Goal: Task Accomplishment & Management: Complete application form

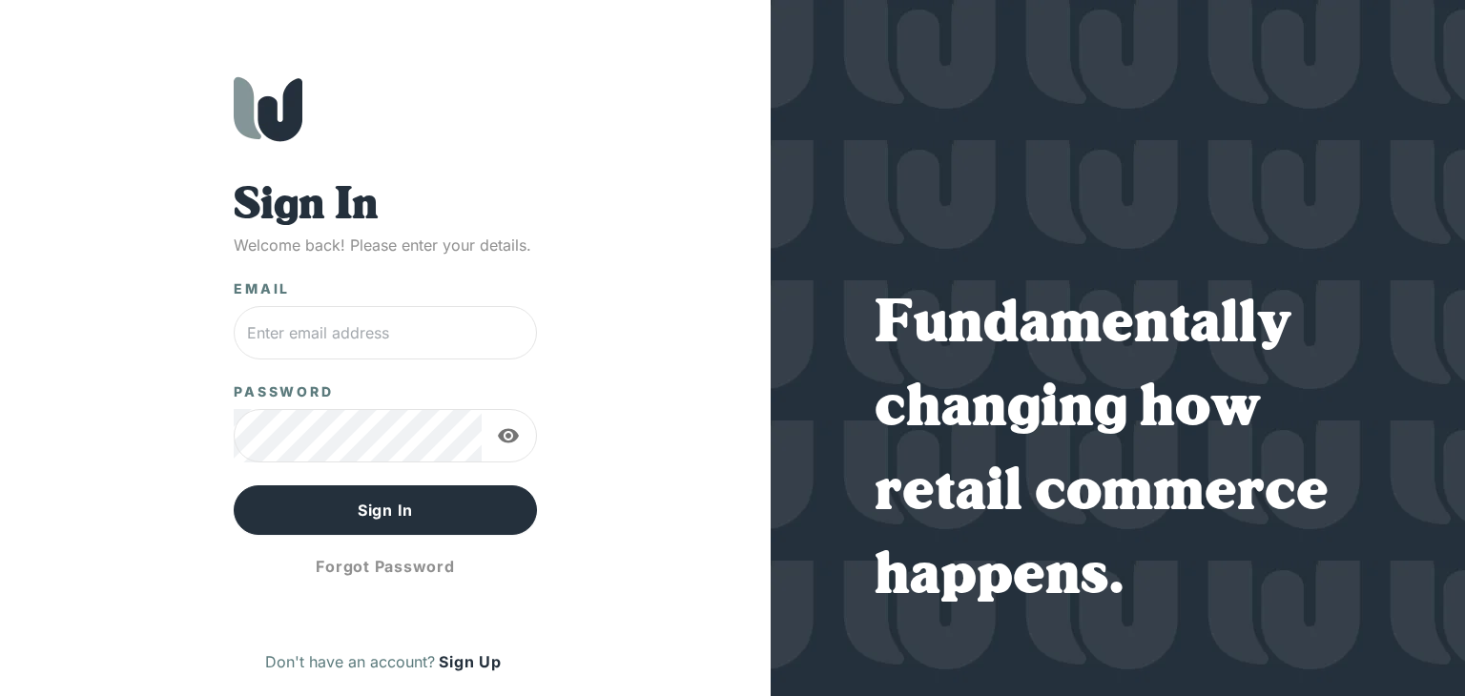
type input "[EMAIL_ADDRESS][DOMAIN_NAME]"
click at [507, 440] on icon "button" at bounding box center [508, 435] width 23 height 23
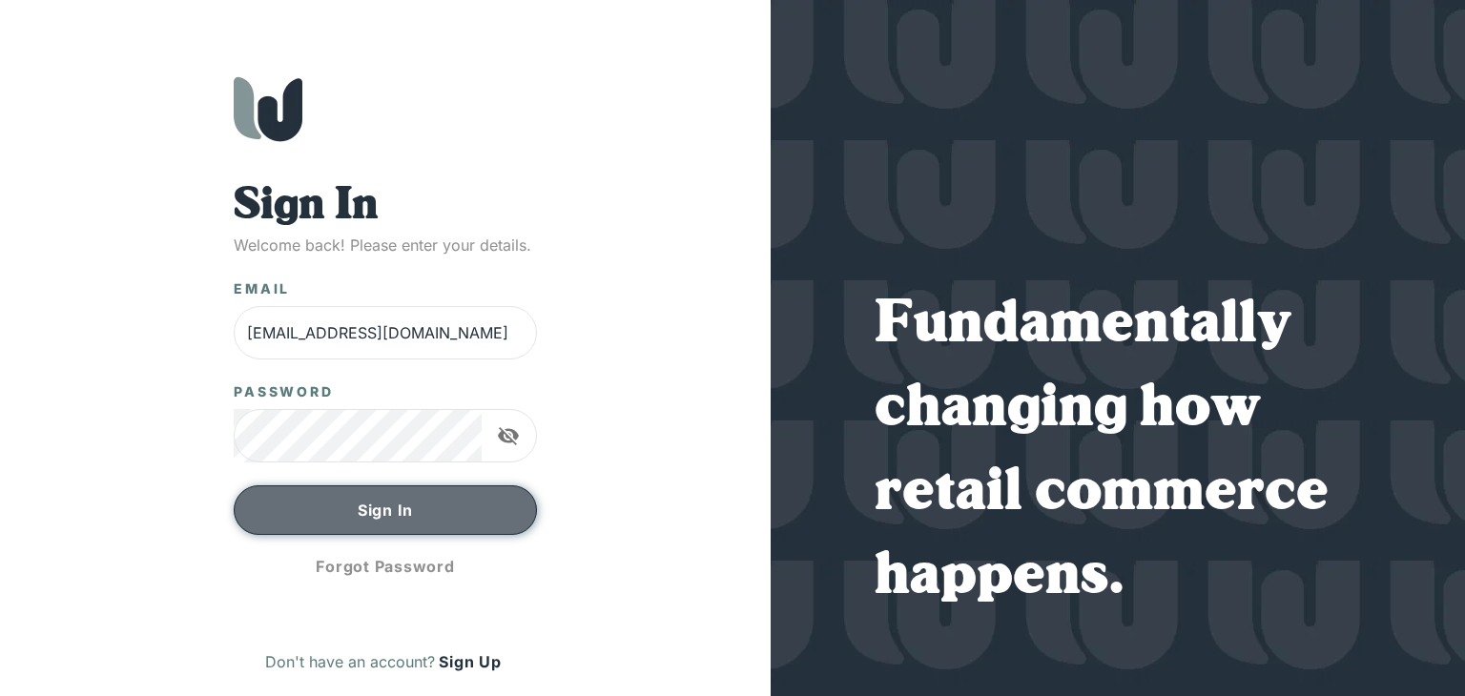
click at [474, 510] on button "Sign In" at bounding box center [385, 511] width 303 height 50
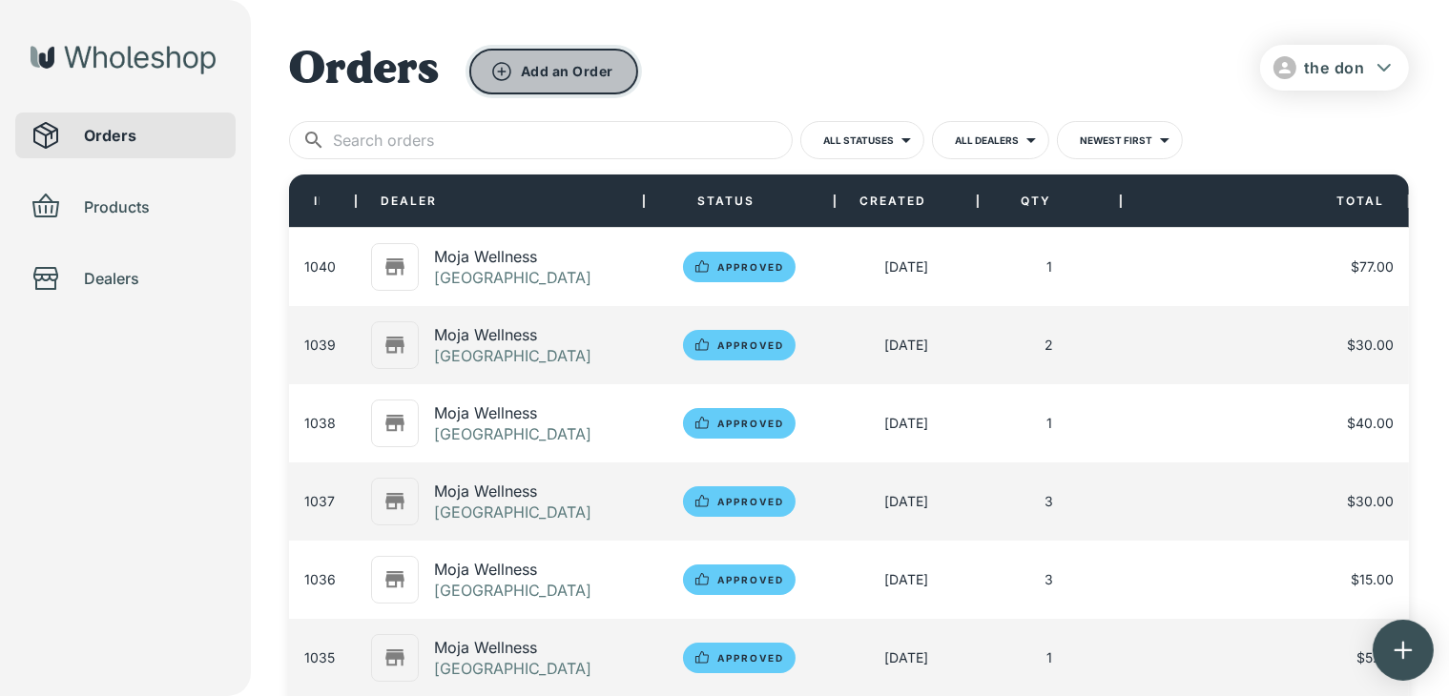
click at [548, 65] on button "Add an Order" at bounding box center [553, 72] width 169 height 46
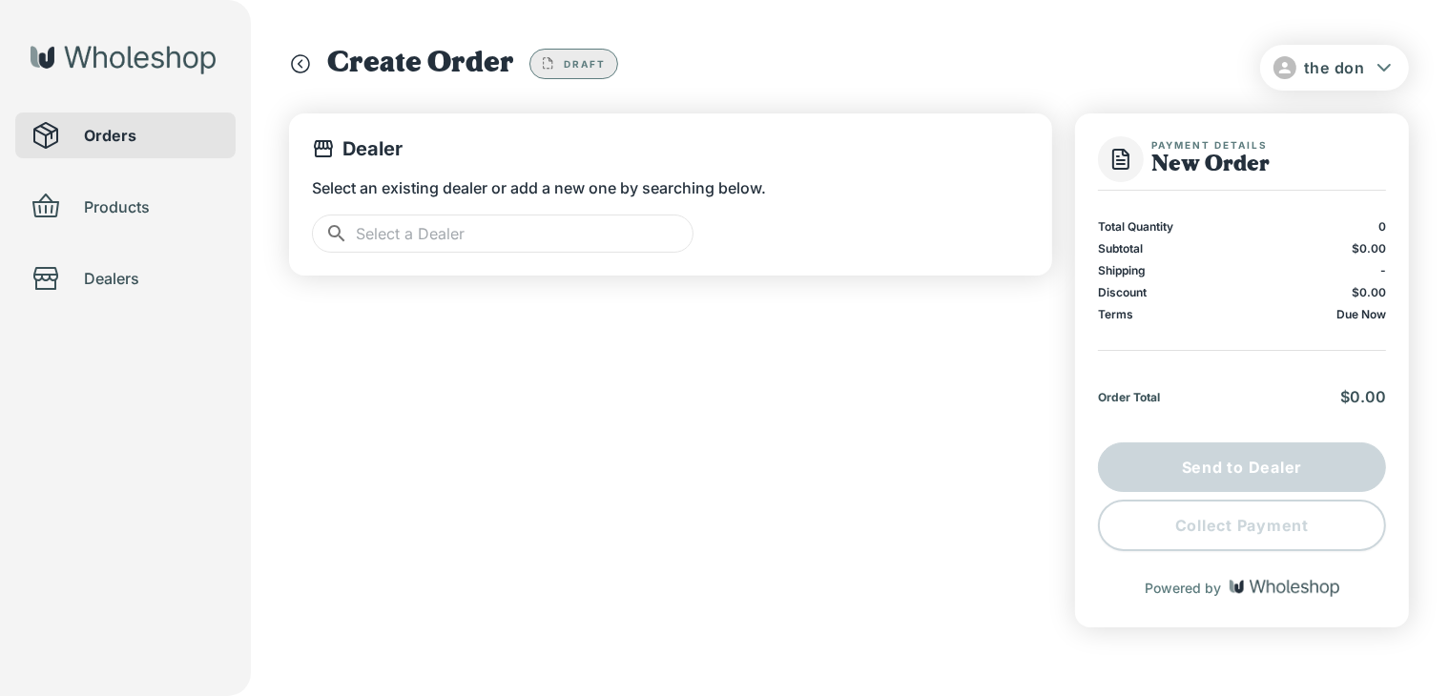
click at [527, 230] on input "text" at bounding box center [525, 234] width 338 height 38
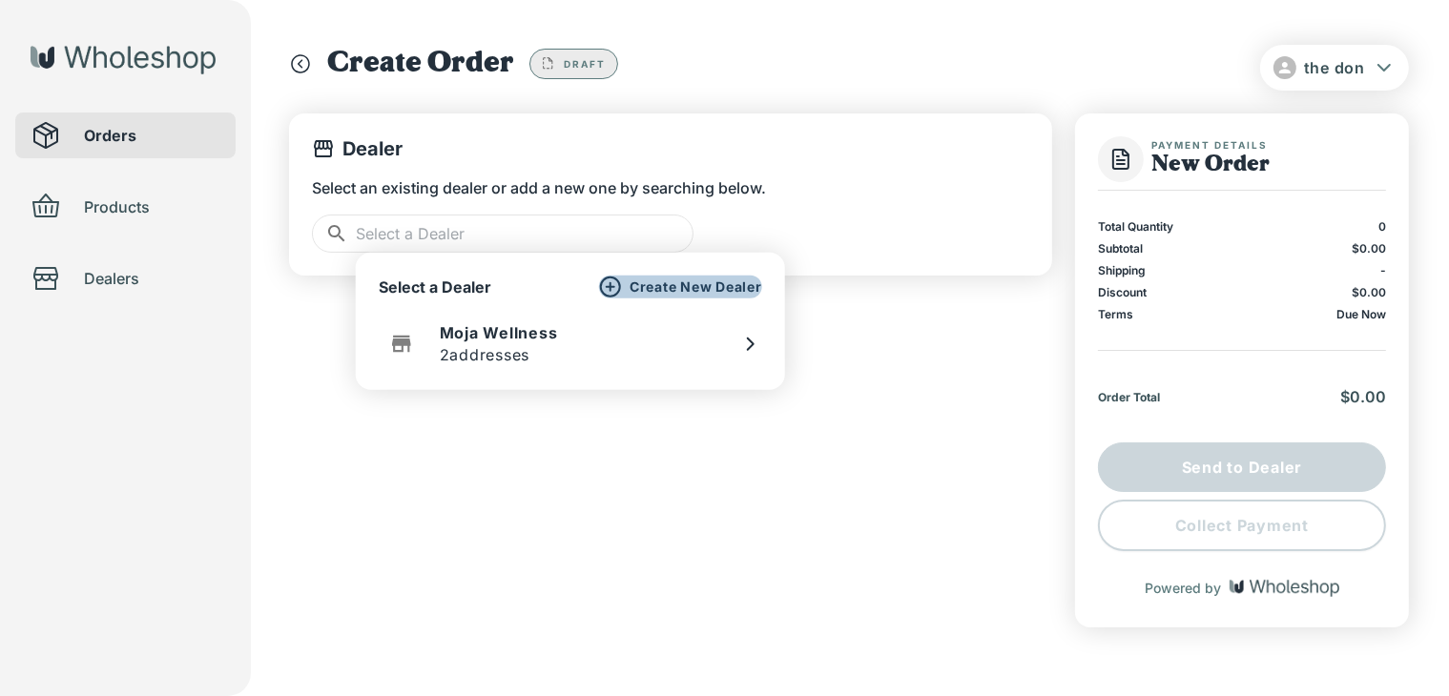
click at [651, 296] on div "Create New Dealer" at bounding box center [680, 287] width 163 height 23
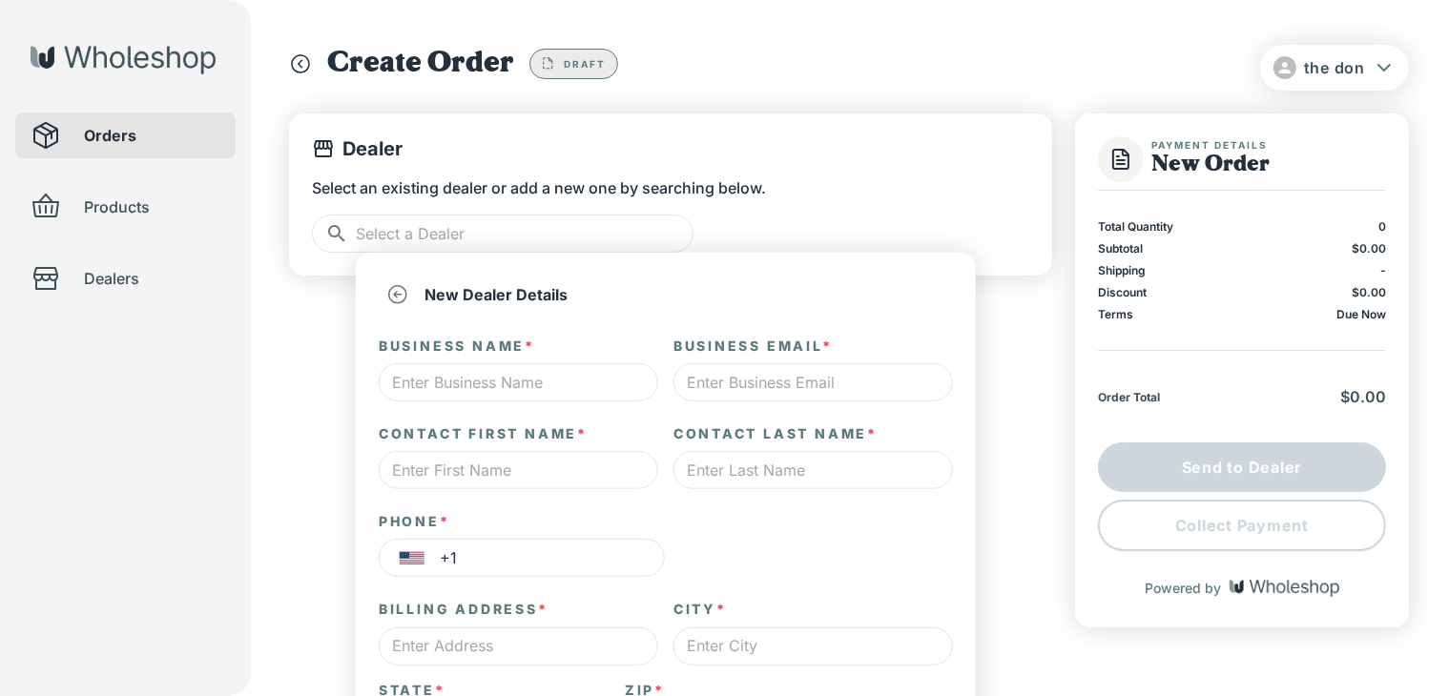
click at [582, 382] on input "text" at bounding box center [518, 382] width 279 height 38
type input "*"
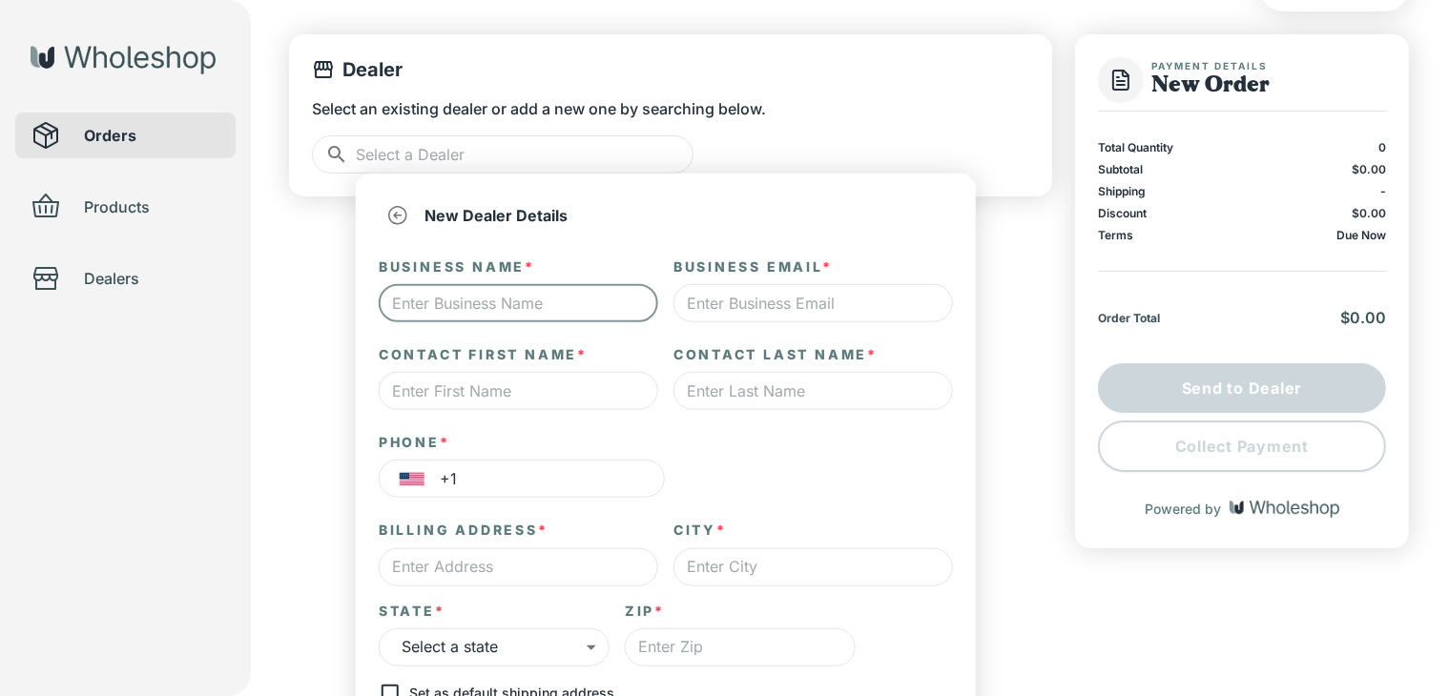
scroll to position [83, 0]
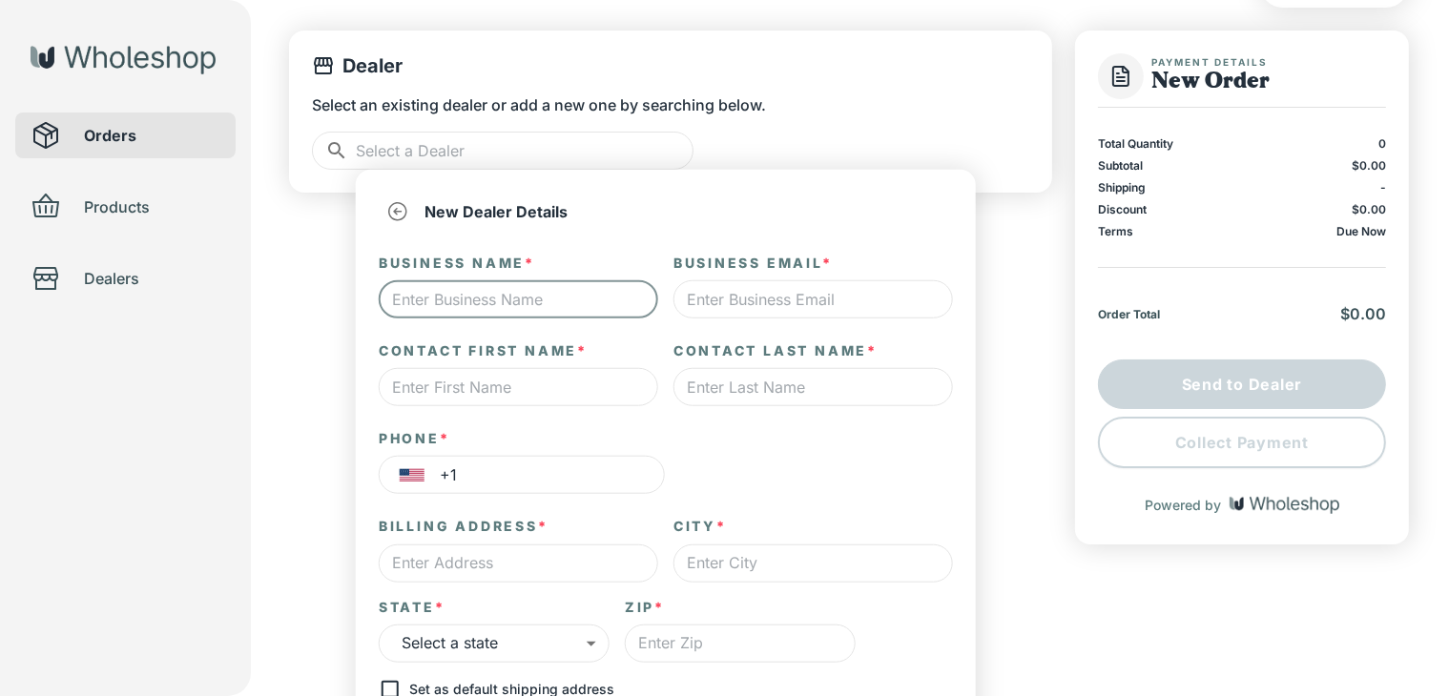
click at [583, 301] on input "text" at bounding box center [518, 299] width 279 height 38
type input "the don"
type input "[EMAIL_ADDRESS][DOMAIN_NAME]"
type input "[PERSON_NAME]"
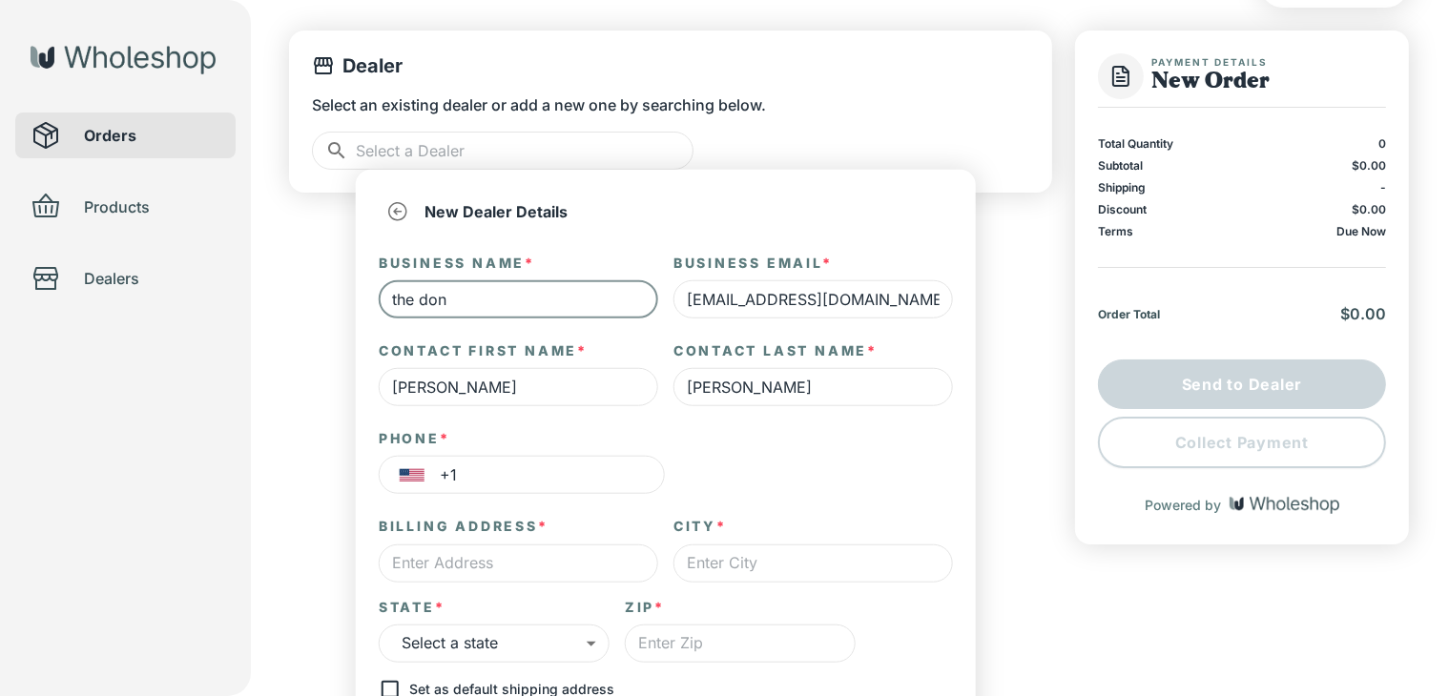
type input "542 8st"
type input "niagra"
type input "14301"
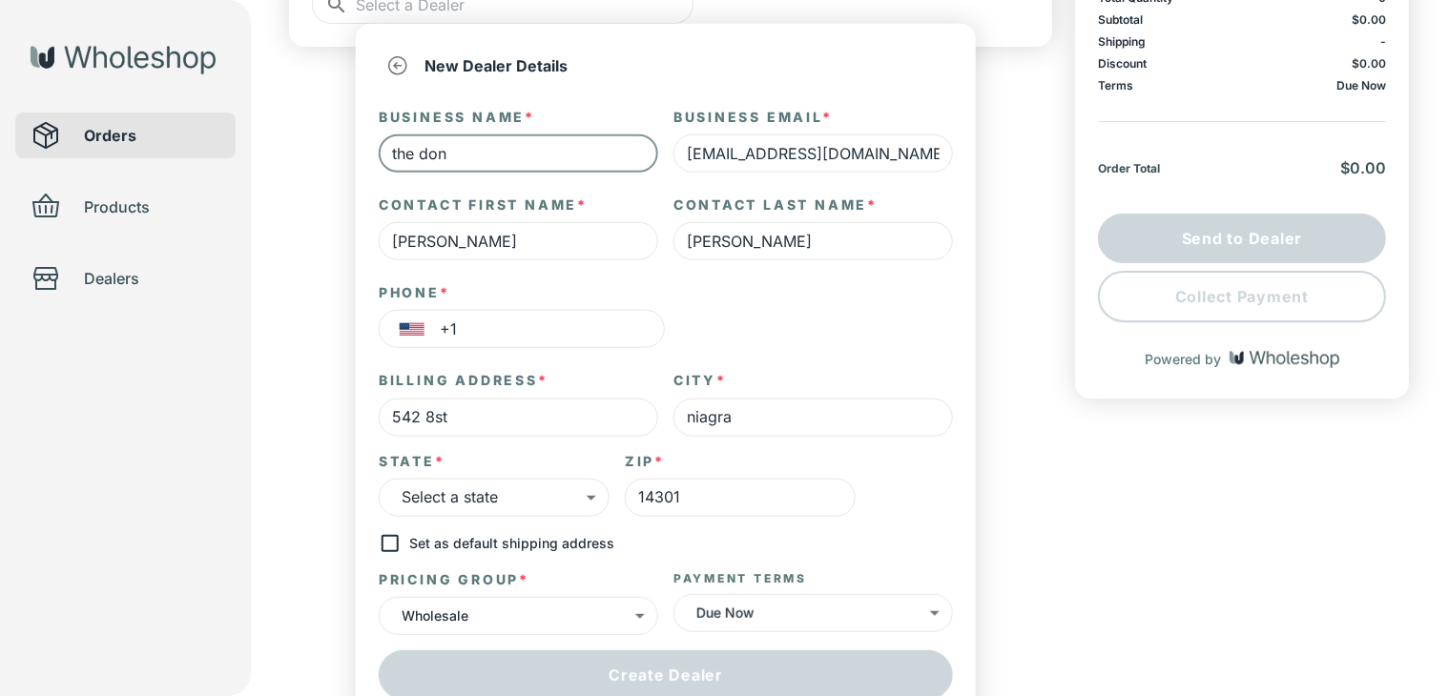
scroll to position [237, 0]
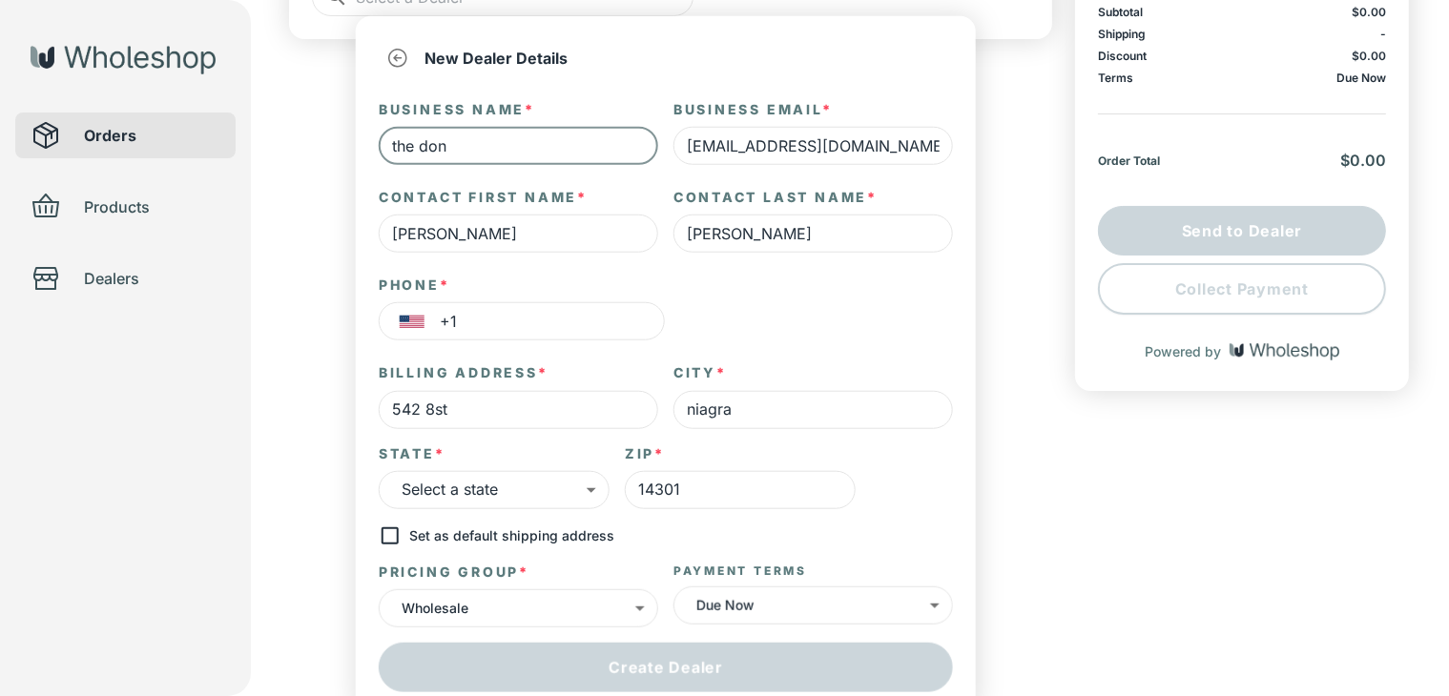
click at [812, 483] on body "the don Orders Products Dealers Create Order Draft Dealer Select an existing de…" at bounding box center [724, 122] width 1449 height 719
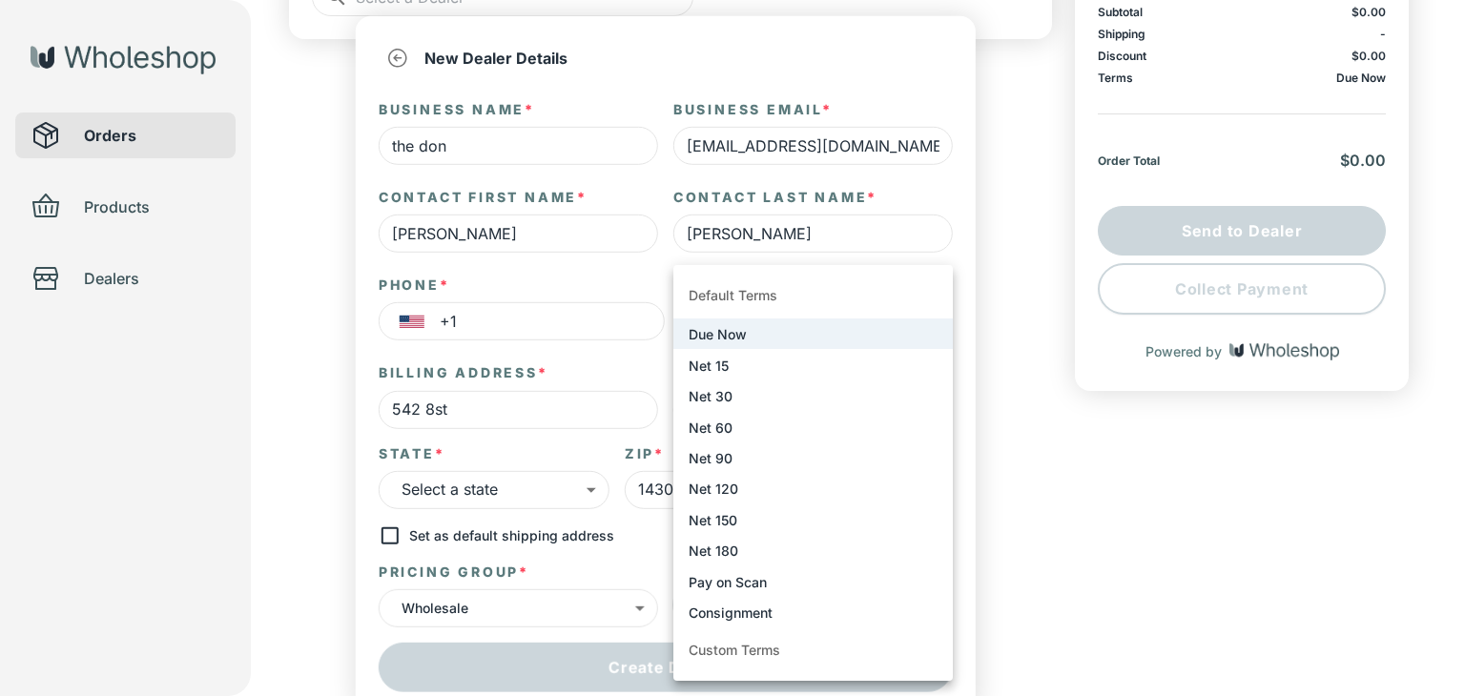
click at [842, 363] on li "Net 15" at bounding box center [812, 364] width 279 height 31
type input "****"
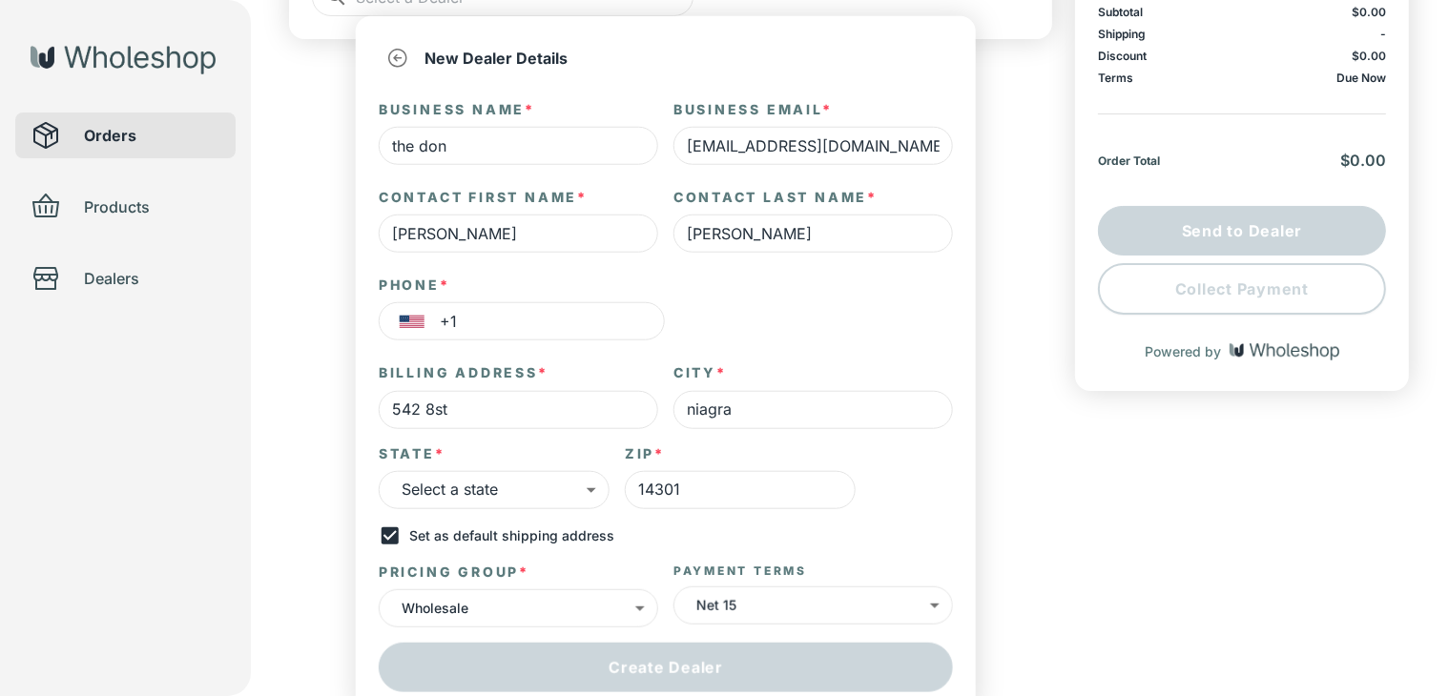
click at [576, 322] on input "+1" at bounding box center [552, 321] width 225 height 38
click at [412, 320] on img "Select country" at bounding box center [412, 321] width 25 height 17
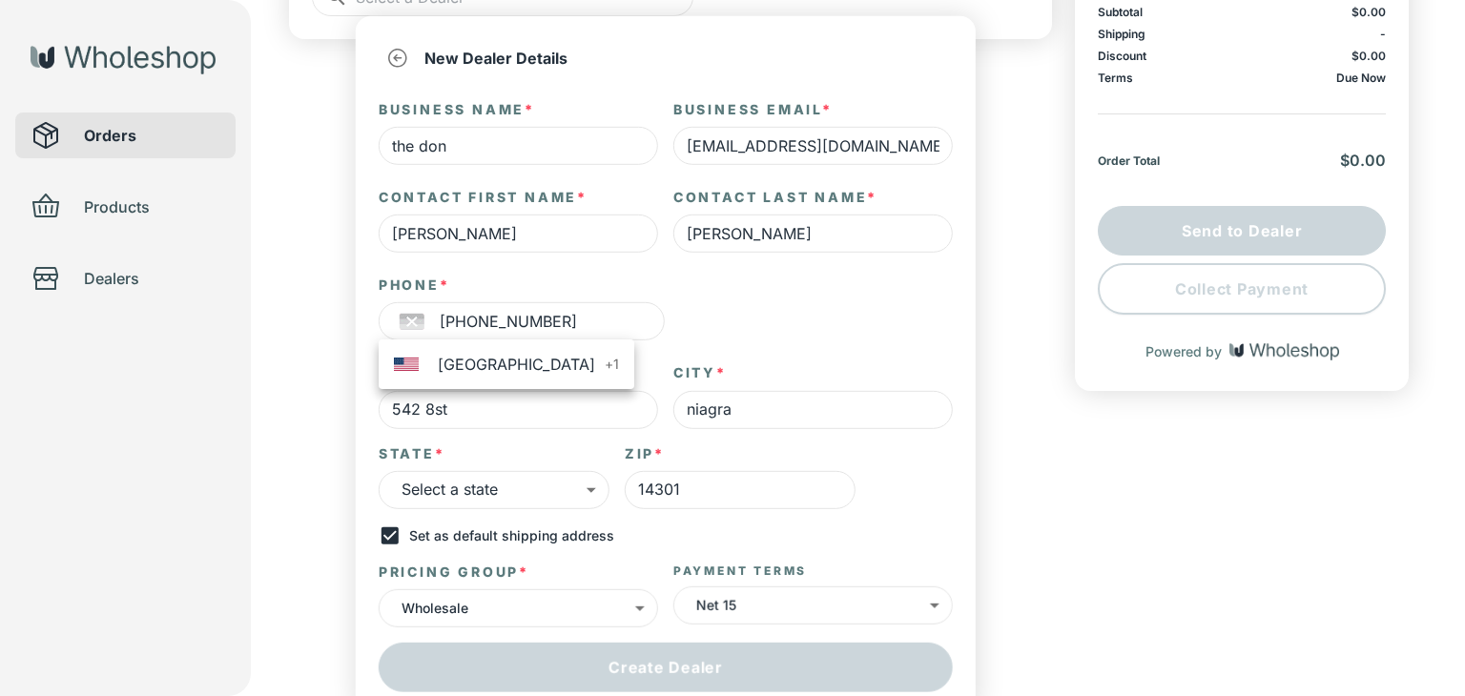
click at [438, 367] on span "[GEOGRAPHIC_DATA]" at bounding box center [516, 364] width 157 height 23
type input "+1"
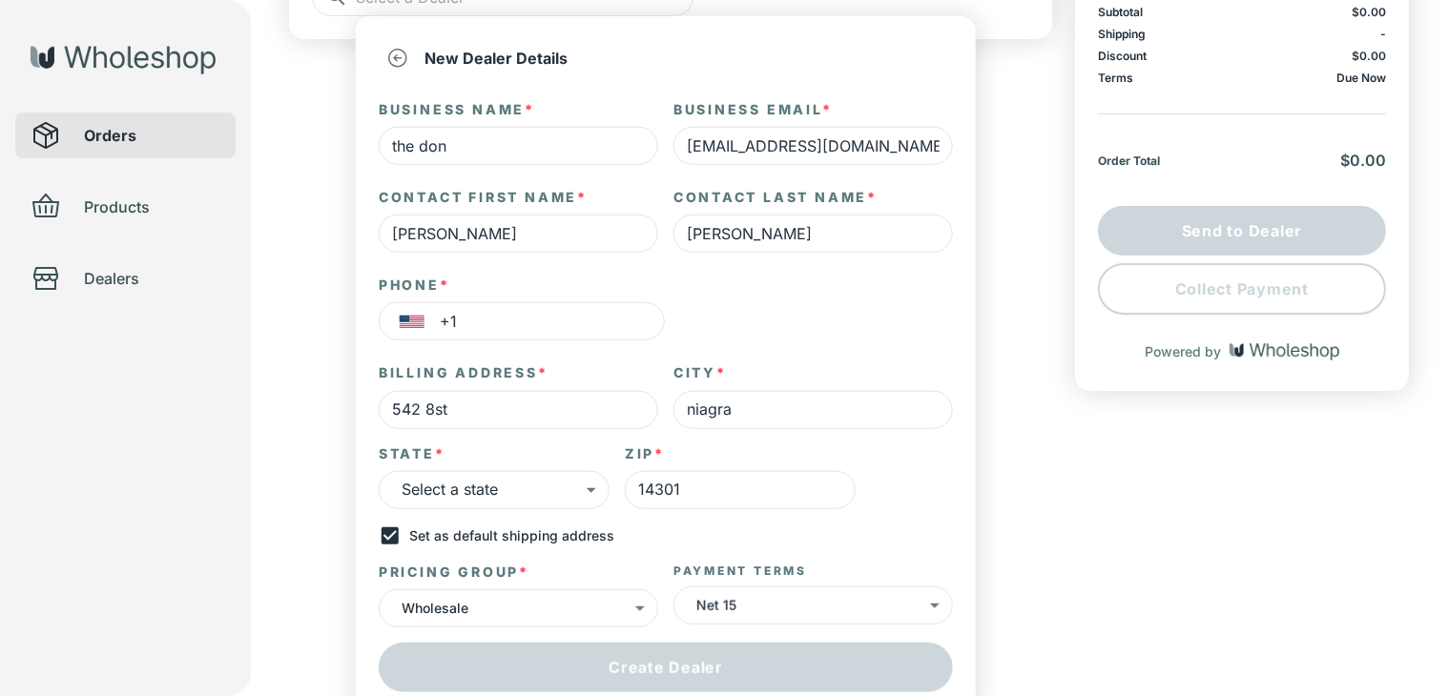
click at [588, 318] on input "+1" at bounding box center [552, 321] width 225 height 38
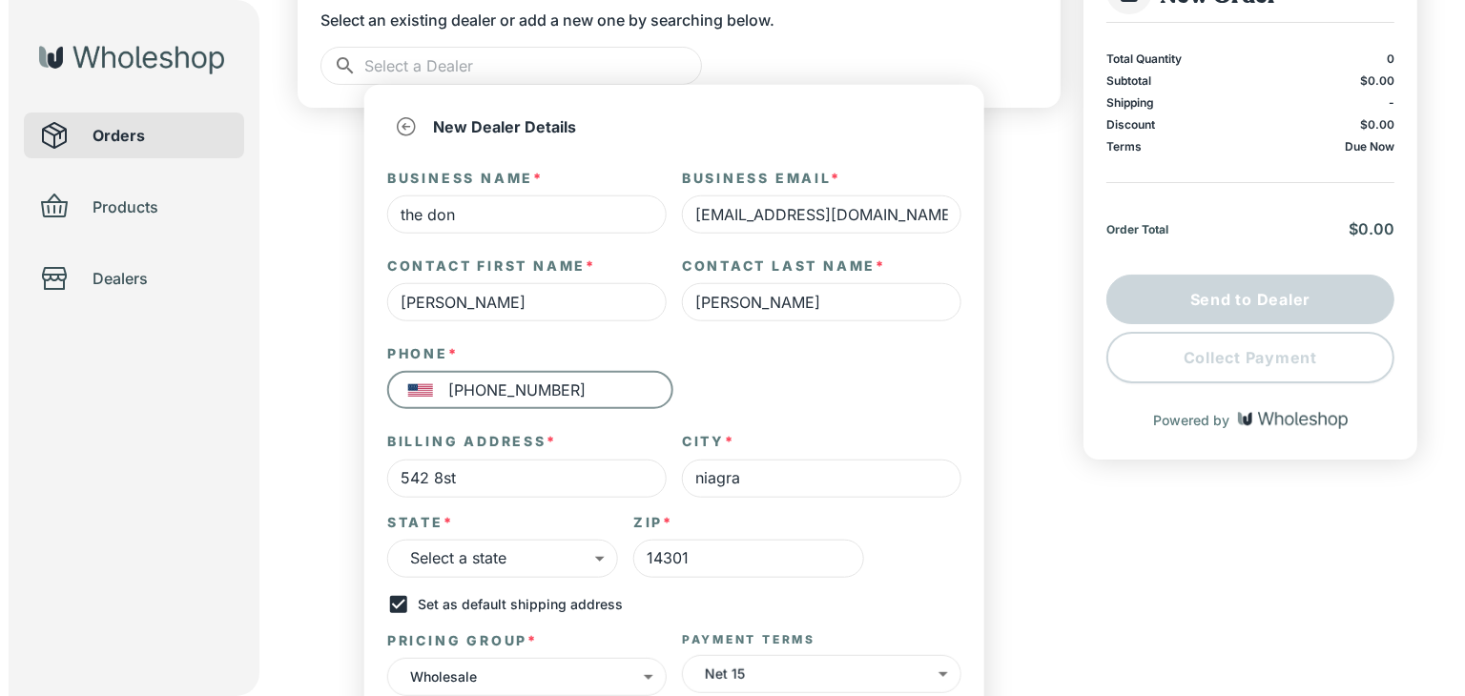
scroll to position [255, 0]
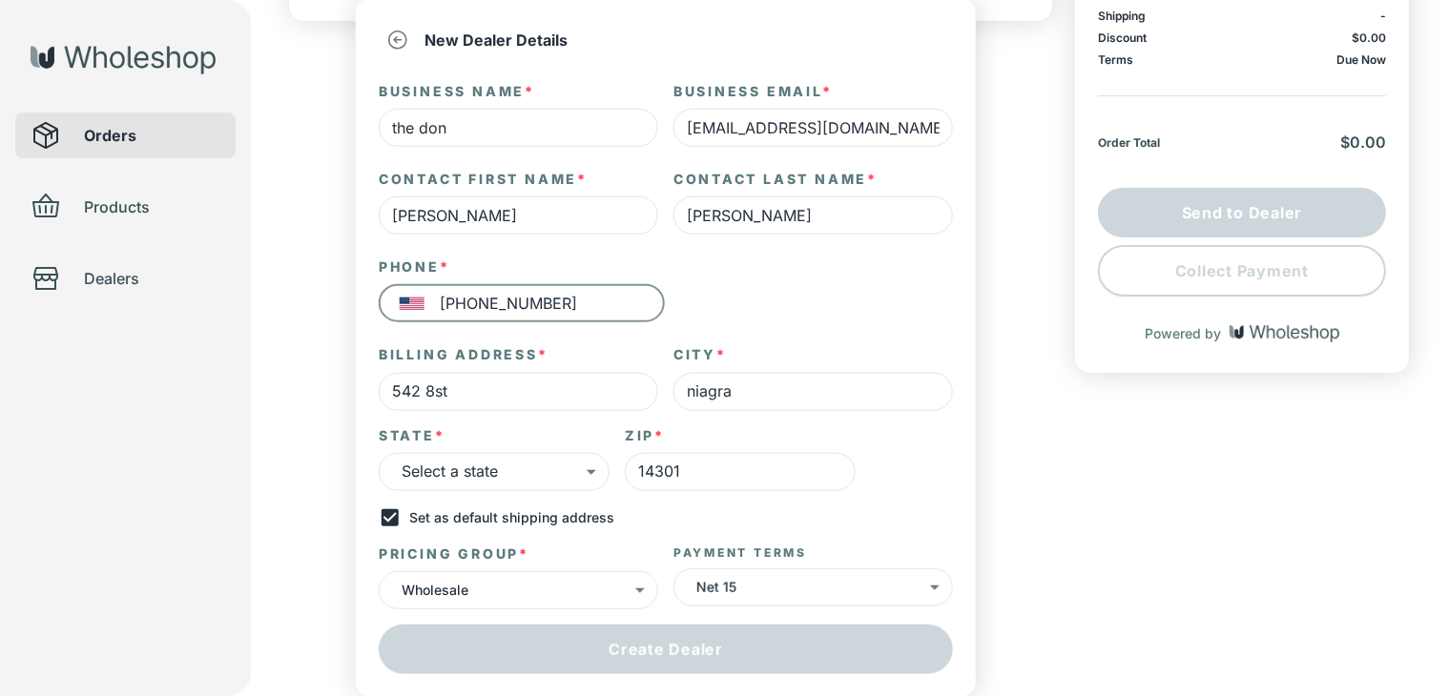
type input "[PHONE_NUMBER]"
click at [868, 465] on body "the don Orders Products Dealers Create Order Draft Dealer Select an existing de…" at bounding box center [724, 104] width 1449 height 719
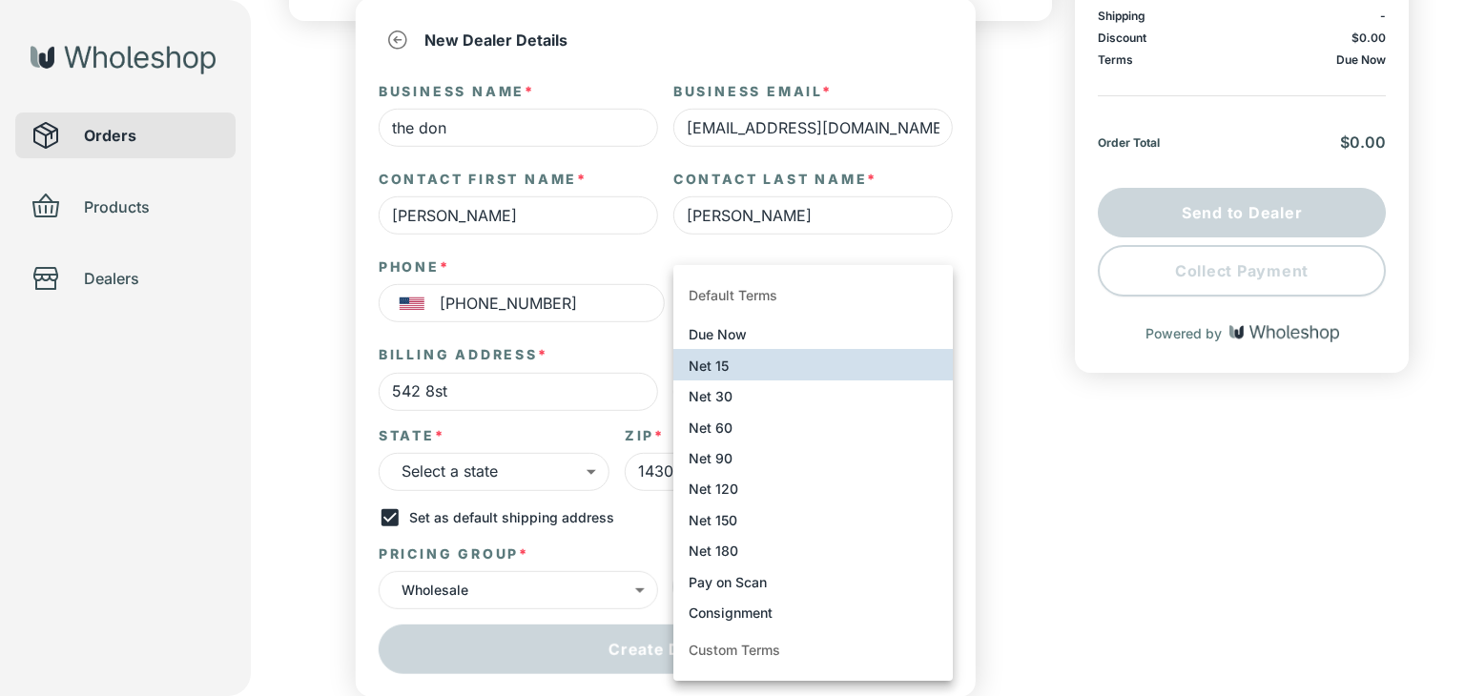
click at [571, 473] on div at bounding box center [732, 348] width 1465 height 696
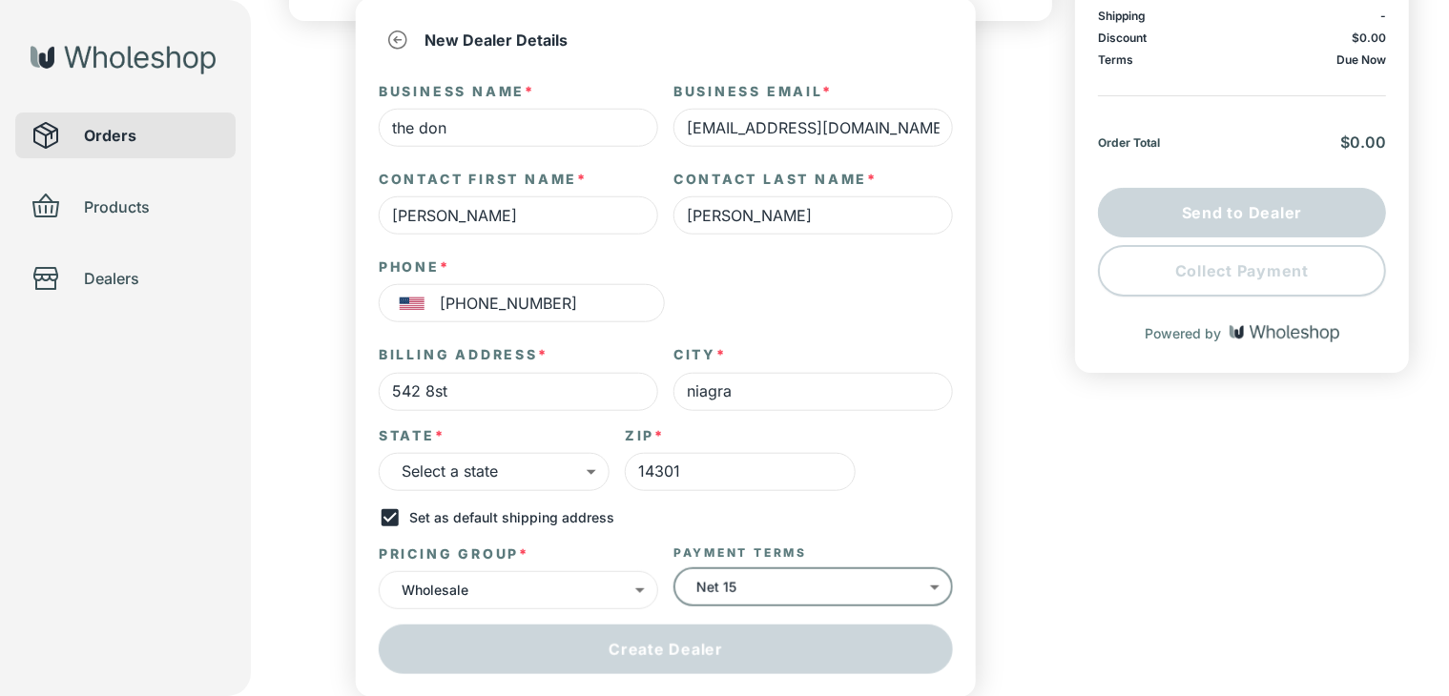
click at [565, 455] on body "the don Orders Products Dealers Create Order Draft Dealer Select an existing de…" at bounding box center [724, 104] width 1449 height 719
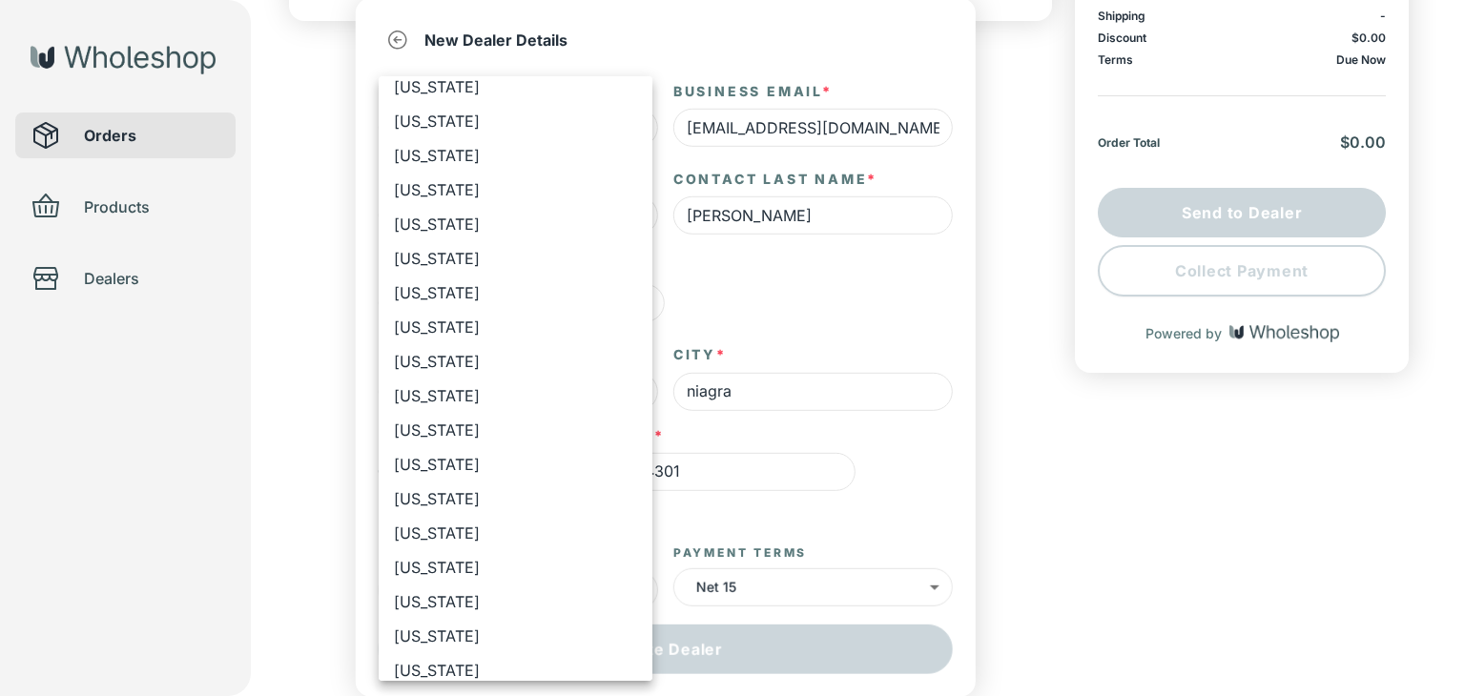
scroll to position [639, 0]
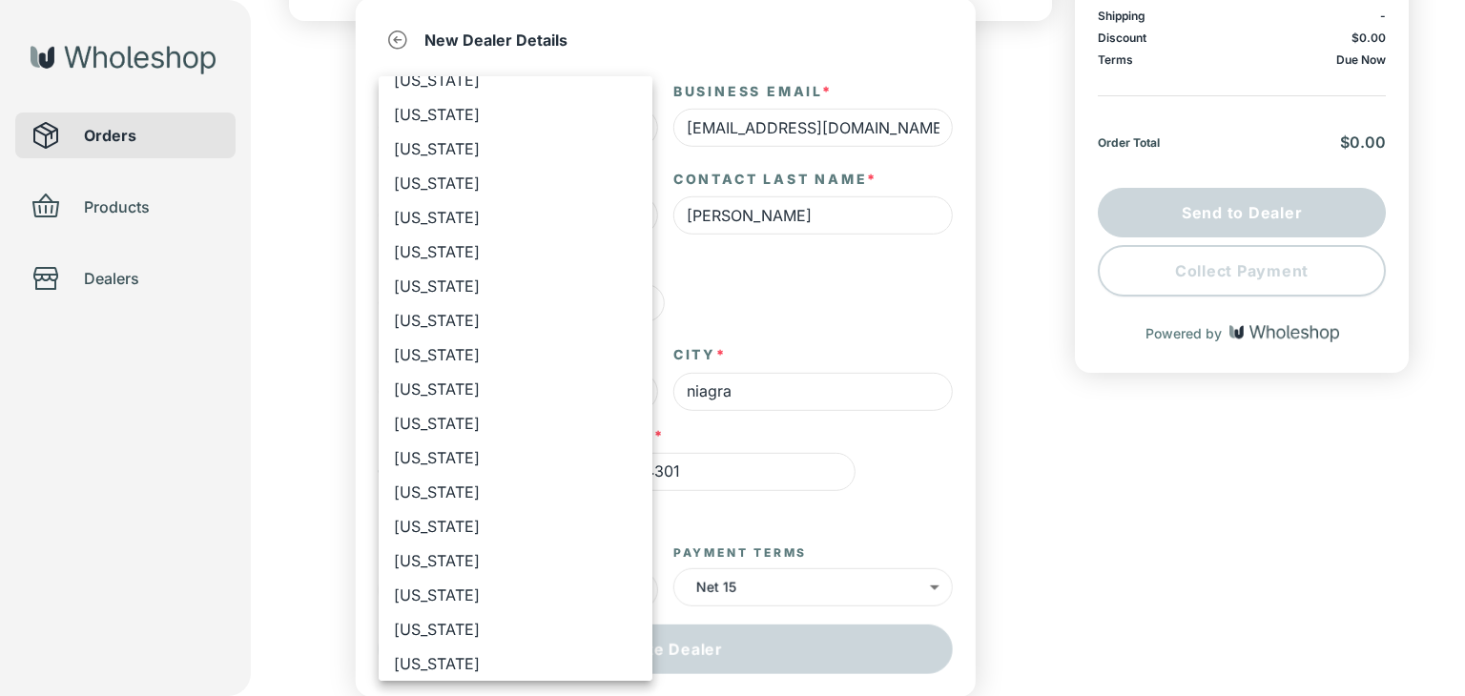
click at [469, 580] on li "[US_STATE]" at bounding box center [516, 595] width 274 height 34
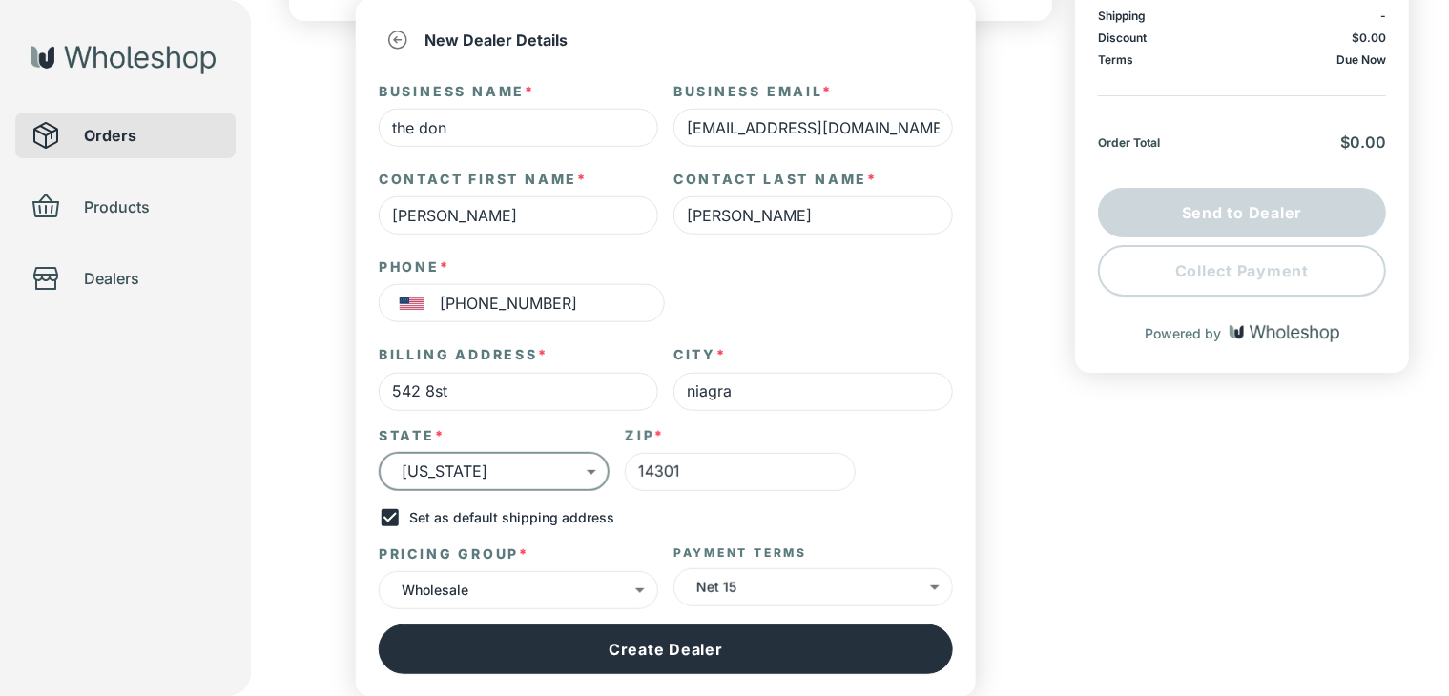
click at [525, 465] on body "the don Orders Products Dealers Create Order Draft Dealer Select an existing de…" at bounding box center [724, 104] width 1449 height 719
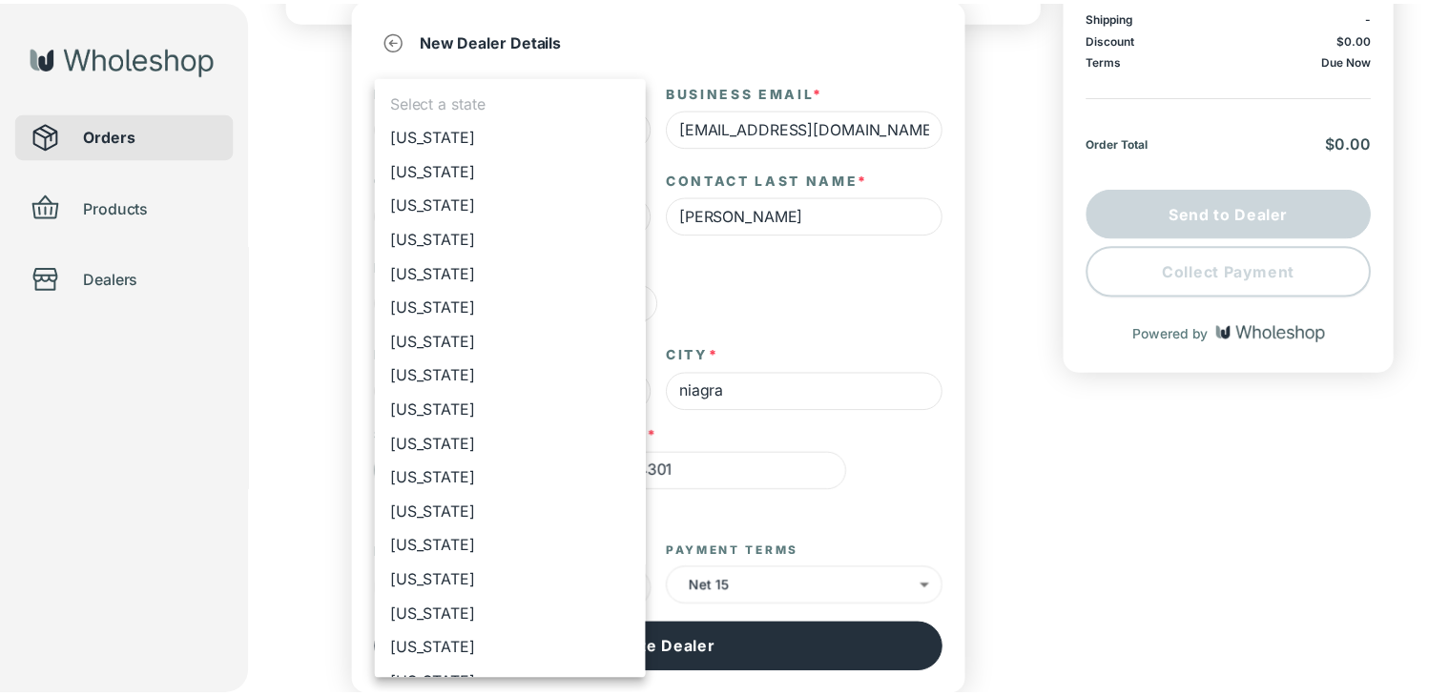
scroll to position [856, 0]
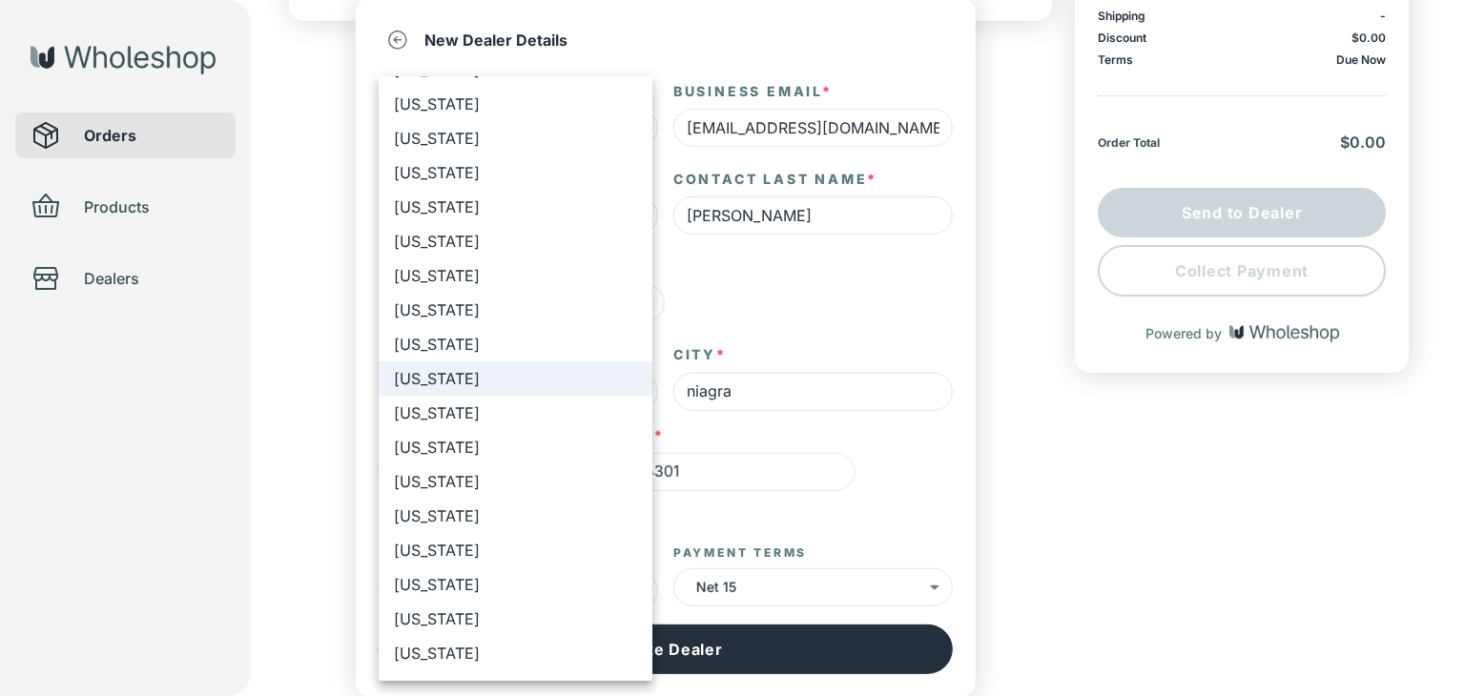
click at [530, 359] on li "[US_STATE]" at bounding box center [516, 344] width 274 height 34
type input "**"
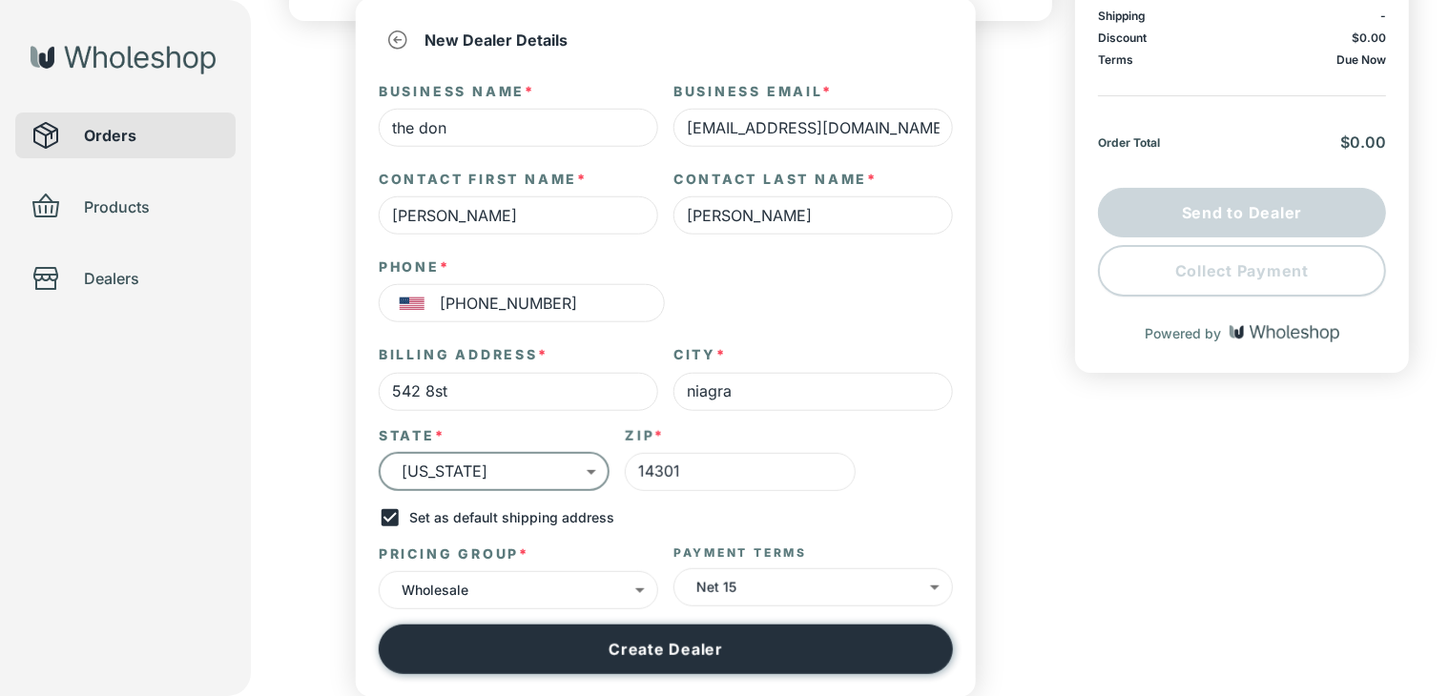
click at [637, 640] on button "Create Dealer" at bounding box center [666, 650] width 574 height 50
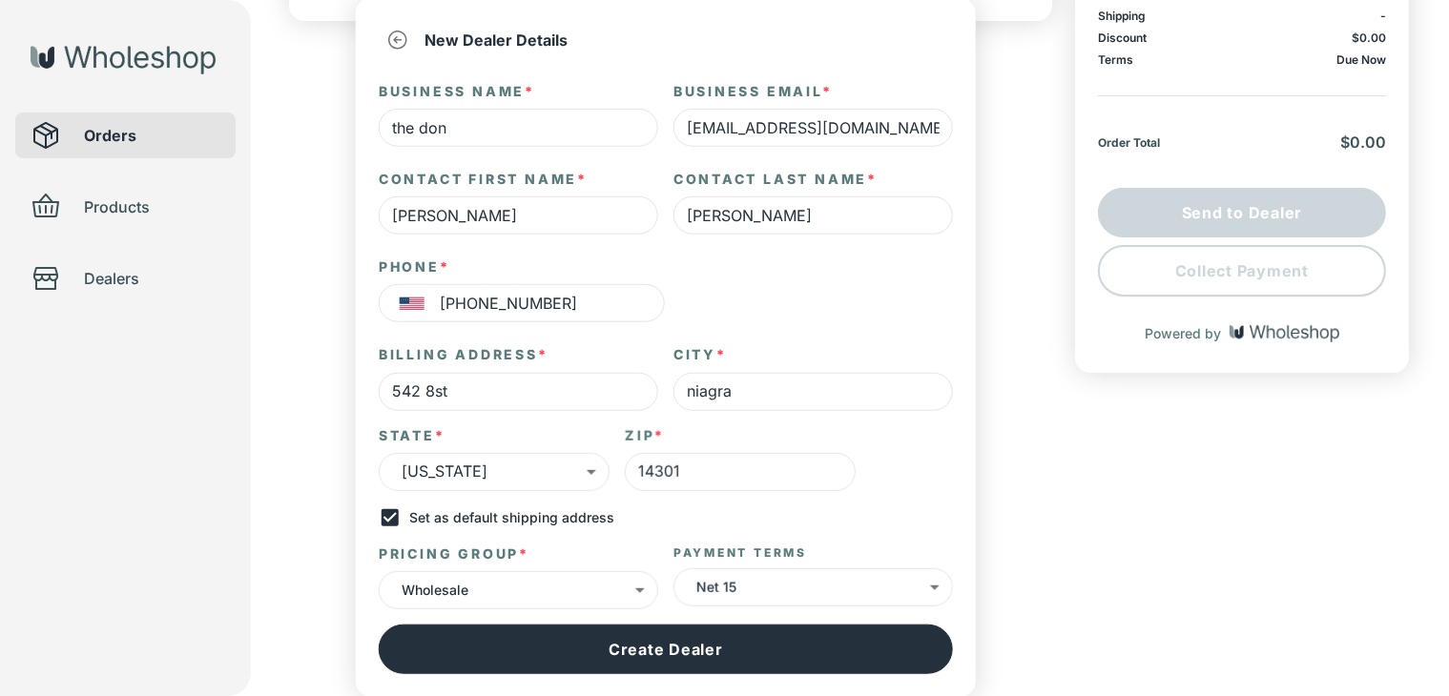
click at [1085, 465] on html "the don Orders Products Dealers Create Order Draft Dealer Select an existing de…" at bounding box center [724, 104] width 1449 height 719
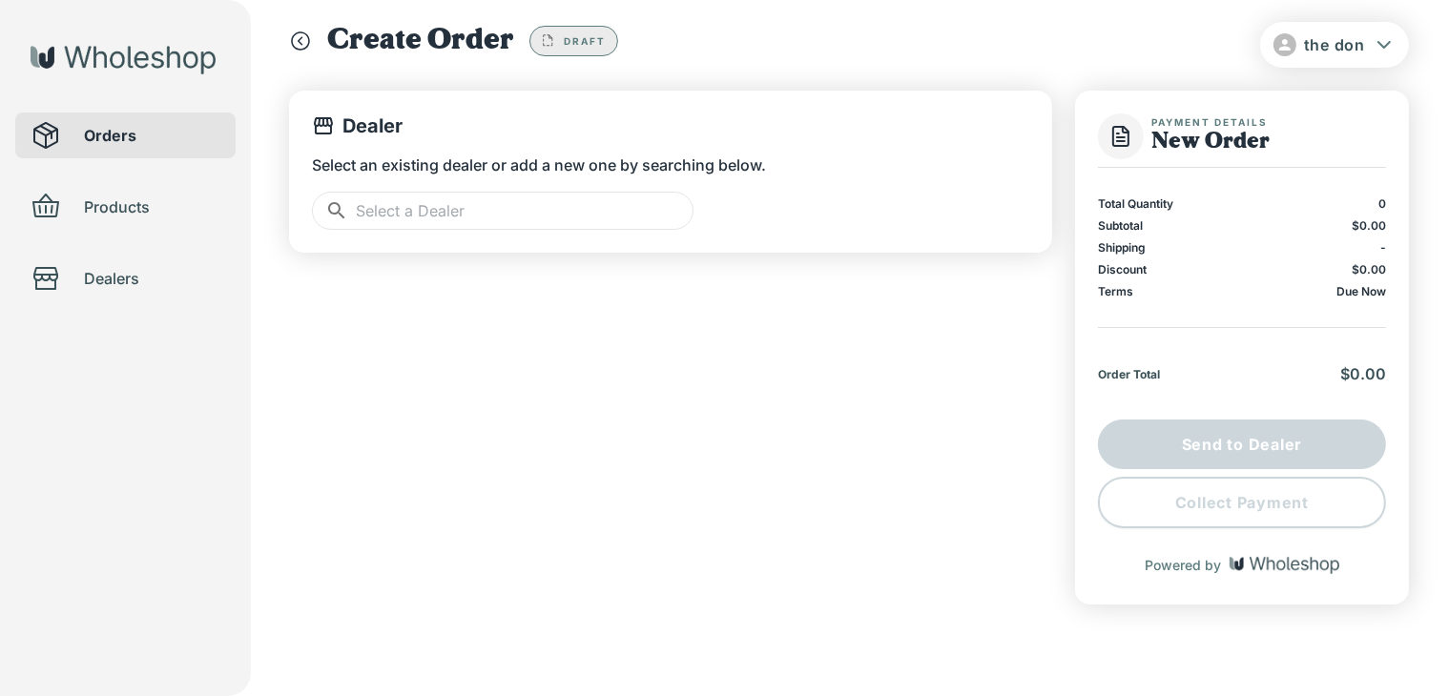
scroll to position [21, 0]
click at [636, 204] on input "text" at bounding box center [525, 213] width 338 height 38
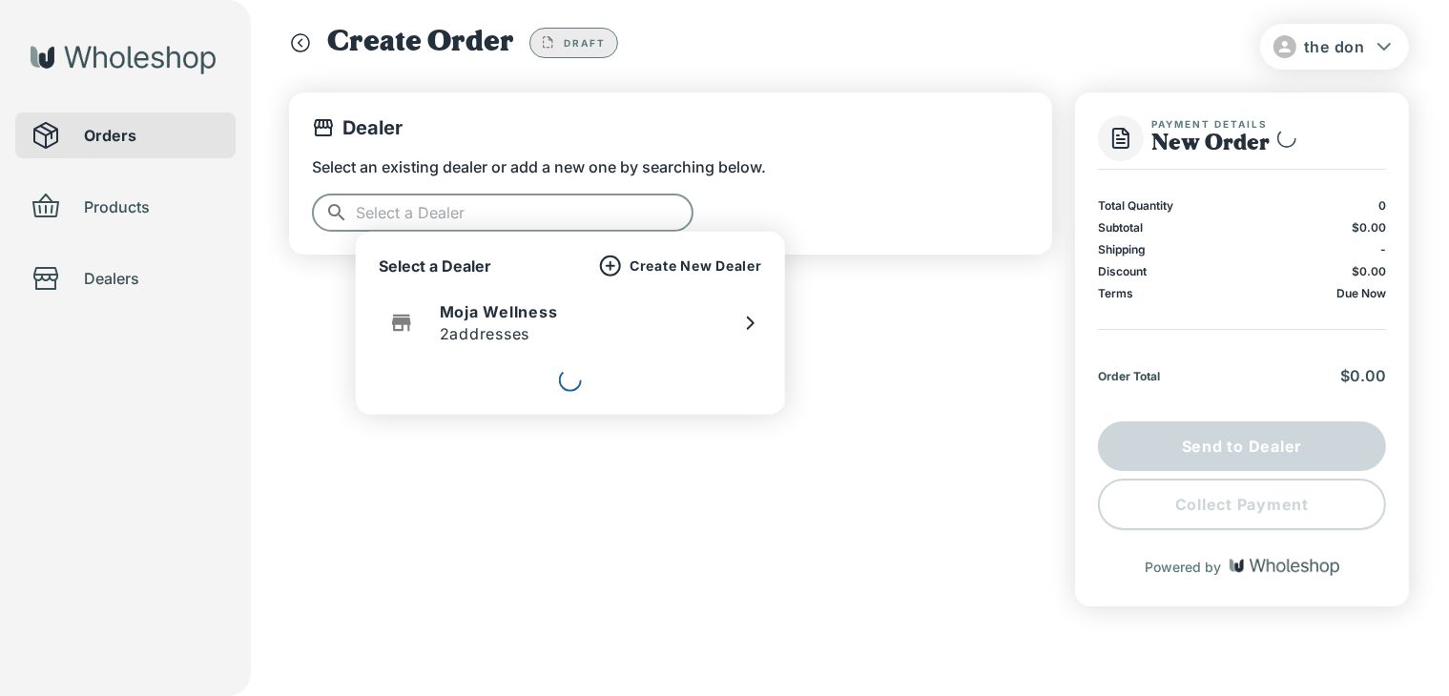
click at [688, 316] on div "Moja Wellness 2 addresses" at bounding box center [570, 323] width 383 height 46
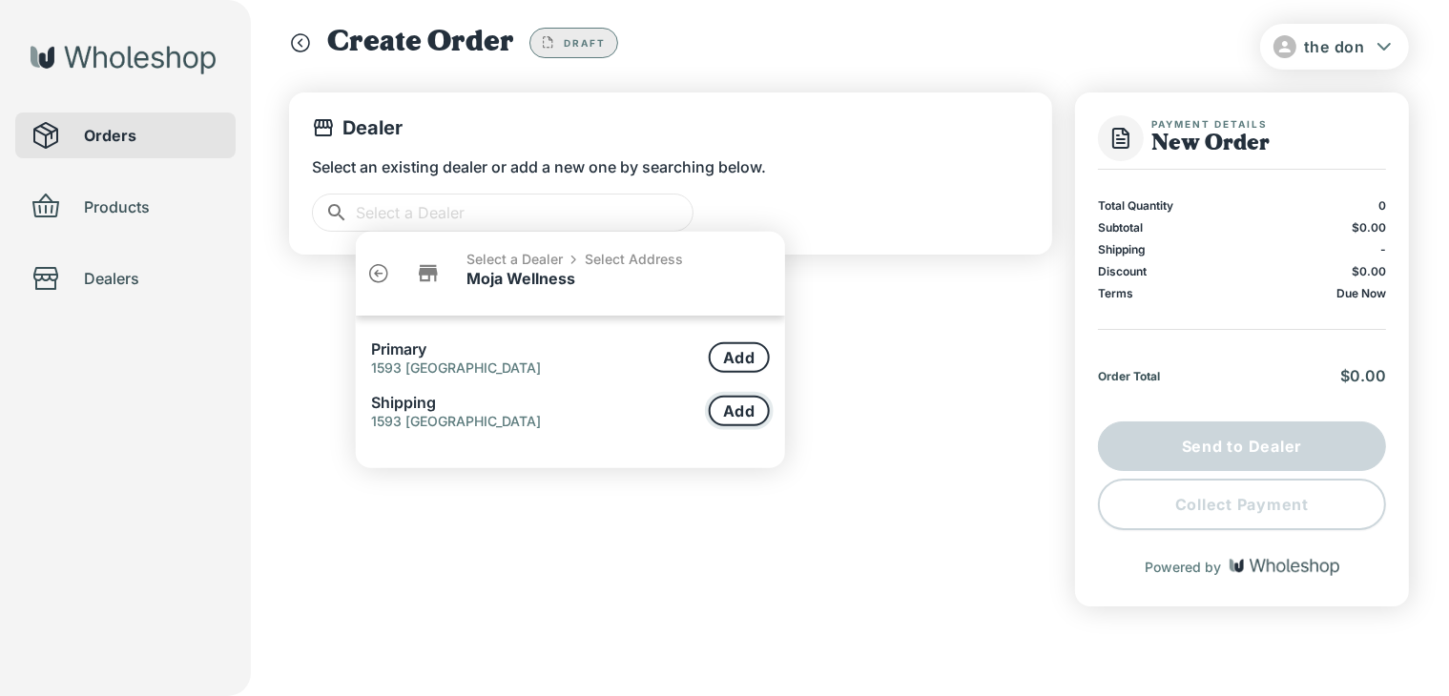
click at [756, 408] on button "Add" at bounding box center [739, 411] width 61 height 31
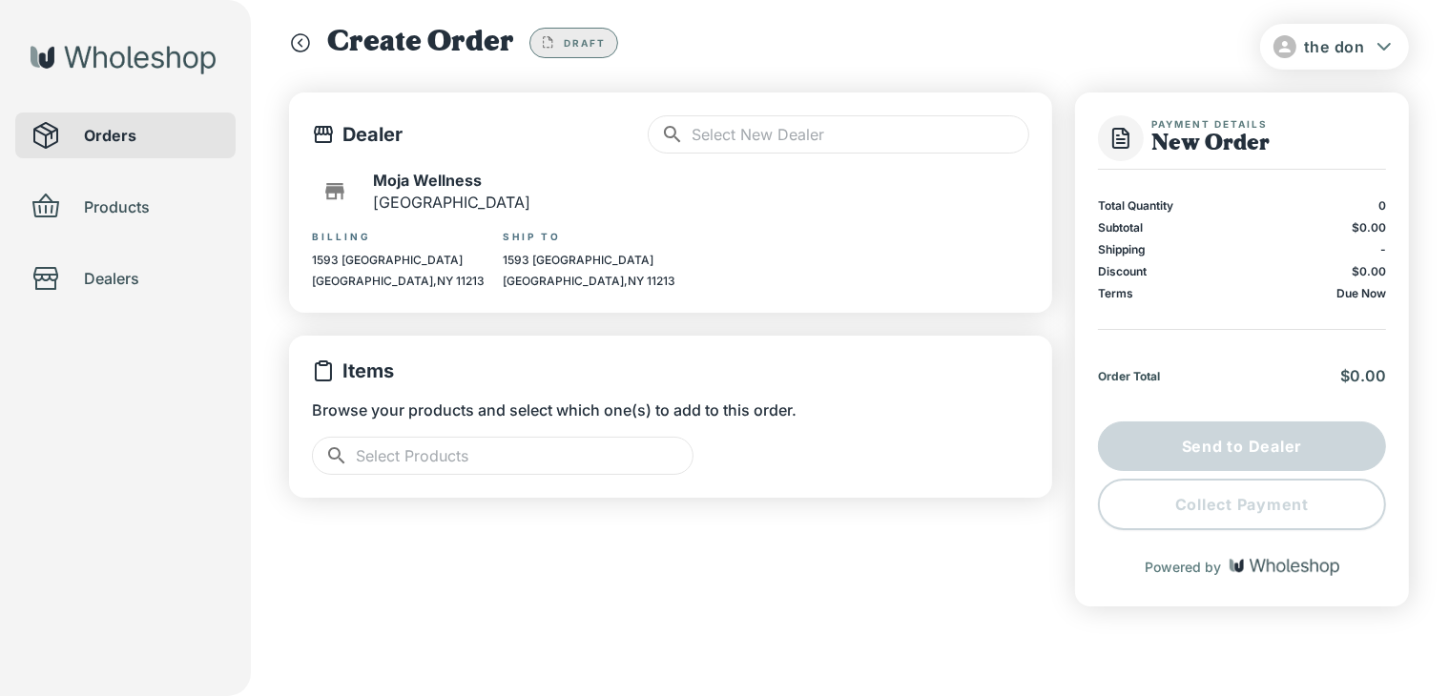
click at [667, 451] on input "text" at bounding box center [525, 456] width 338 height 38
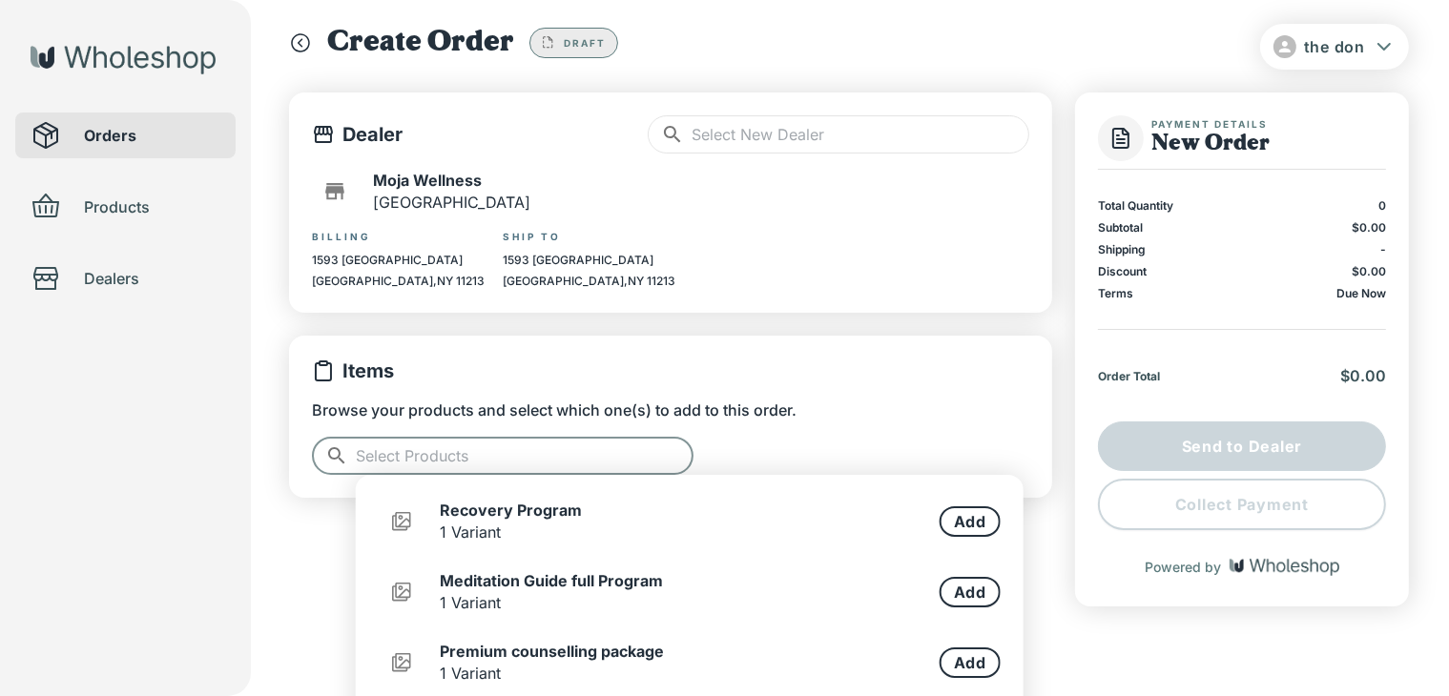
click at [1385, 297] on p "Due Now" at bounding box center [1361, 293] width 50 height 14
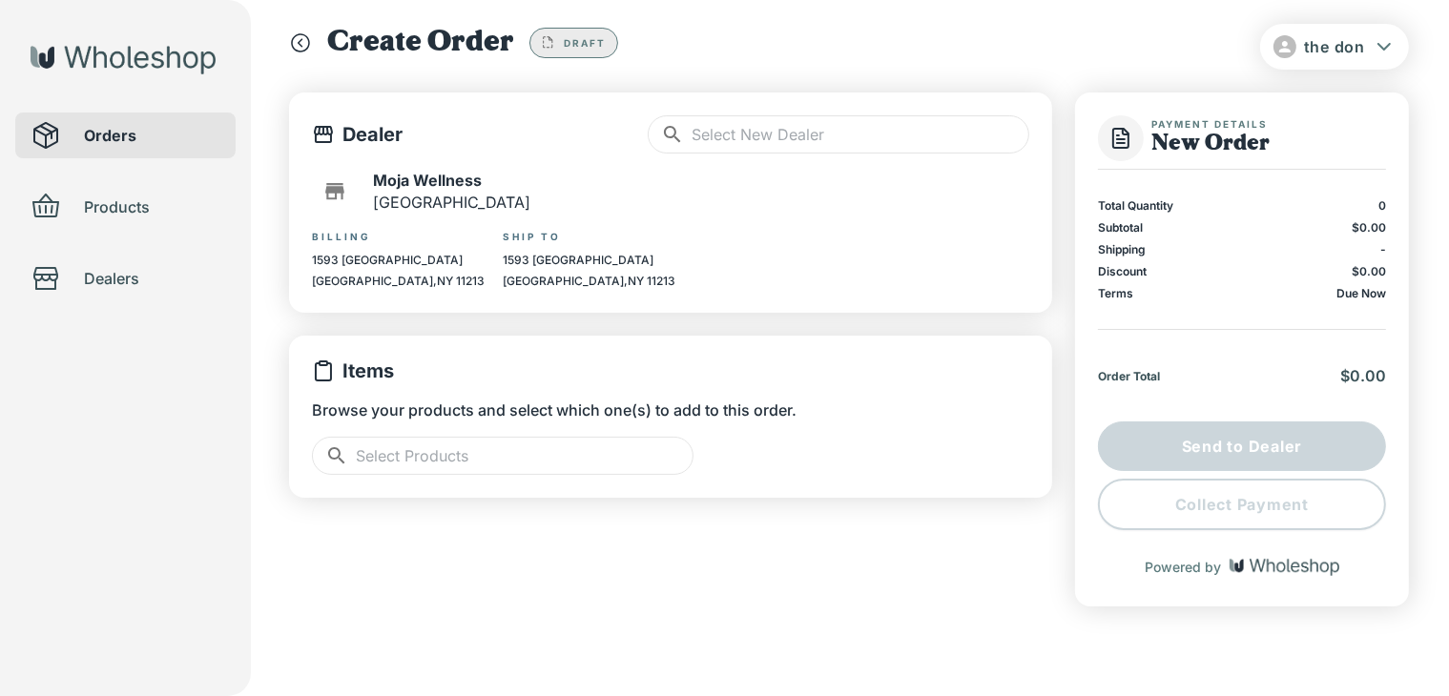
click at [746, 144] on input "text" at bounding box center [861, 134] width 338 height 38
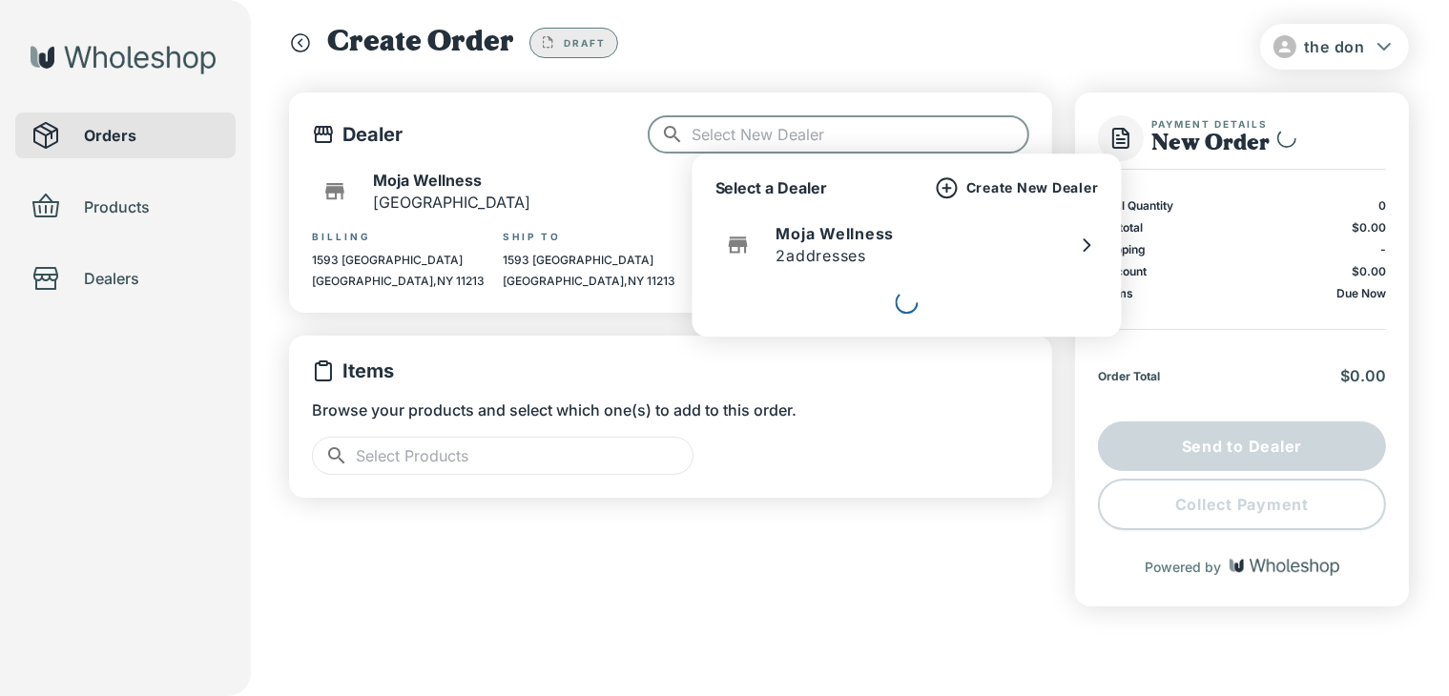
click at [949, 184] on icon "button" at bounding box center [947, 187] width 23 height 23
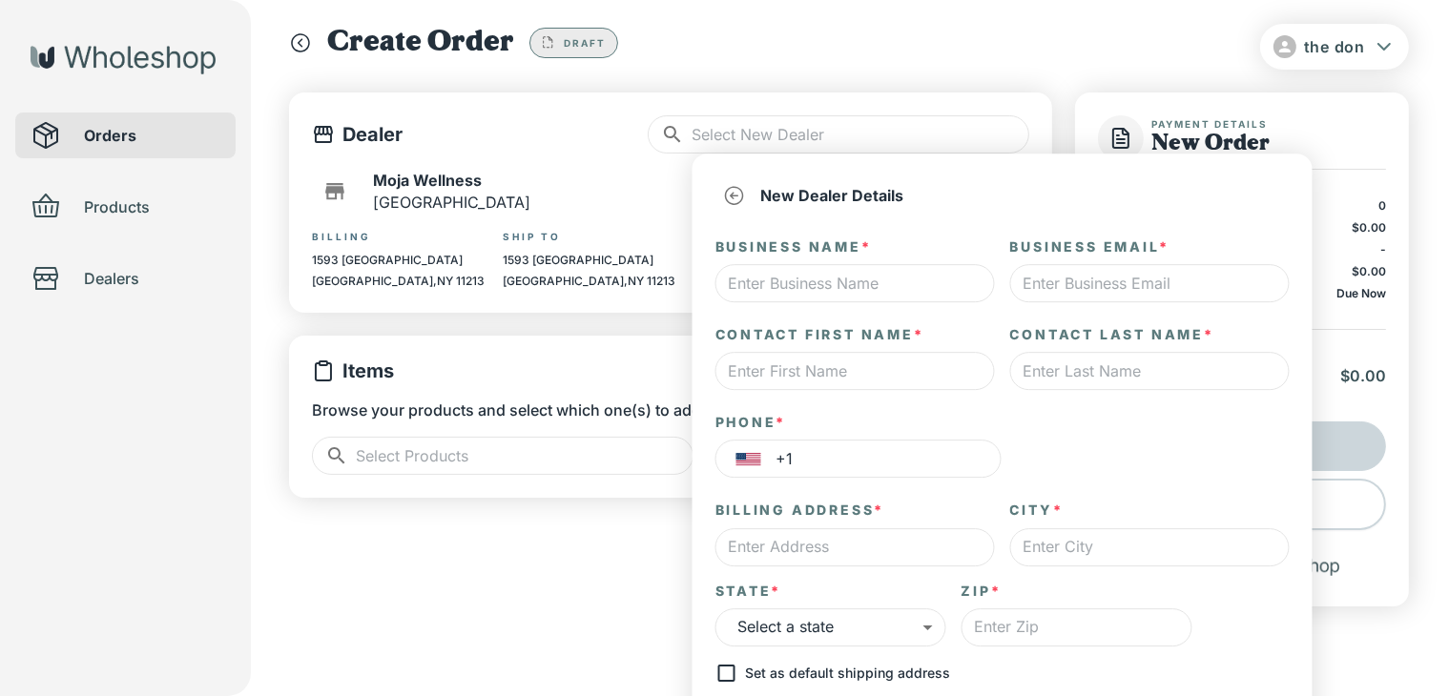
type input "*"
click at [818, 291] on input "text" at bounding box center [854, 283] width 279 height 38
type input "rikan"
click at [1056, 286] on input "text" at bounding box center [1149, 283] width 279 height 38
type input "w"
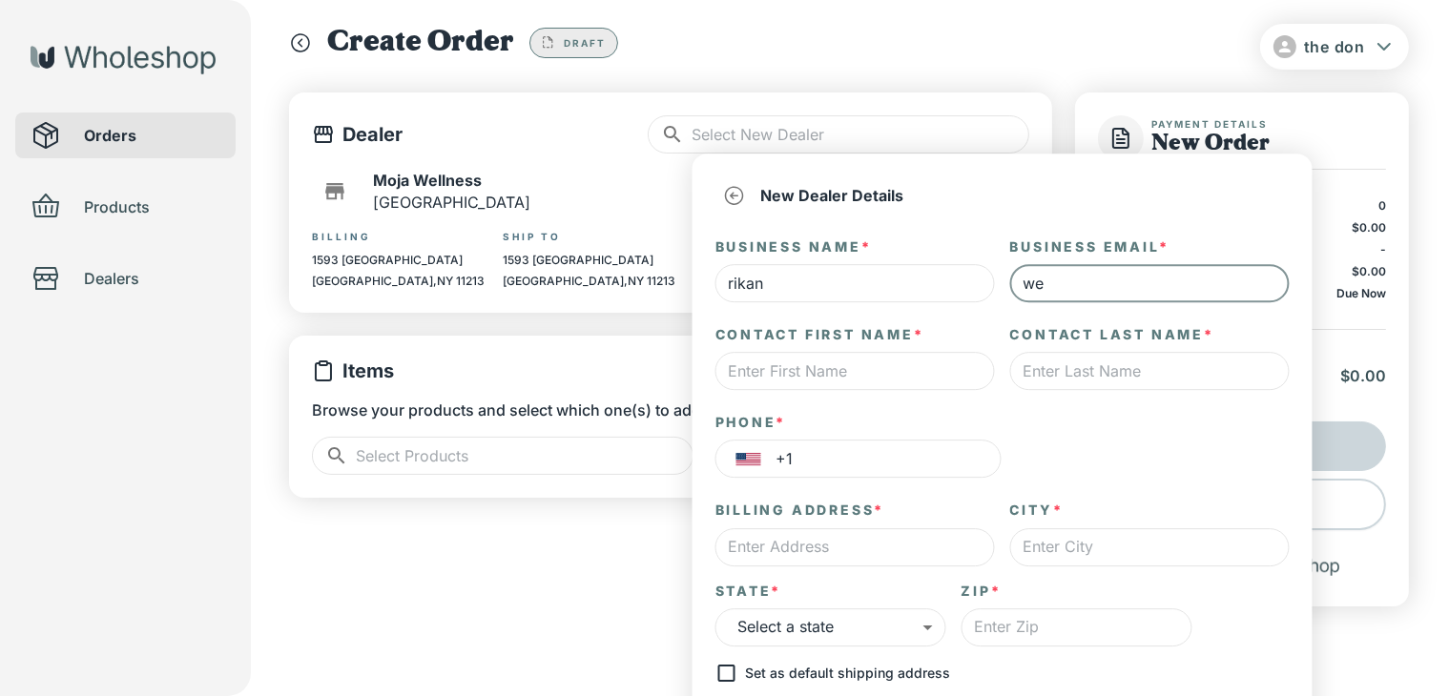
type input "w"
type input "[EMAIL_ADDRESS][DOMAIN_NAME]"
click at [947, 376] on input "text" at bounding box center [854, 371] width 279 height 38
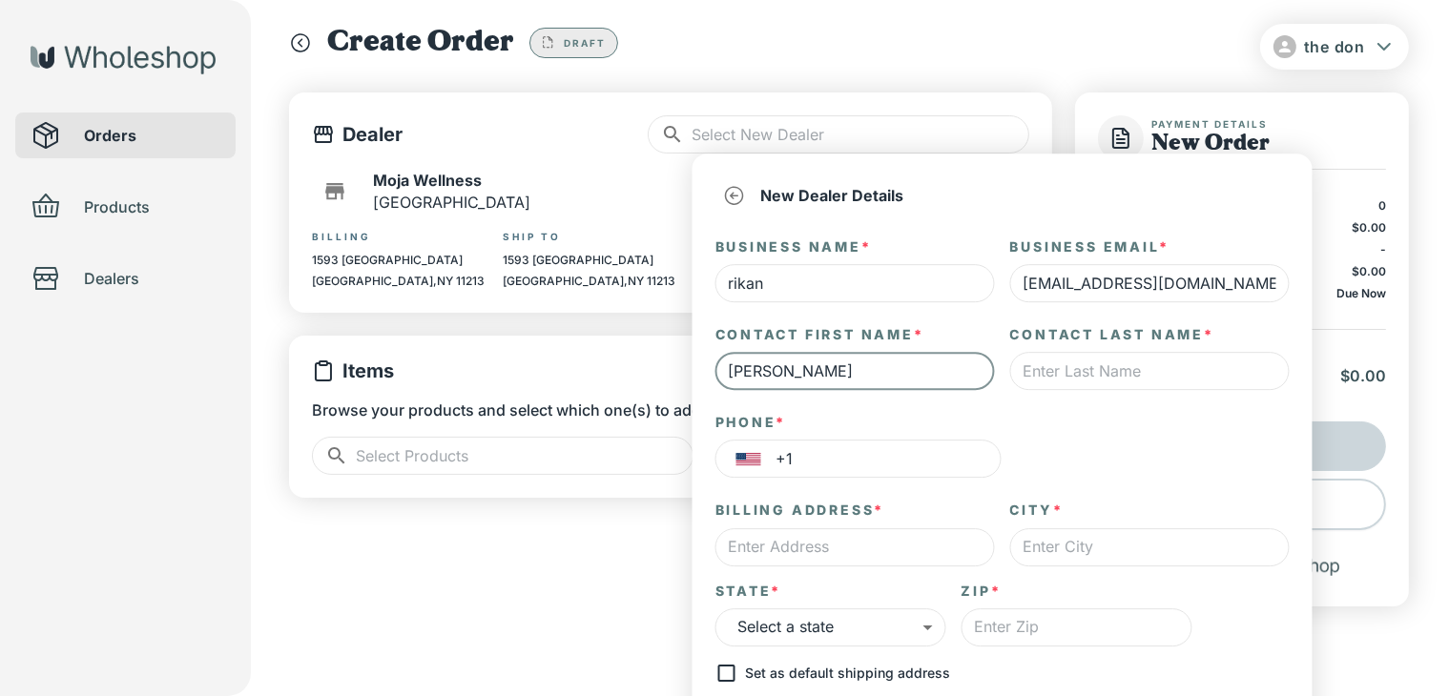
type input "[PERSON_NAME]"
click at [1183, 354] on input "text" at bounding box center [1149, 371] width 279 height 38
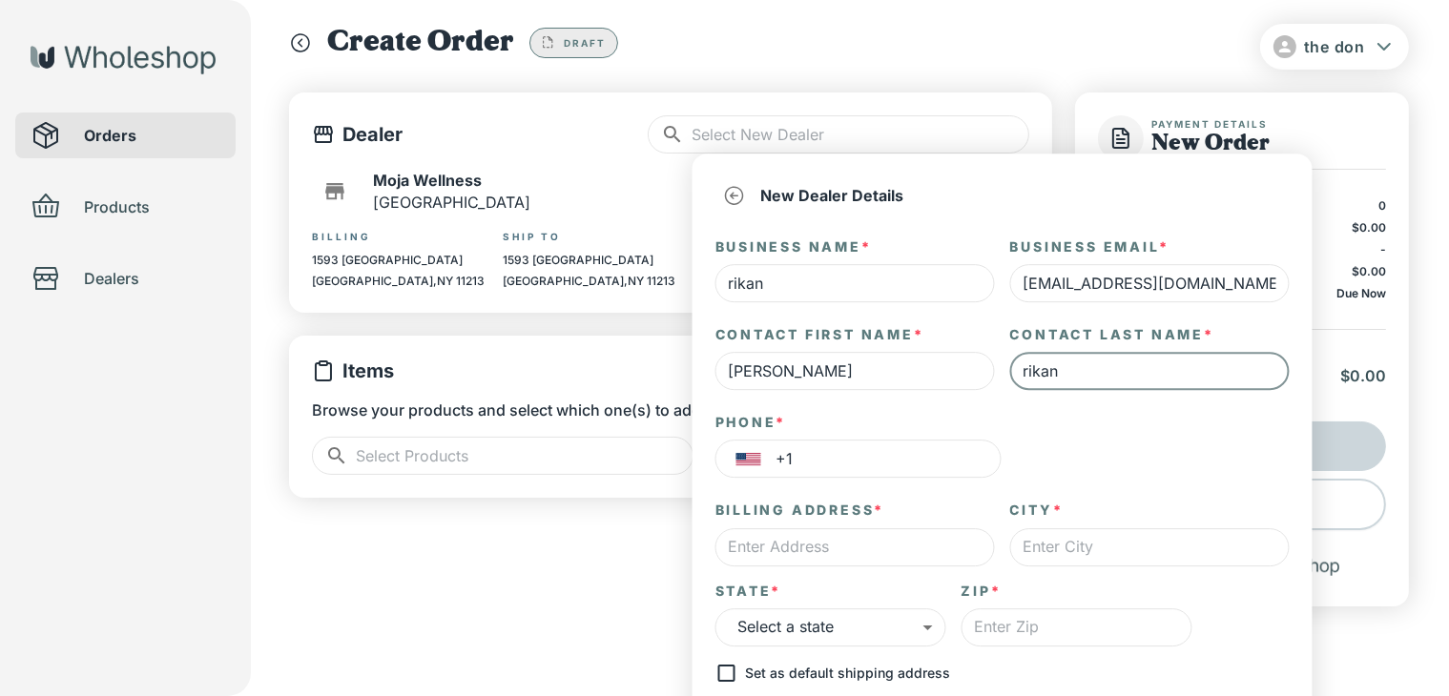
type input "rikan"
click at [961, 463] on input "+1" at bounding box center [888, 460] width 225 height 38
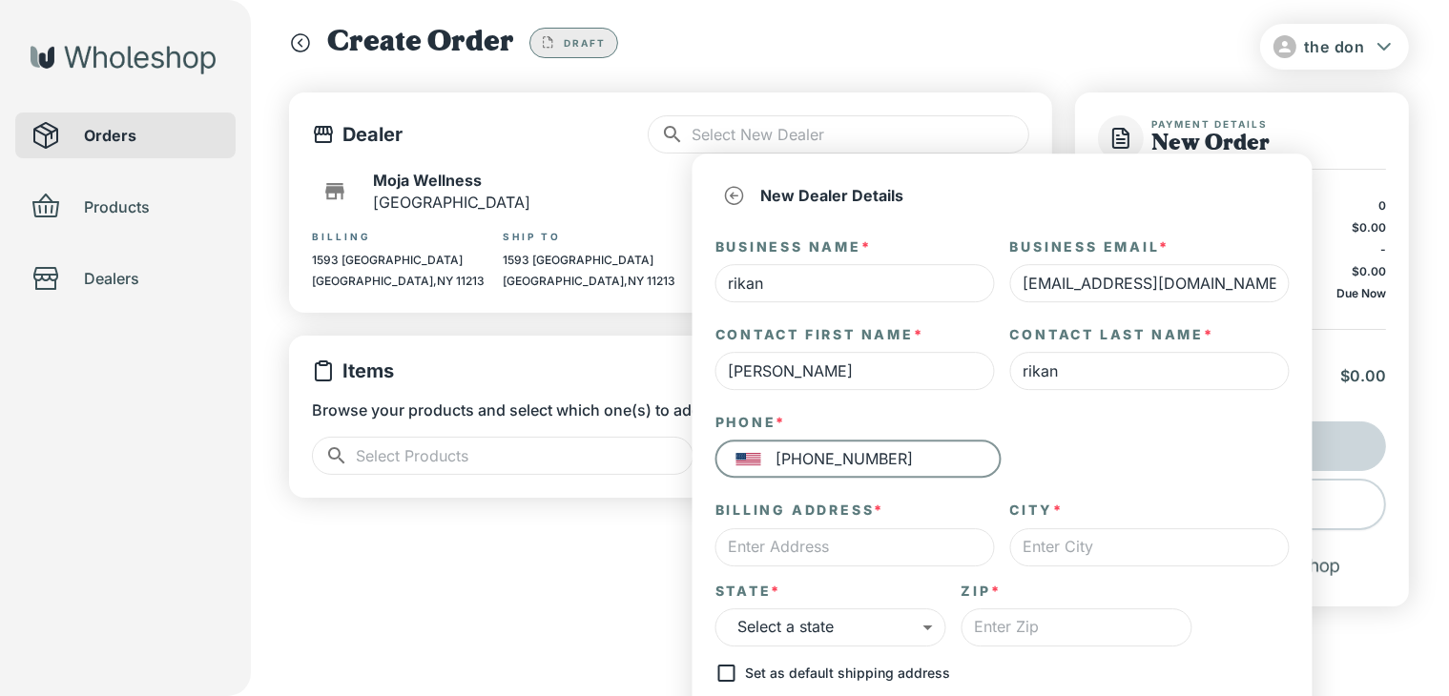
type input "[PHONE_NUMBER]"
click at [916, 549] on input "text" at bounding box center [854, 547] width 279 height 38
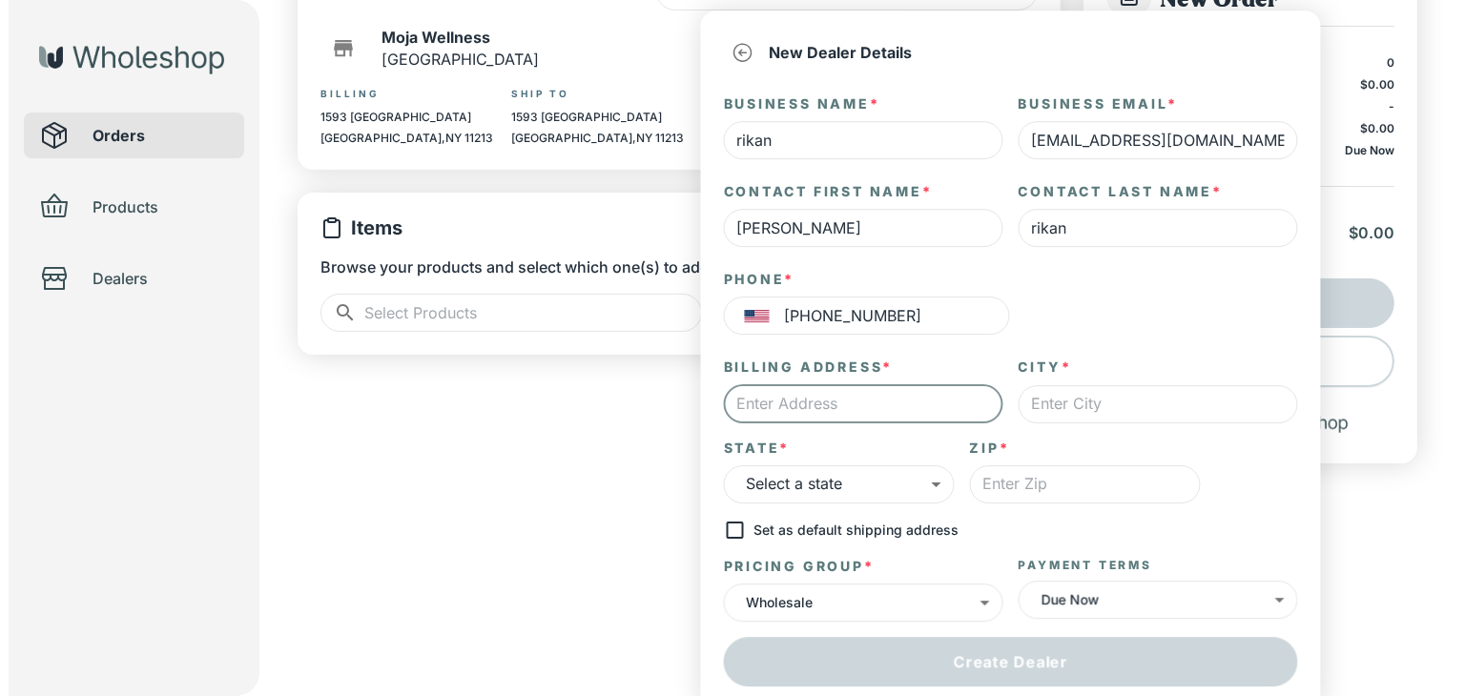
scroll to position [176, 0]
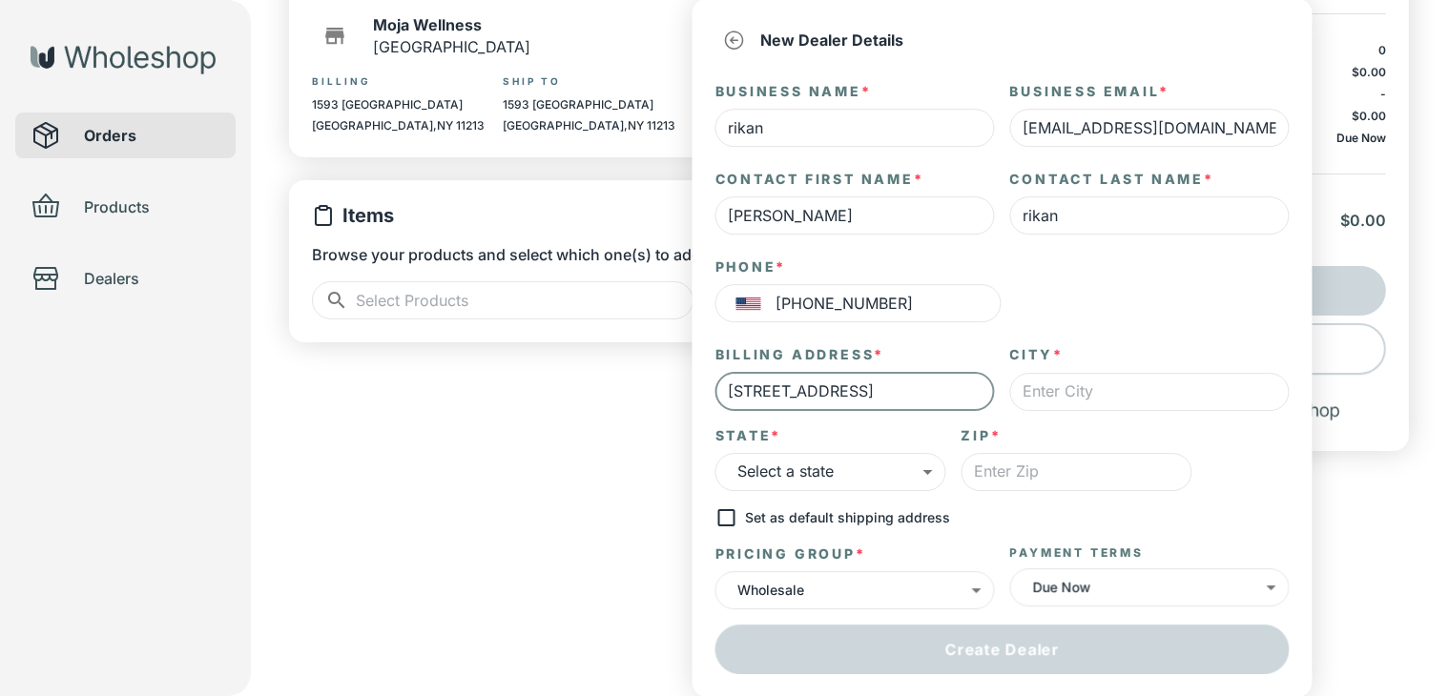
type input "[STREET_ADDRESS]"
click at [1167, 389] on input "text" at bounding box center [1149, 392] width 279 height 38
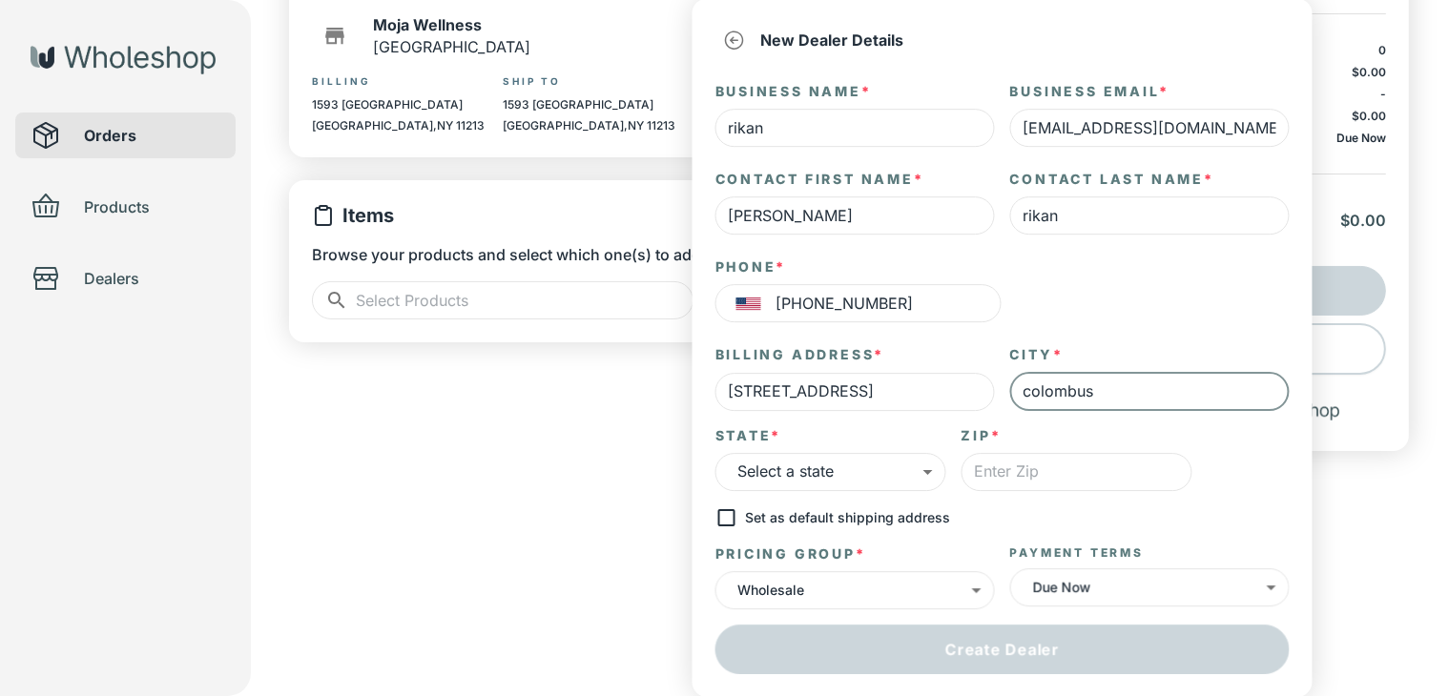
type input "colombus"
click at [881, 462] on body "the don Orders Products Dealers Create Order Draft Dealer ​ ​ Moja Wellness Bro…" at bounding box center [724, 183] width 1449 height 719
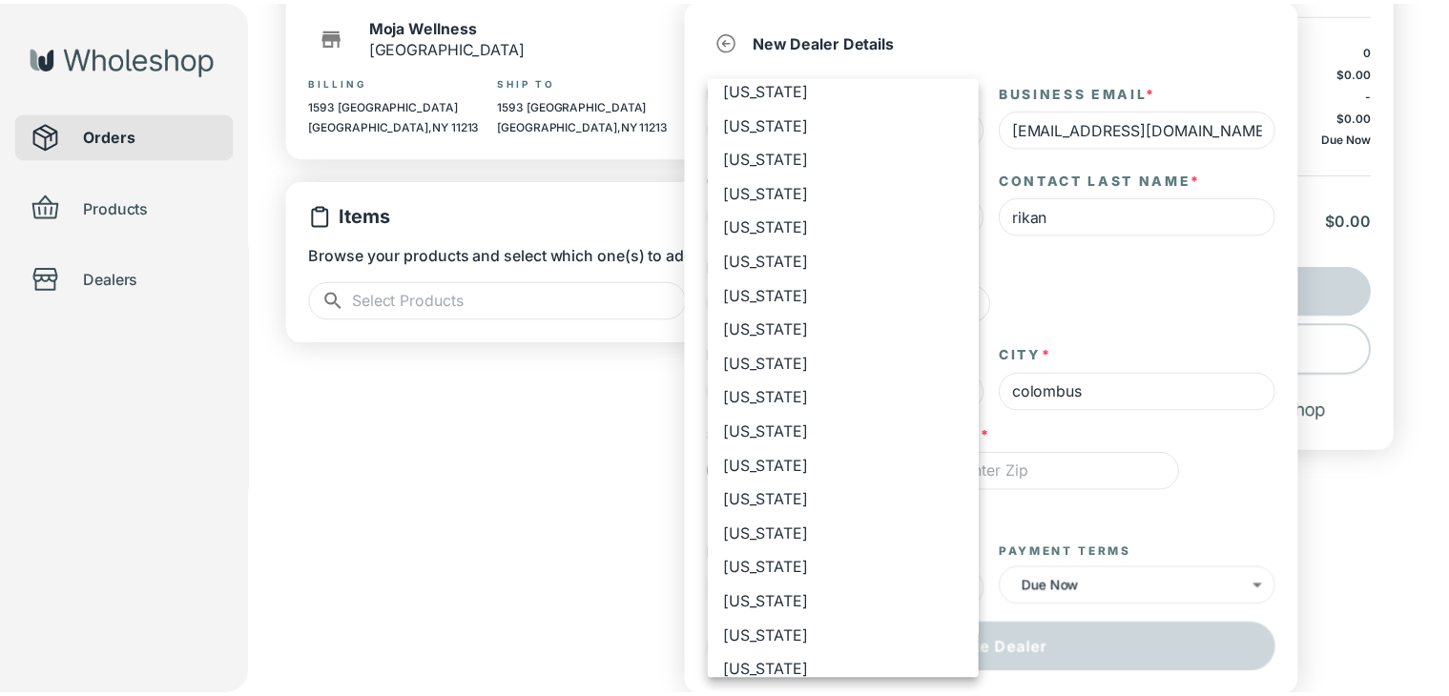
scroll to position [682, 0]
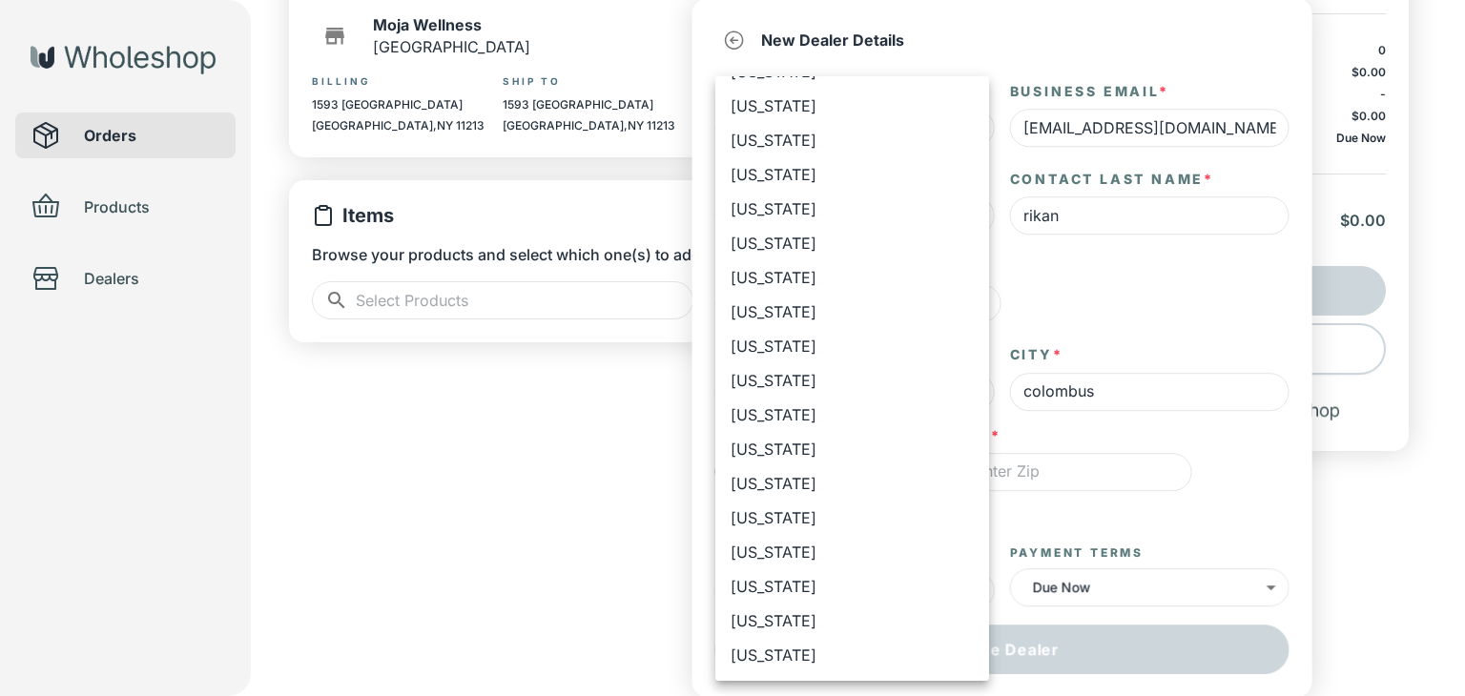
click at [820, 628] on li "[US_STATE]" at bounding box center [852, 621] width 274 height 34
type input "**"
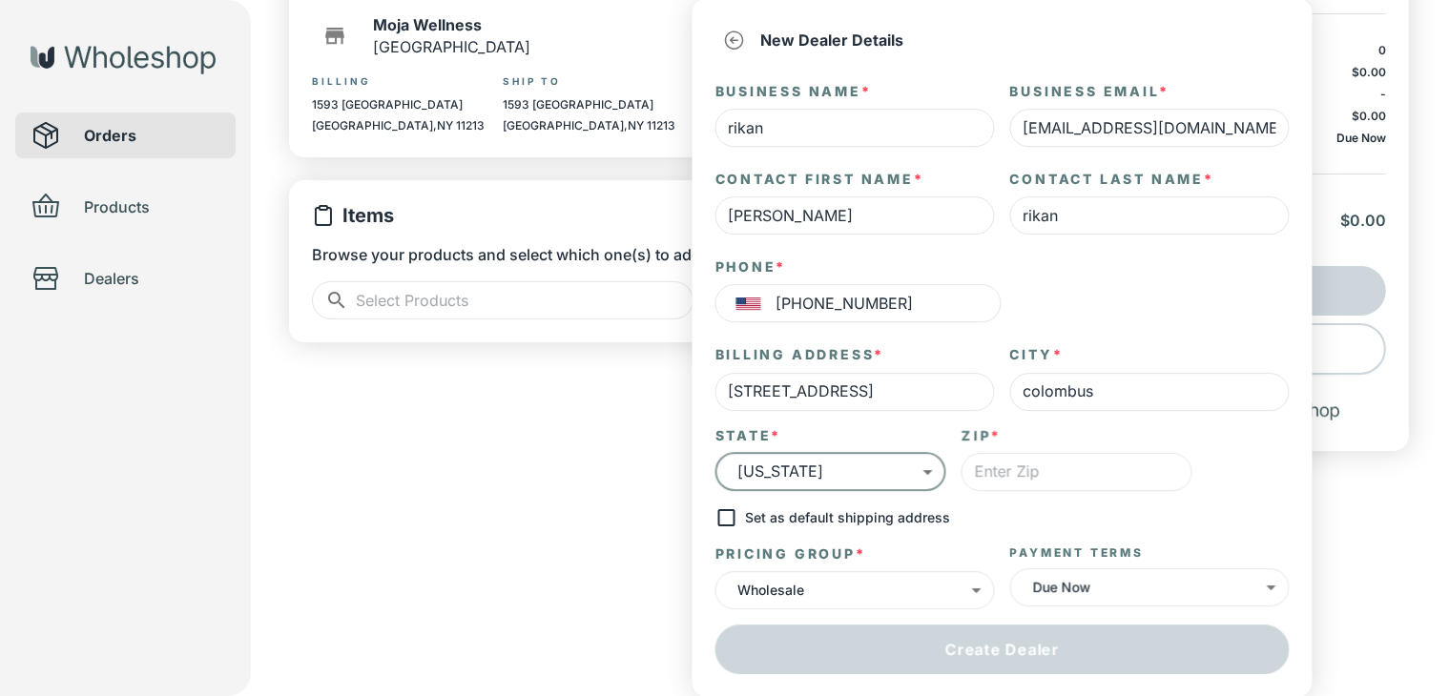
click at [1049, 473] on input "text" at bounding box center [1076, 472] width 231 height 38
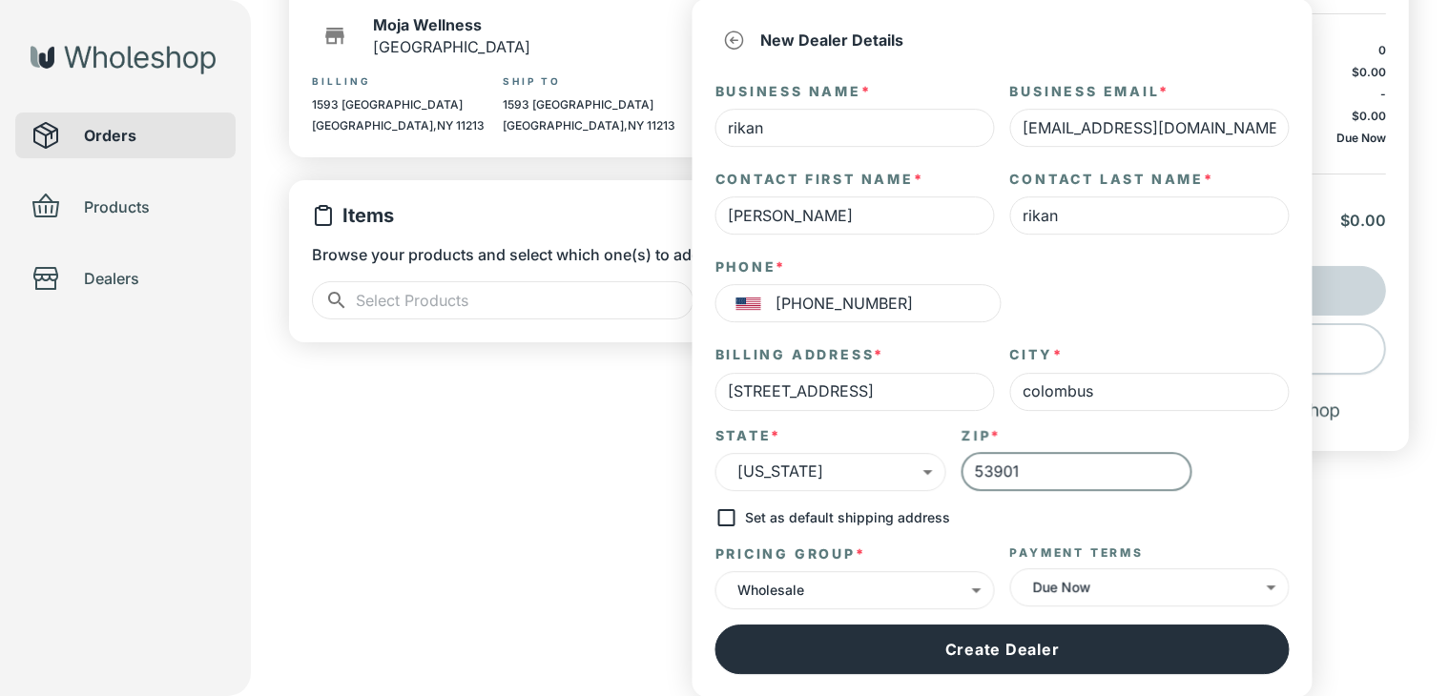
type input "53901"
click at [1124, 543] on body "the don Orders Products Dealers Create Order Draft Dealer ​ ​ Moja Wellness Bro…" at bounding box center [724, 183] width 1449 height 719
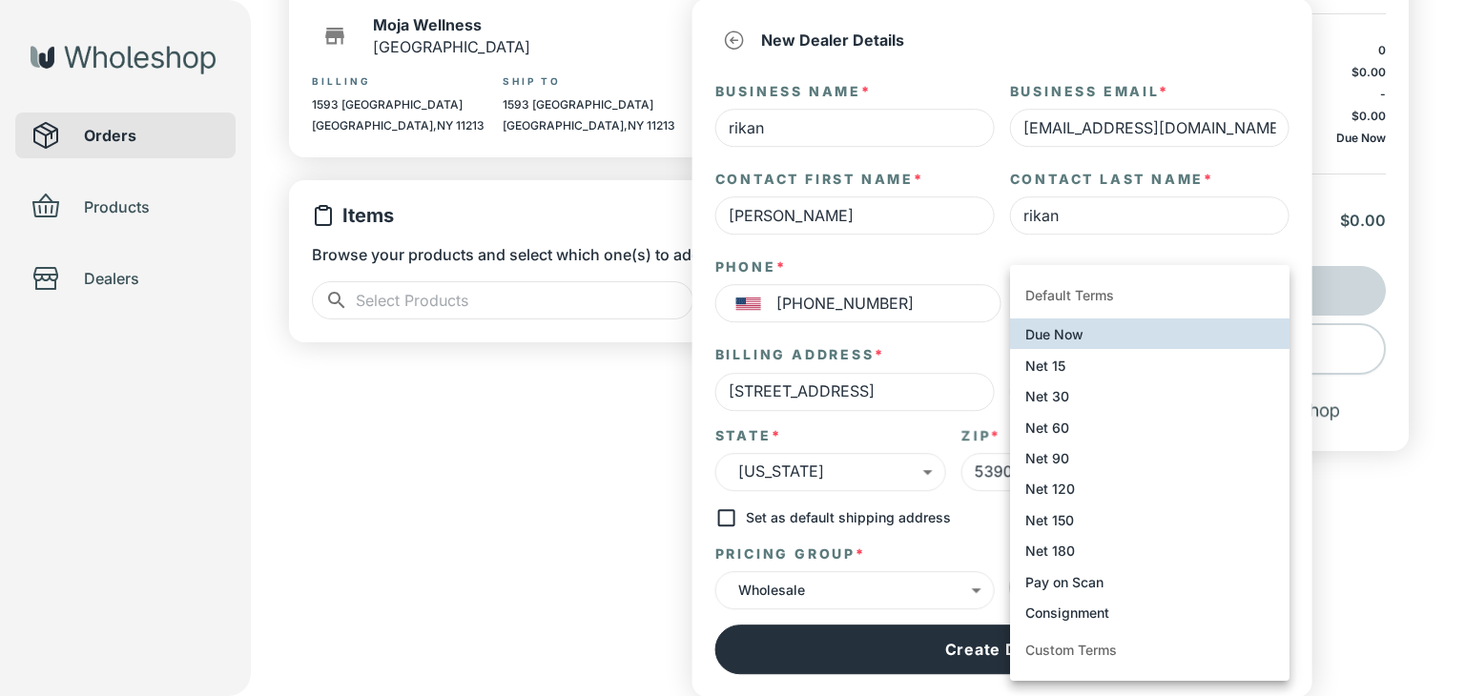
click at [1127, 371] on li "Net 15" at bounding box center [1149, 364] width 279 height 31
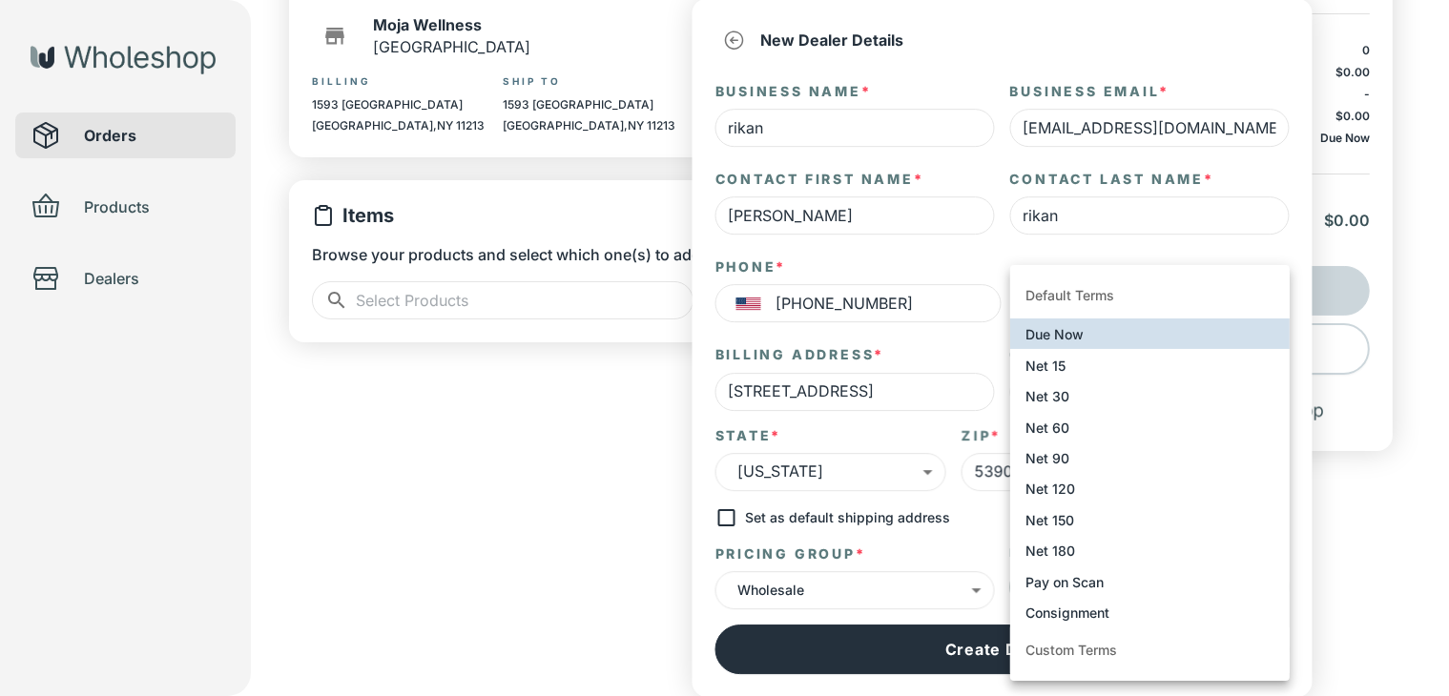
type input "****"
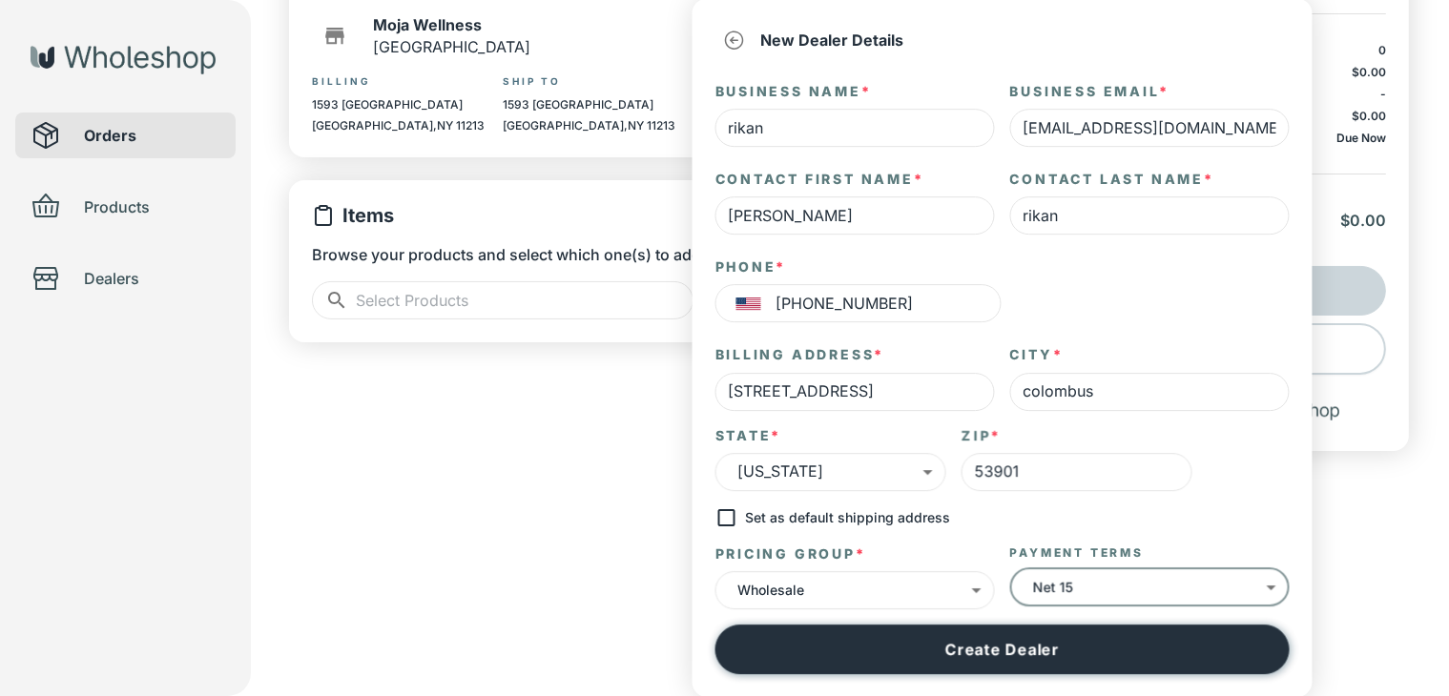
click at [988, 664] on button "Create Dealer" at bounding box center [1002, 650] width 574 height 50
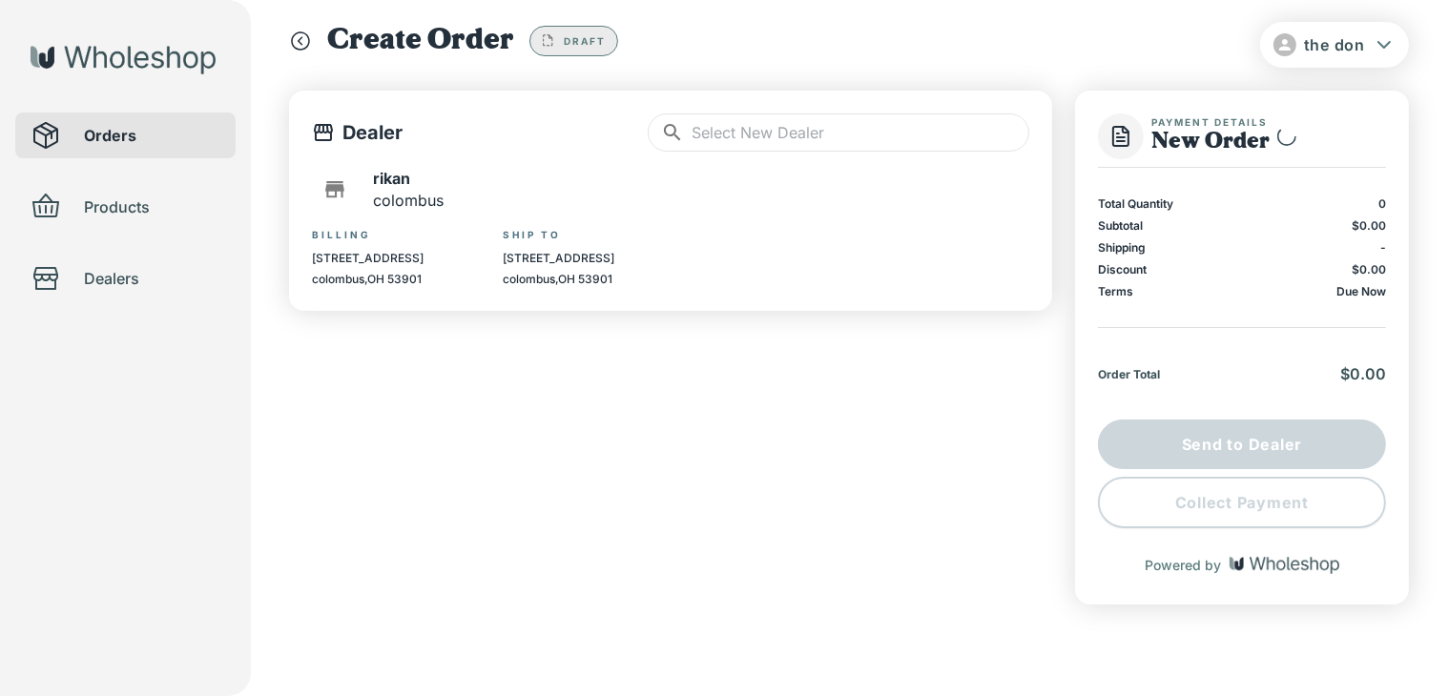
scroll to position [21, 0]
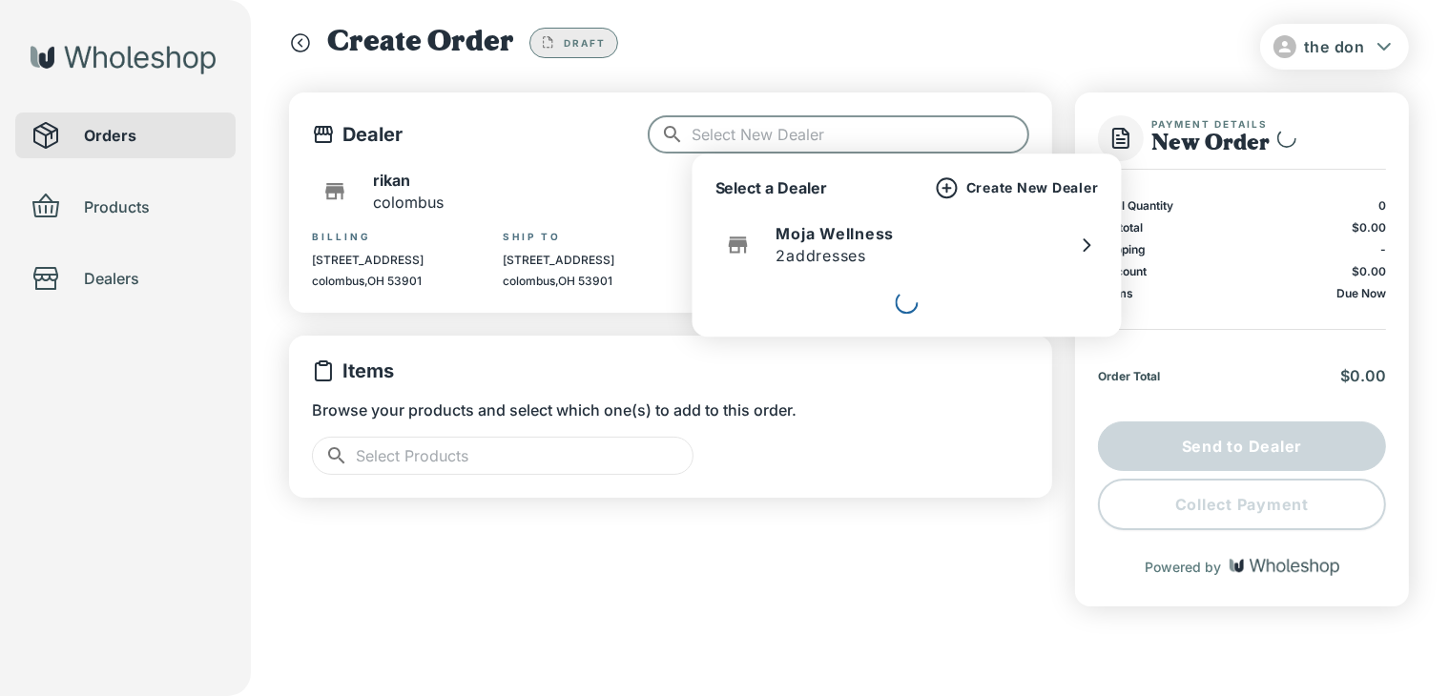
click at [717, 136] on input "text" at bounding box center [861, 134] width 338 height 38
click at [813, 310] on p "rikan" at bounding box center [849, 302] width 146 height 21
click at [793, 321] on p "[STREET_ADDRESS]" at bounding box center [849, 324] width 146 height 23
click at [1042, 302] on div "Added" at bounding box center [1066, 313] width 65 height 23
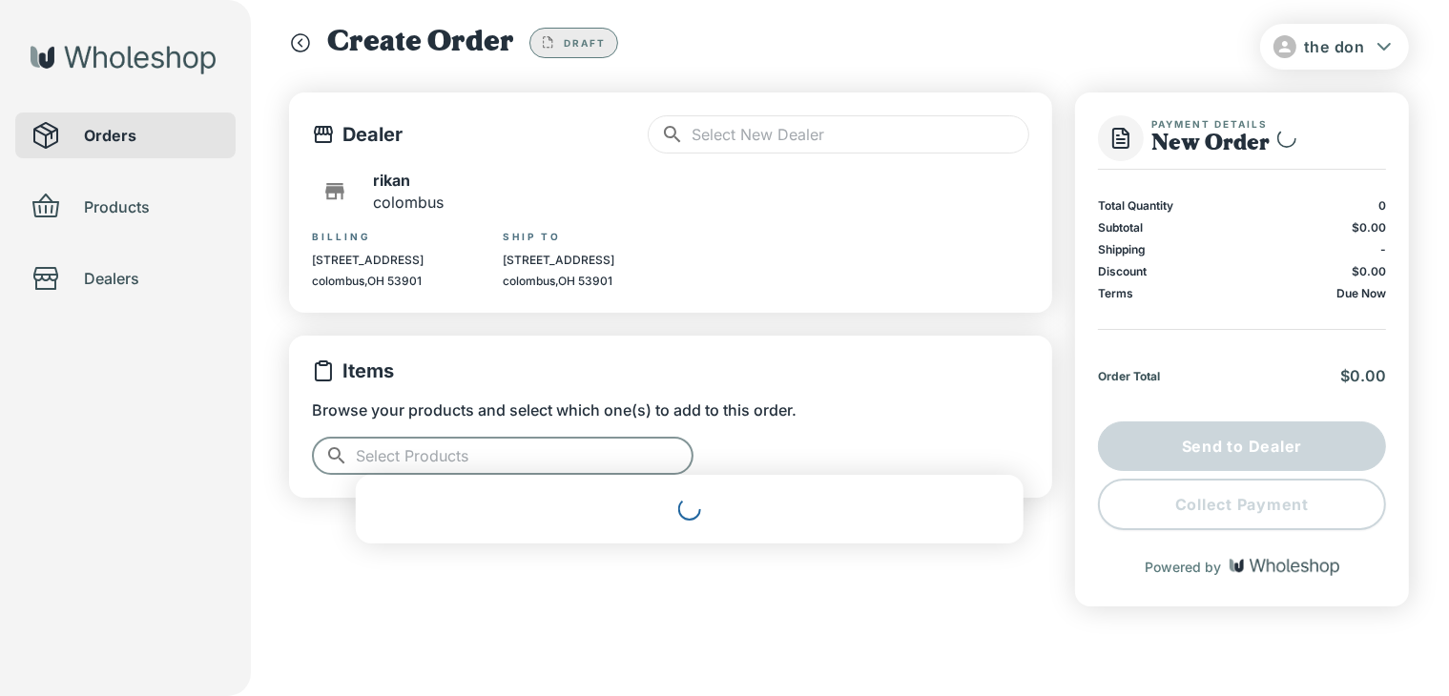
click at [598, 459] on input "text" at bounding box center [525, 456] width 338 height 38
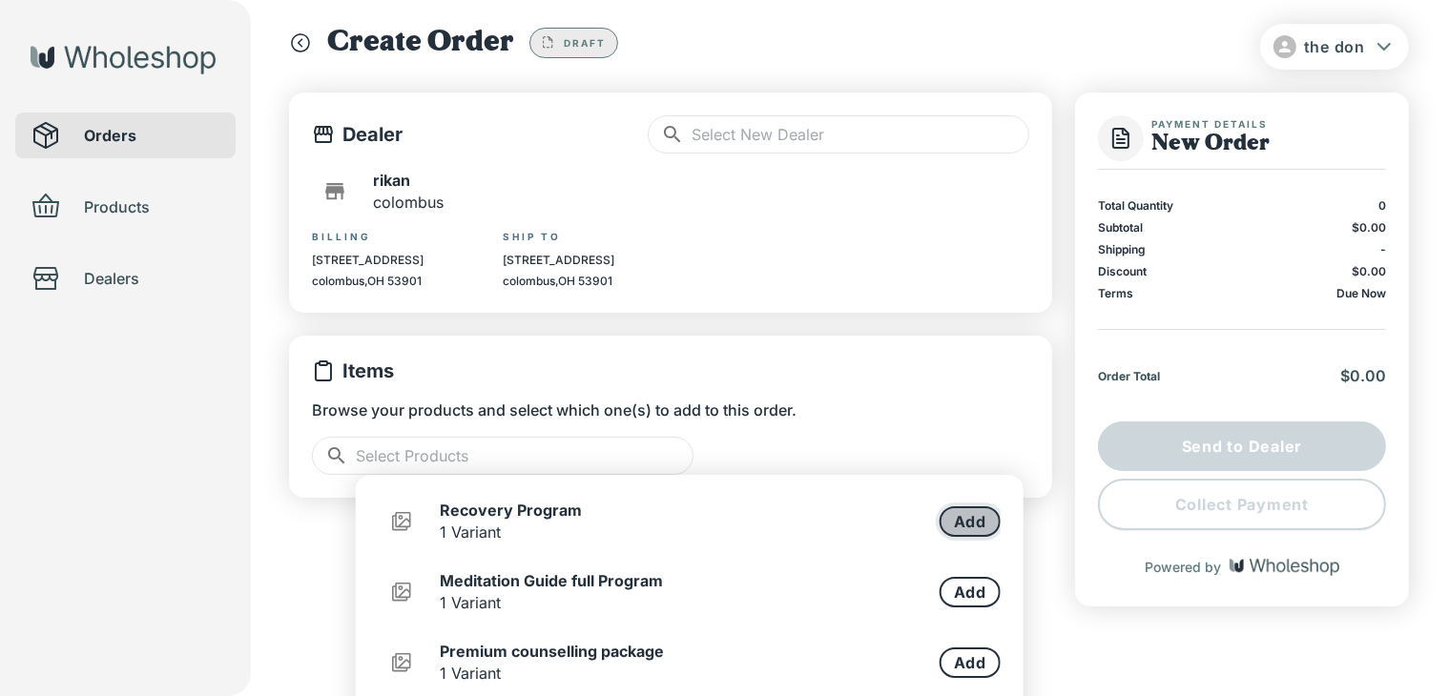
click at [961, 522] on button "Add" at bounding box center [970, 521] width 61 height 31
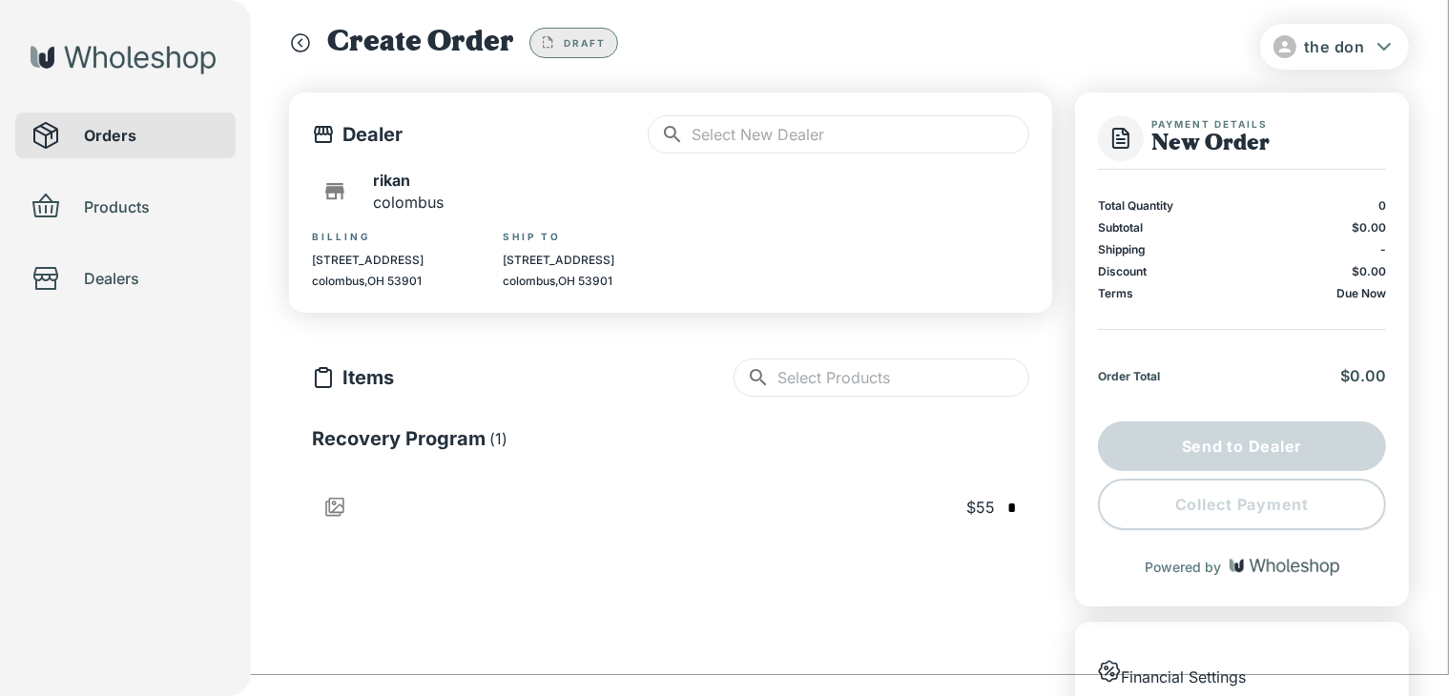
type input "*"
click at [1002, 496] on input "text" at bounding box center [1011, 508] width 19 height 25
type input "*"
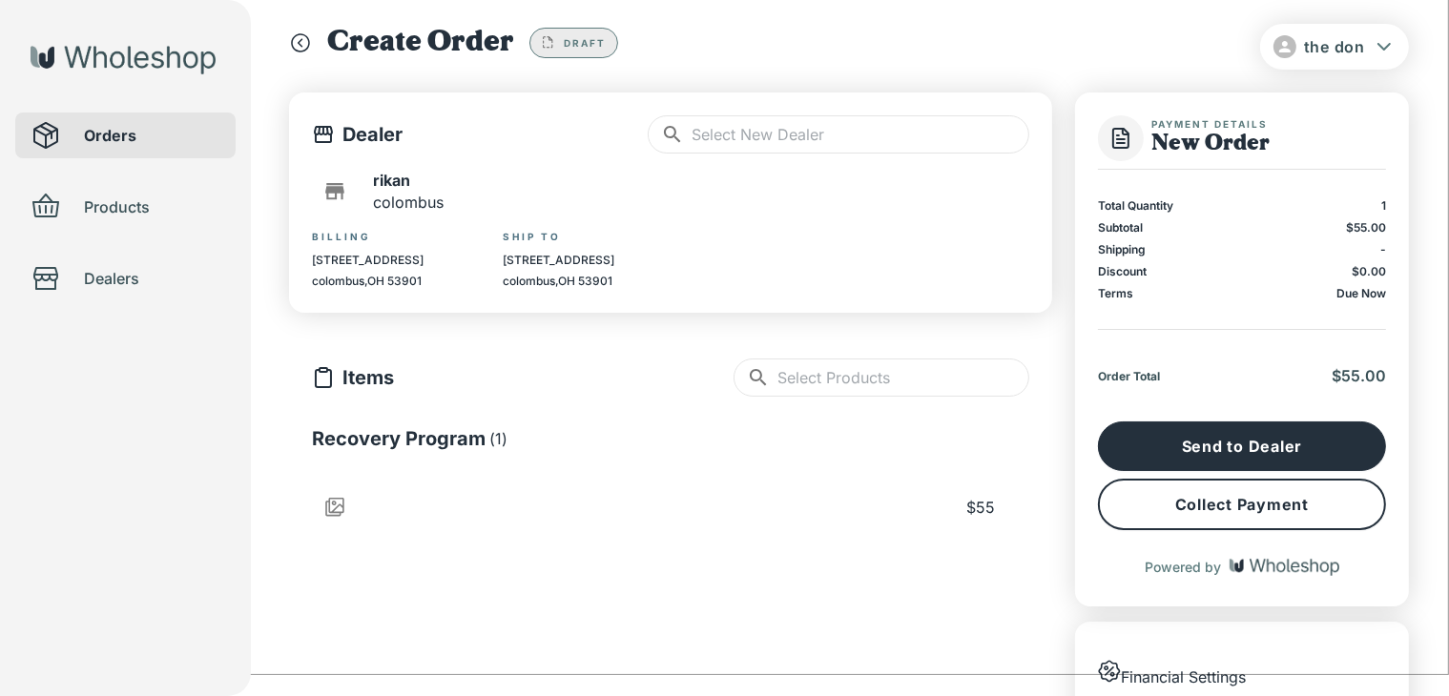
click at [672, 141] on icon at bounding box center [672, 134] width 23 height 23
drag, startPoint x: 672, startPoint y: 141, endPoint x: 733, endPoint y: 145, distance: 61.2
click at [733, 145] on div "​ ​" at bounding box center [839, 134] width 382 height 38
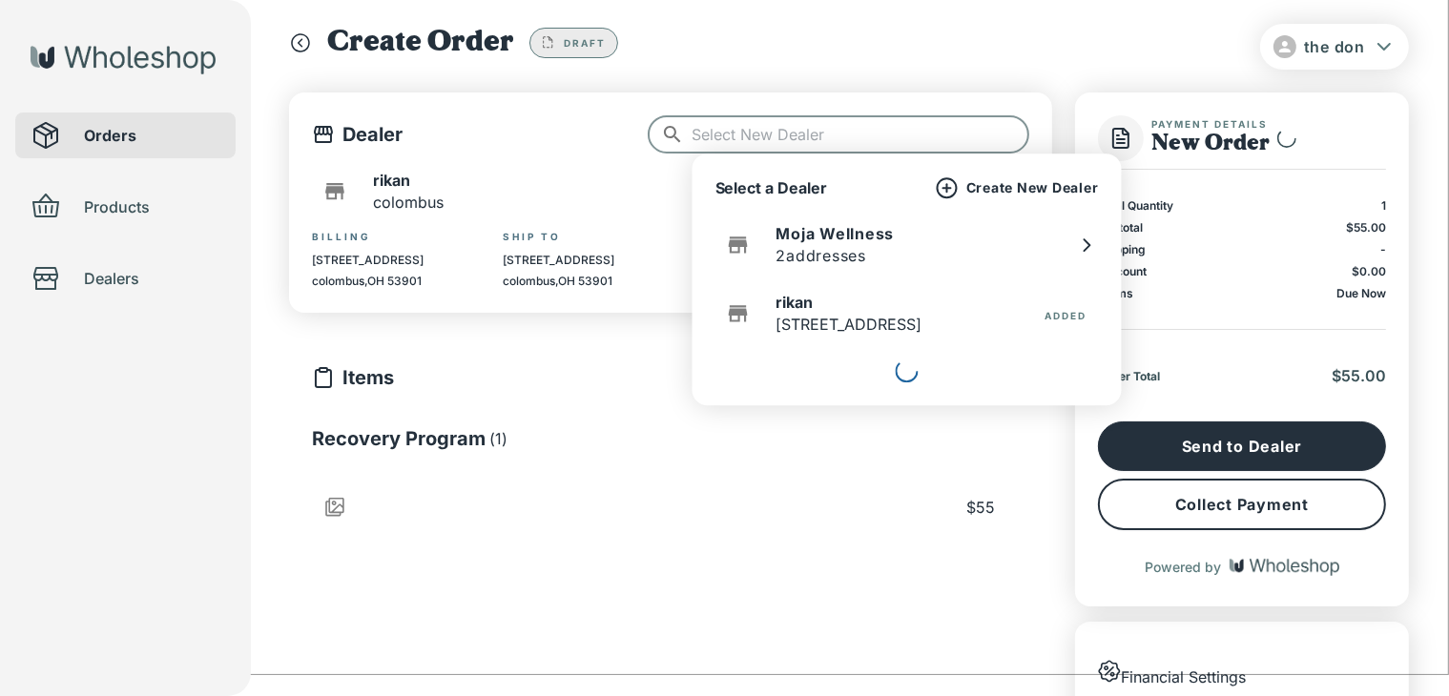
click at [733, 145] on input "text" at bounding box center [861, 134] width 338 height 38
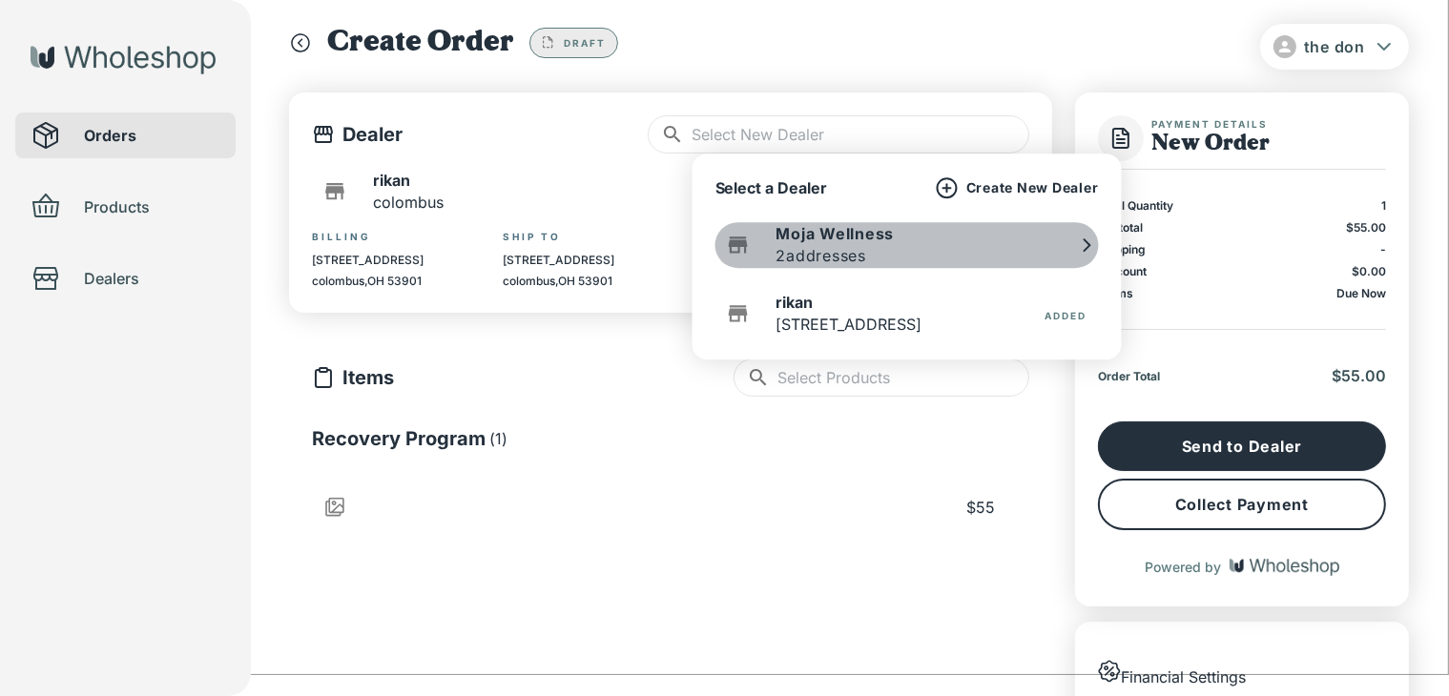
click at [859, 245] on p "2 addresses" at bounding box center [821, 255] width 91 height 23
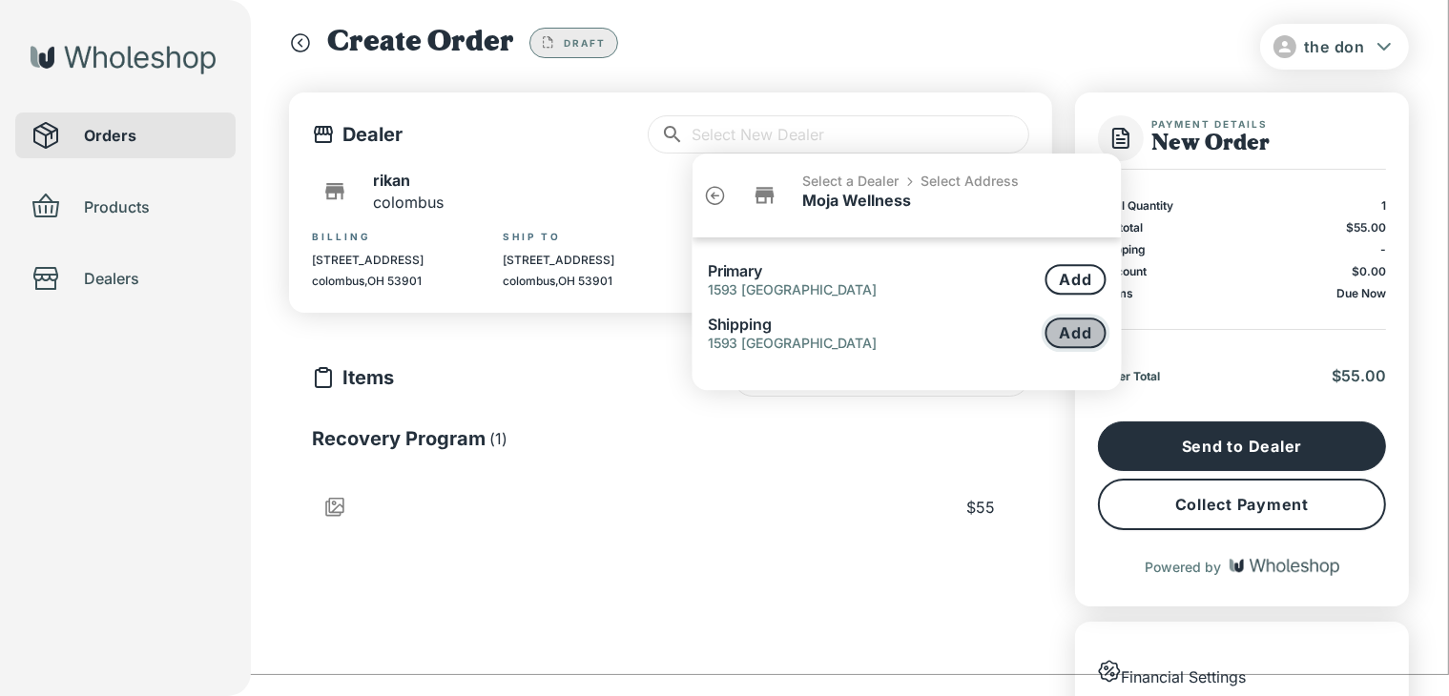
click at [1072, 331] on button "Add" at bounding box center [1075, 333] width 61 height 31
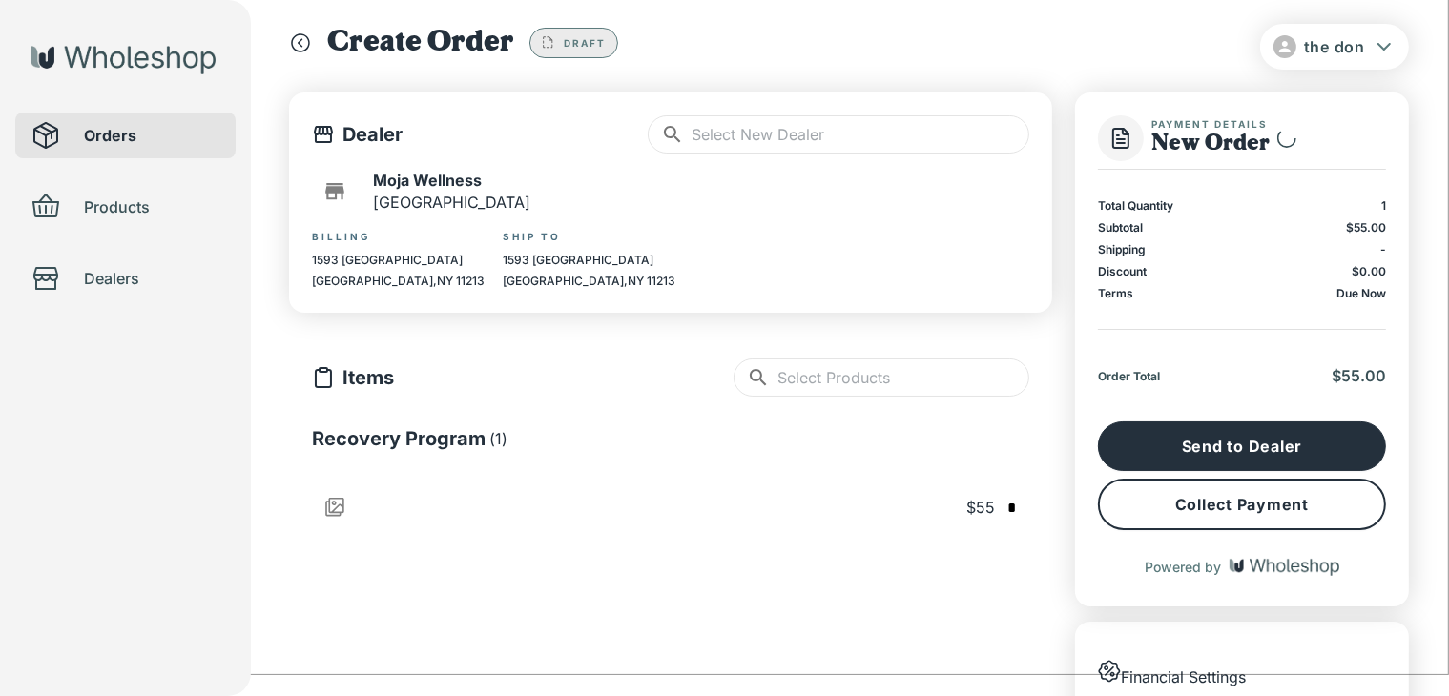
type input "**"
click at [878, 151] on input "text" at bounding box center [861, 134] width 338 height 38
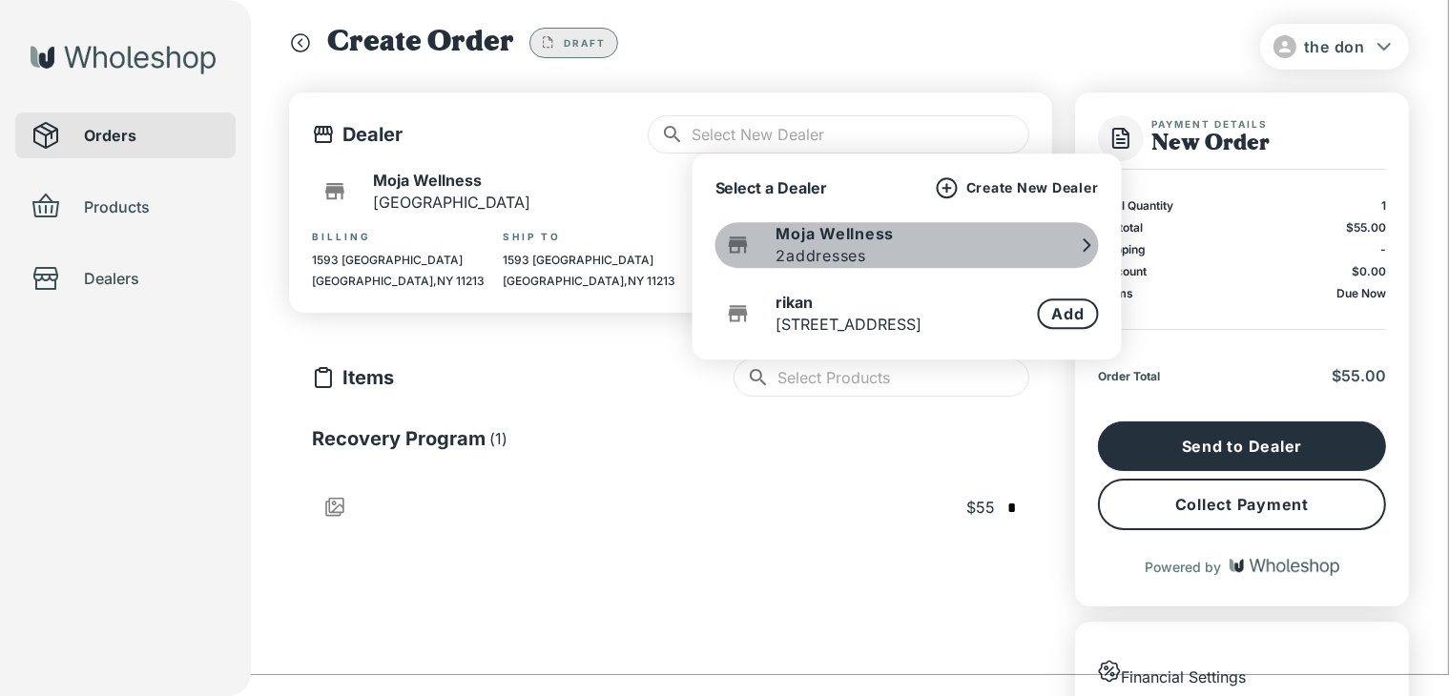
click at [886, 253] on div "Moja Wellness 2 addresses" at bounding box center [835, 245] width 118 height 44
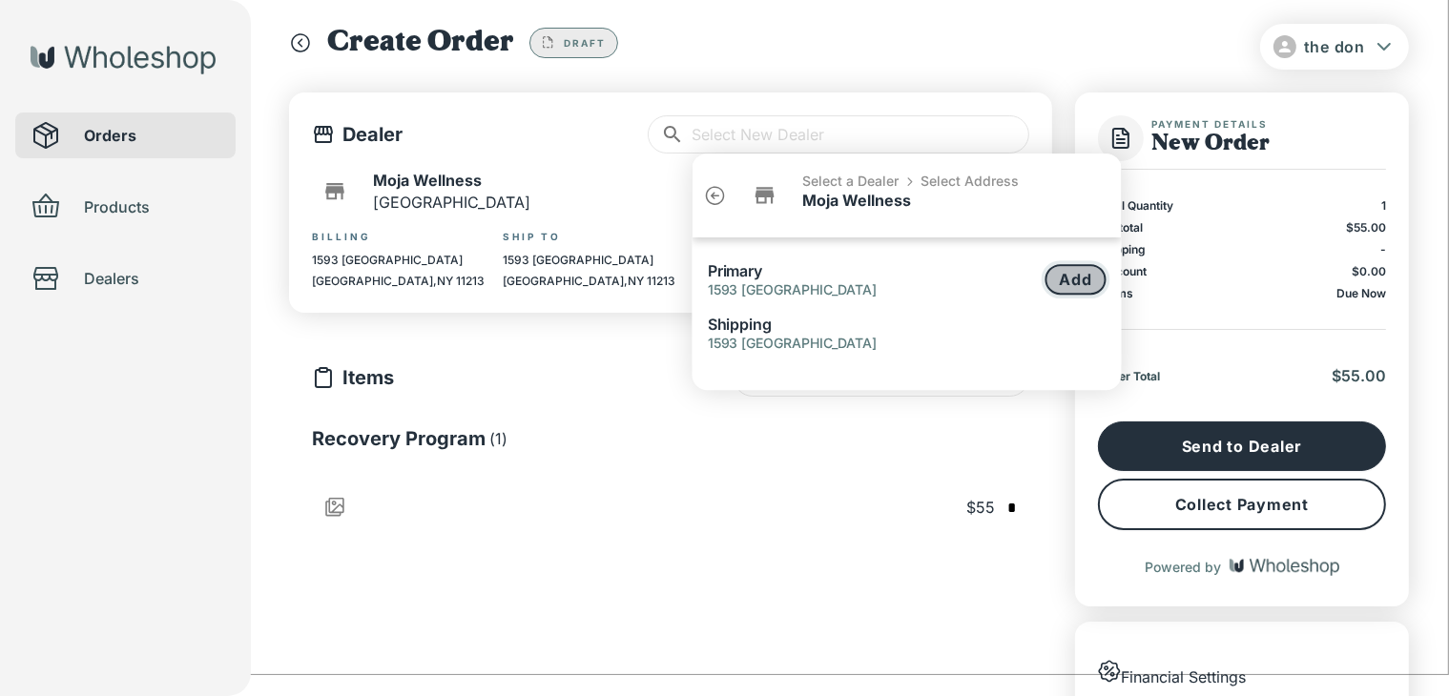
click at [1076, 279] on button "Add" at bounding box center [1075, 279] width 61 height 31
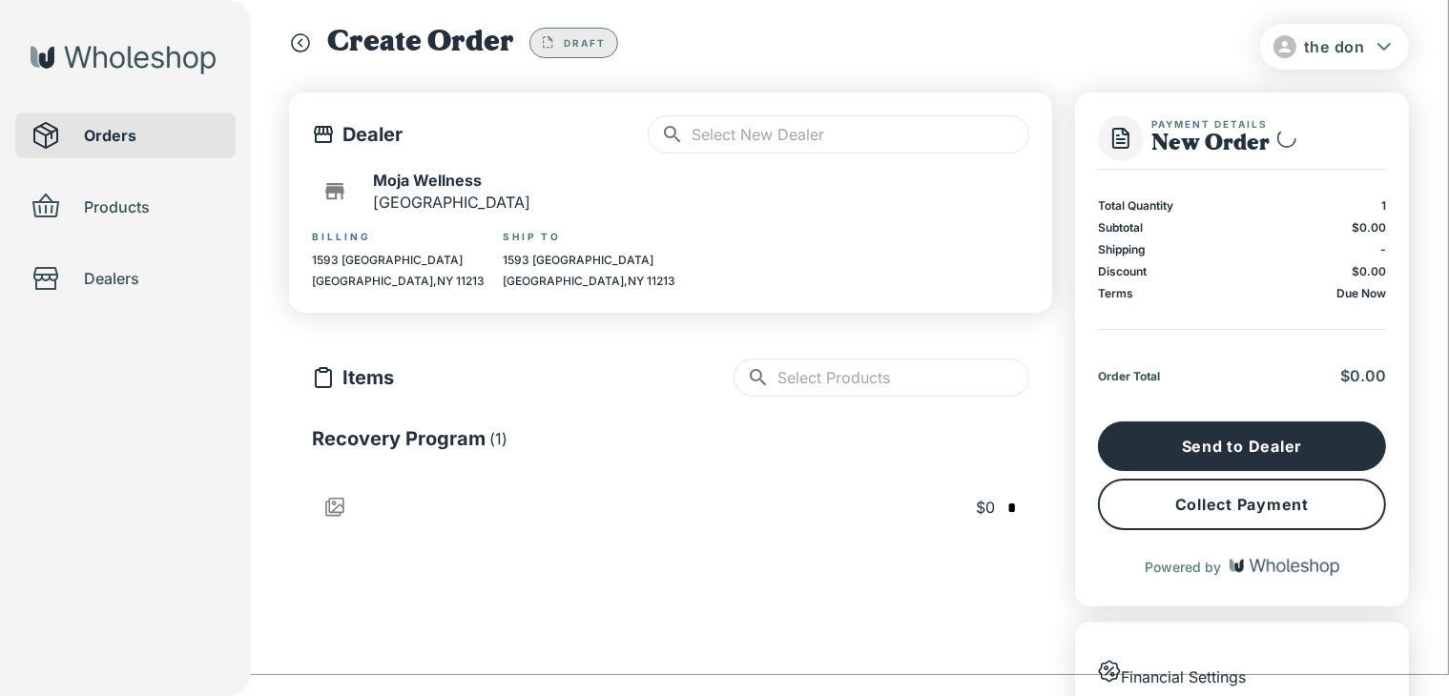
type input "**"
click at [1029, 507] on icon "button" at bounding box center [1029, 507] width 0 height 0
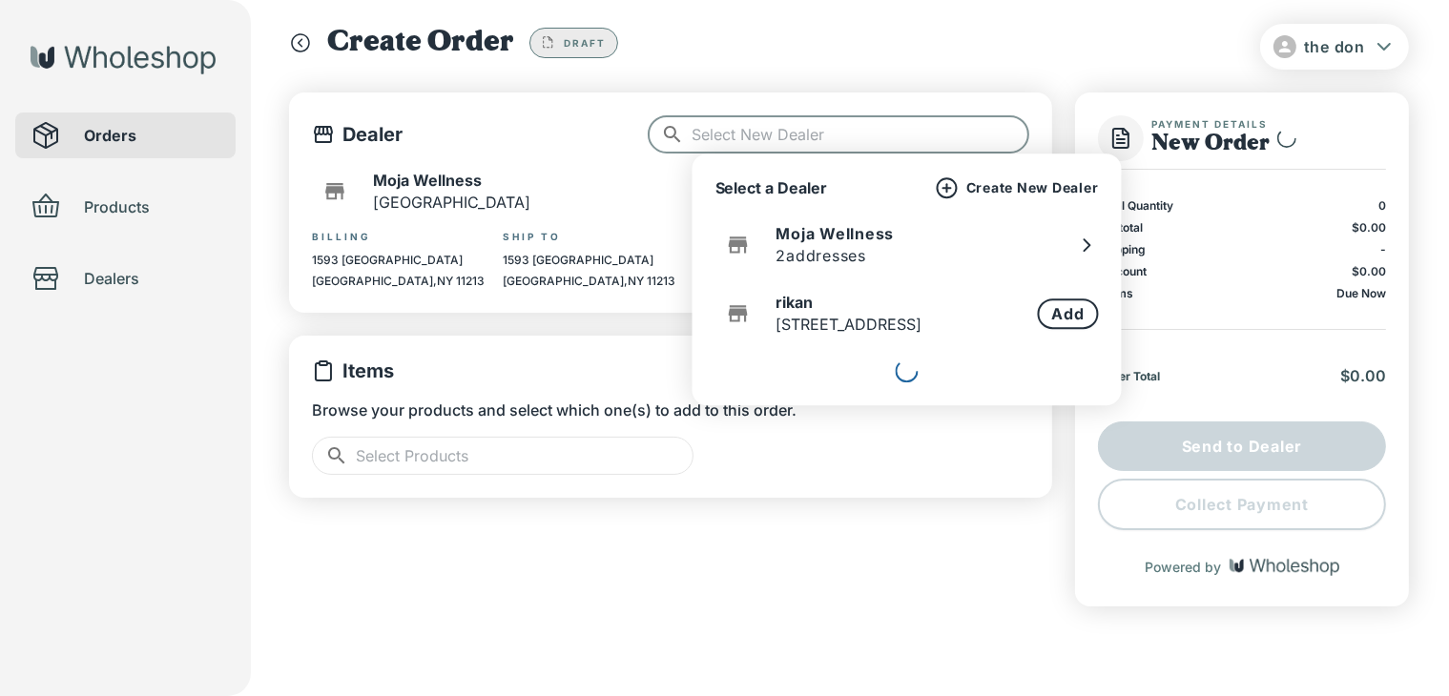
click at [797, 139] on input "text" at bounding box center [861, 134] width 338 height 38
click at [1020, 192] on p "Create New Dealer" at bounding box center [1032, 187] width 133 height 17
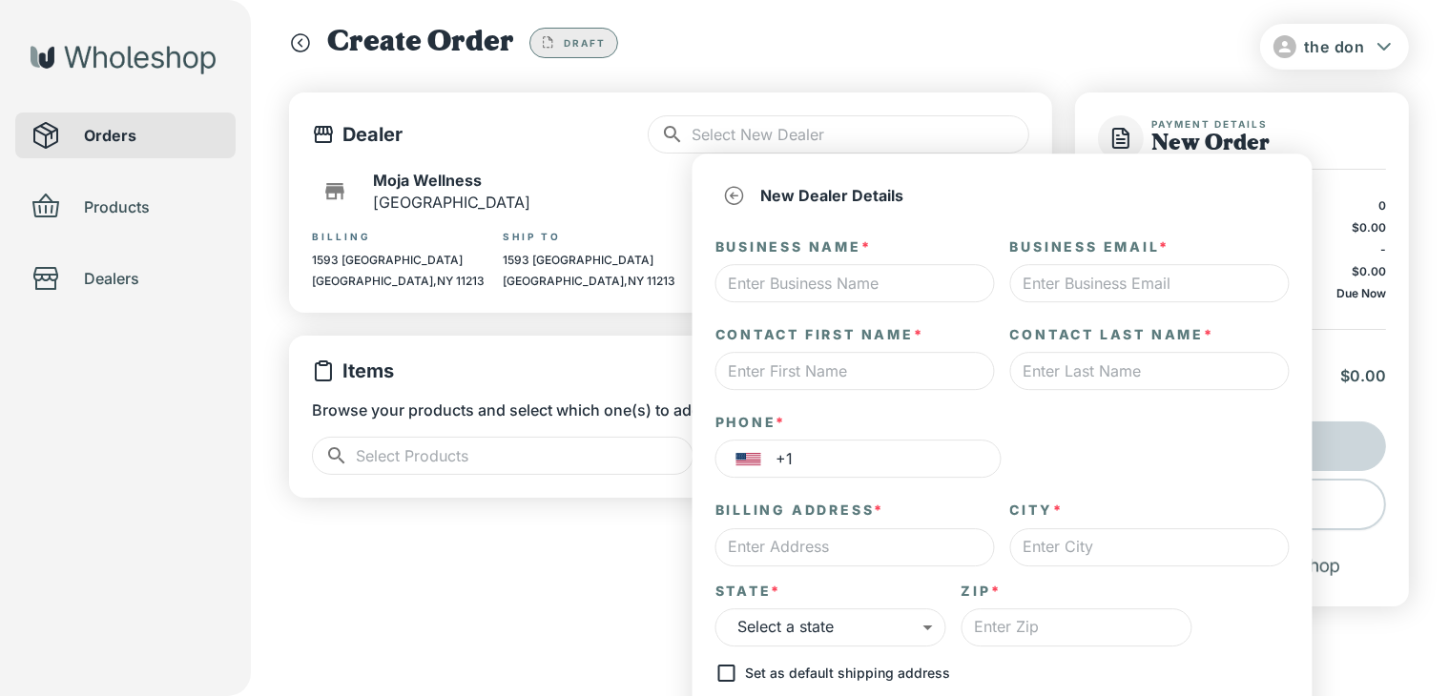
scroll to position [176, 0]
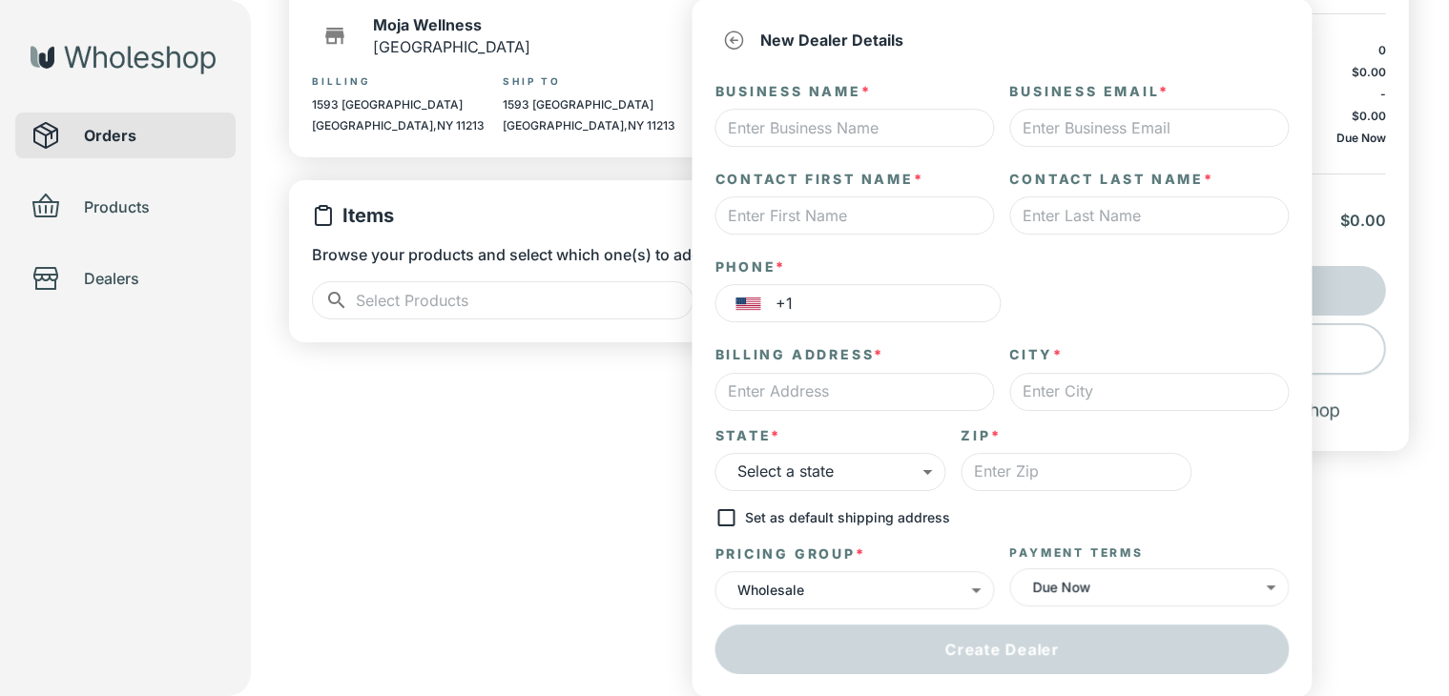
click at [1112, 543] on body "the don Orders Products Dealers Create Order Draft Dealer ​ ​ Moja Wellness Bro…" at bounding box center [724, 183] width 1449 height 719
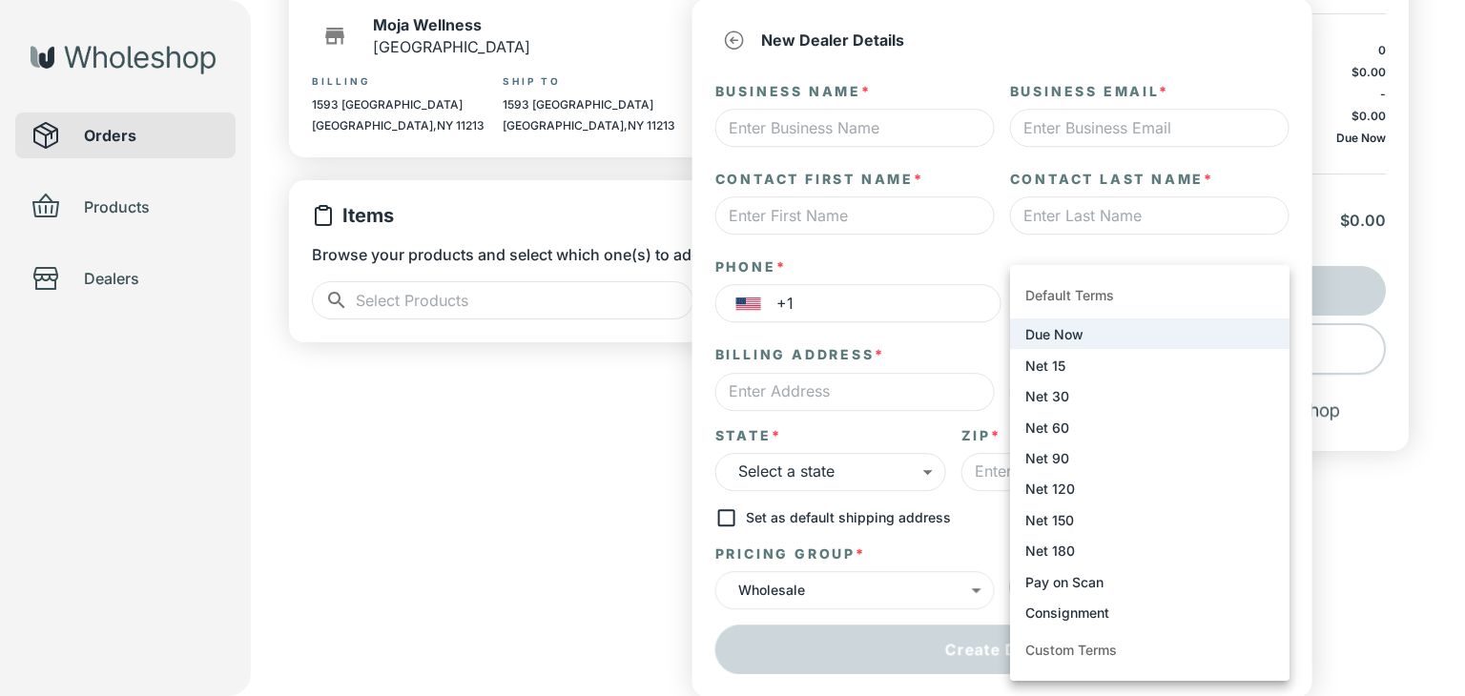
click at [1203, 403] on li "Net 30" at bounding box center [1149, 396] width 279 height 31
type input "****"
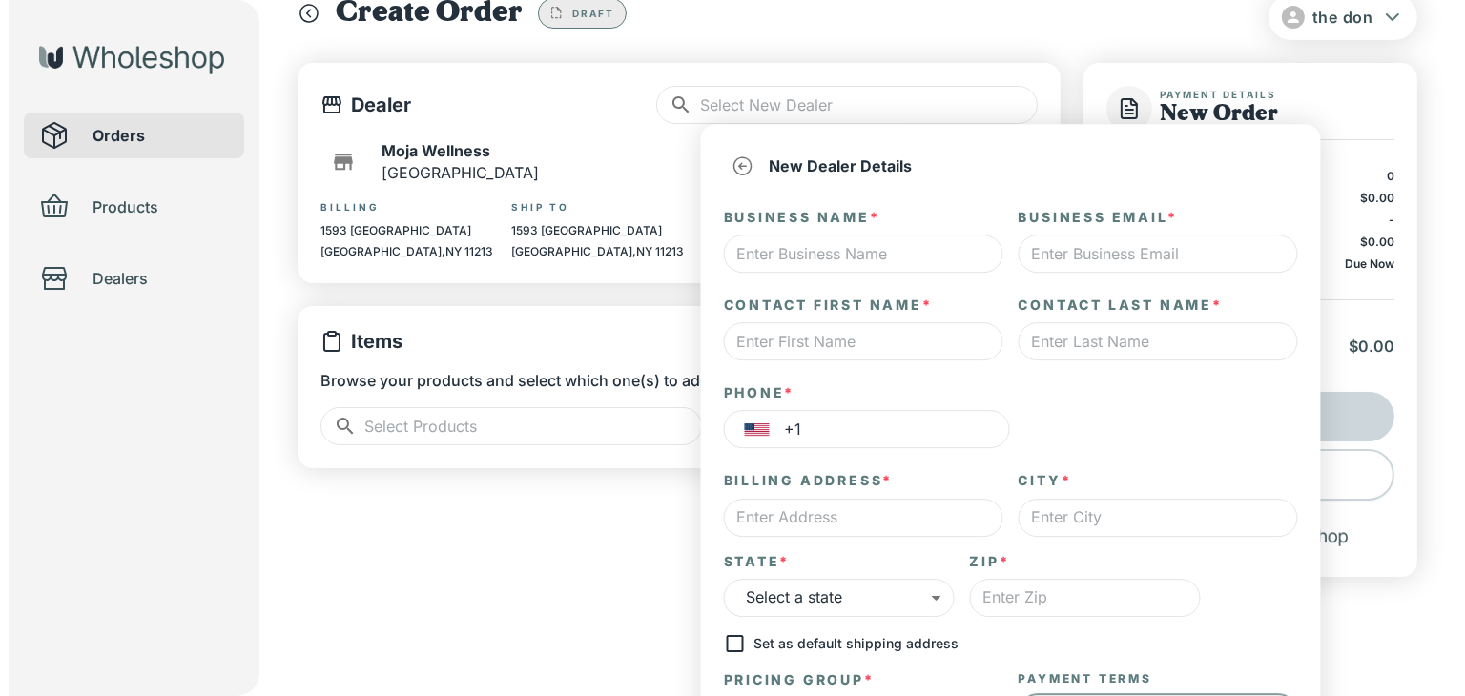
scroll to position [50, 0]
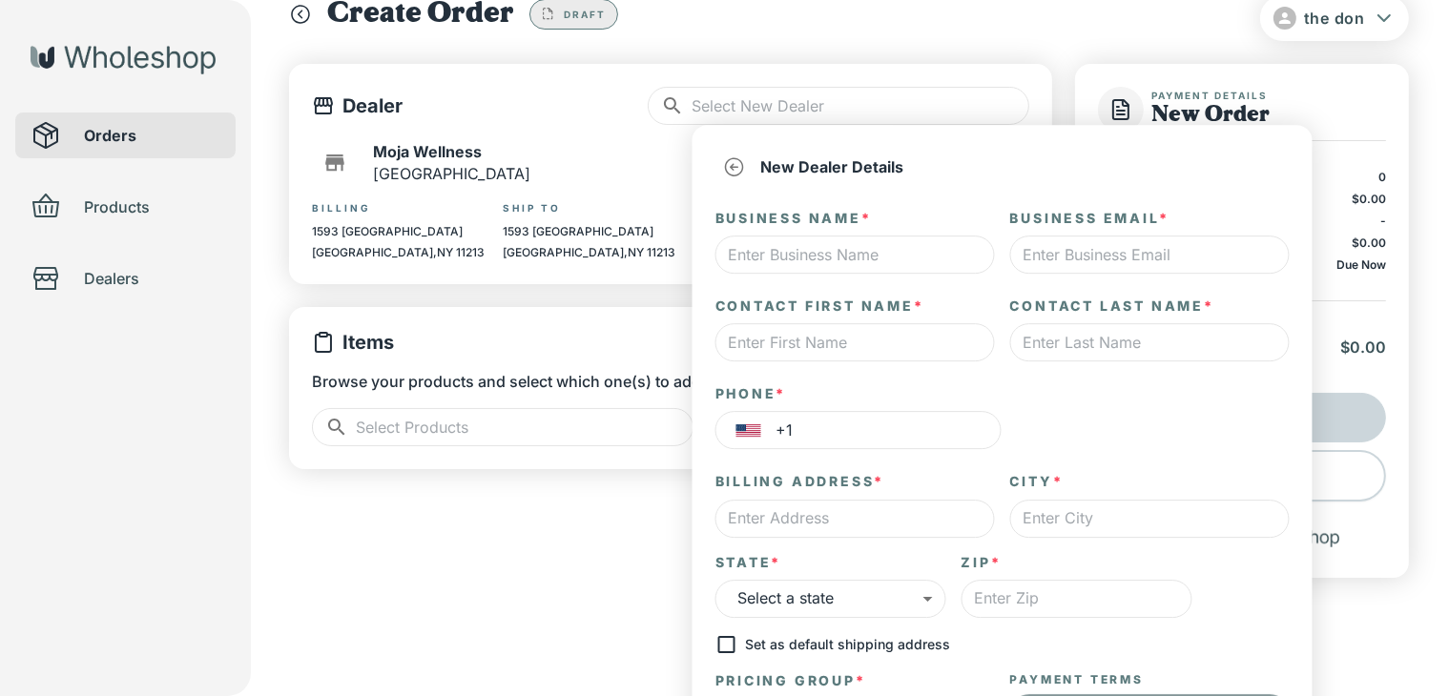
click at [923, 246] on input "text" at bounding box center [854, 255] width 279 height 38
type input "fronty"
click at [1152, 260] on input "text" at bounding box center [1149, 255] width 279 height 38
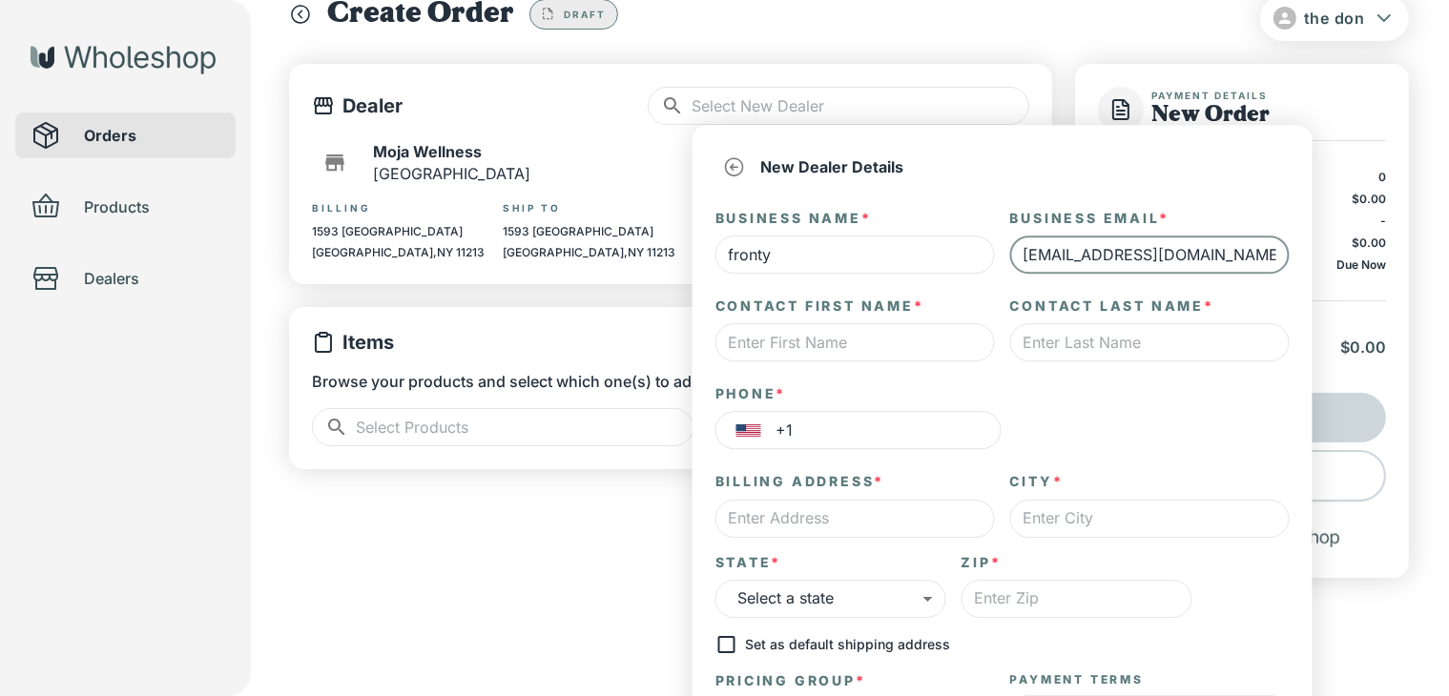
click at [1053, 251] on input "[EMAIL_ADDRESS][DOMAIN_NAME]" at bounding box center [1149, 255] width 279 height 38
click at [1030, 248] on input "[EMAIL_ADDRESS][DOMAIN_NAME]" at bounding box center [1149, 255] width 279 height 38
type input "[EMAIL_ADDRESS][DOMAIN_NAME]"
click at [885, 353] on input "text" at bounding box center [854, 342] width 279 height 38
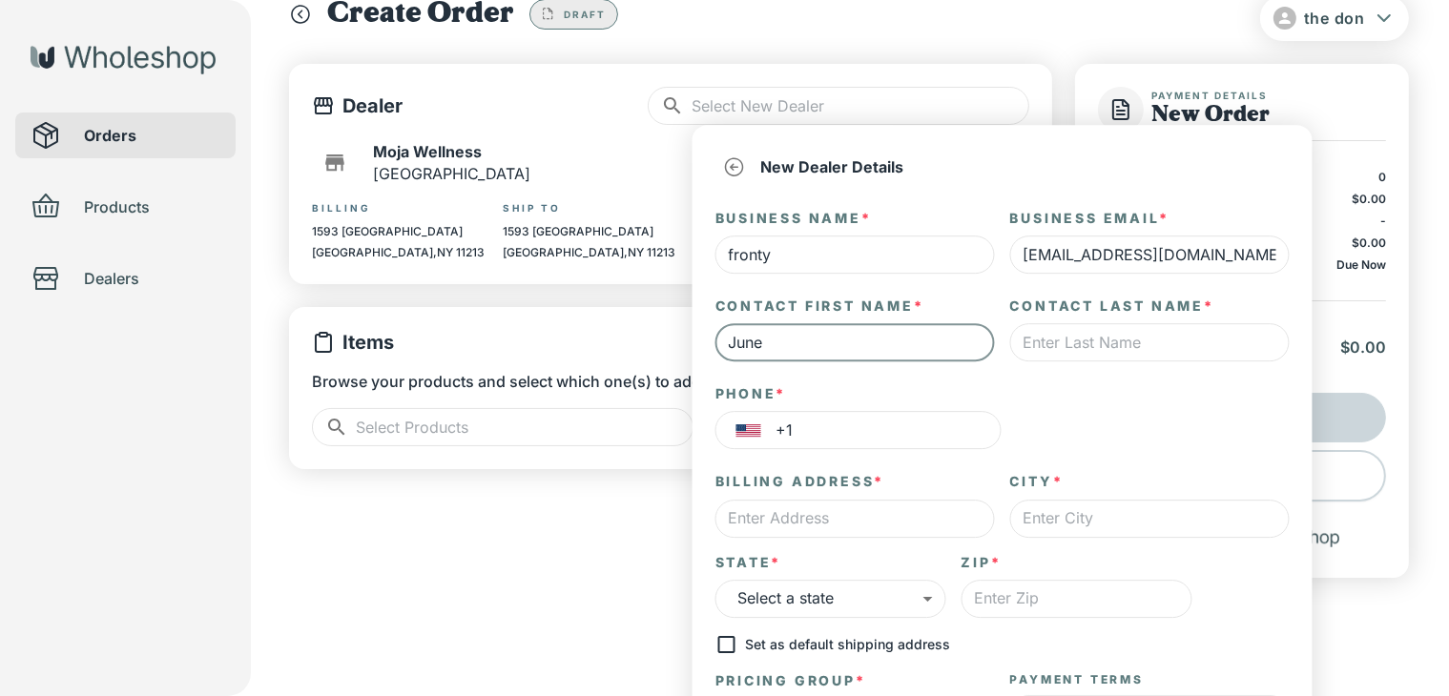
type input "June"
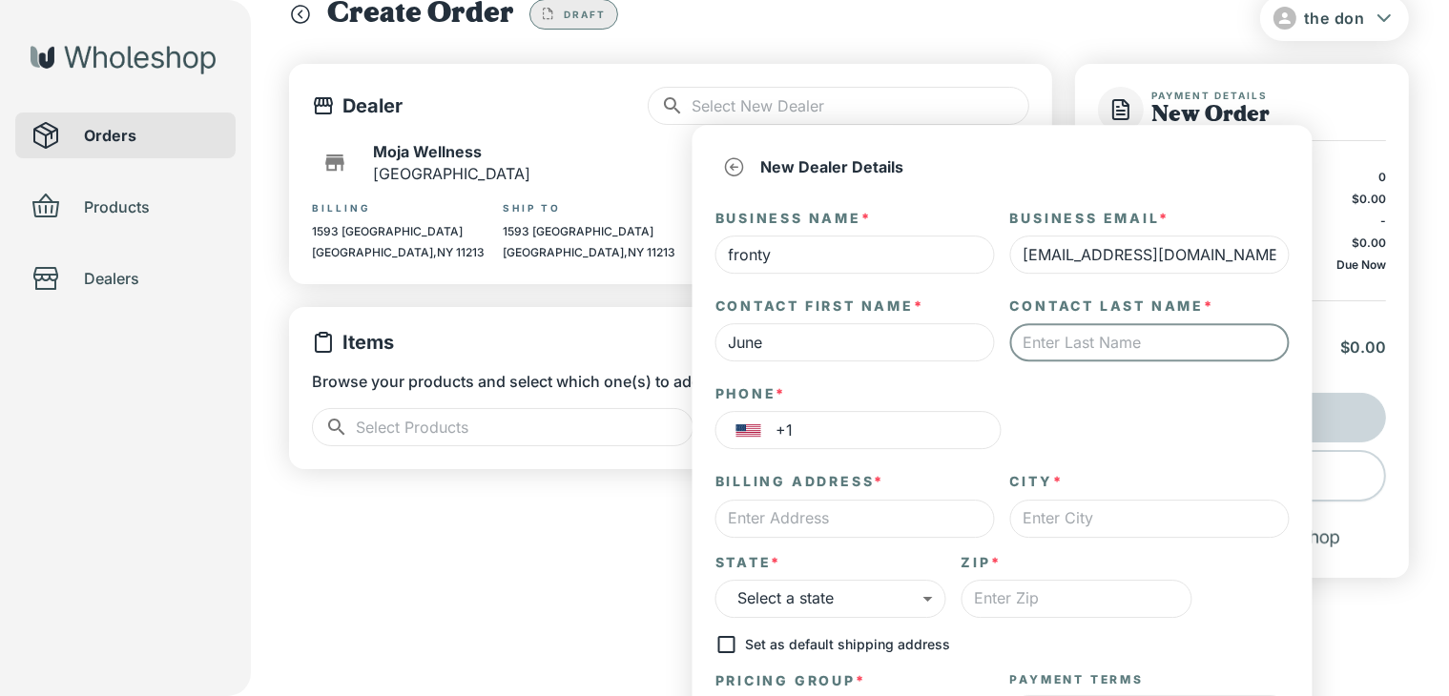
click at [1054, 355] on input "text" at bounding box center [1149, 342] width 279 height 38
type input "[PERSON_NAME]"
click at [960, 424] on input "+1" at bounding box center [888, 431] width 225 height 38
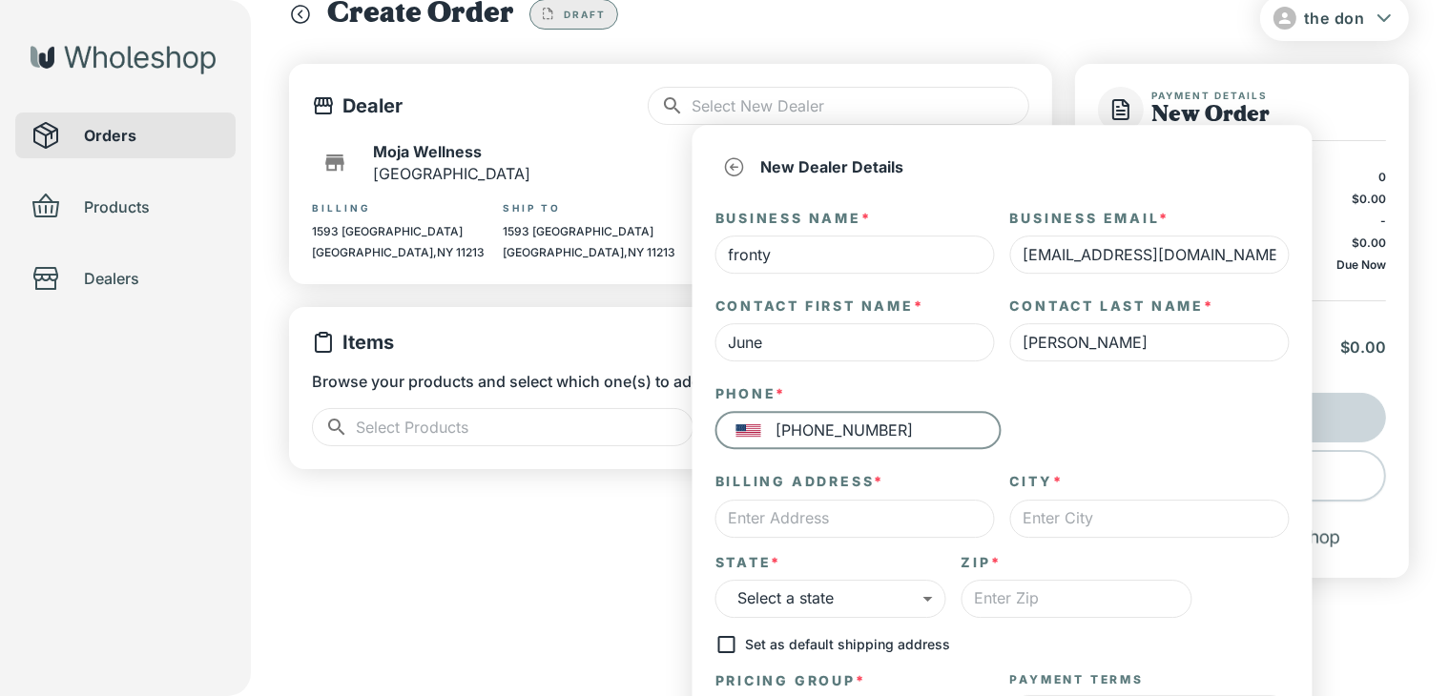
type input "[PHONE_NUMBER]"
click at [950, 526] on input "text" at bounding box center [854, 519] width 279 height 38
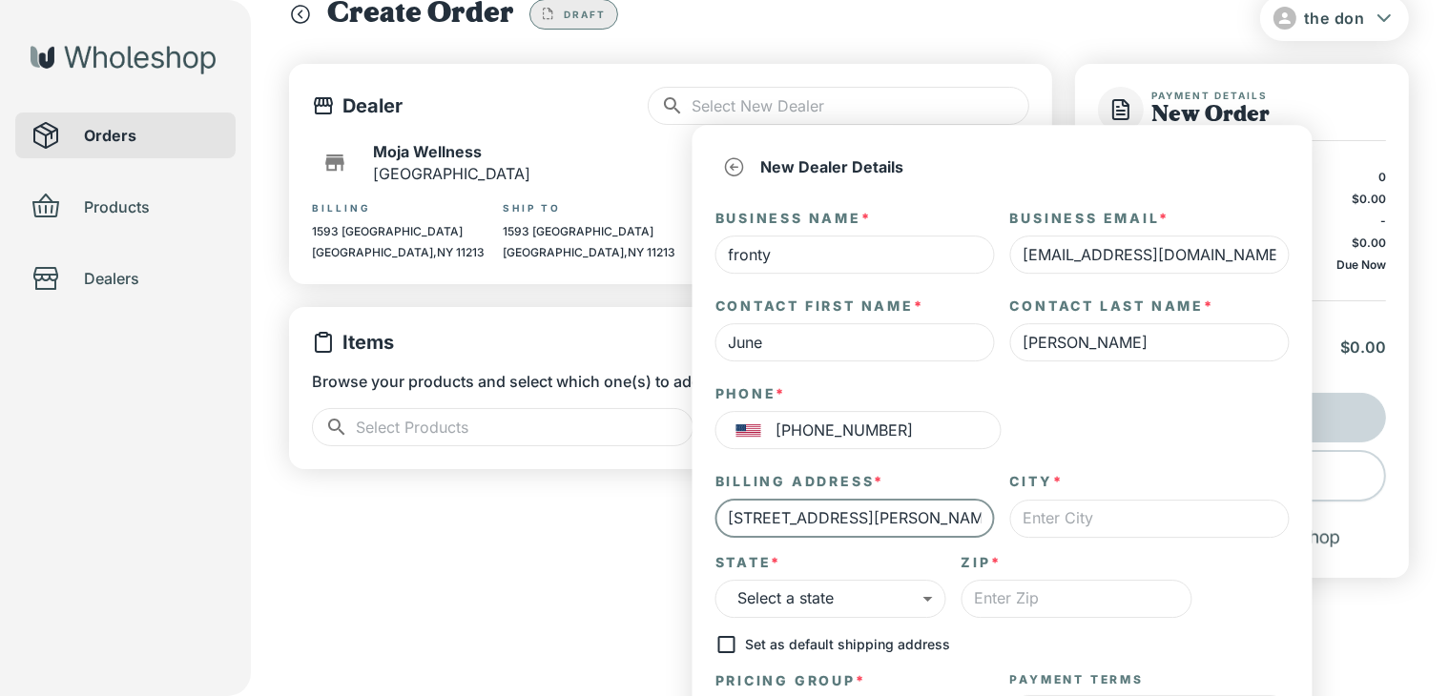
type input "[STREET_ADDRESS][PERSON_NAME]"
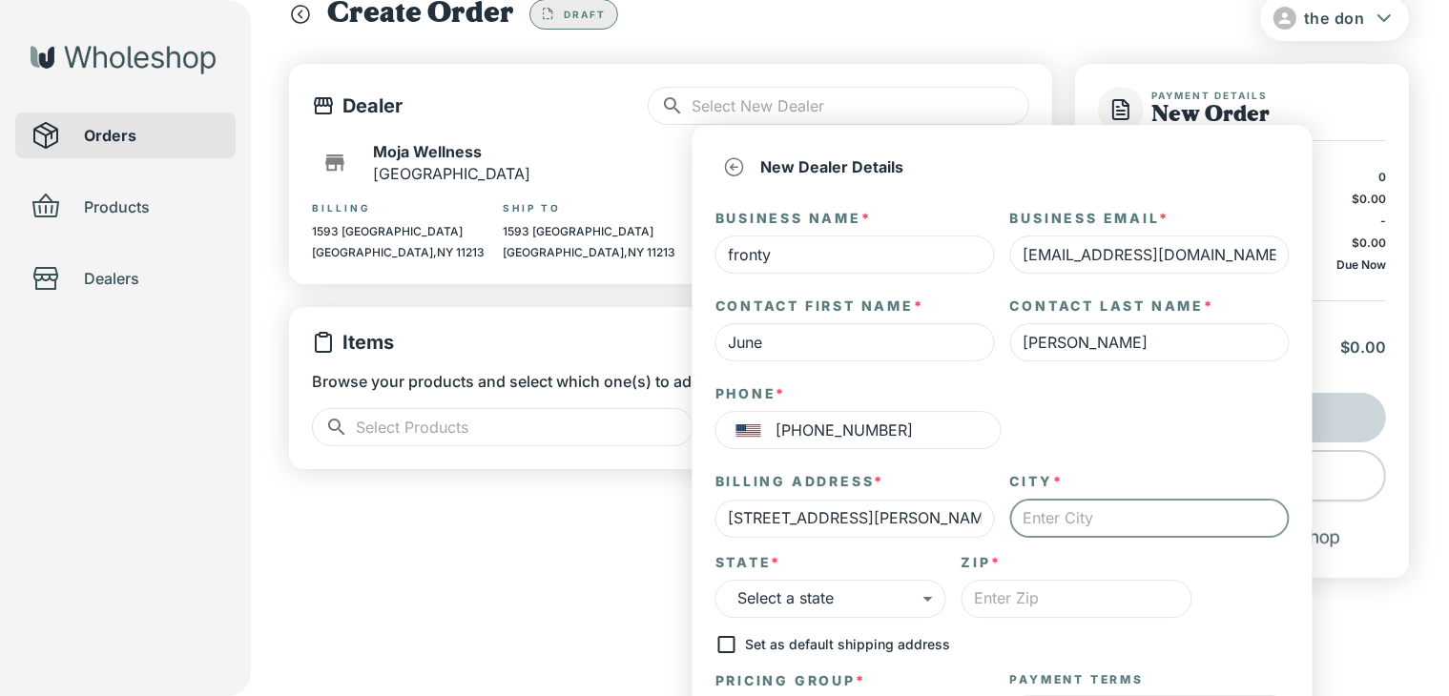
click at [1099, 519] on input "text" at bounding box center [1149, 519] width 279 height 38
type input "[GEOGRAPHIC_DATA]"
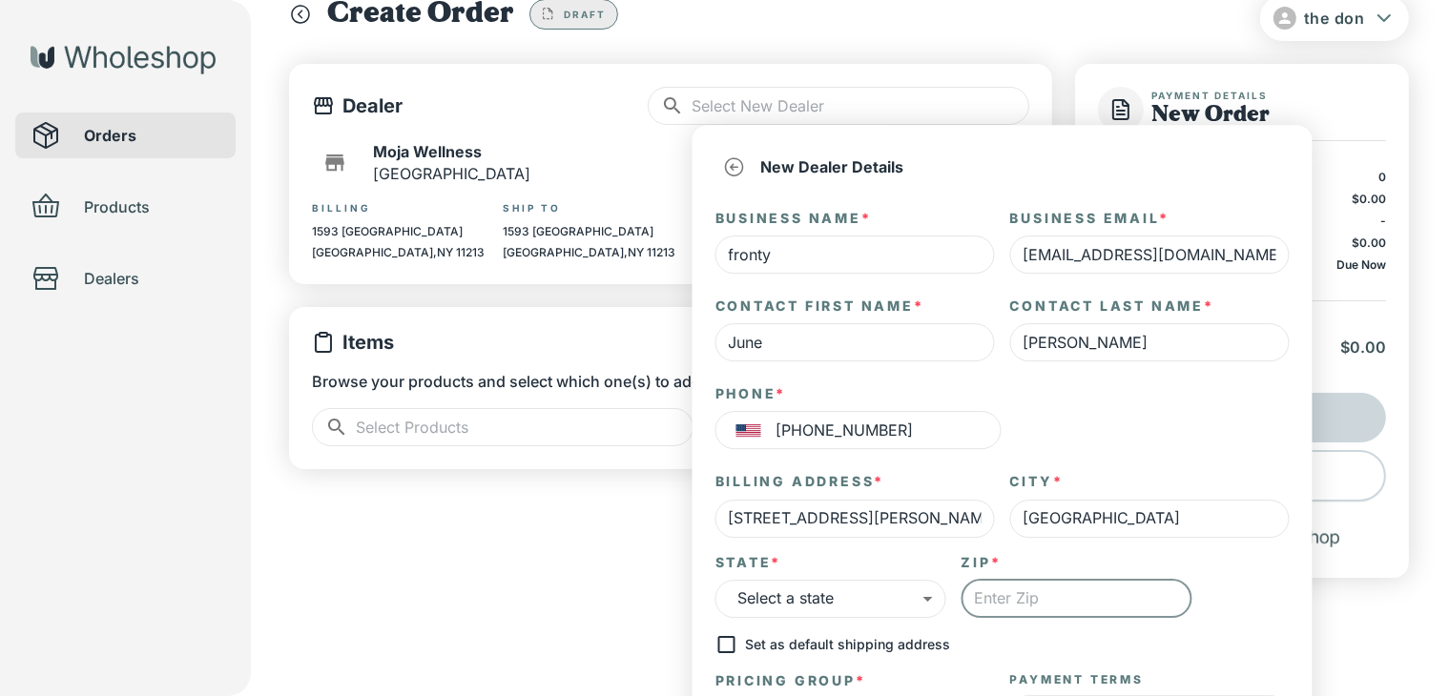
click at [995, 602] on input "text" at bounding box center [1076, 599] width 231 height 38
type input "11200"
click at [904, 596] on body "the don Orders Products Dealers Create Order Draft Dealer ​ ​ Moja Wellness Bro…" at bounding box center [724, 309] width 1449 height 719
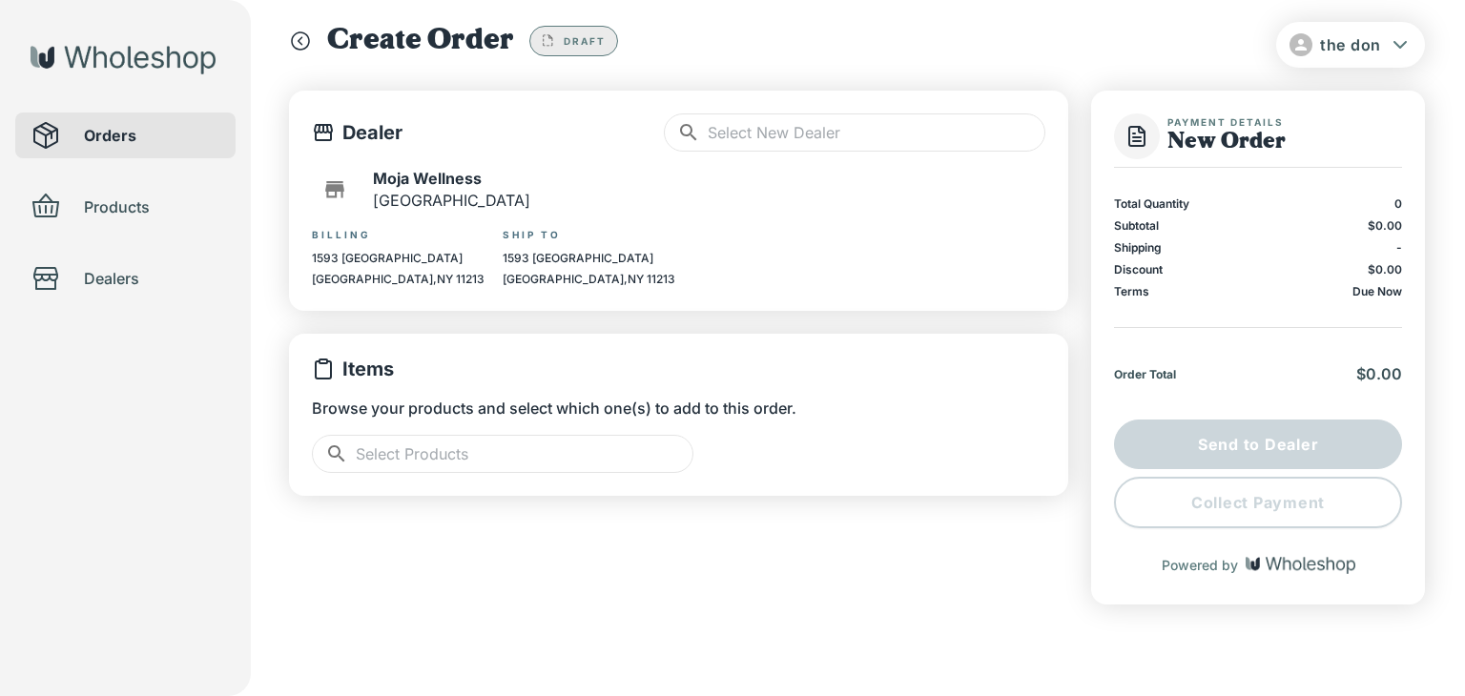
scroll to position [21, 0]
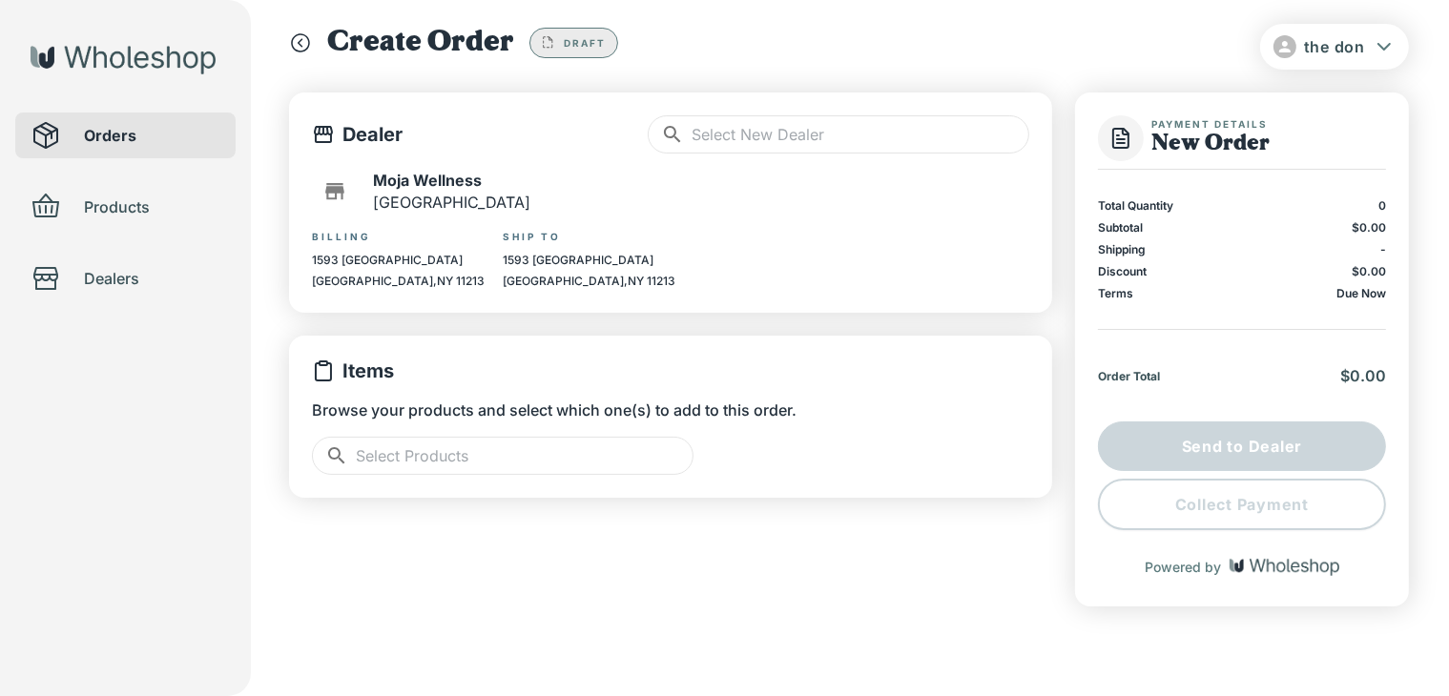
click at [776, 128] on input "text" at bounding box center [861, 134] width 338 height 38
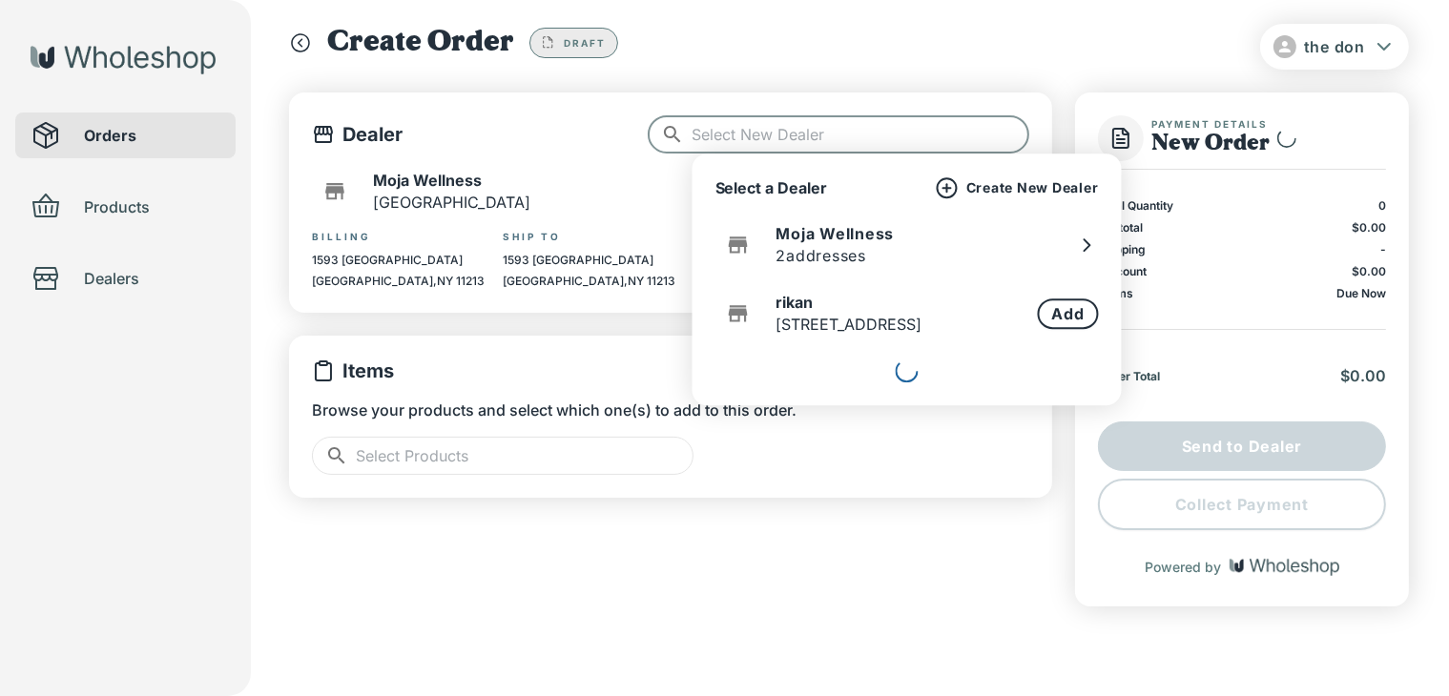
click at [1040, 191] on p "Create New Dealer" at bounding box center [1032, 187] width 133 height 17
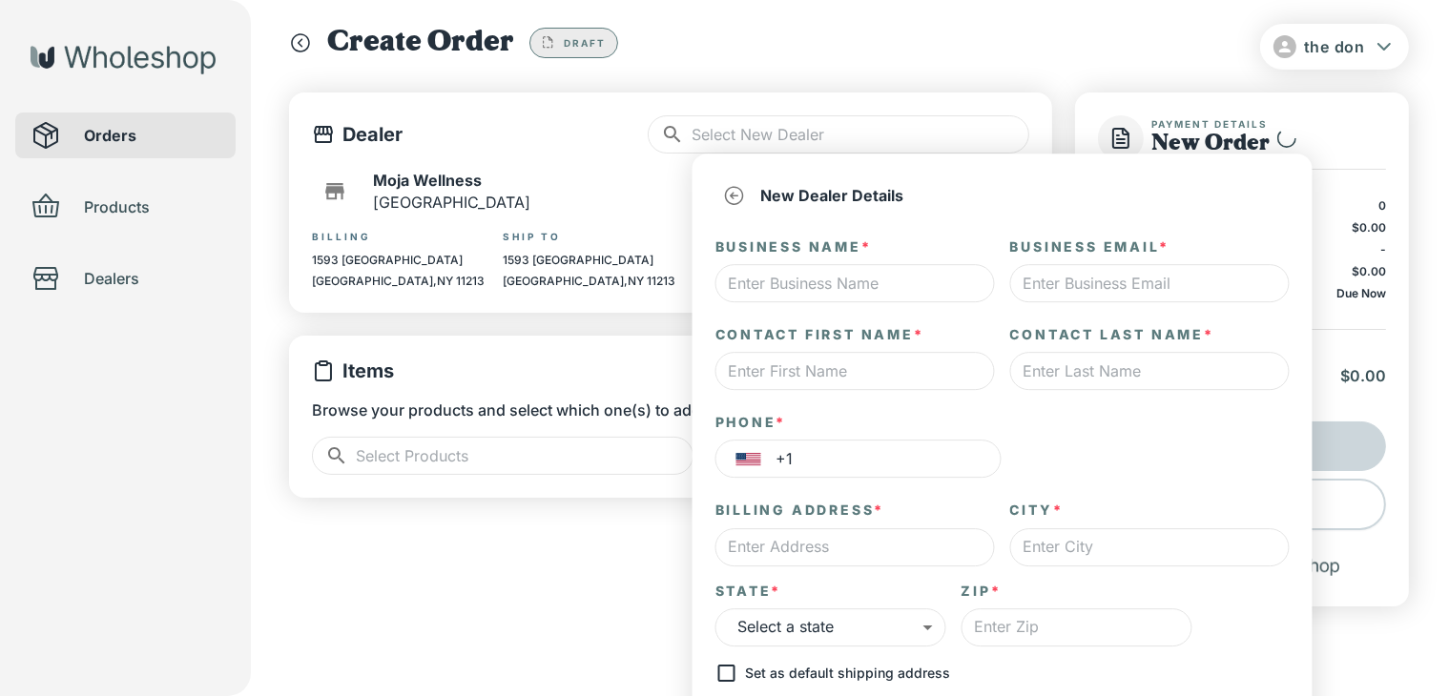
type input "*"
click at [873, 276] on input "text" at bounding box center [854, 283] width 279 height 38
type input "yonka"
click at [1144, 297] on input "text" at bounding box center [1149, 283] width 279 height 38
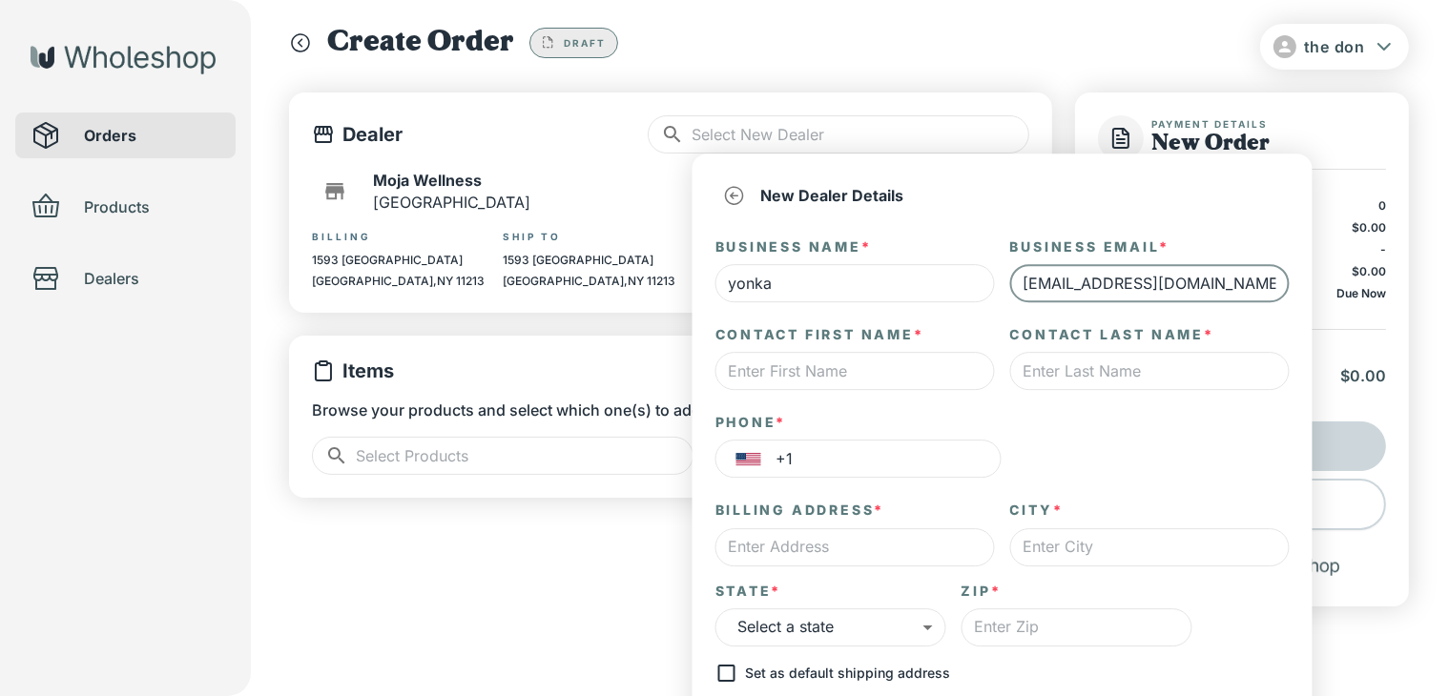
type input "[EMAIL_ADDRESS][DOMAIN_NAME]"
click at [900, 374] on input "text" at bounding box center [854, 371] width 279 height 38
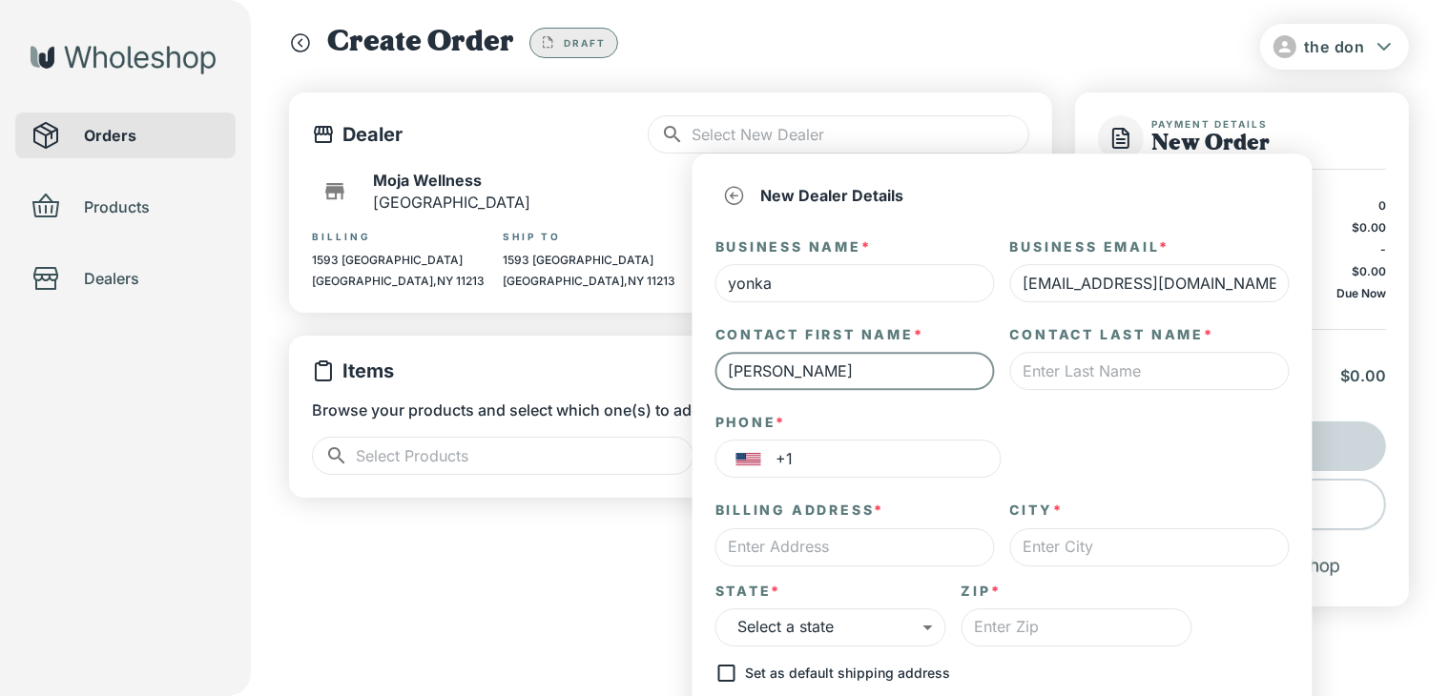
type input "[PERSON_NAME]"
click at [1154, 374] on input "text" at bounding box center [1149, 371] width 279 height 38
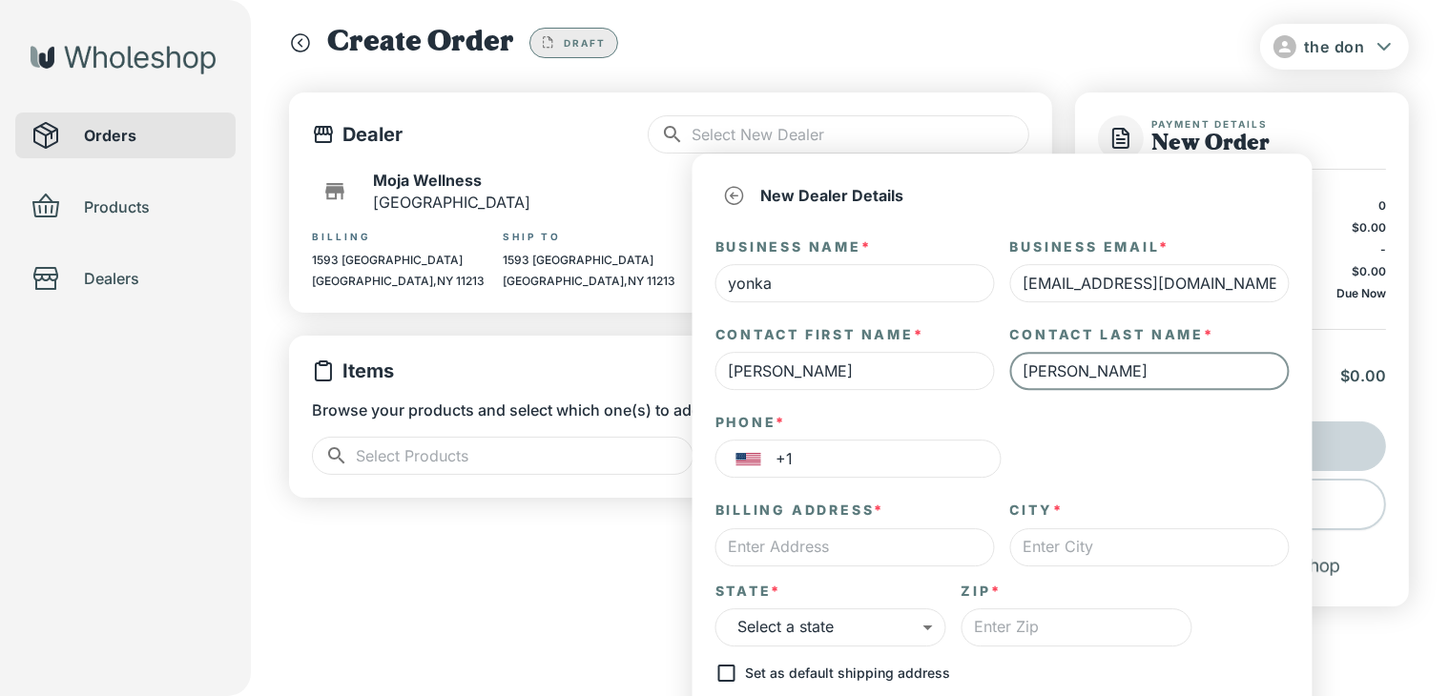
type input "[PERSON_NAME]"
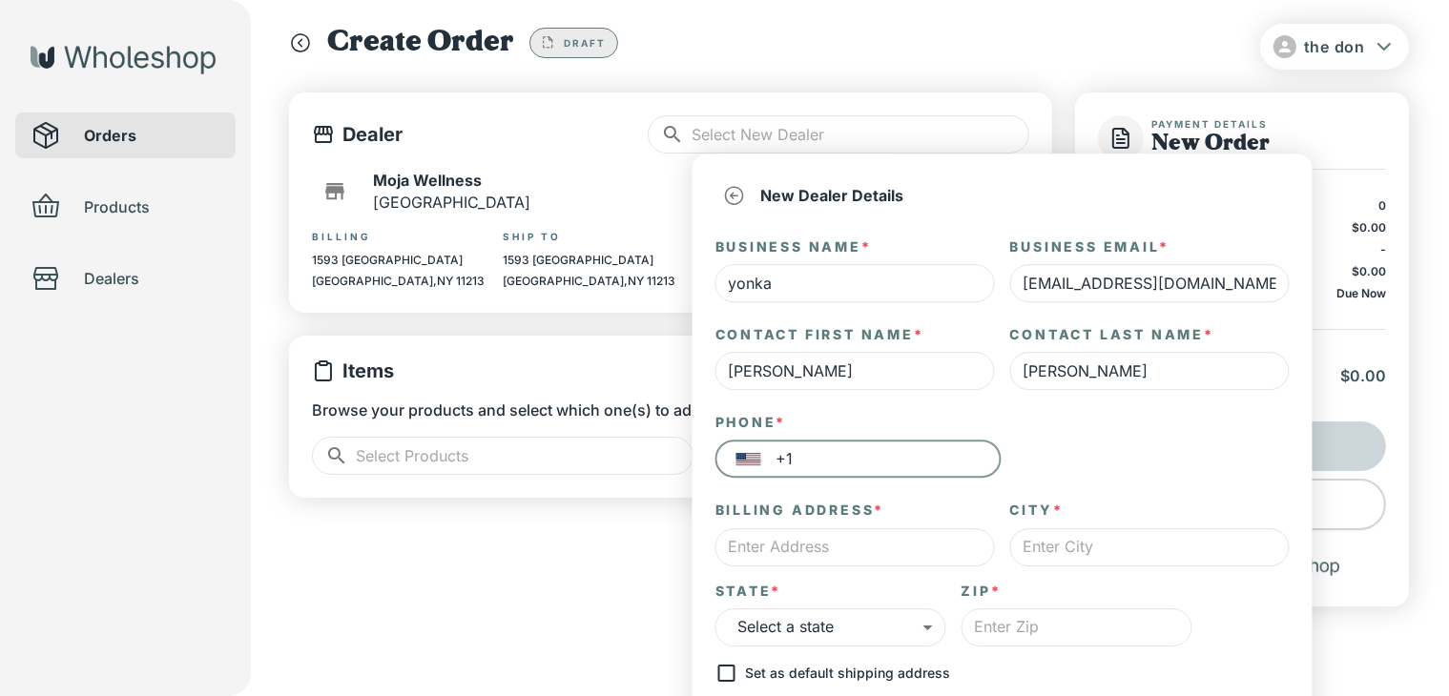
click at [843, 464] on input "+1" at bounding box center [888, 460] width 225 height 38
type input "[PHONE_NUMBER]"
click at [938, 538] on input "text" at bounding box center [854, 547] width 279 height 38
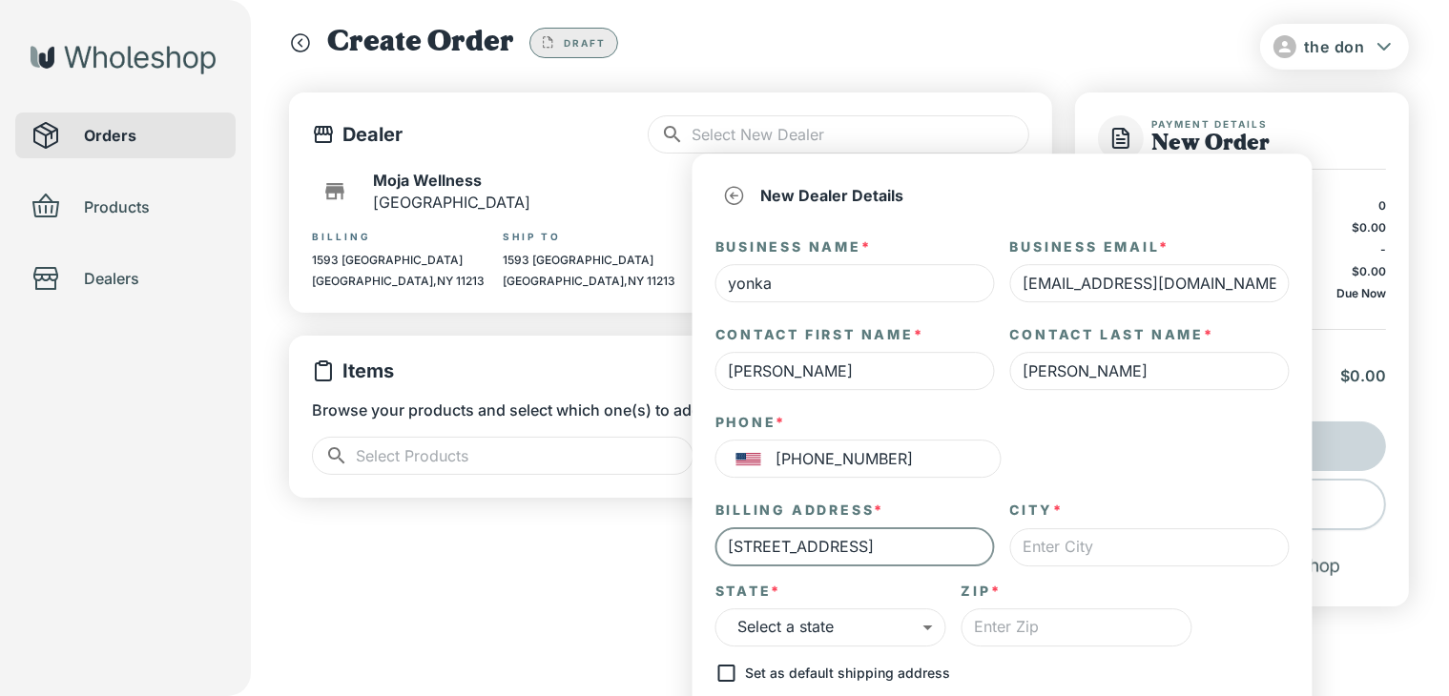
type input "[STREET_ADDRESS]"
click at [1175, 553] on input "text" at bounding box center [1149, 547] width 279 height 38
type input "[GEOGRAPHIC_DATA]"
click at [892, 623] on body "the don Orders Products Dealers Create Order Draft Dealer ​ ​ Moja Wellness Bro…" at bounding box center [724, 338] width 1449 height 719
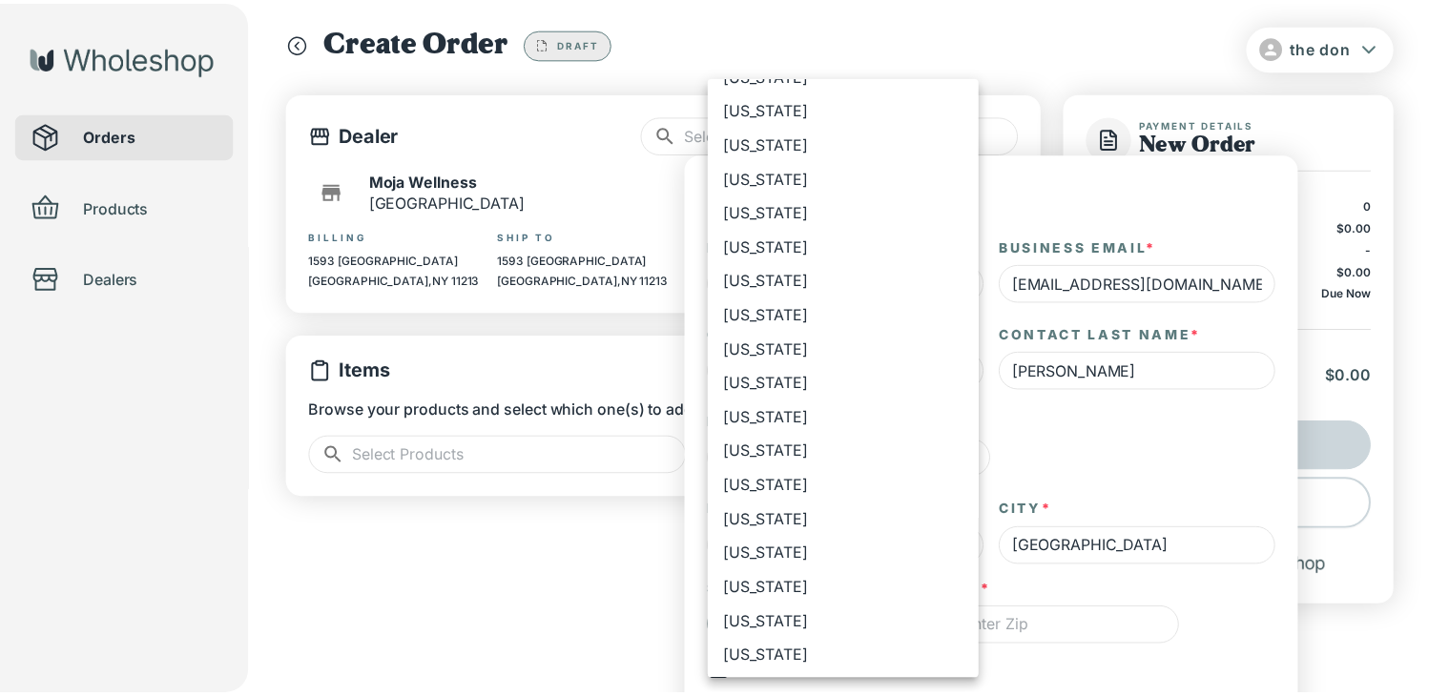
scroll to position [784, 0]
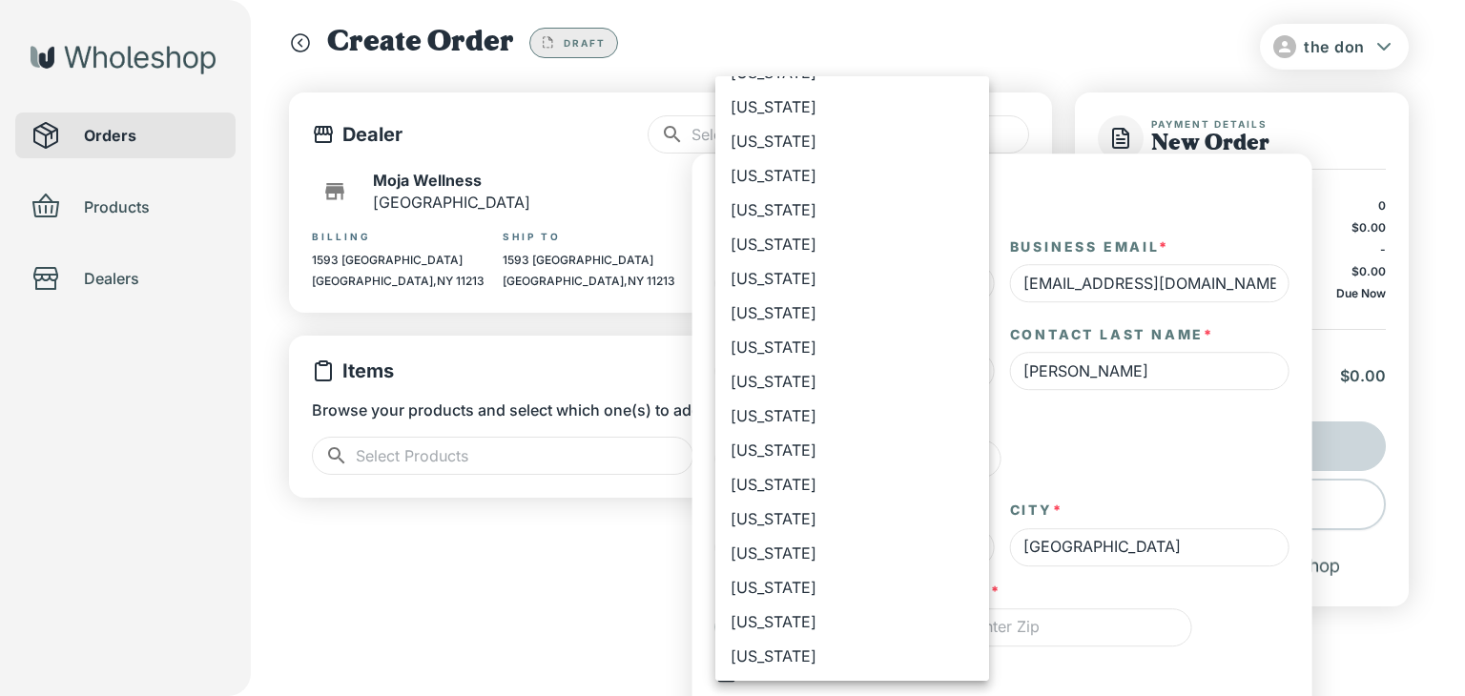
click at [828, 408] on li "[US_STATE]" at bounding box center [852, 416] width 274 height 34
type input "**"
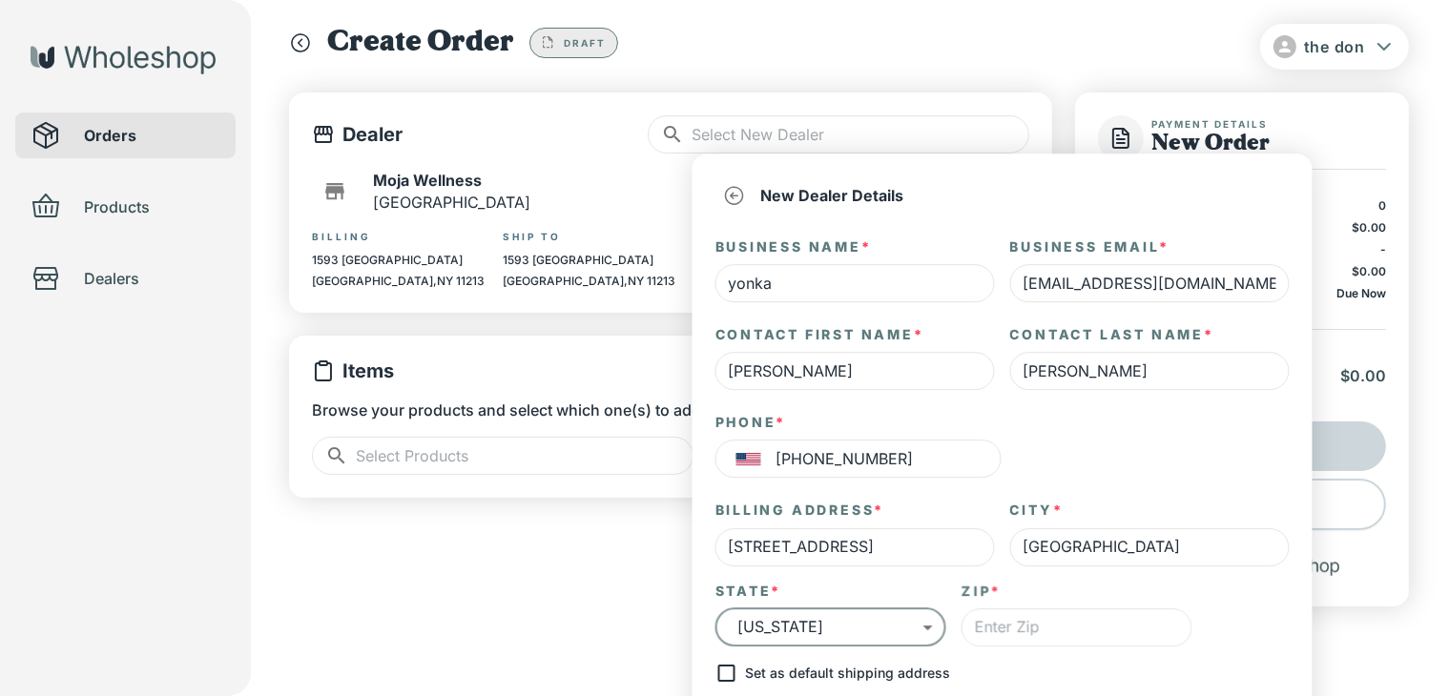
click at [1122, 622] on input "text" at bounding box center [1076, 628] width 231 height 38
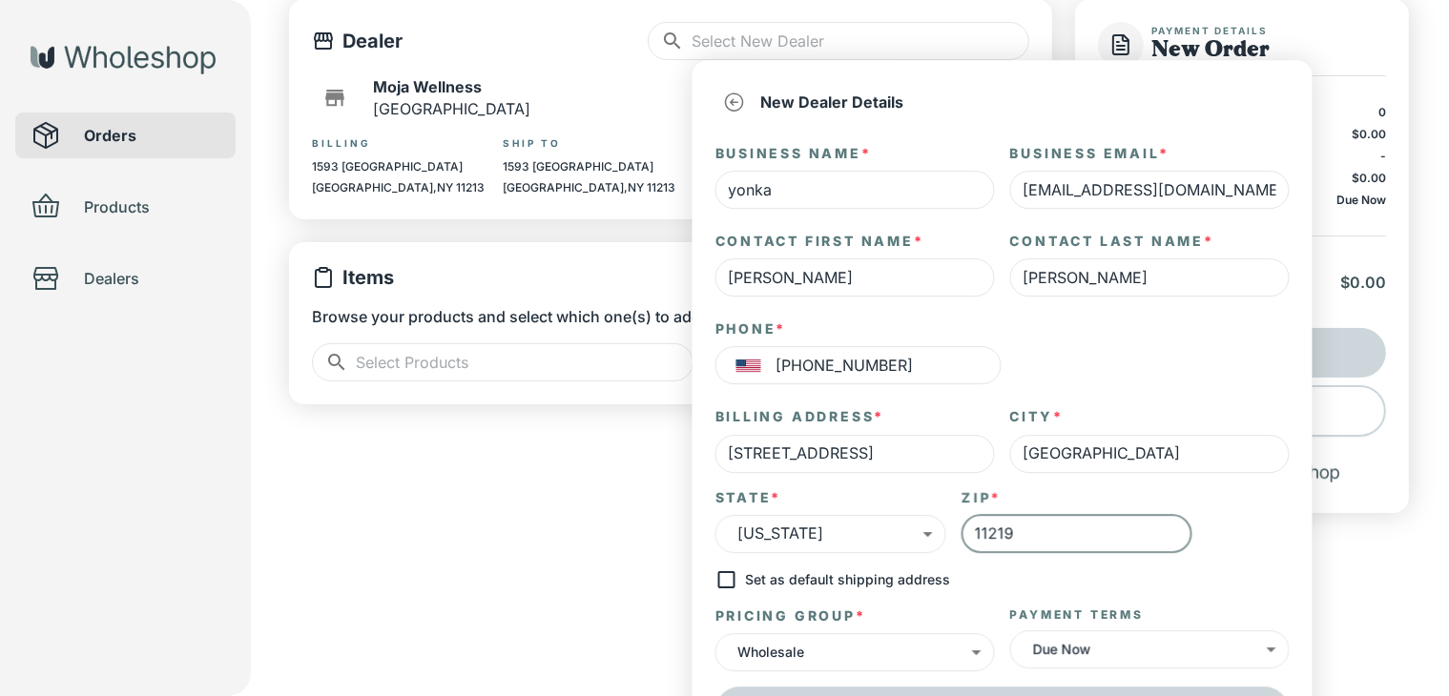
scroll to position [176, 0]
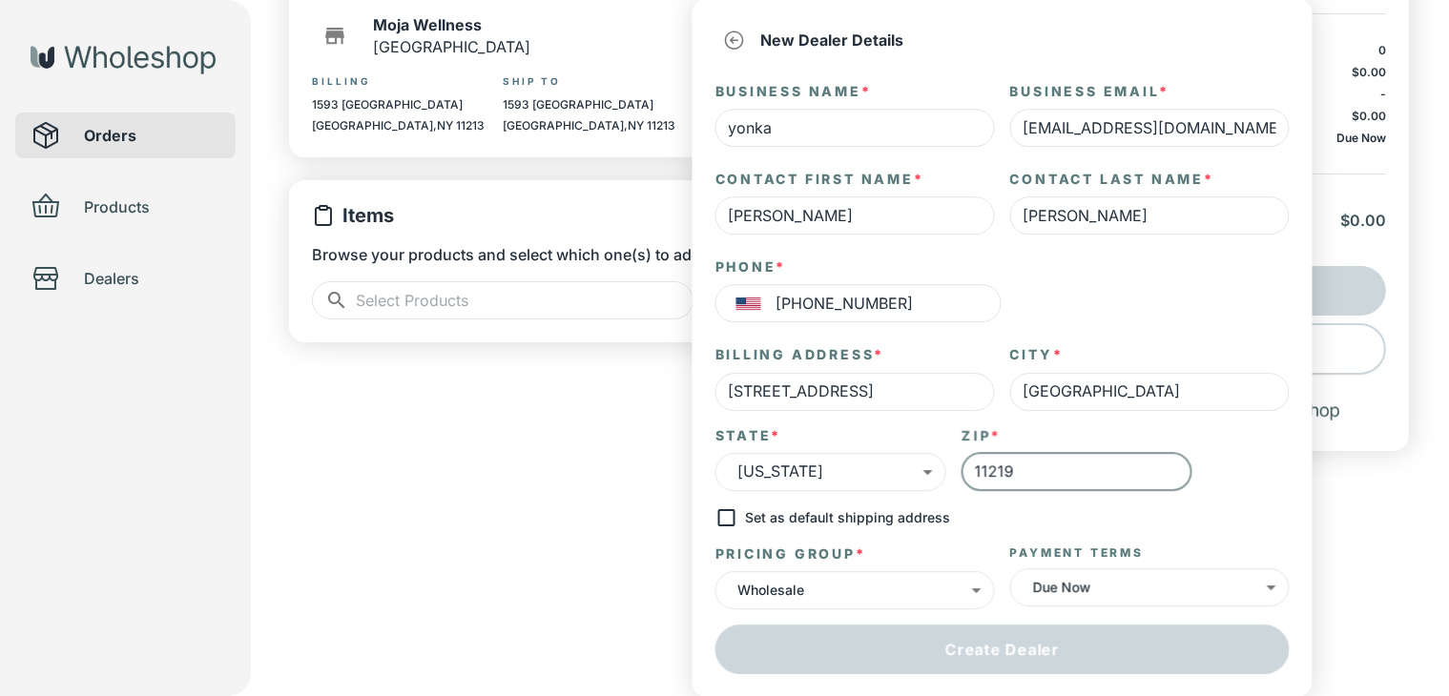
type input "11219"
click at [1137, 543] on body "the don Orders Products Dealers Create Order Draft Dealer ​ ​ Moja Wellness Bro…" at bounding box center [724, 183] width 1449 height 719
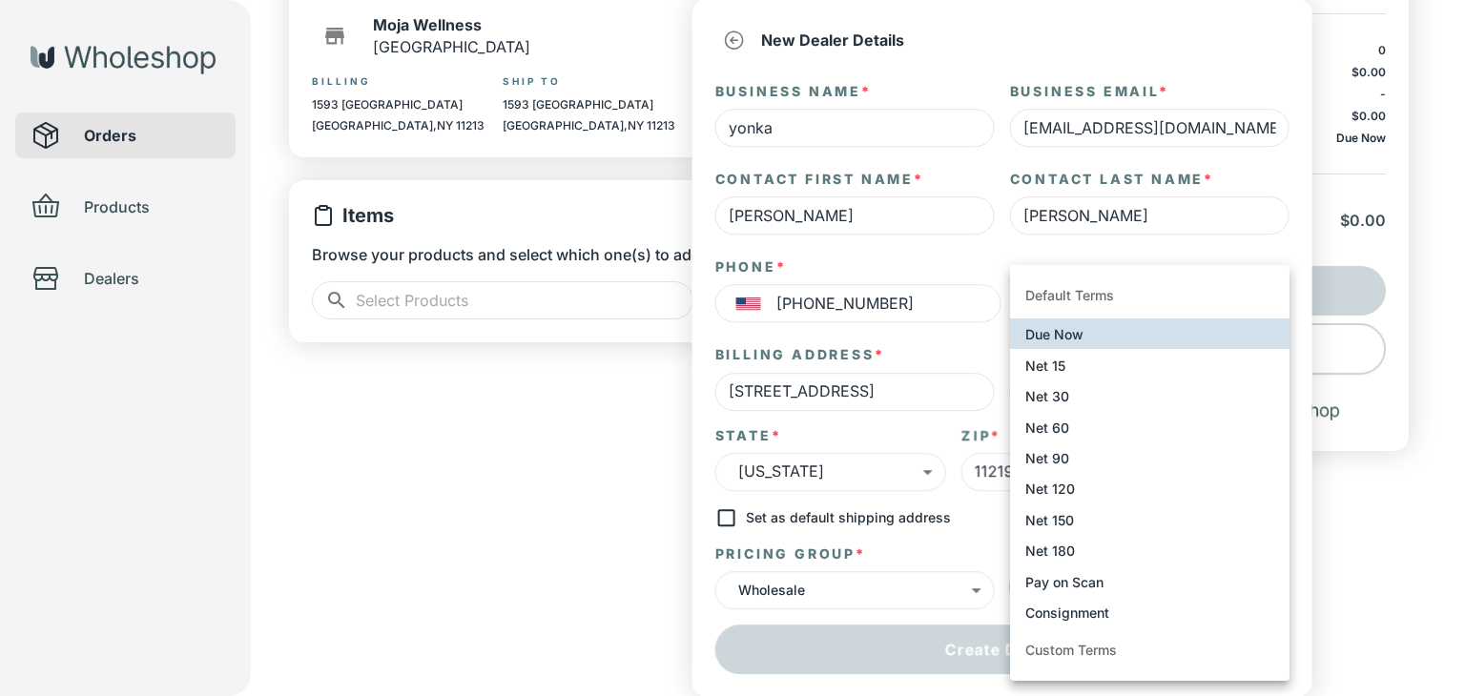
click at [1111, 648] on li "Custom Terms" at bounding box center [1149, 651] width 279 height 46
click at [1110, 397] on li "Net 30" at bounding box center [1149, 396] width 279 height 31
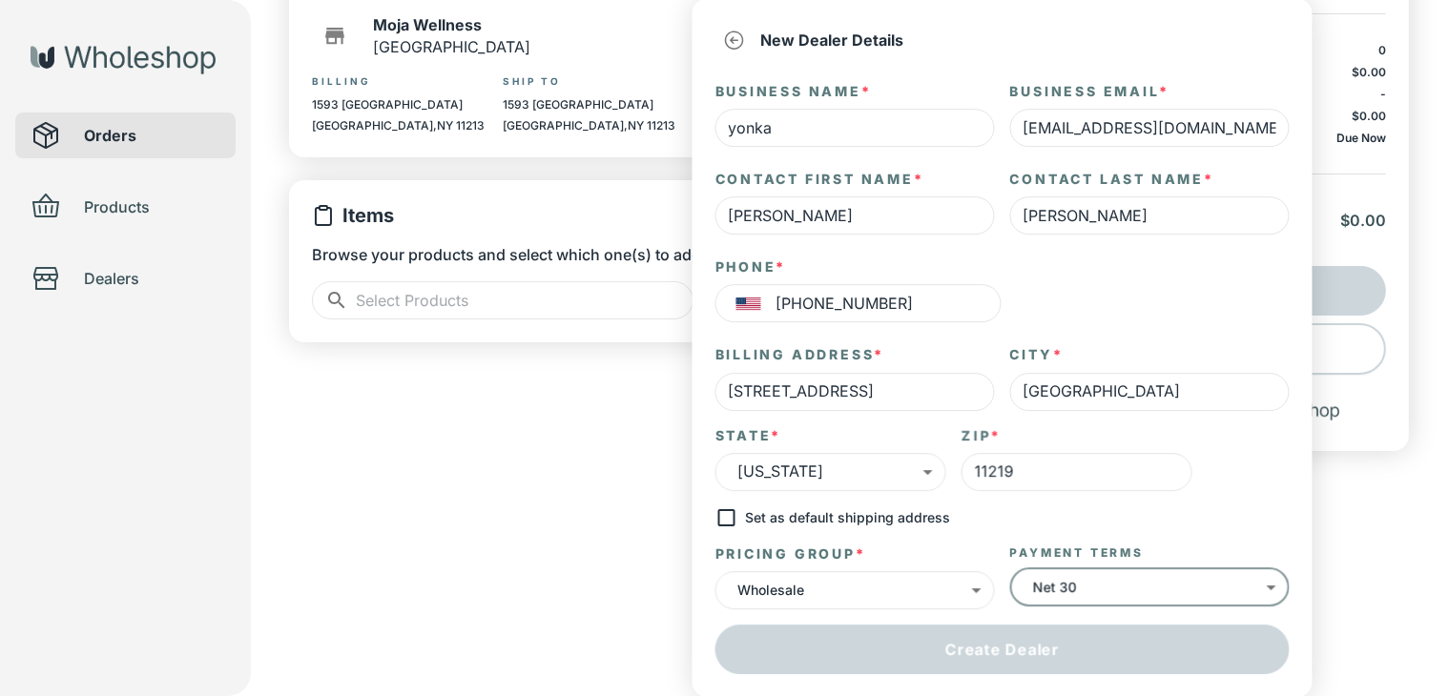
click at [887, 396] on input "[STREET_ADDRESS]" at bounding box center [854, 392] width 279 height 38
click at [734, 486] on body "the don Orders Products Dealers Create Order Draft Dealer ​ ​ Moja Wellness Bro…" at bounding box center [724, 183] width 1449 height 719
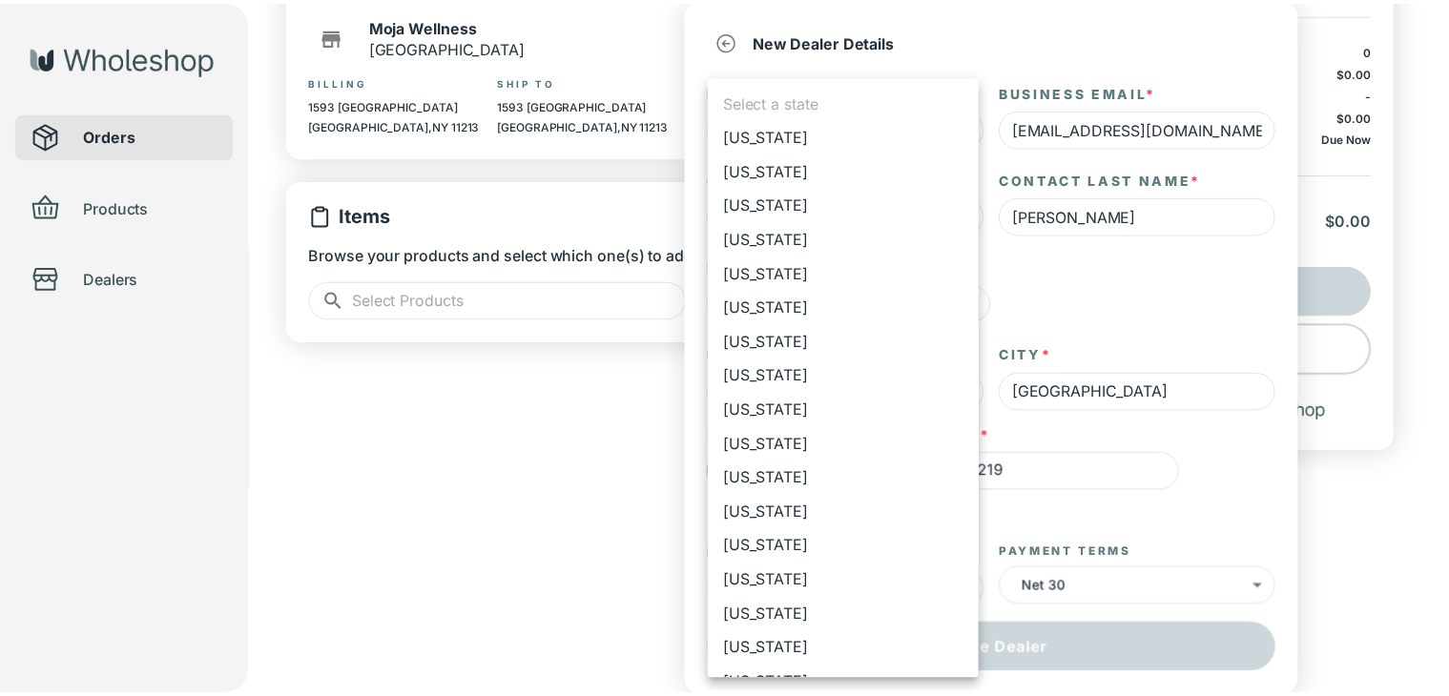
scroll to position [821, 0]
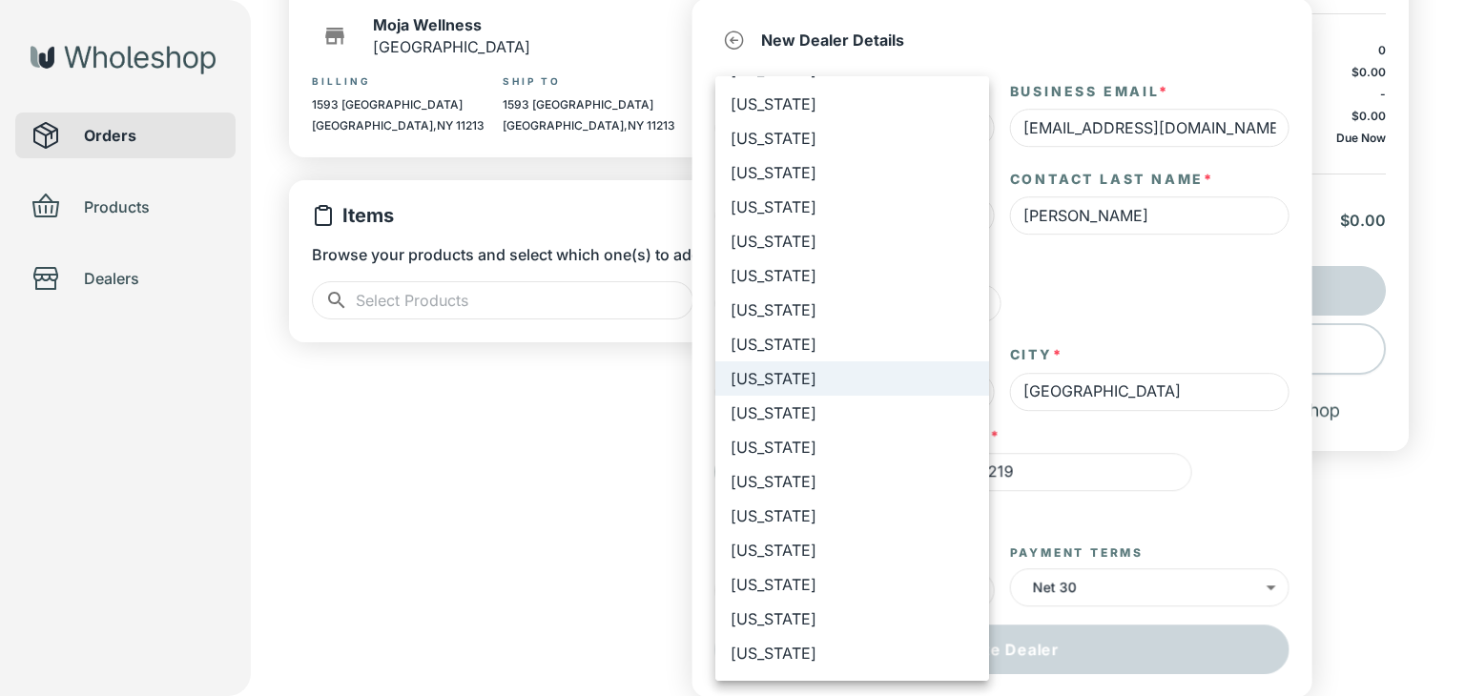
click at [1135, 473] on div at bounding box center [732, 348] width 1465 height 696
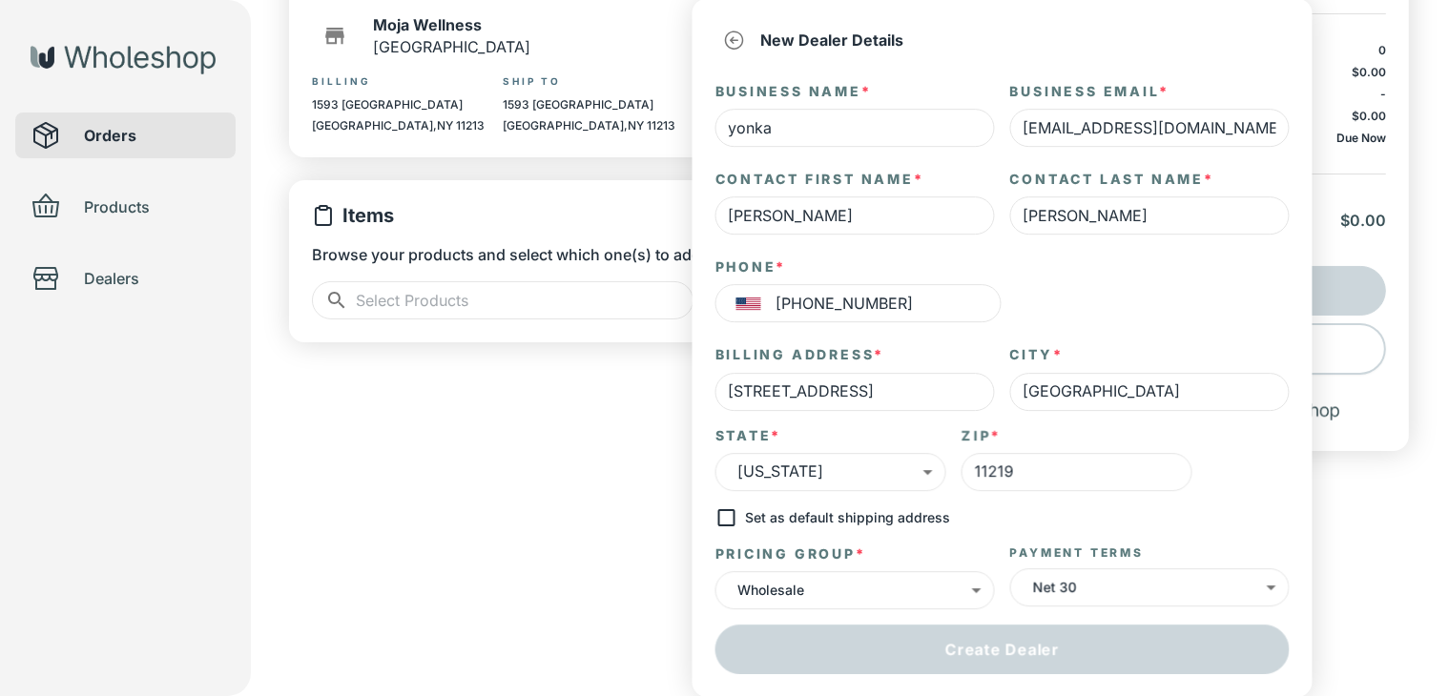
click at [1217, 543] on body "the don Orders Products Dealers Create Order Draft Dealer ​ ​ Moja Wellness Bro…" at bounding box center [724, 183] width 1449 height 719
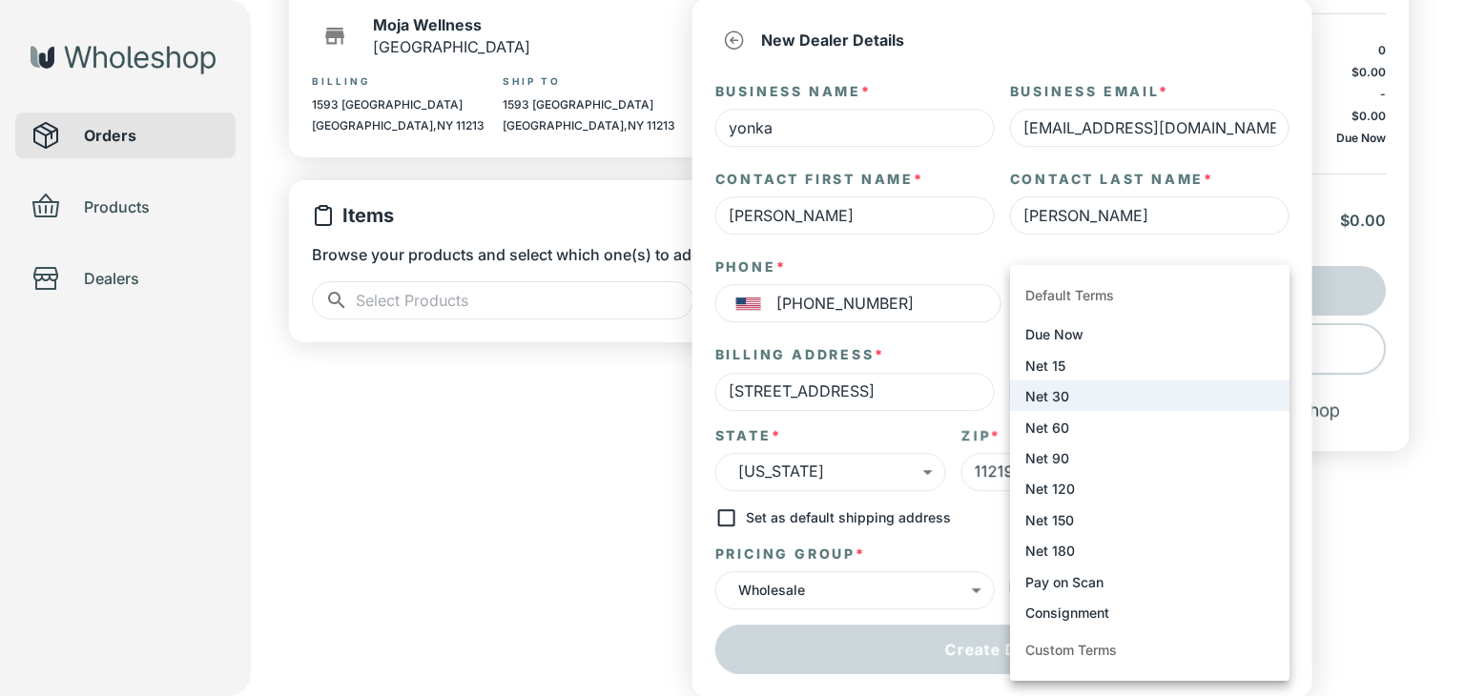
click at [1159, 328] on li "Due Now" at bounding box center [1149, 334] width 279 height 31
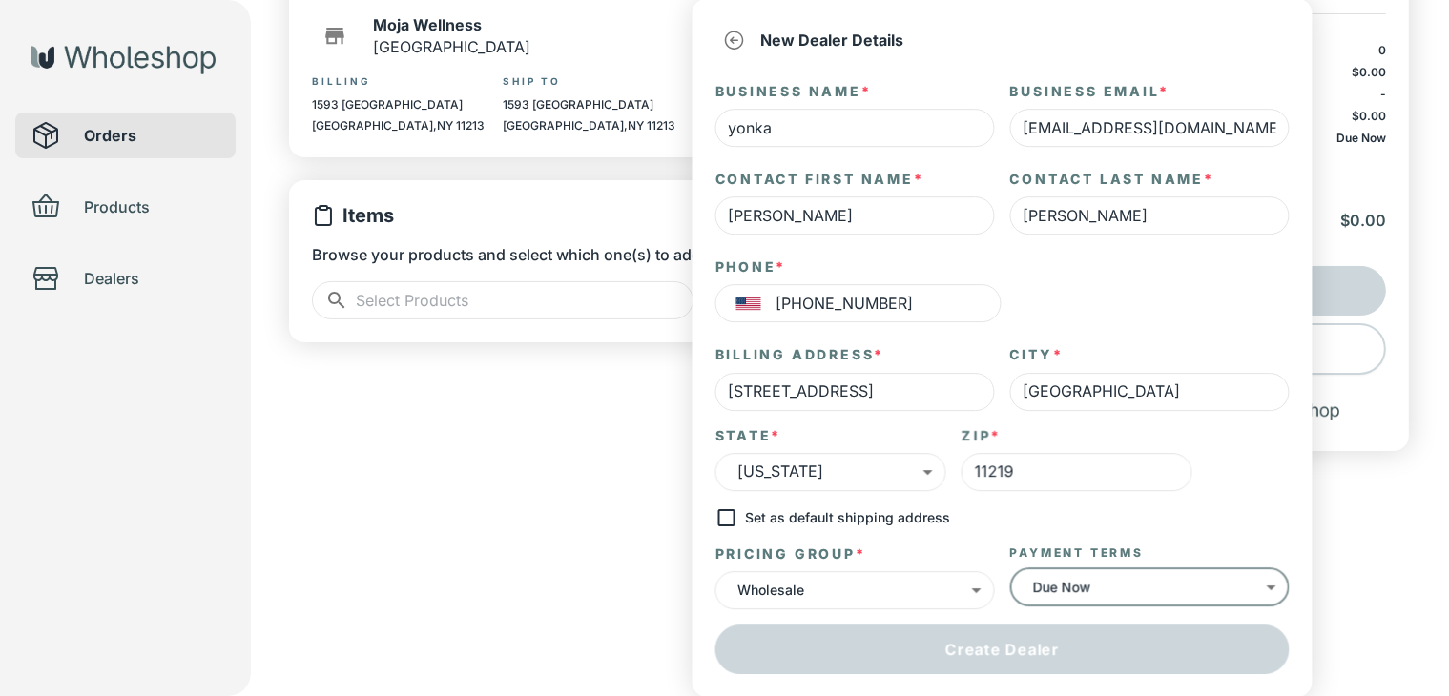
click at [1192, 543] on body "the don Orders Products Dealers Create Order Draft Dealer ​ ​ Moja Wellness Bro…" at bounding box center [724, 183] width 1449 height 719
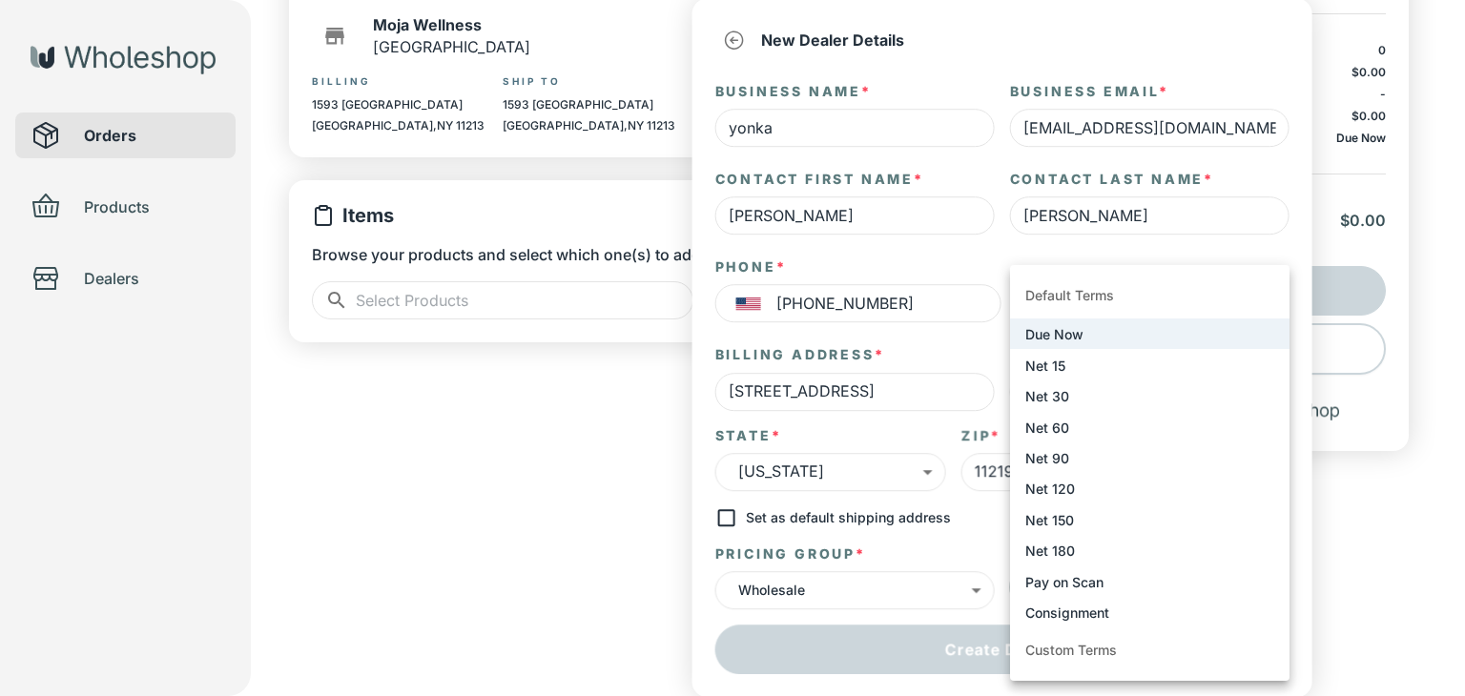
click at [1162, 402] on li "Net 30" at bounding box center [1149, 396] width 279 height 31
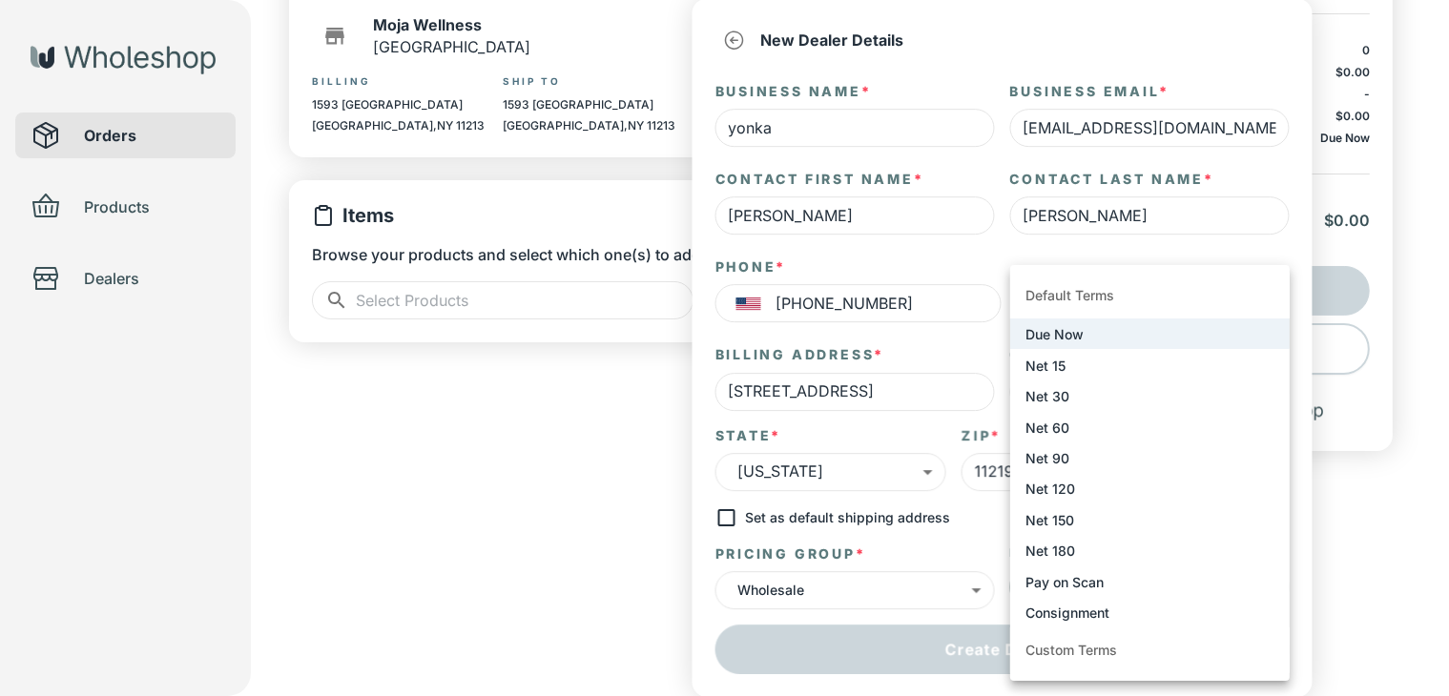
type input "****"
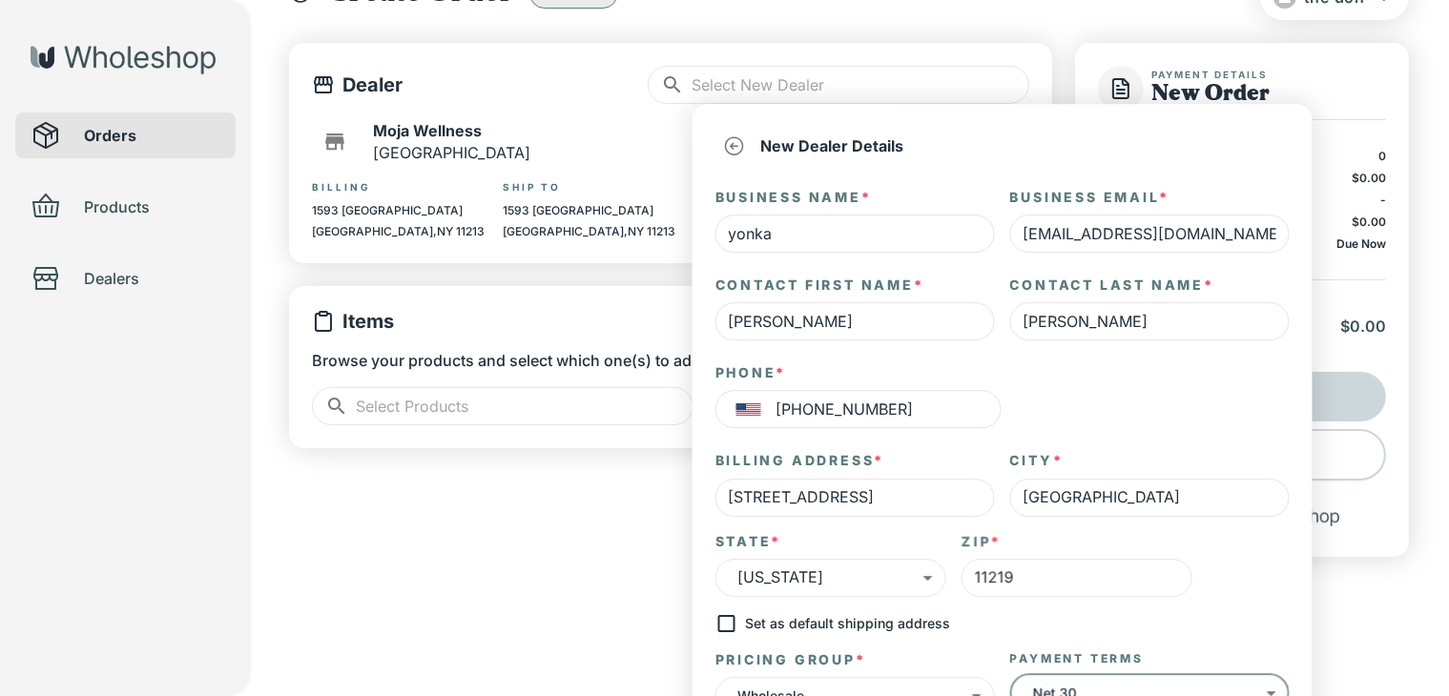
scroll to position [62, 0]
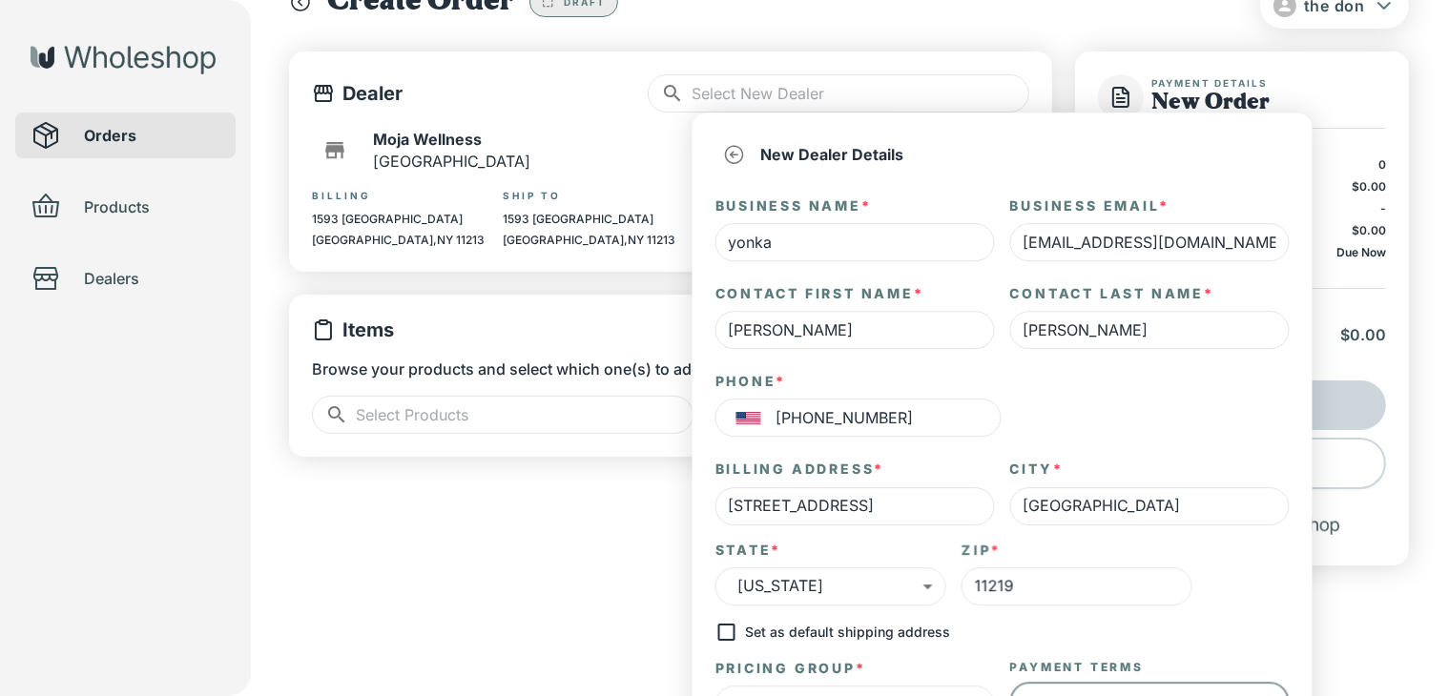
click at [1171, 324] on input "[PERSON_NAME]" at bounding box center [1149, 330] width 279 height 38
click at [940, 236] on input "yonka" at bounding box center [854, 242] width 279 height 38
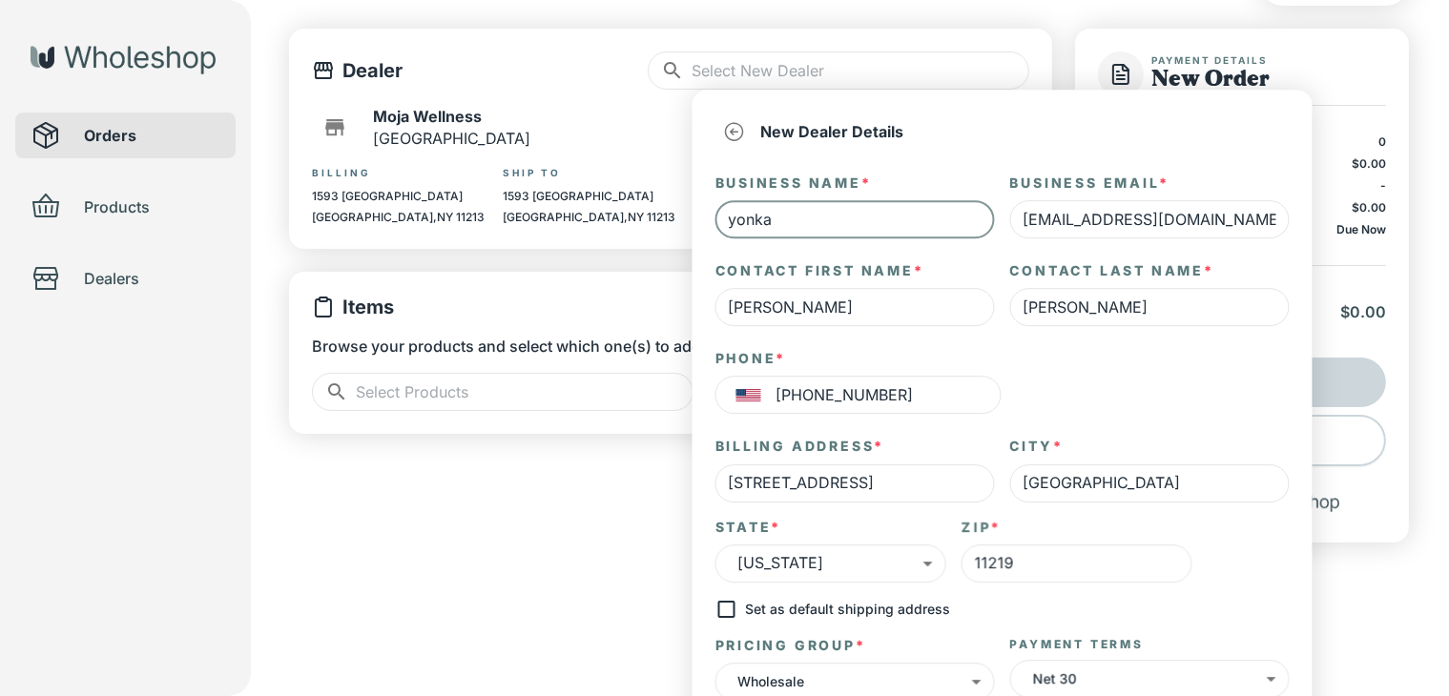
scroll to position [176, 0]
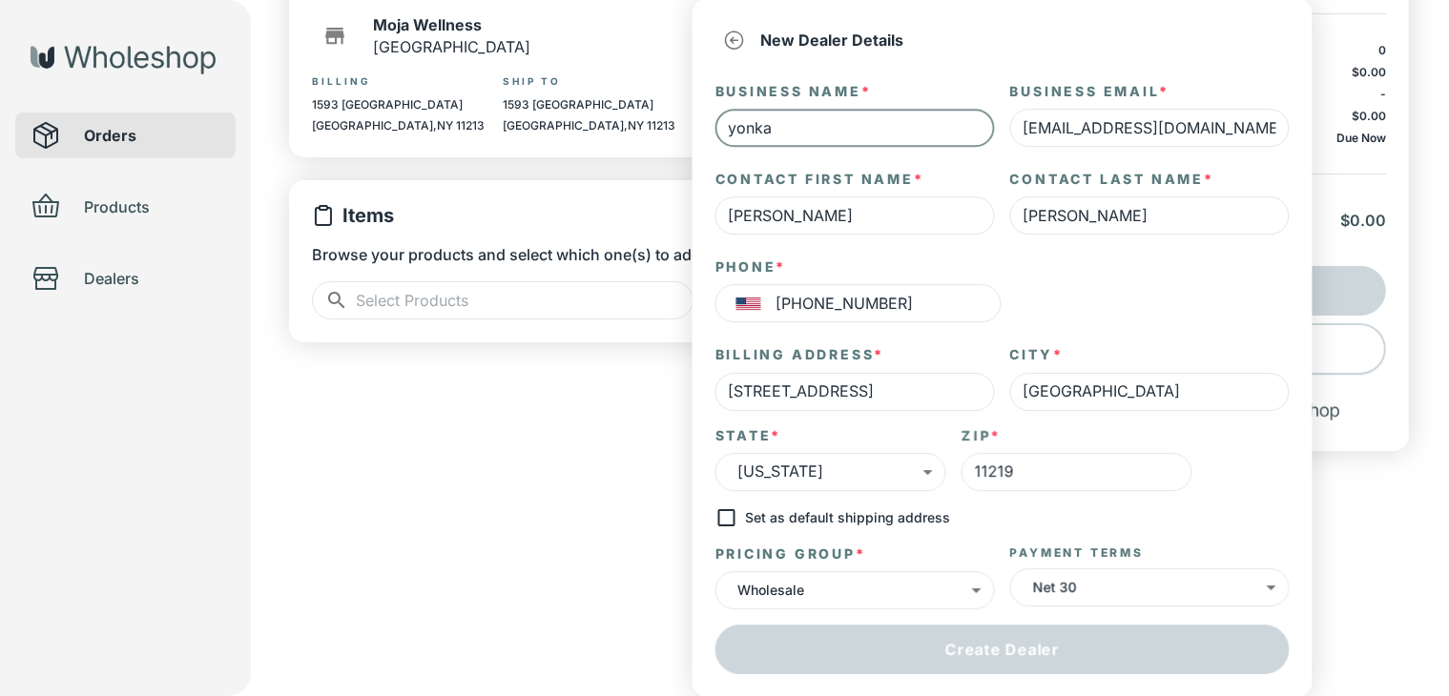
click at [955, 543] on body "the don Orders Products Dealers Create Order Draft Dealer ​ ​ Moja Wellness Bro…" at bounding box center [724, 183] width 1449 height 719
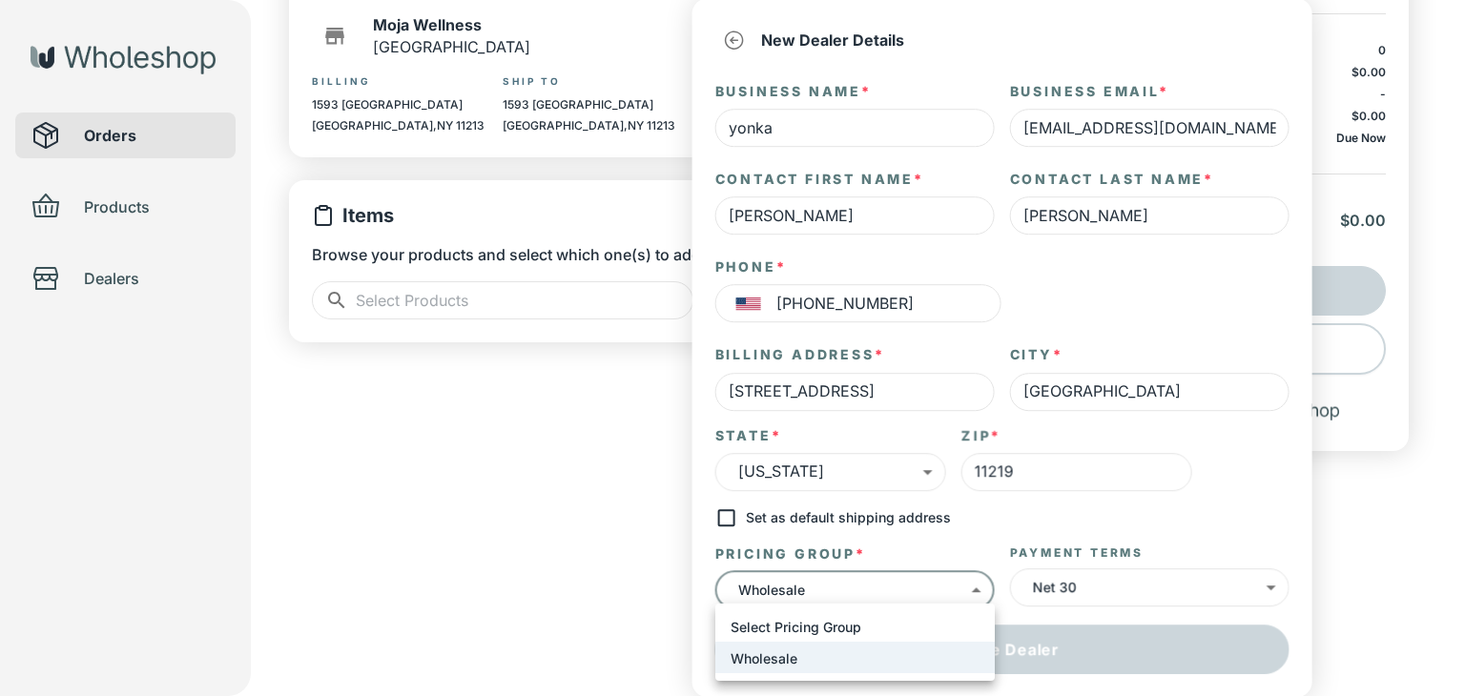
click at [912, 626] on li "Select Pricing Group" at bounding box center [854, 626] width 279 height 31
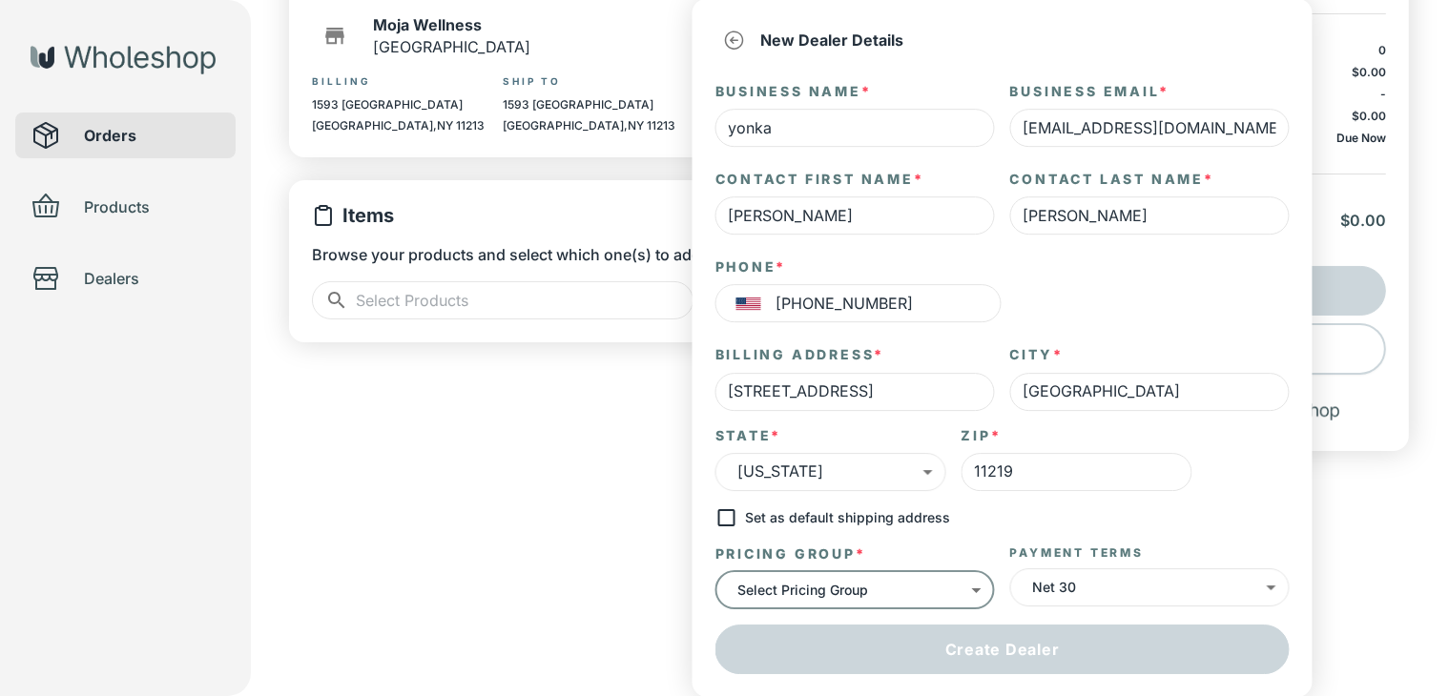
click at [1160, 398] on input "[GEOGRAPHIC_DATA]" at bounding box center [1149, 392] width 279 height 38
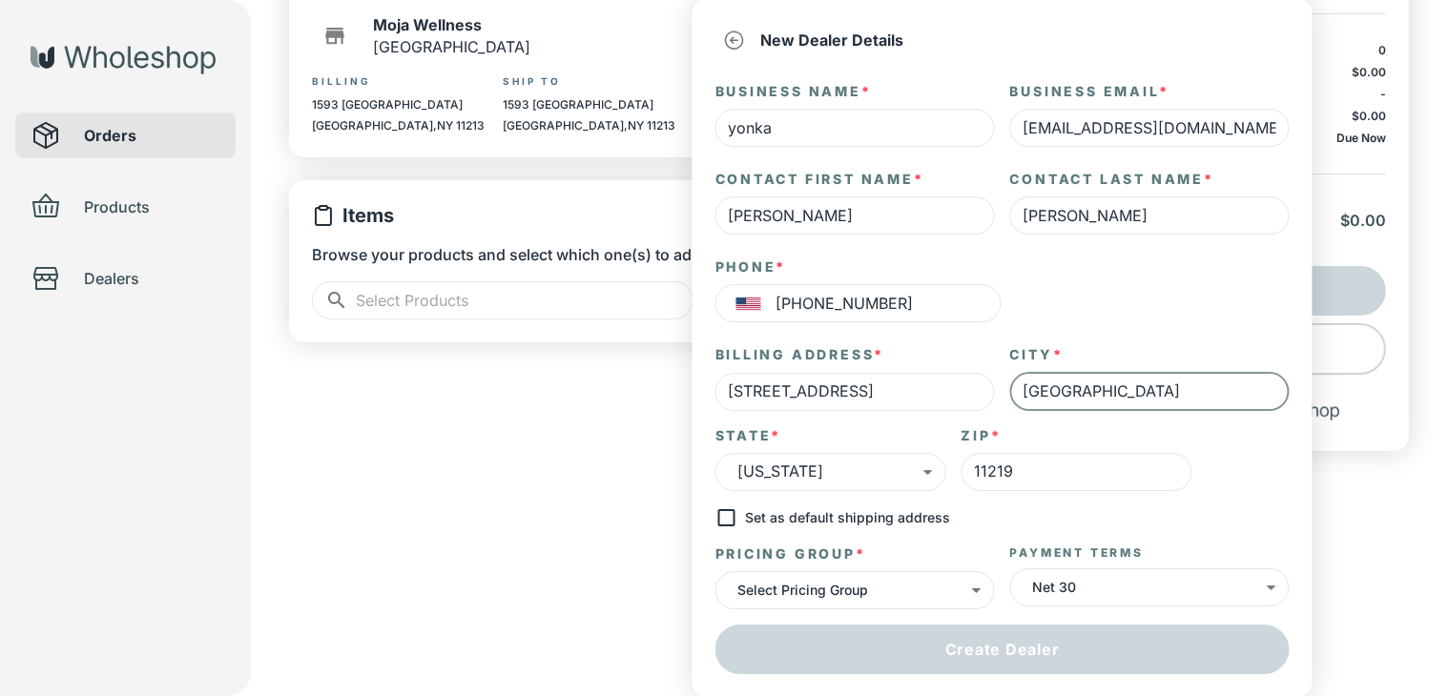
click at [862, 408] on input "[STREET_ADDRESS]" at bounding box center [854, 392] width 279 height 38
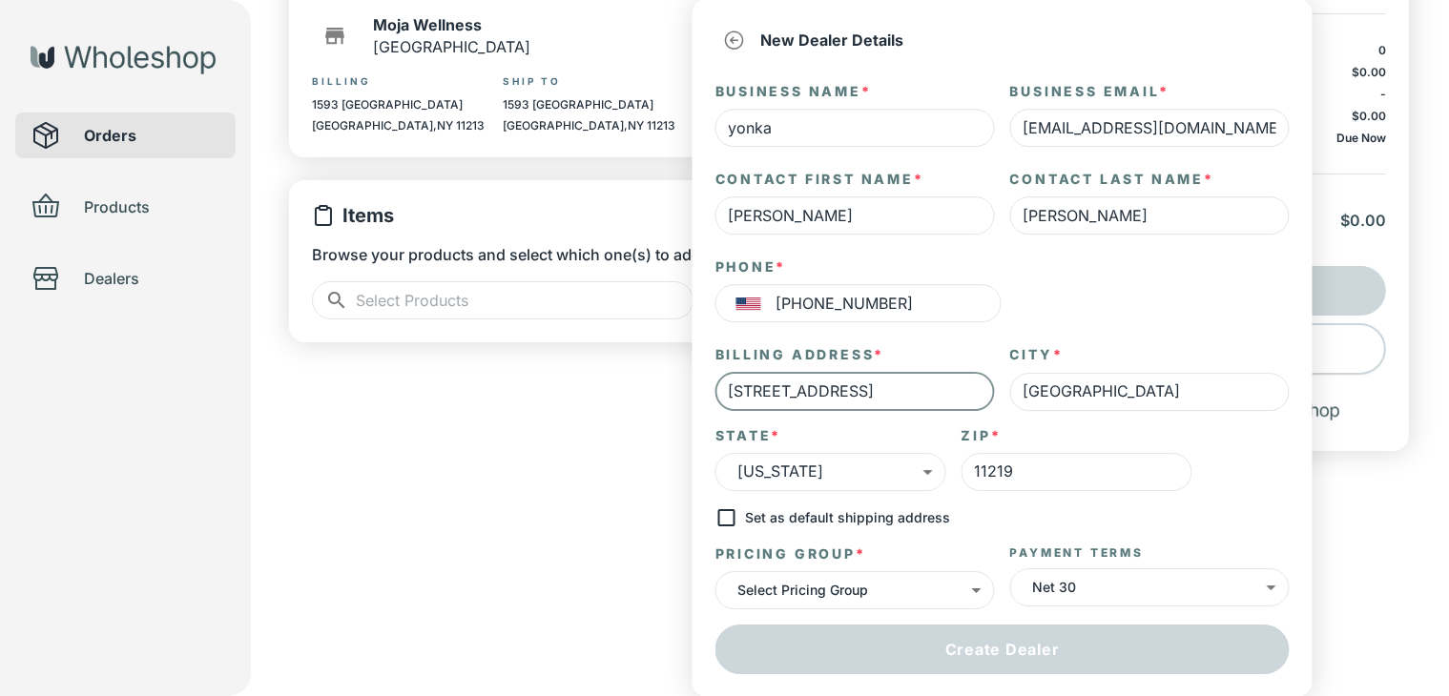
click at [783, 390] on input "[STREET_ADDRESS]" at bounding box center [854, 392] width 279 height 38
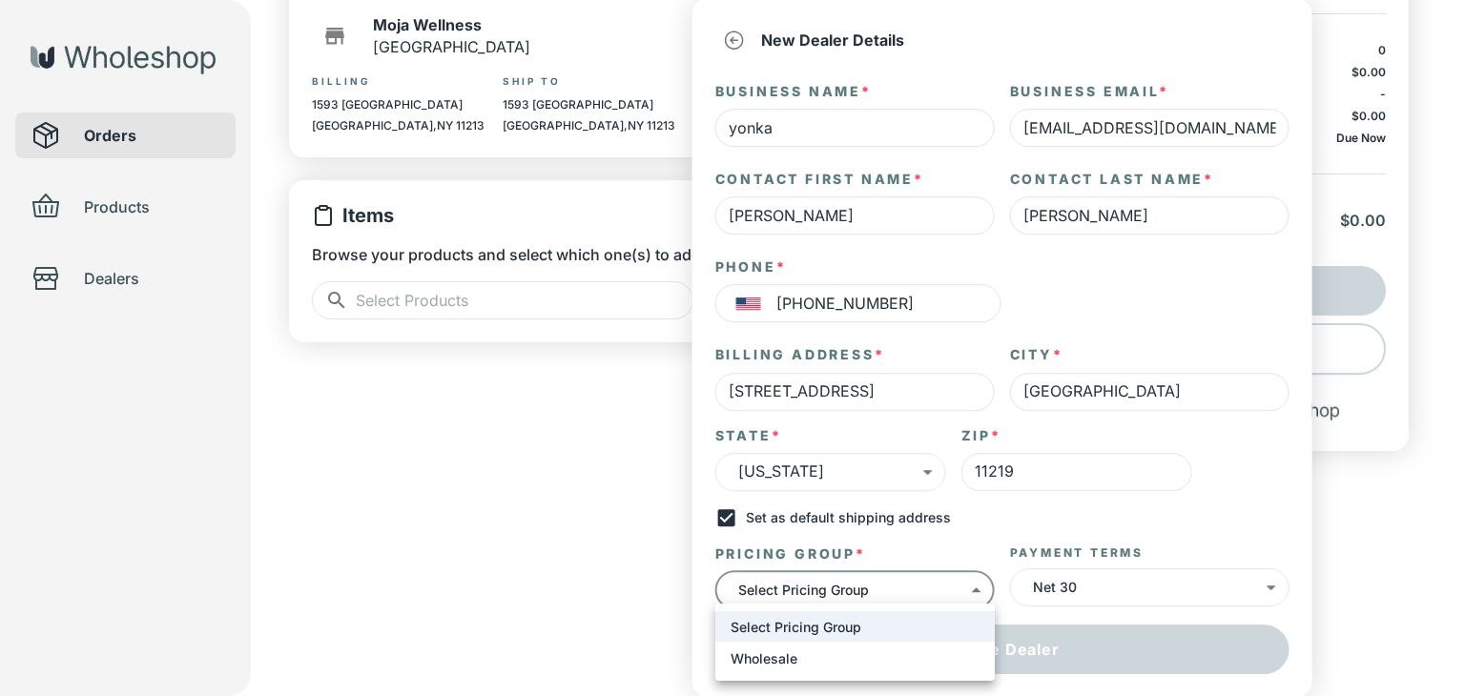
click at [775, 543] on body "the don Orders Products Dealers Create Order Draft Dealer ​ ​ Moja Wellness Bro…" at bounding box center [732, 183] width 1465 height 719
click at [791, 649] on p "Wholesale" at bounding box center [764, 657] width 67 height 19
type input "**"
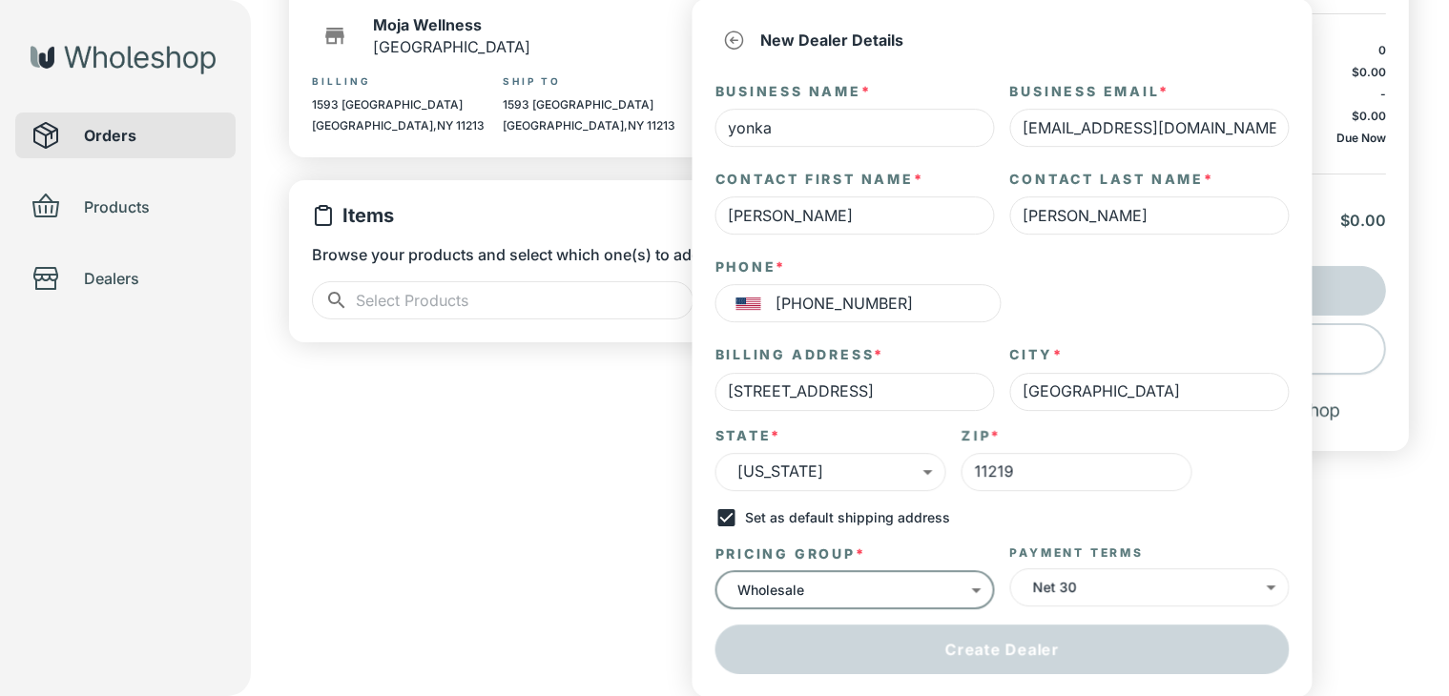
click at [1438, 443] on div "the don Orders Products Dealers Create Order Draft Dealer ​ ​ Moja Wellness Bro…" at bounding box center [724, 183] width 1449 height 719
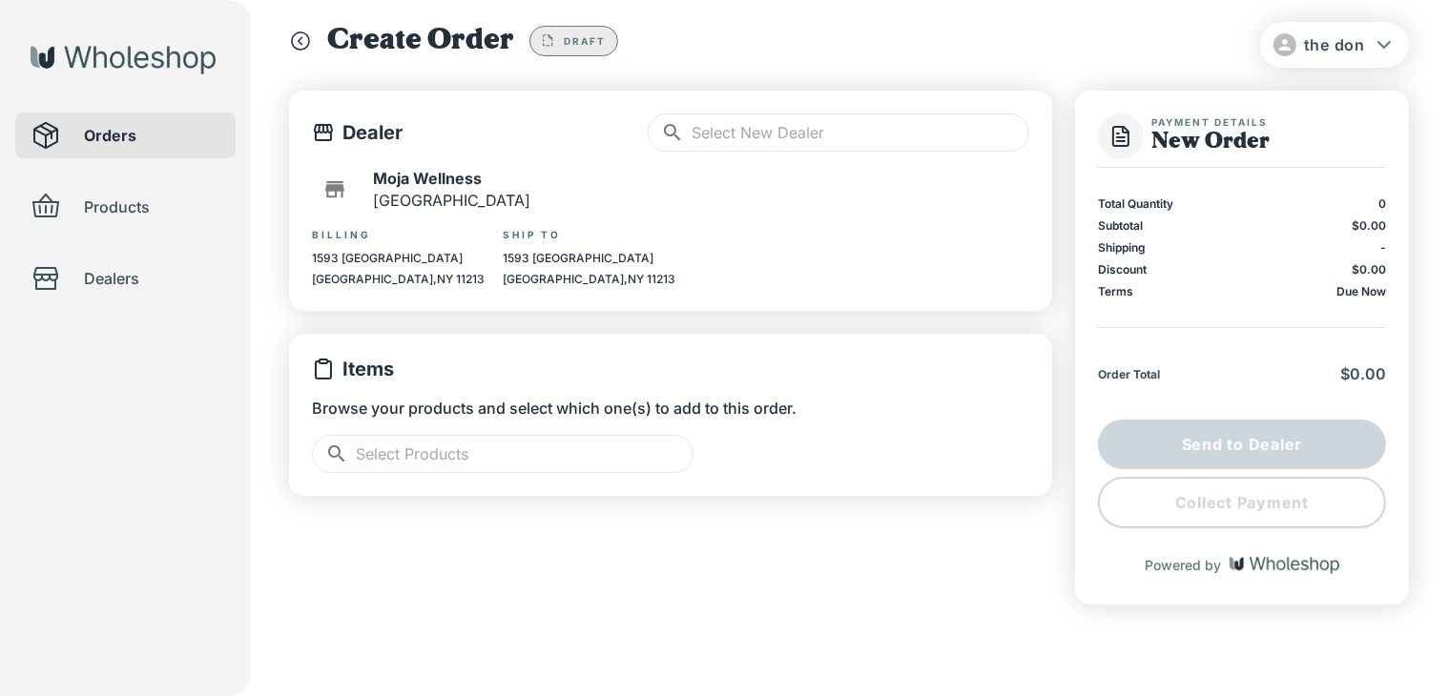
scroll to position [21, 0]
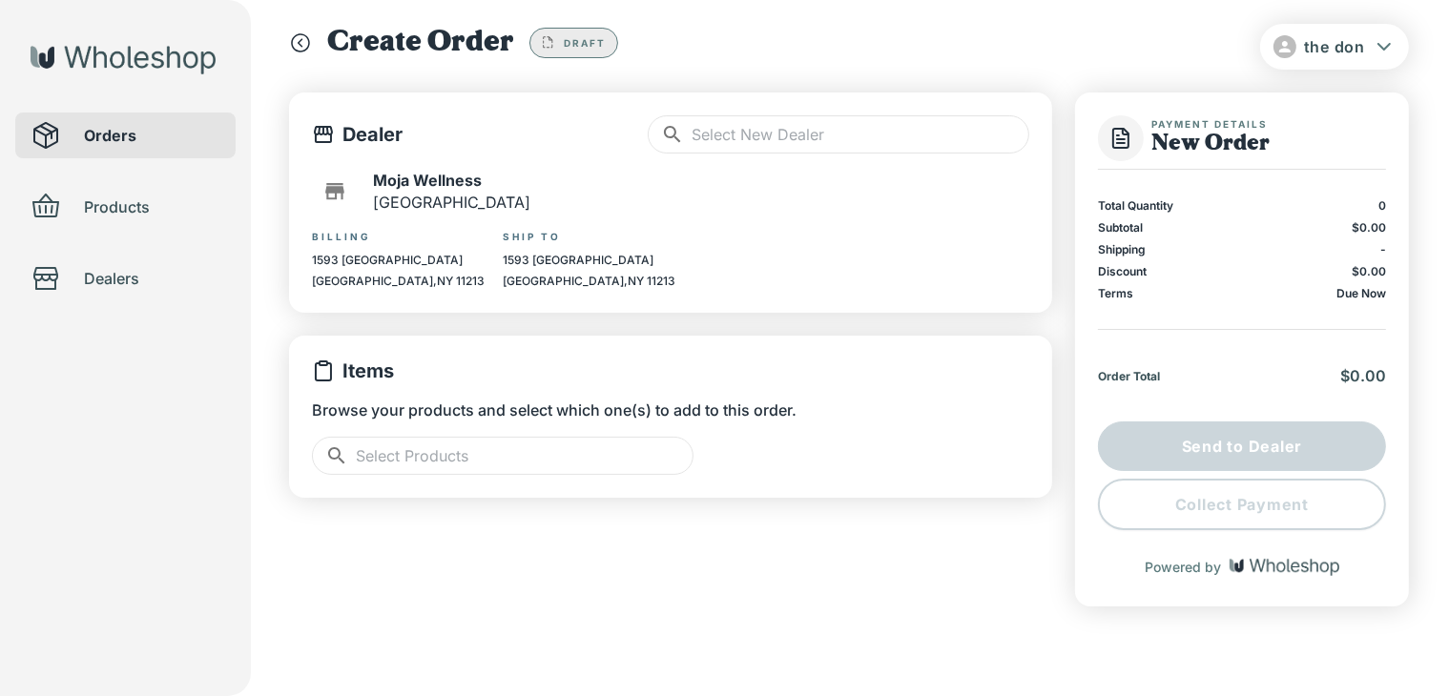
click at [794, 126] on input "text" at bounding box center [861, 134] width 338 height 38
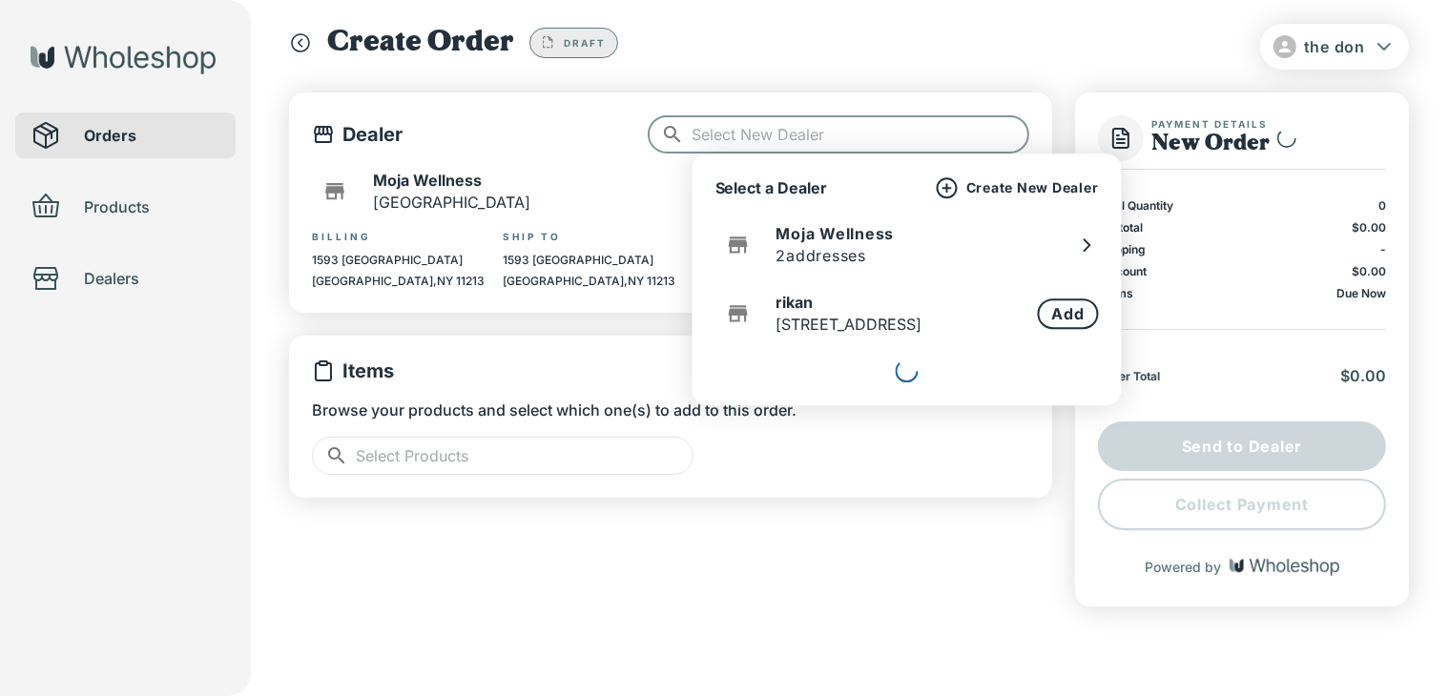
click at [1037, 187] on p "Create New Dealer" at bounding box center [1032, 187] width 133 height 17
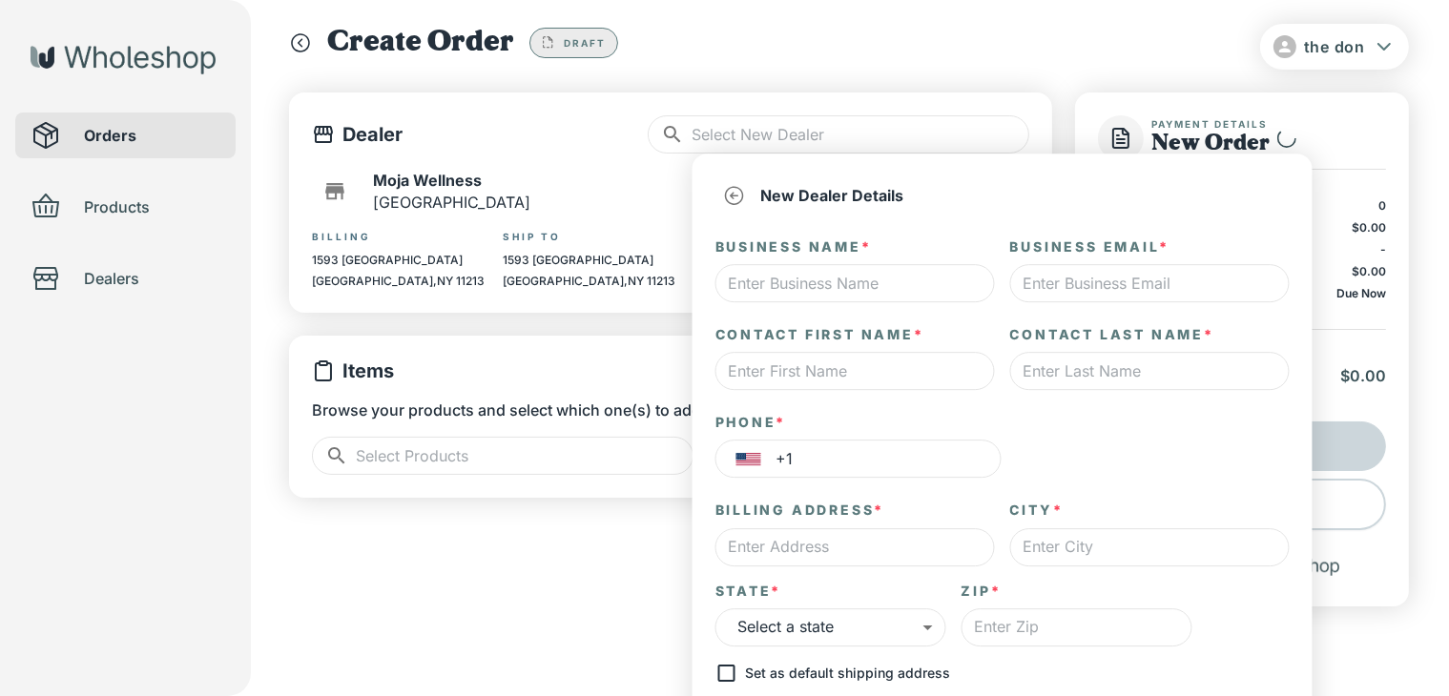
type input "*"
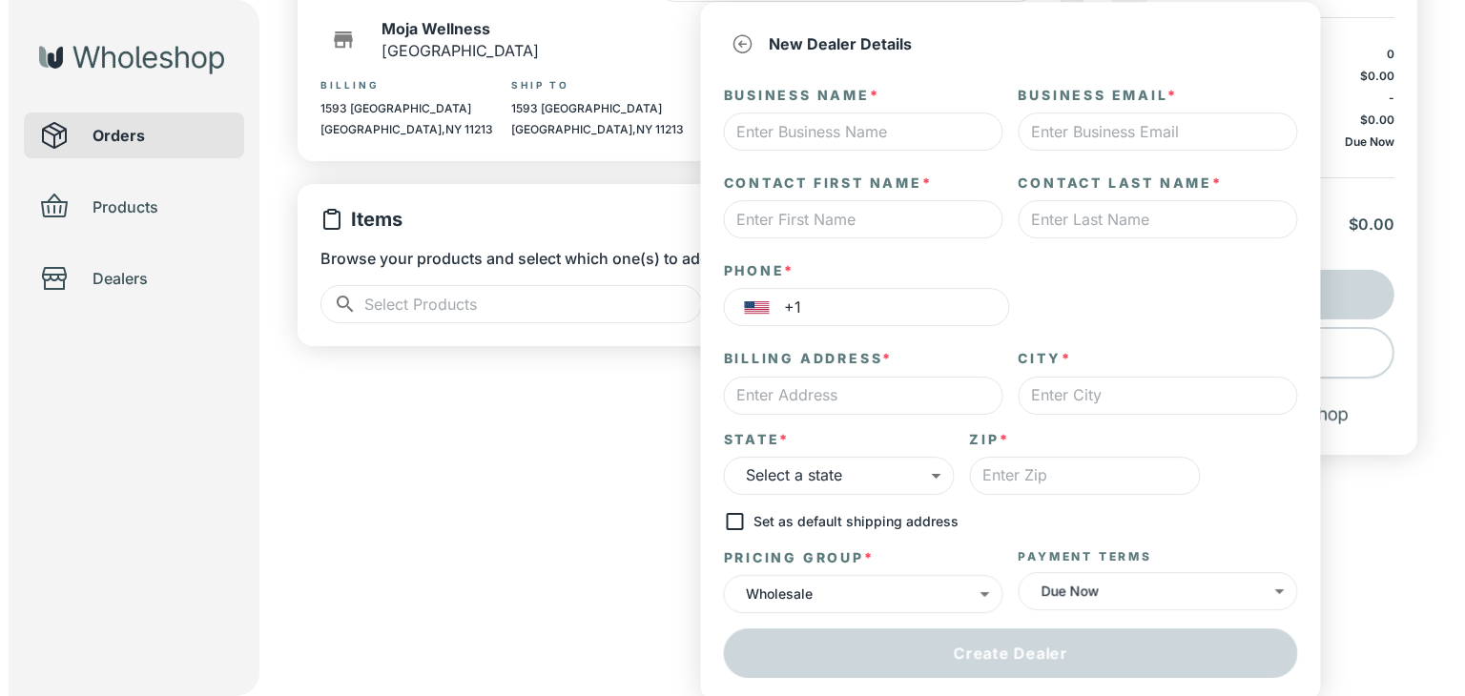
scroll to position [176, 0]
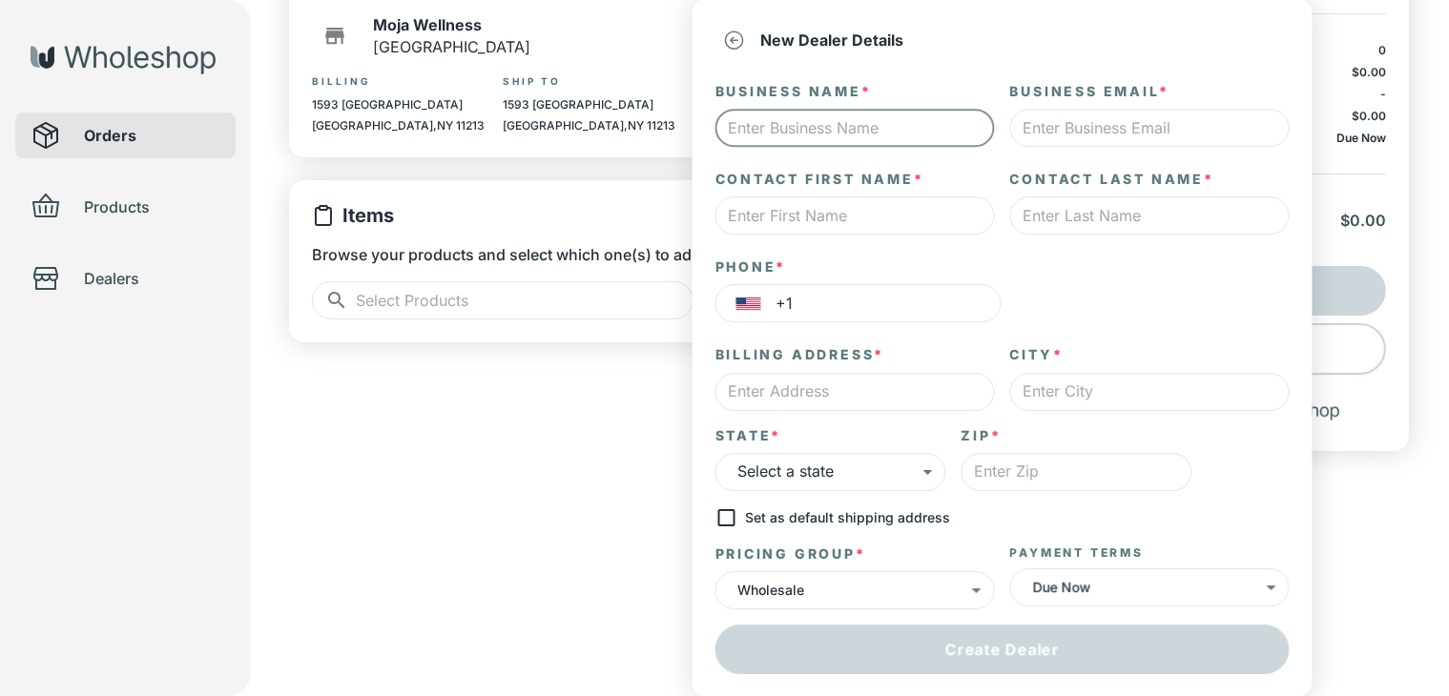
click at [805, 134] on input "text" at bounding box center [854, 128] width 279 height 38
type input "artist corner"
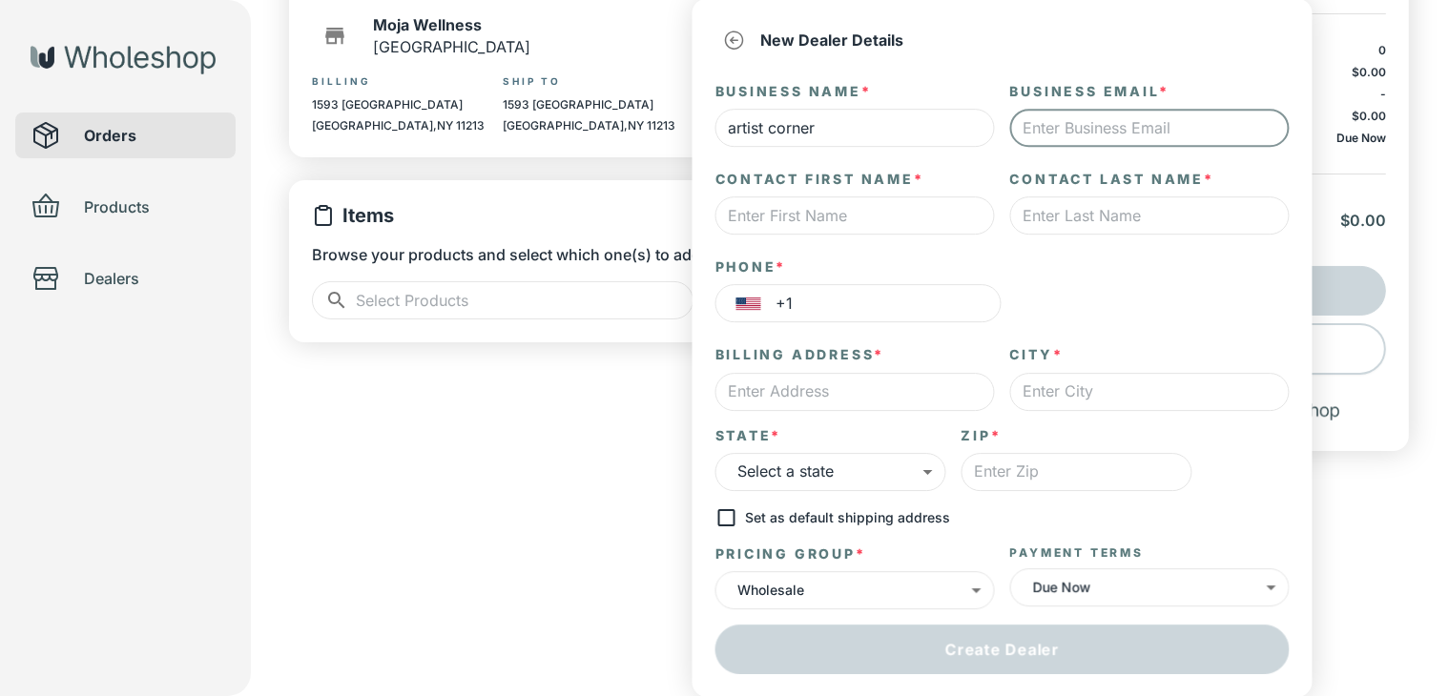
click at [1057, 129] on input "text" at bounding box center [1149, 128] width 279 height 38
type input "[EMAIL_ADDRESS][DOMAIN_NAME]"
click at [934, 198] on input "text" at bounding box center [854, 215] width 279 height 38
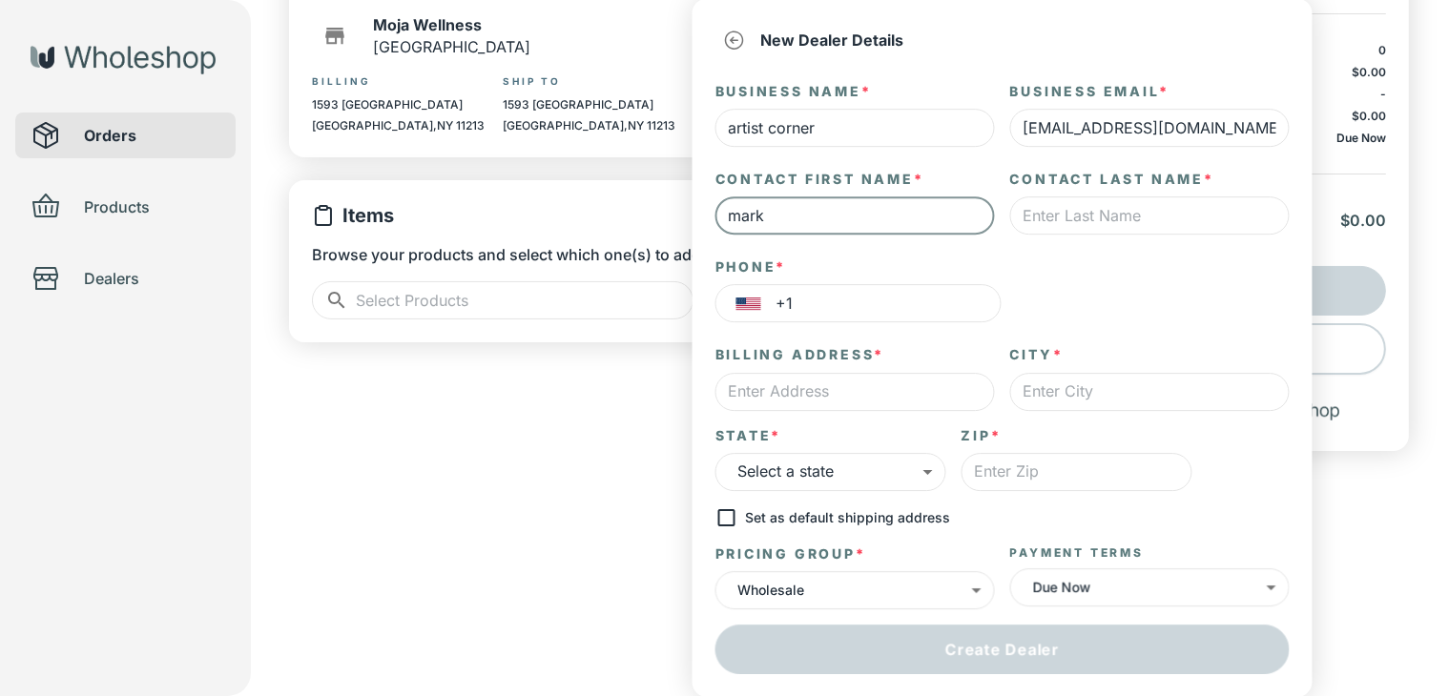
type input "mark"
click at [1067, 213] on input "text" at bounding box center [1149, 215] width 279 height 38
type input "a"
type input "d"
type input "tyrell"
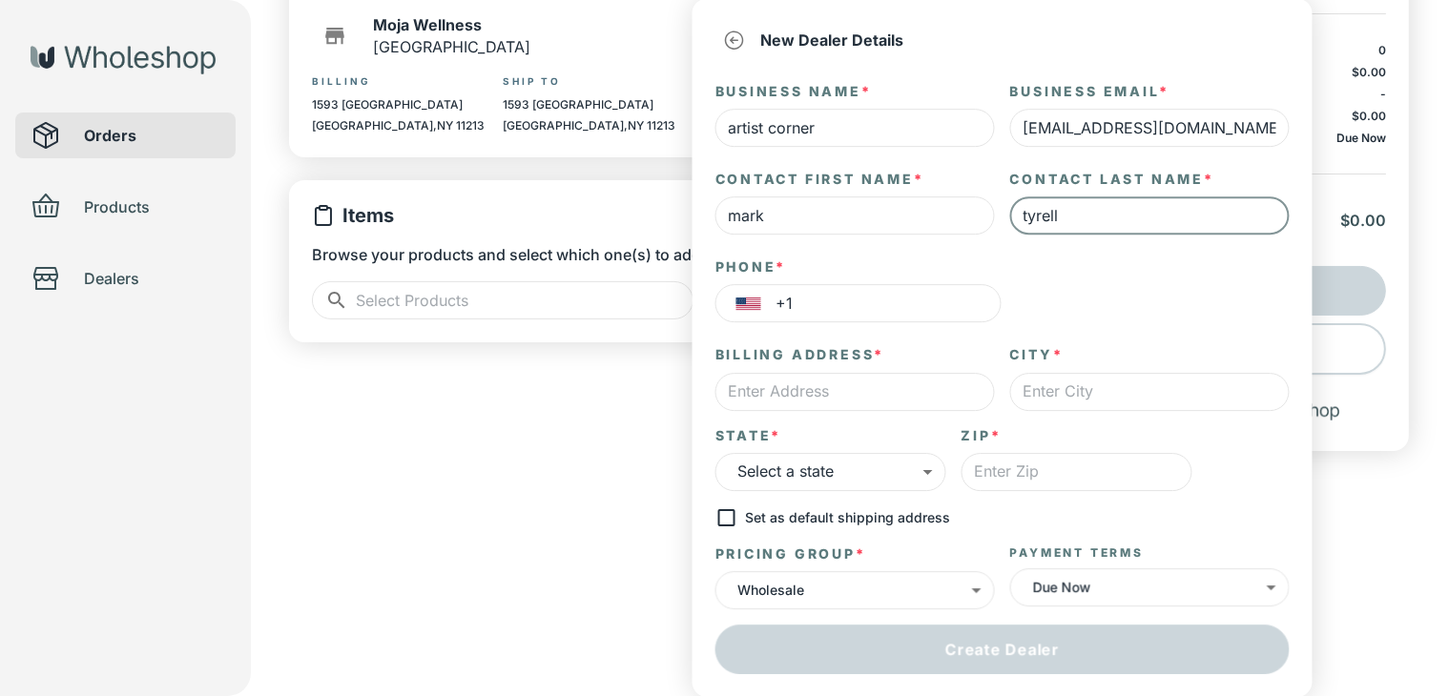
click at [798, 393] on input "text" at bounding box center [854, 392] width 279 height 38
type input "542 8st"
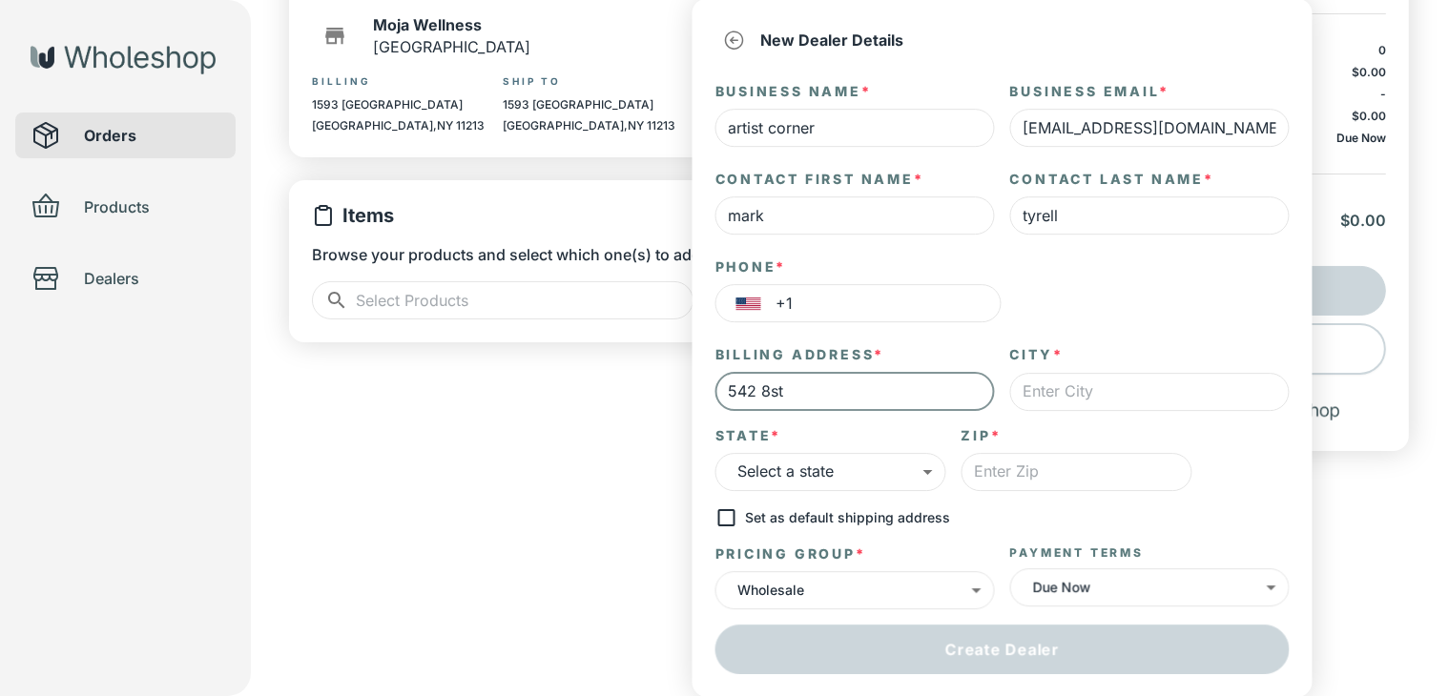
type input "niagra"
type input "14301"
click at [960, 394] on input "542 8st" at bounding box center [854, 392] width 279 height 38
click at [774, 465] on body "the don Orders Products Dealers Create Order Draft Dealer ​ ​ Moja Wellness Bro…" at bounding box center [724, 183] width 1449 height 719
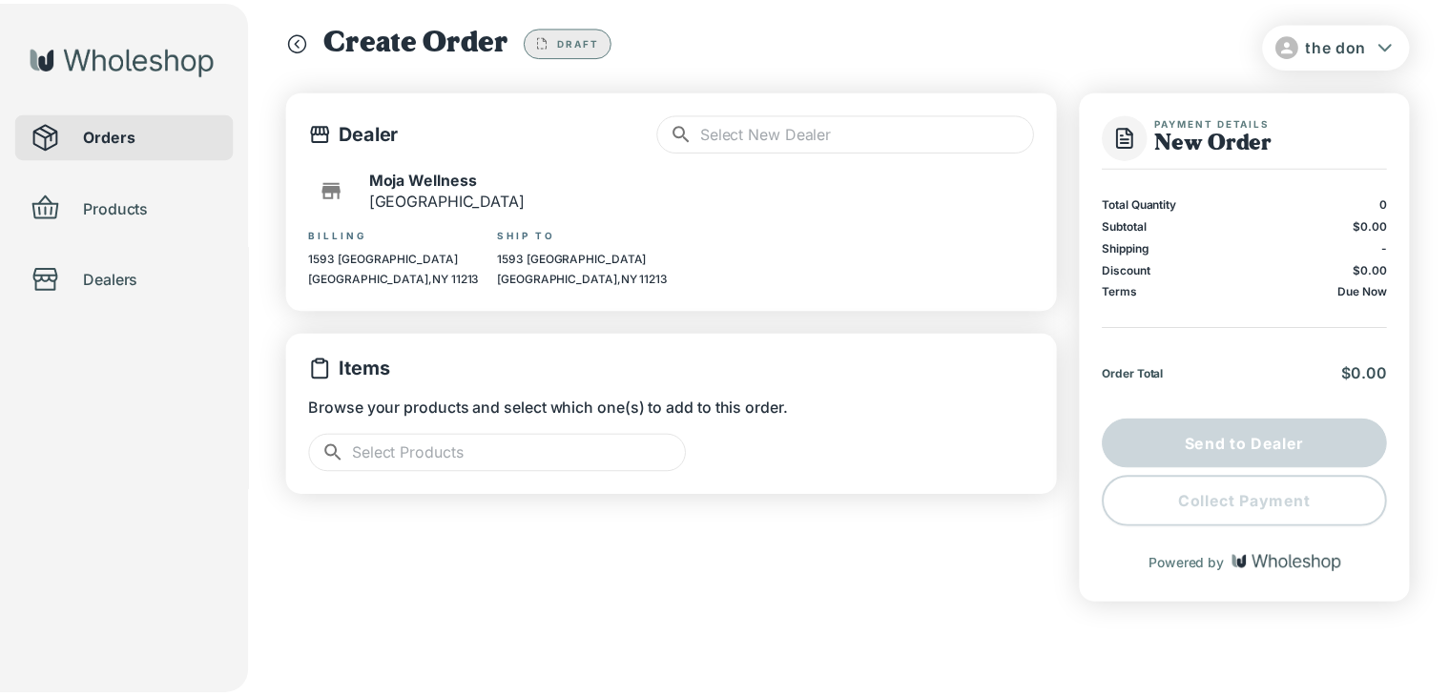
scroll to position [21, 0]
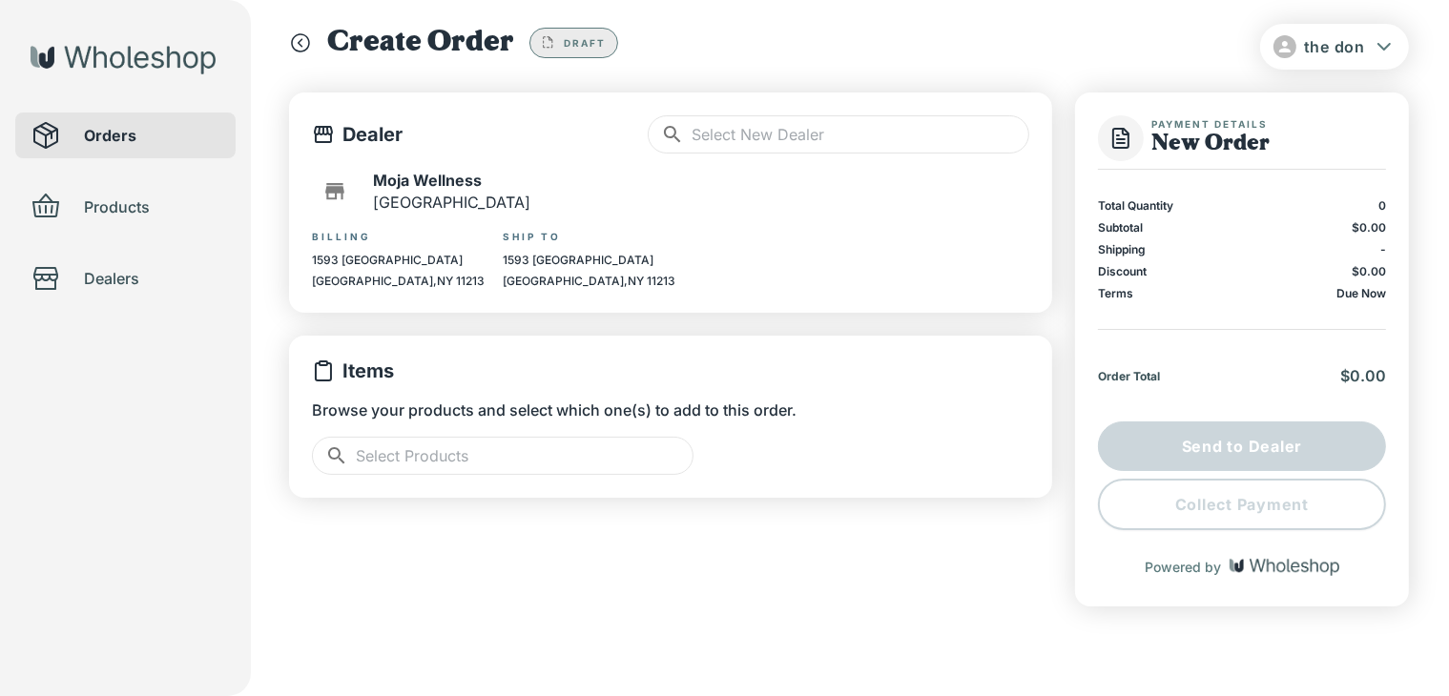
click at [166, 149] on div "Orders" at bounding box center [125, 136] width 220 height 46
click at [126, 203] on span "Products" at bounding box center [152, 207] width 136 height 23
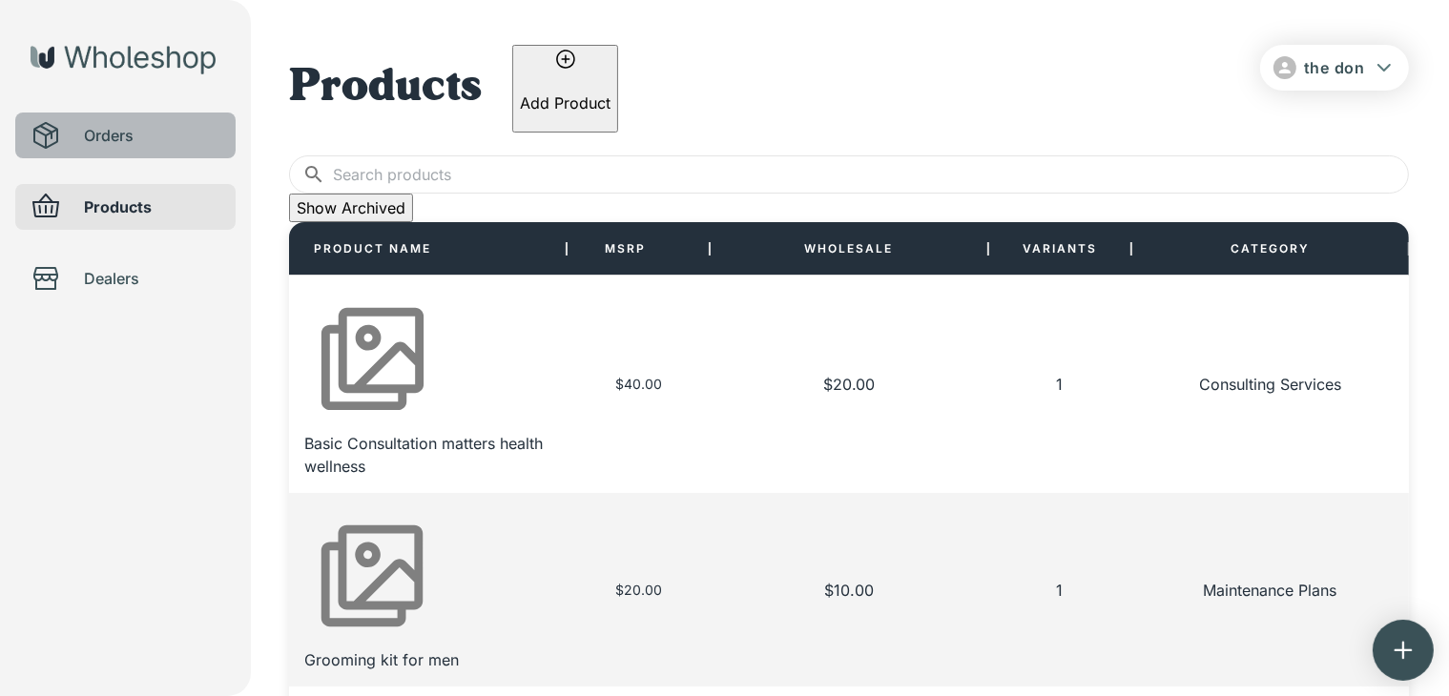
click at [148, 140] on span "Orders" at bounding box center [152, 135] width 136 height 23
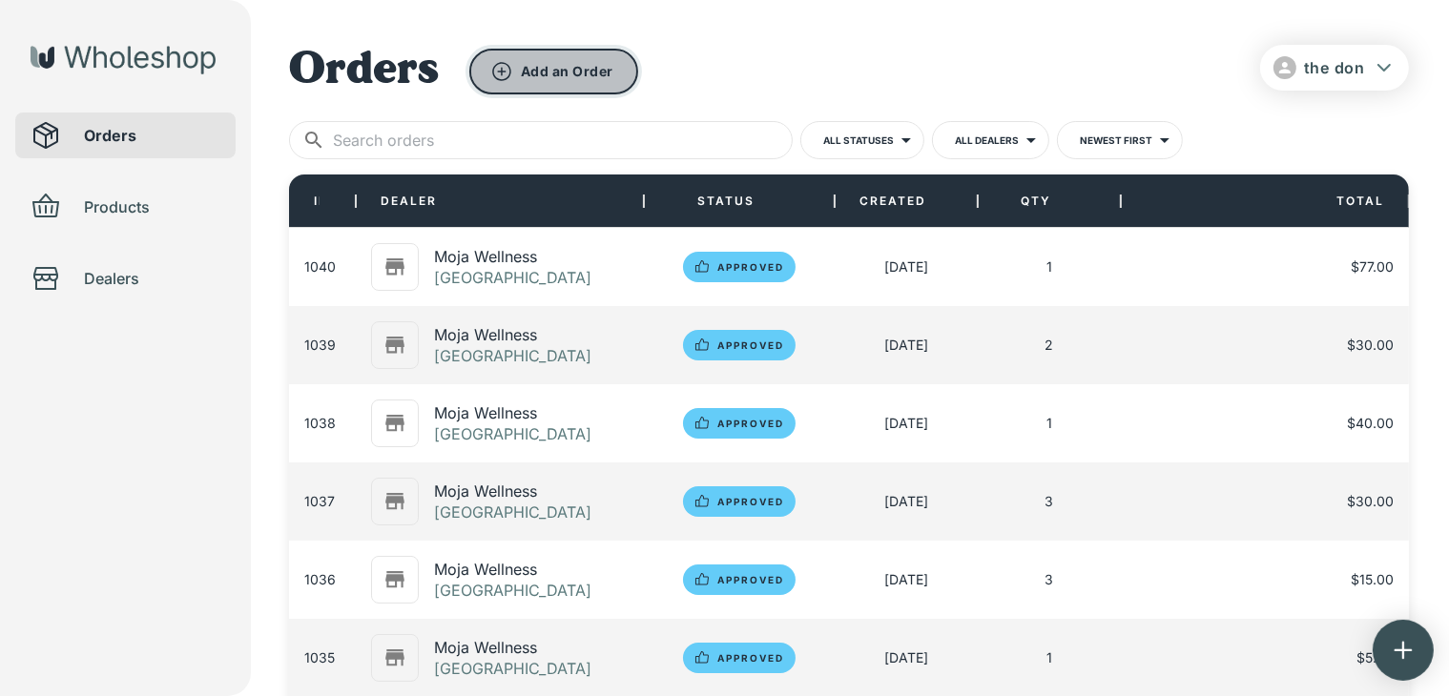
click at [515, 81] on button "Add an Order" at bounding box center [553, 72] width 169 height 46
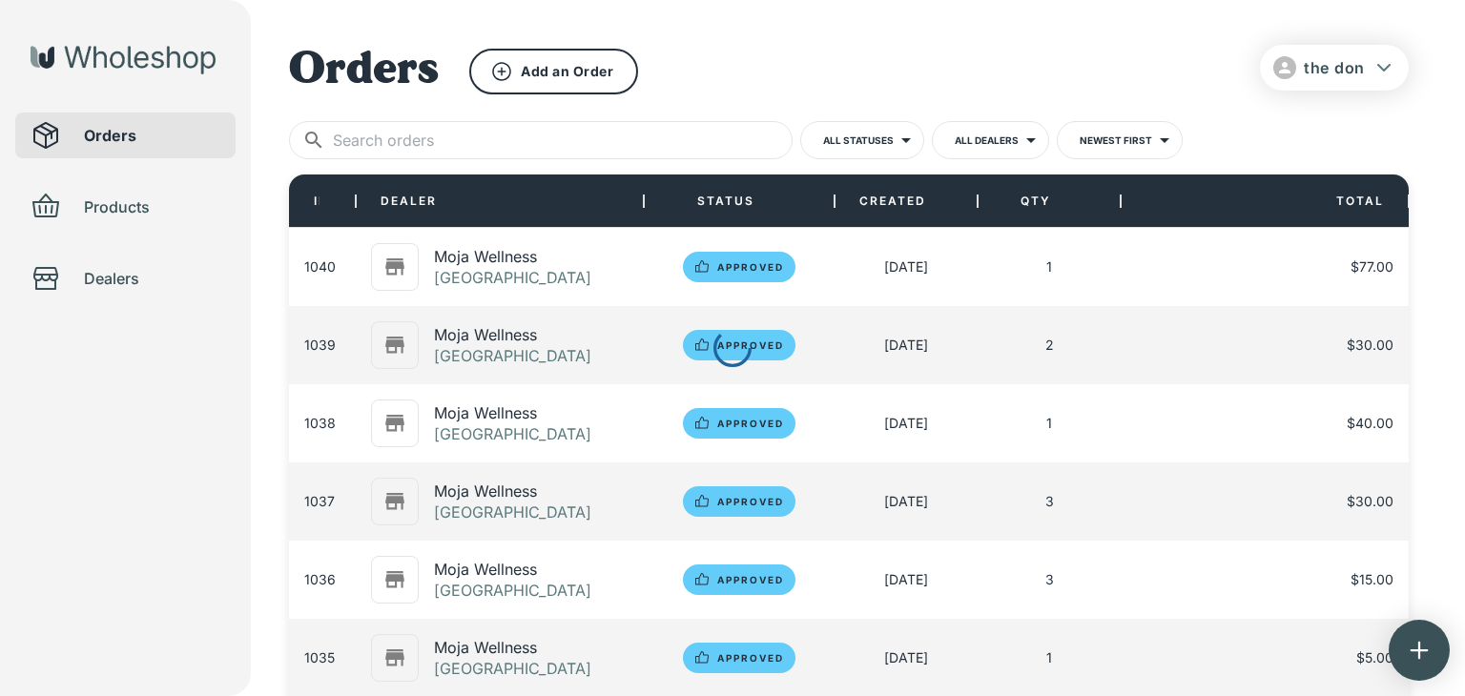
click at [458, 393] on div at bounding box center [732, 348] width 1465 height 696
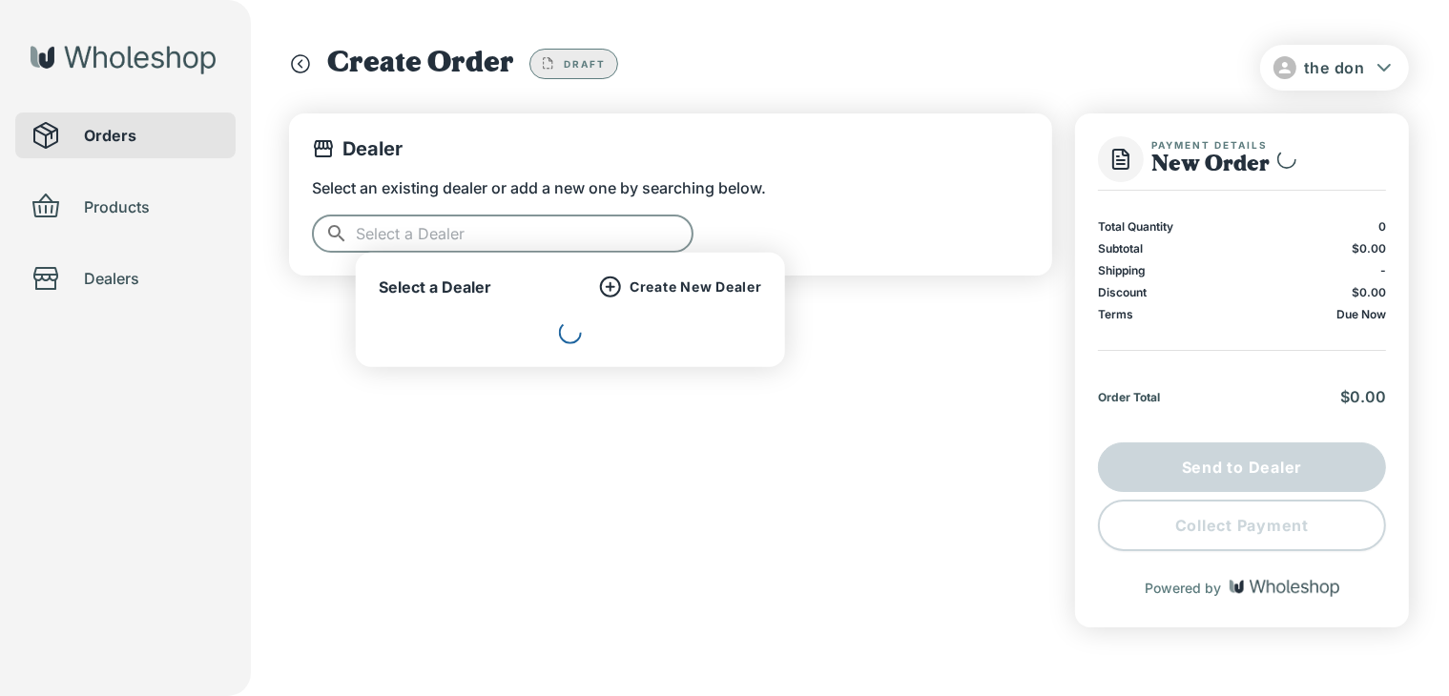
click at [590, 247] on input "text" at bounding box center [525, 234] width 338 height 38
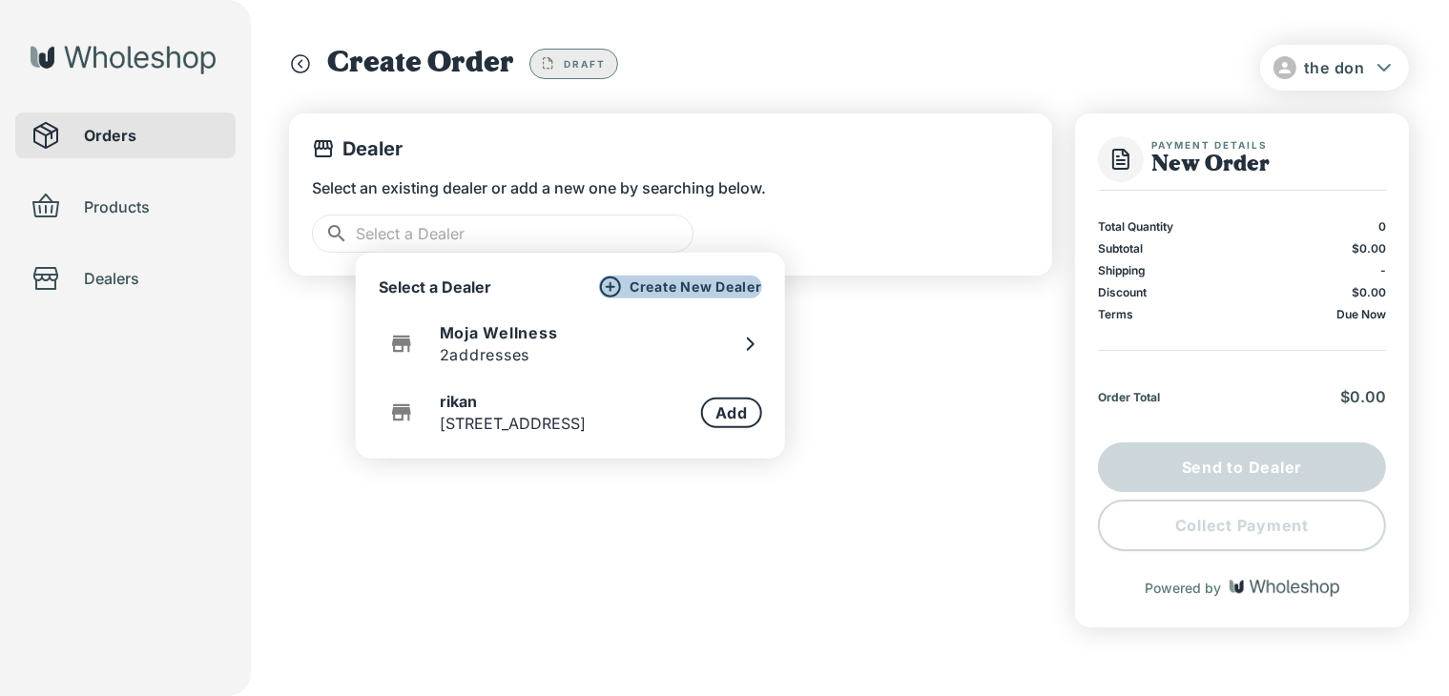
click at [684, 283] on p "Create New Dealer" at bounding box center [696, 287] width 133 height 17
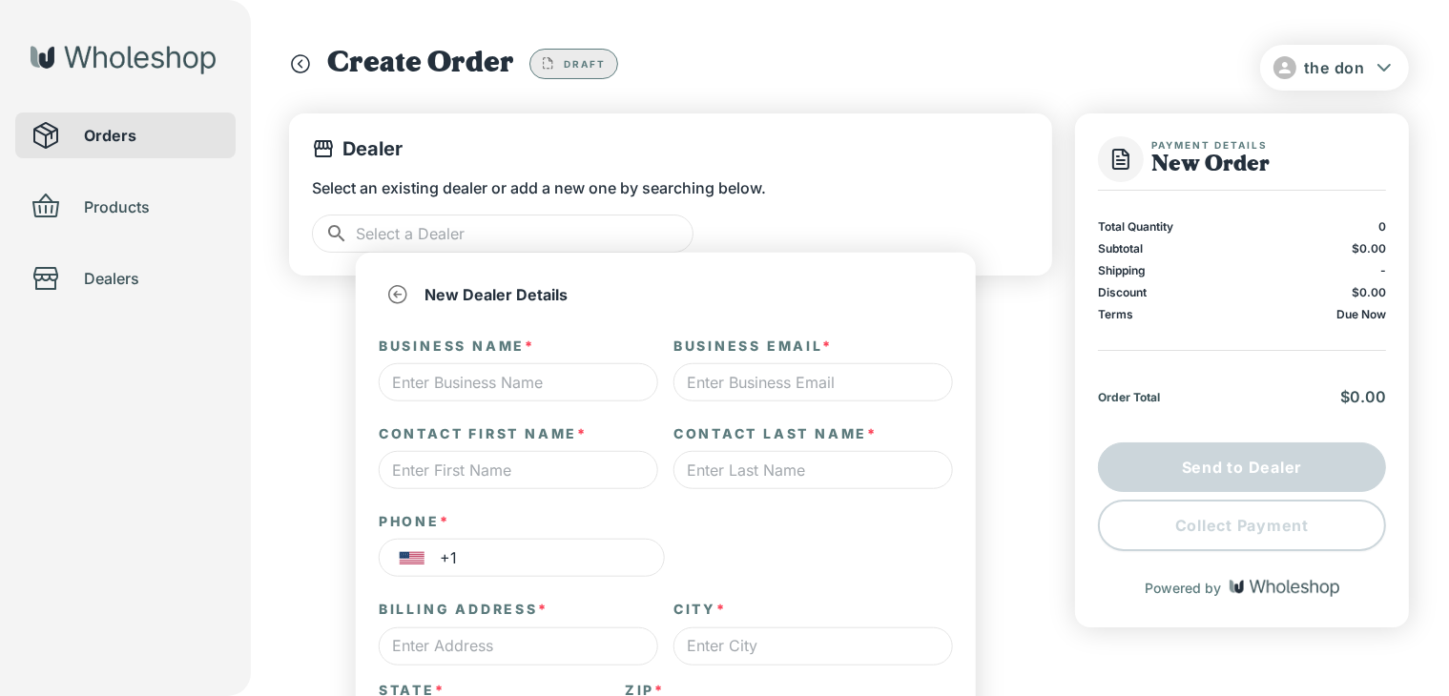
type input "*"
click at [527, 377] on input "text" at bounding box center [518, 382] width 279 height 38
type input "gr8 counsellers"
click at [723, 394] on input "text" at bounding box center [812, 382] width 279 height 38
type input "[EMAIL_ADDRESS][DOMAIN_NAME]"
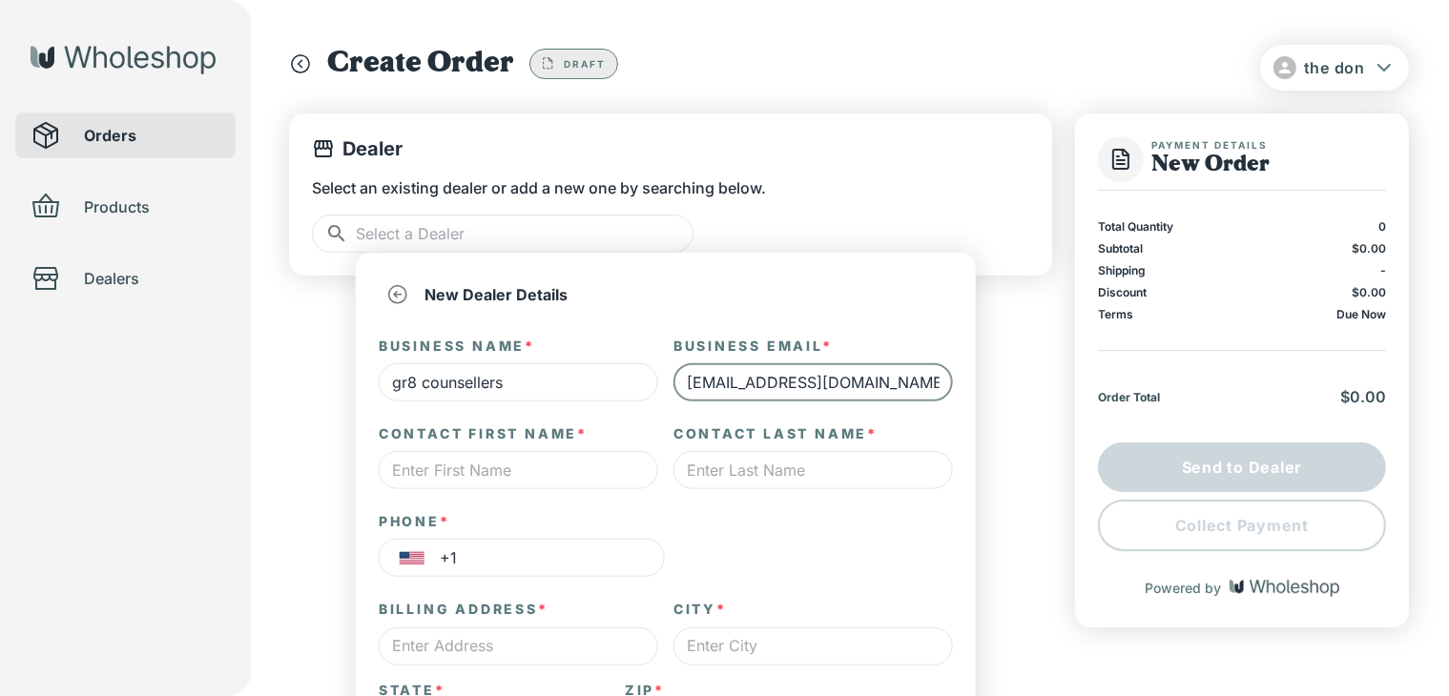
type input "[PERSON_NAME]"
type input "542 8st"
type input "niagra"
type input "14301"
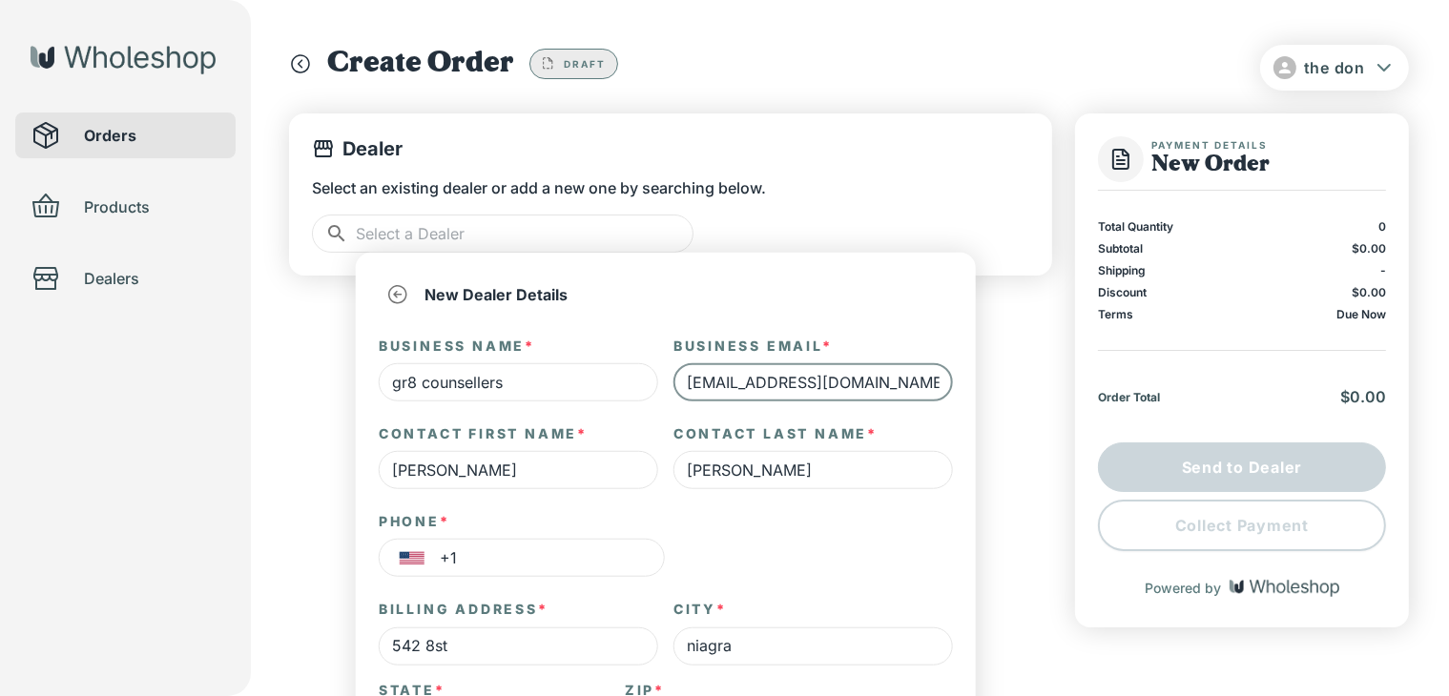
click at [596, 558] on input "+1" at bounding box center [552, 558] width 225 height 38
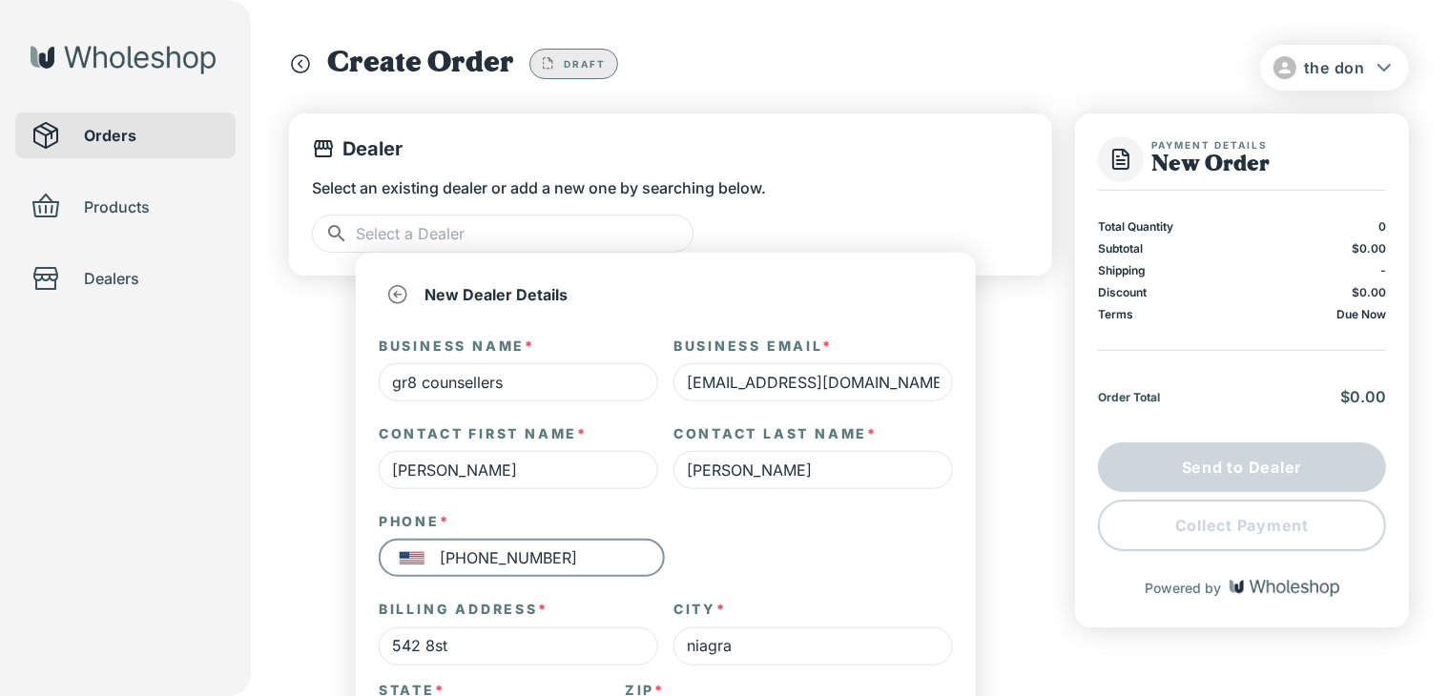
type input "[PHONE_NUMBER]"
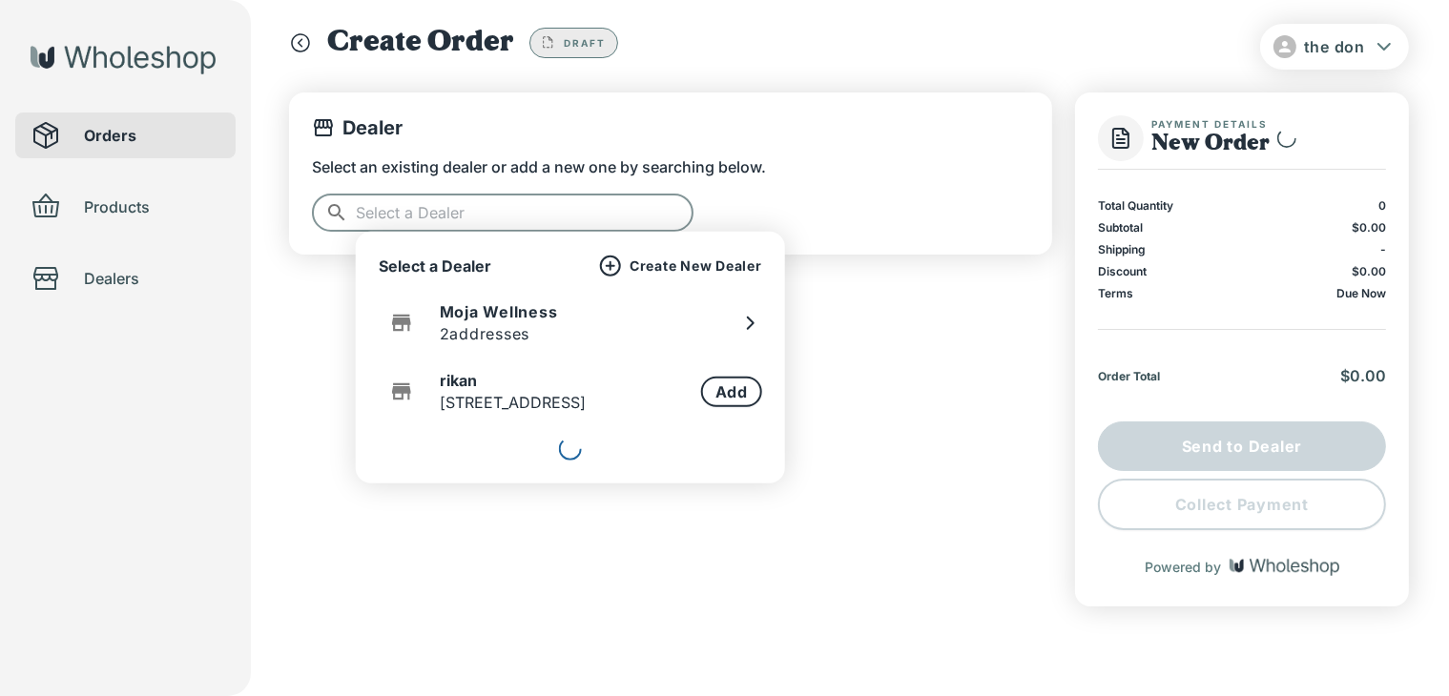
click at [551, 220] on input "text" at bounding box center [525, 213] width 338 height 38
click at [672, 278] on div "Select a Dealer Create New Dealer Moja Wellness 2 addresses rikan [STREET_ADDRE…" at bounding box center [570, 358] width 383 height 206
click at [683, 265] on p "Create New Dealer" at bounding box center [696, 266] width 133 height 17
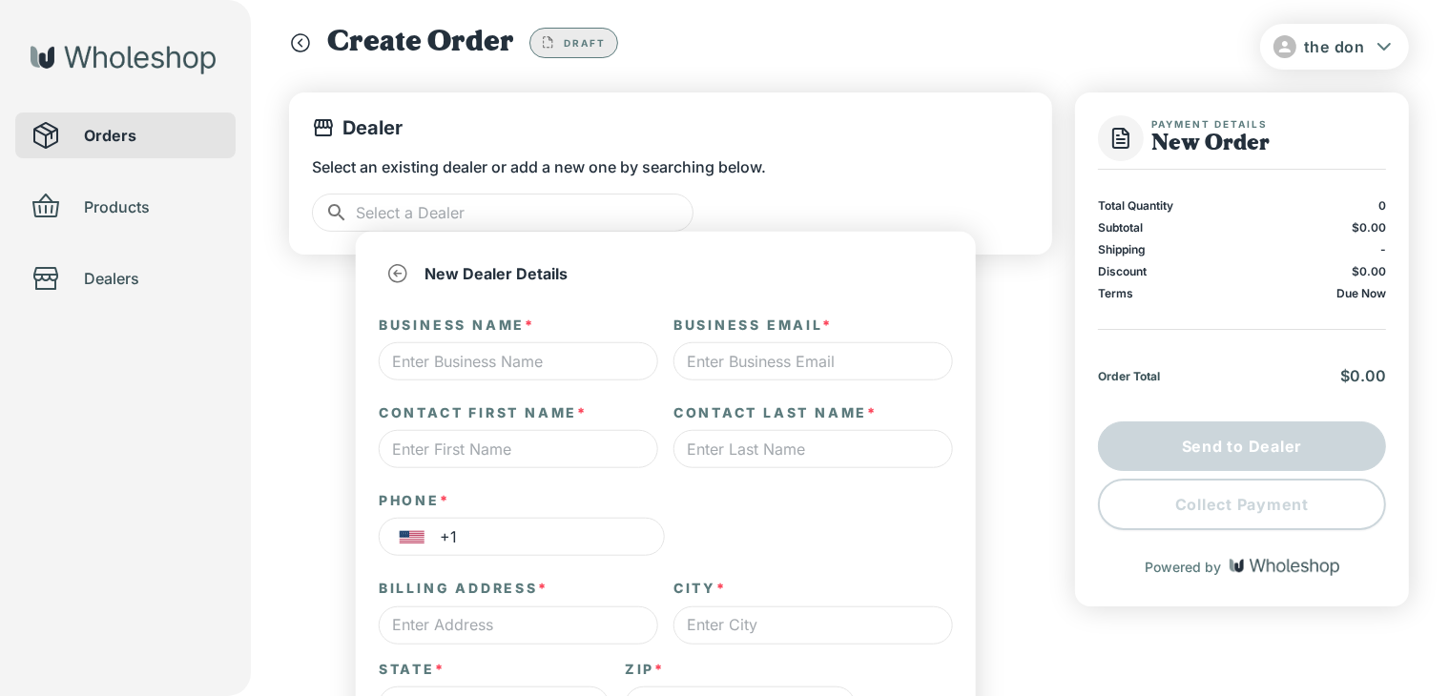
type input "*"
click at [588, 371] on input "text" at bounding box center [518, 361] width 279 height 38
type input "gr8 counselling"
click at [722, 359] on input "text" at bounding box center [812, 361] width 279 height 38
type input "[EMAIL_ADDRESS][DOMAIN_NAME]"
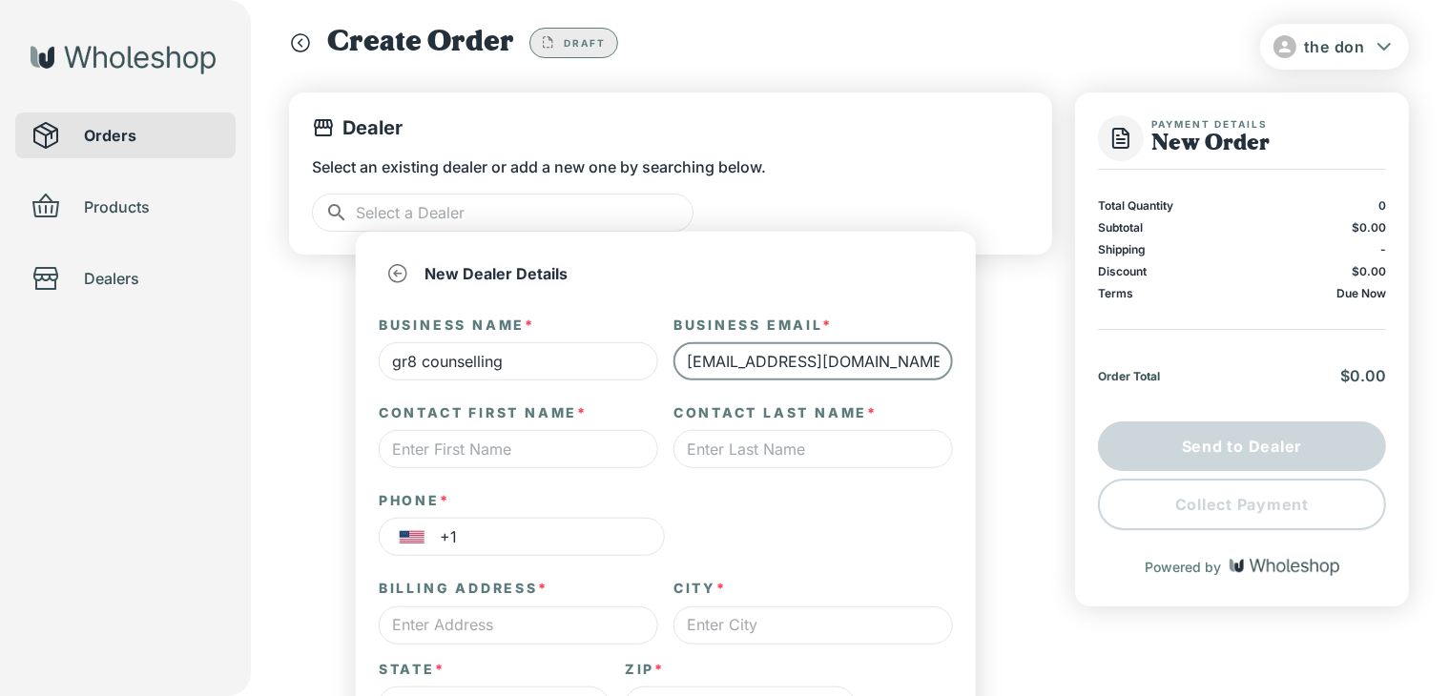
type input "[PERSON_NAME]"
type input "542 8st"
type input "niagra"
type input "14301"
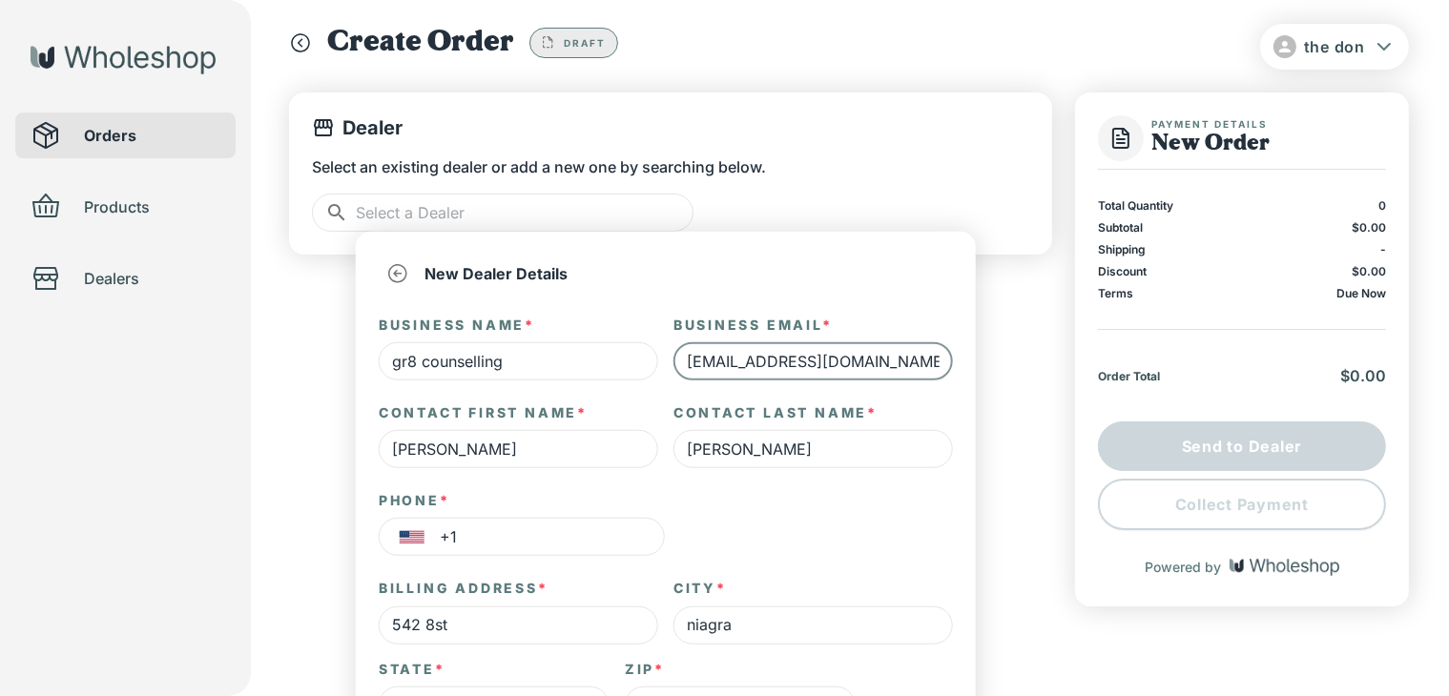
click at [548, 538] on input "+1" at bounding box center [552, 537] width 225 height 38
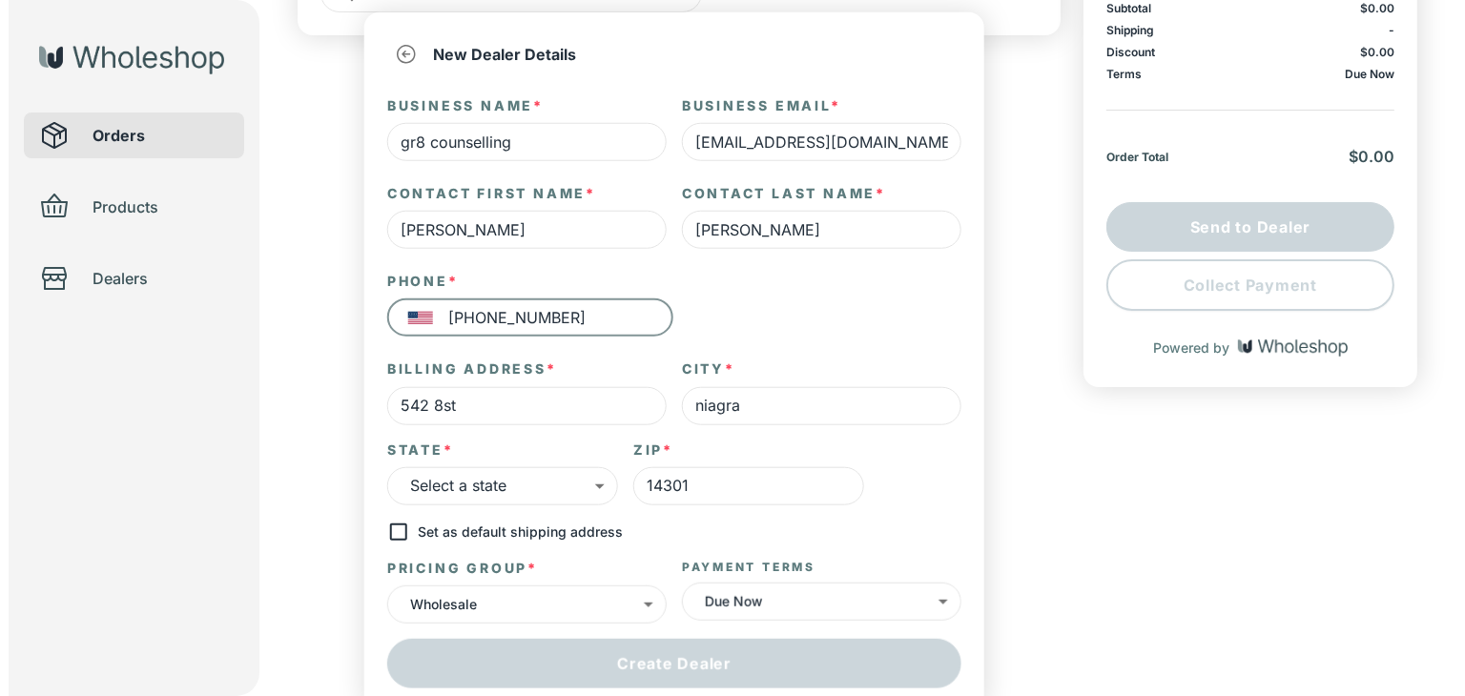
scroll to position [241, 0]
type input "[PHONE_NUMBER]"
click at [479, 477] on body "the don Orders Products Dealers Create Order Draft Dealer Select an existing de…" at bounding box center [724, 118] width 1449 height 719
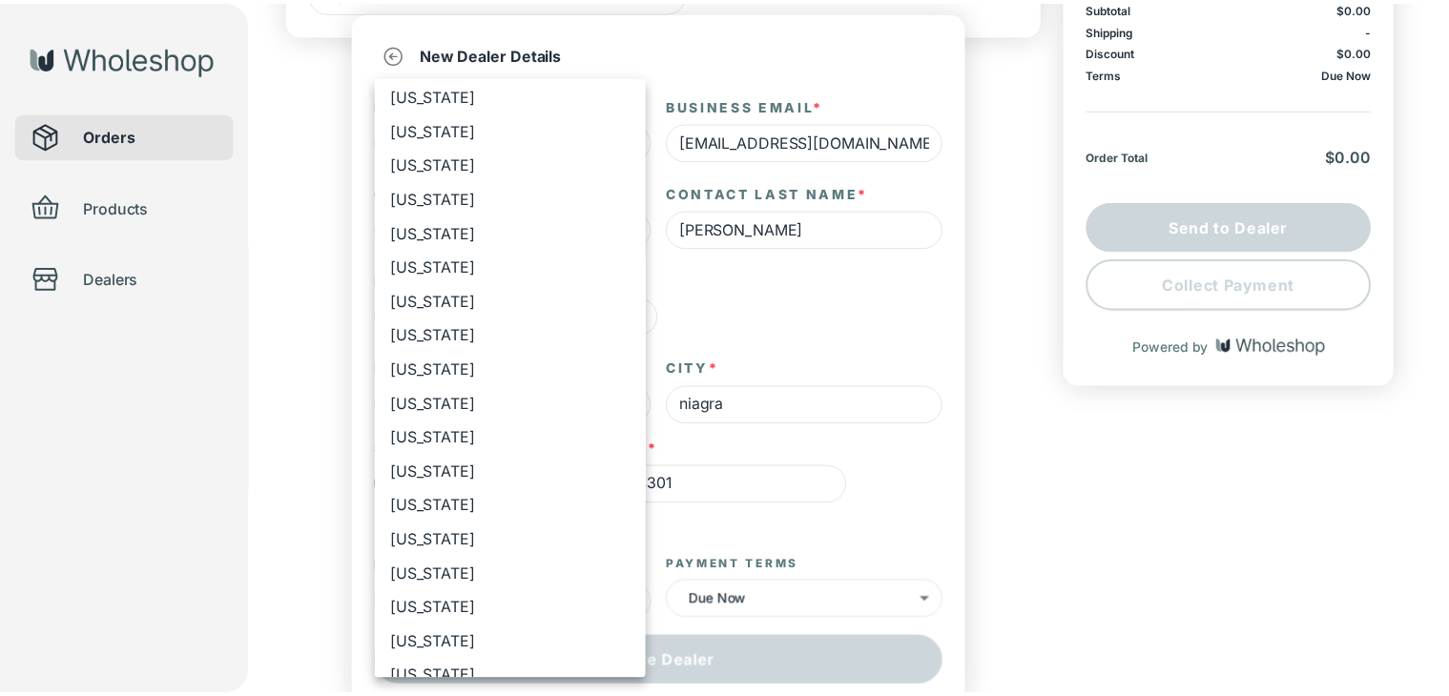
scroll to position [560, 0]
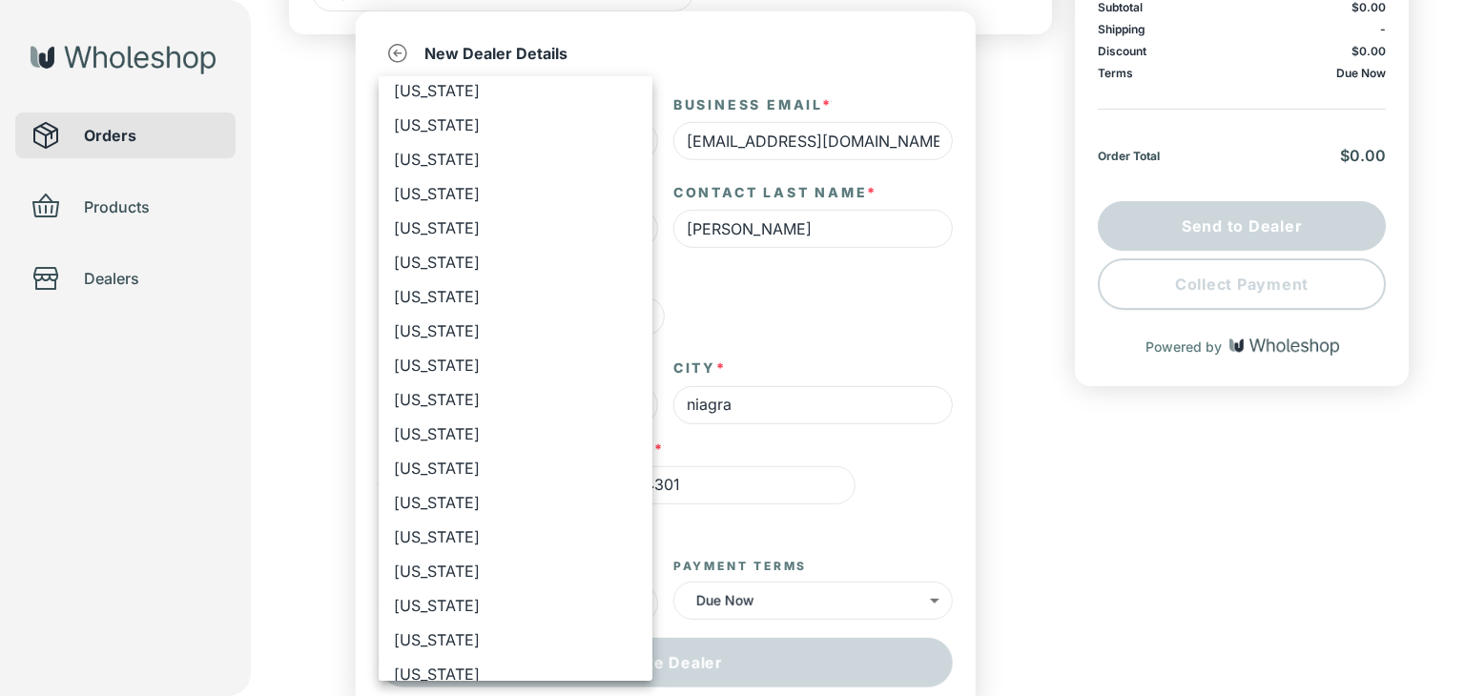
click at [417, 636] on li "[US_STATE]" at bounding box center [516, 640] width 274 height 34
type input "**"
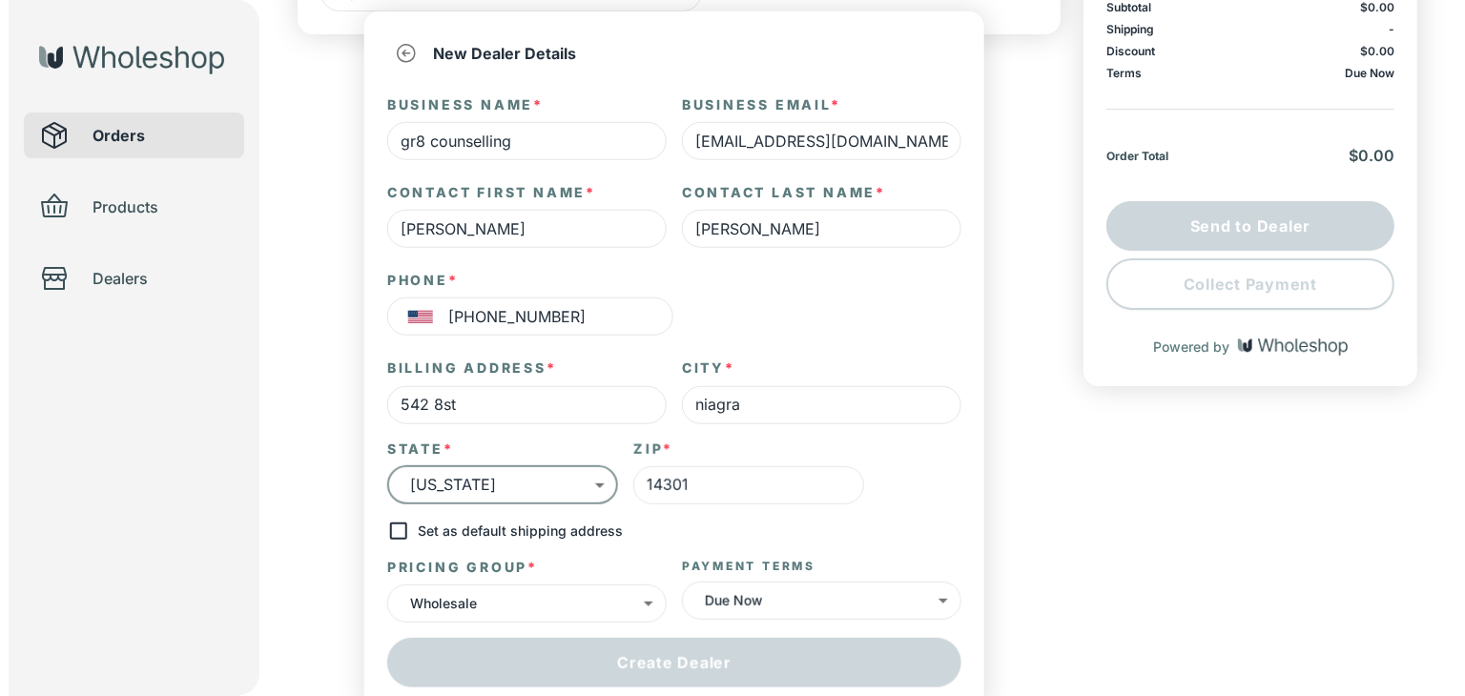
scroll to position [255, 0]
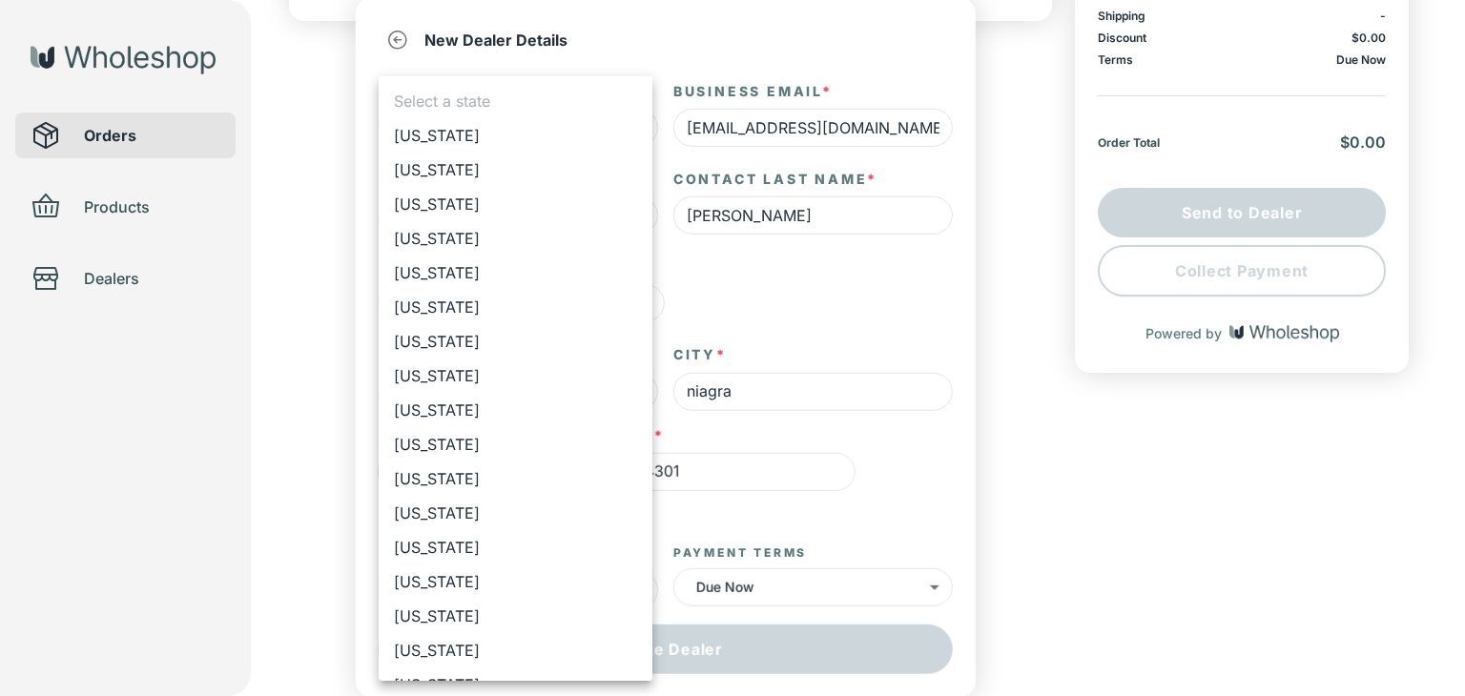
click at [511, 465] on body "the don Orders Products Dealers Create Order Draft Dealer Select an existing de…" at bounding box center [732, 104] width 1465 height 719
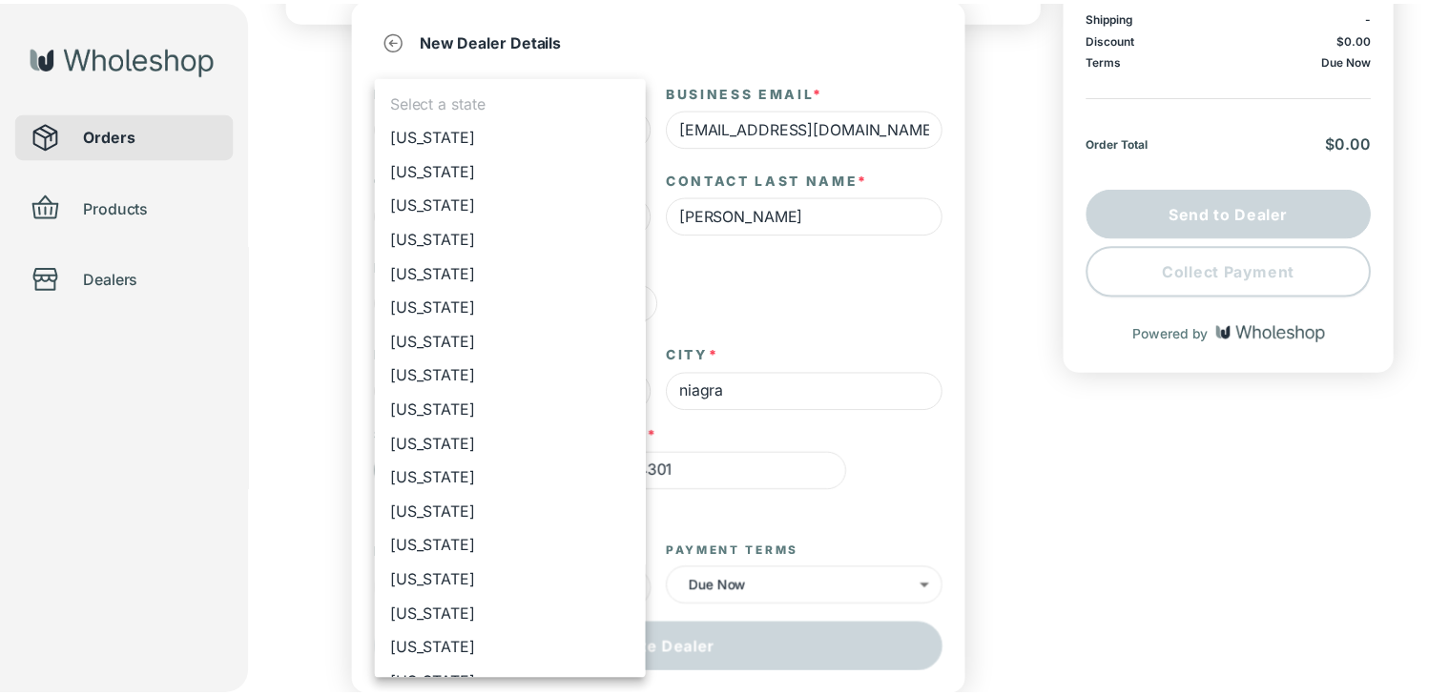
scroll to position [821, 0]
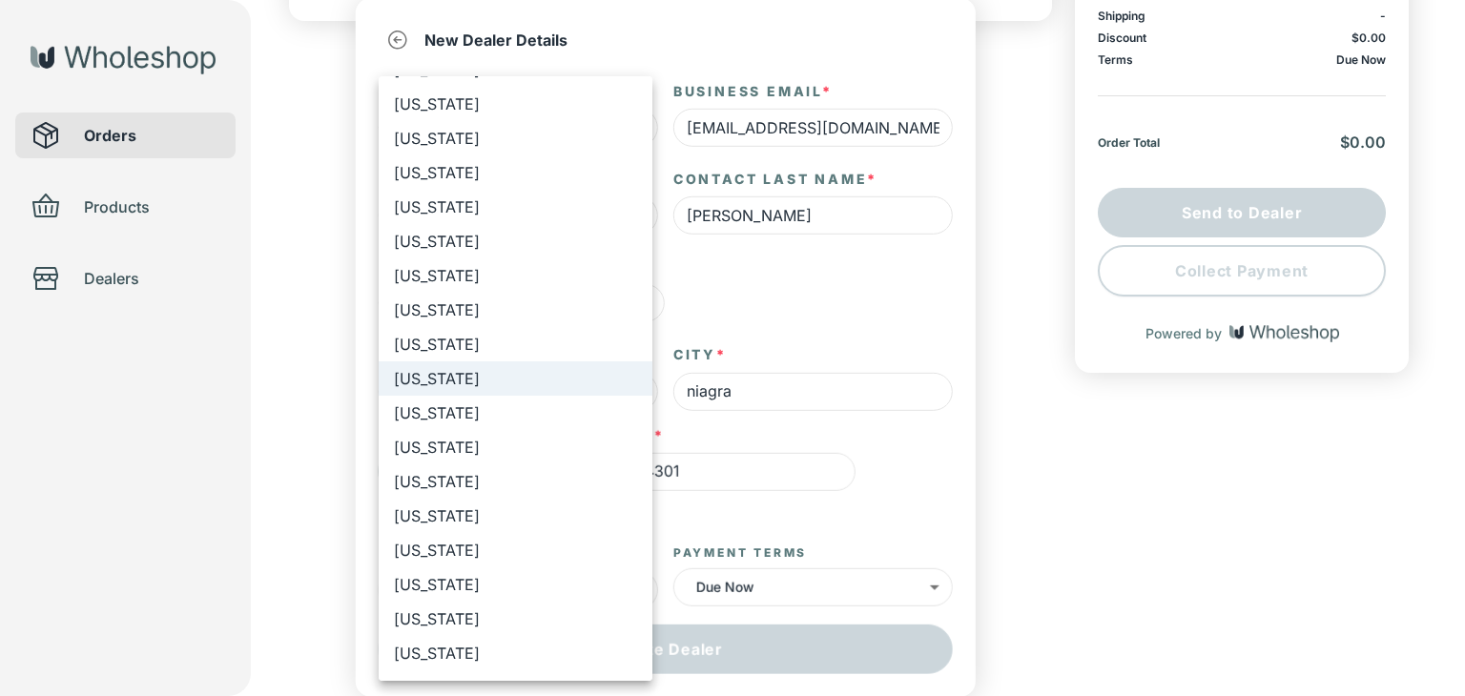
click at [776, 399] on div at bounding box center [732, 348] width 1465 height 696
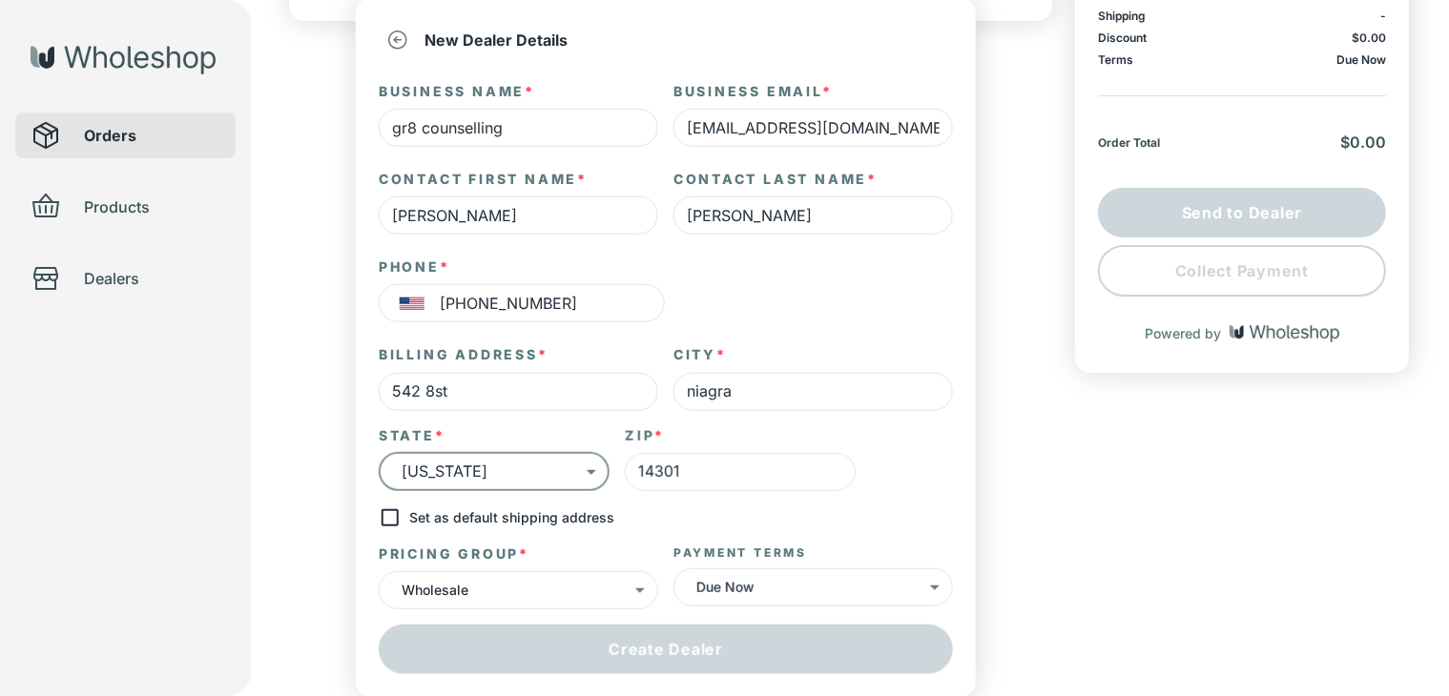
click at [771, 398] on input "niagra" at bounding box center [812, 391] width 279 height 38
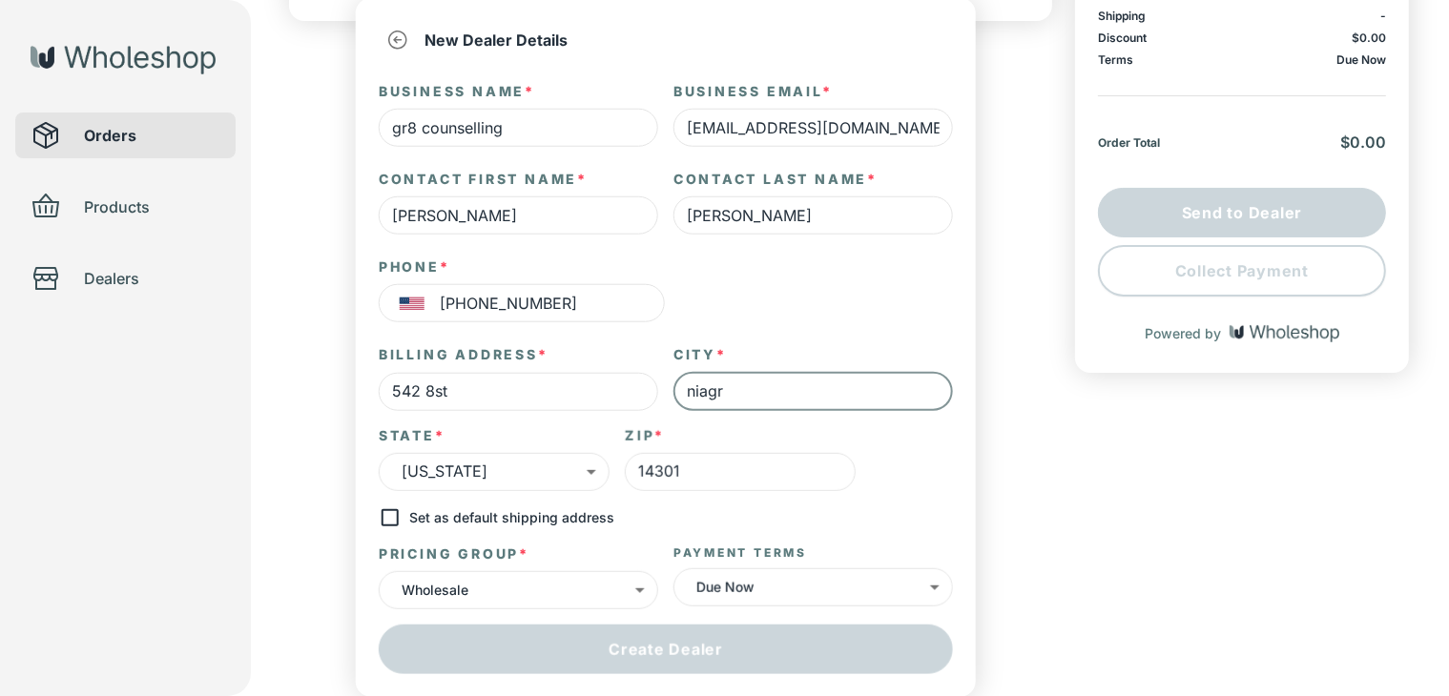
type input "niagra"
click at [531, 372] on input "542 8st" at bounding box center [518, 391] width 279 height 38
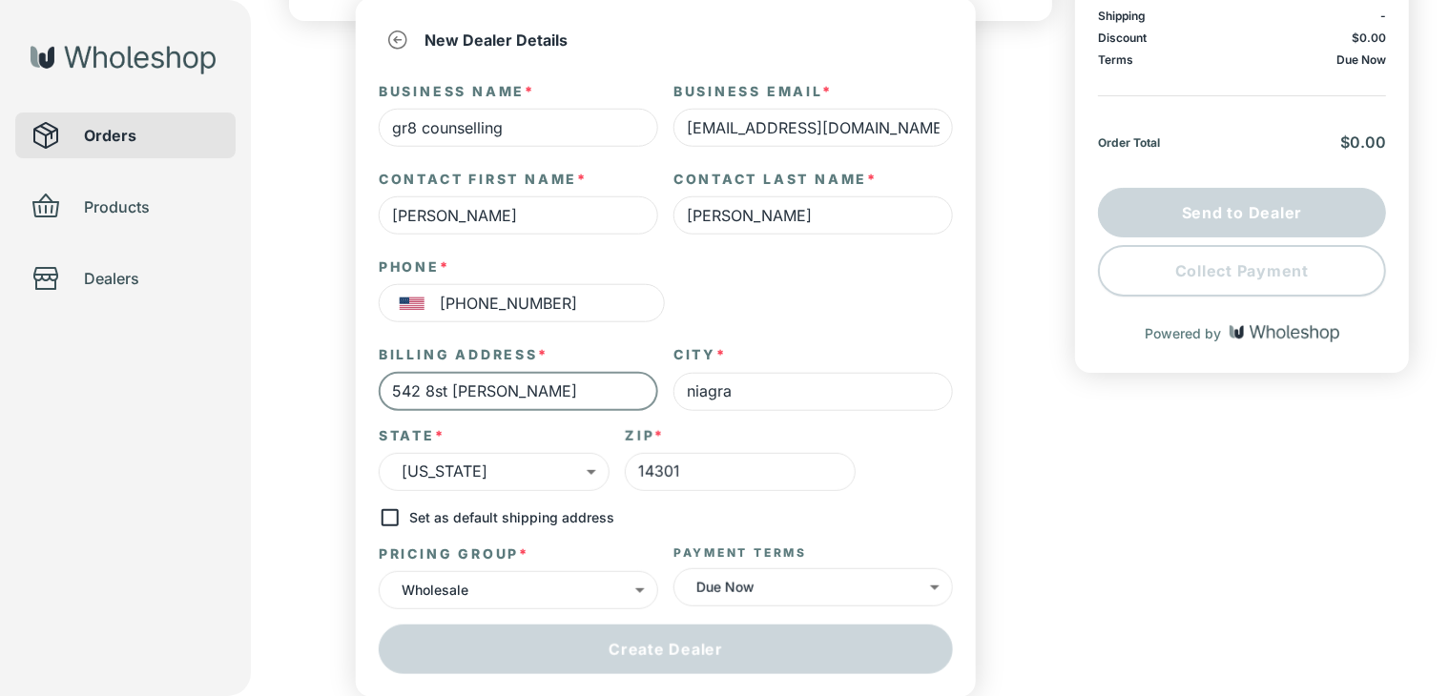
type input "542 8st [PERSON_NAME]"
click at [748, 216] on input "[PERSON_NAME]" at bounding box center [812, 215] width 279 height 38
click at [530, 228] on input "[PERSON_NAME]" at bounding box center [518, 215] width 279 height 38
type input "[PERSON_NAME]"
click at [755, 228] on input "[PERSON_NAME]" at bounding box center [812, 215] width 279 height 38
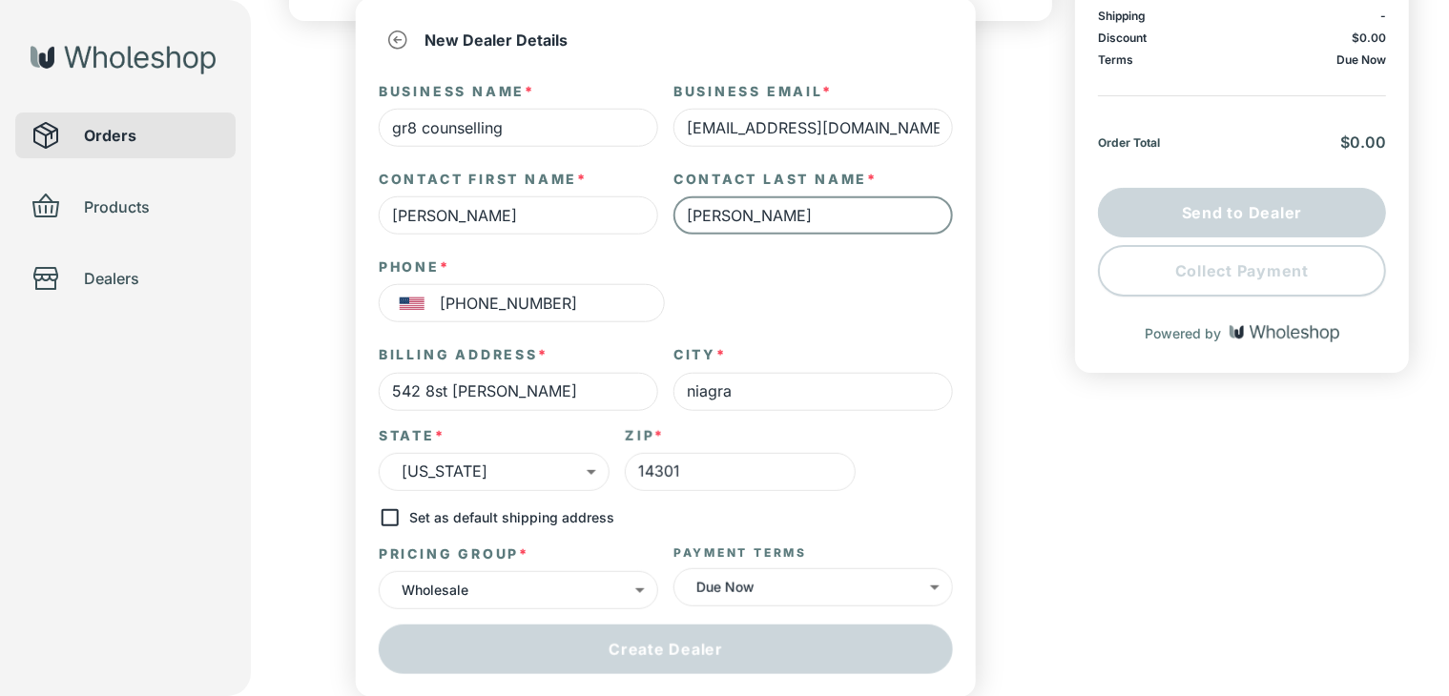
type input "[PERSON_NAME]"
click at [879, 142] on input "[EMAIL_ADDRESS][DOMAIN_NAME]" at bounding box center [812, 128] width 279 height 38
type input "[EMAIL_ADDRESS][DOMAIN_NAME]"
click at [736, 476] on input "14301" at bounding box center [740, 471] width 231 height 38
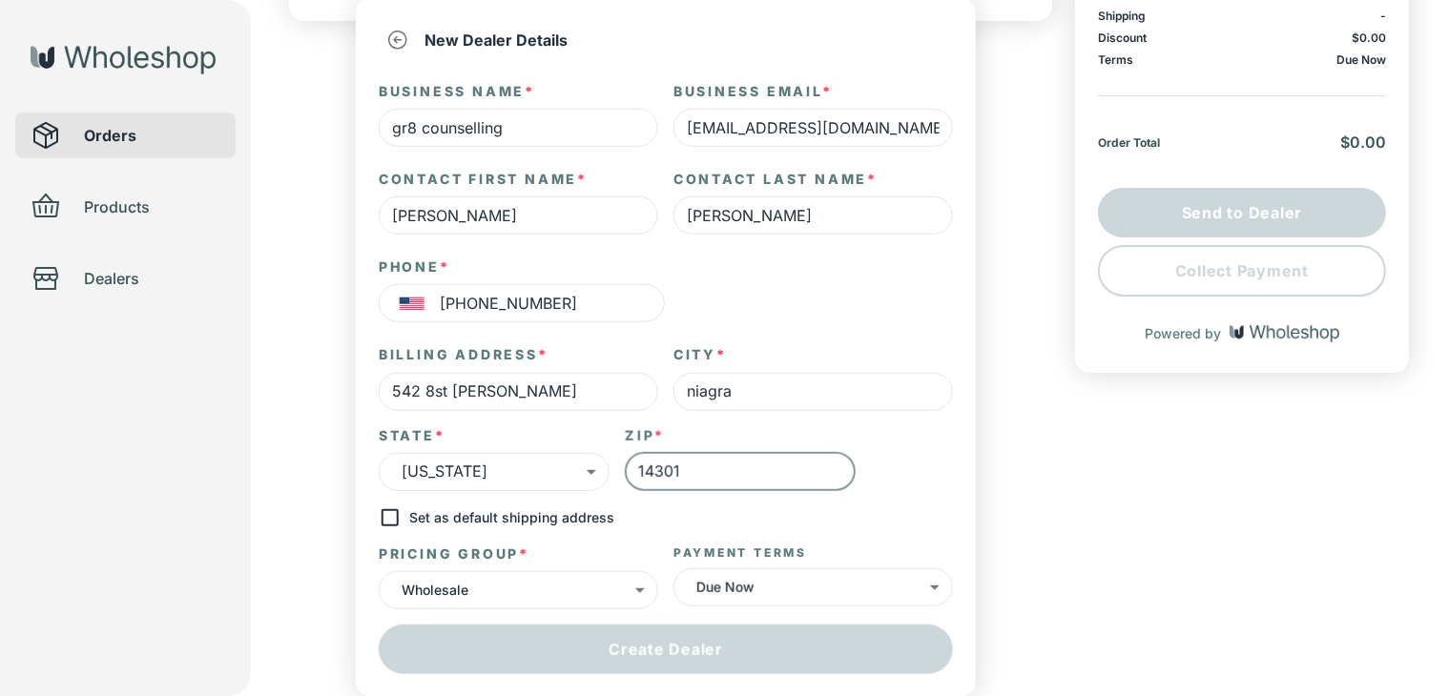
click at [736, 476] on input "14301" at bounding box center [740, 471] width 231 height 38
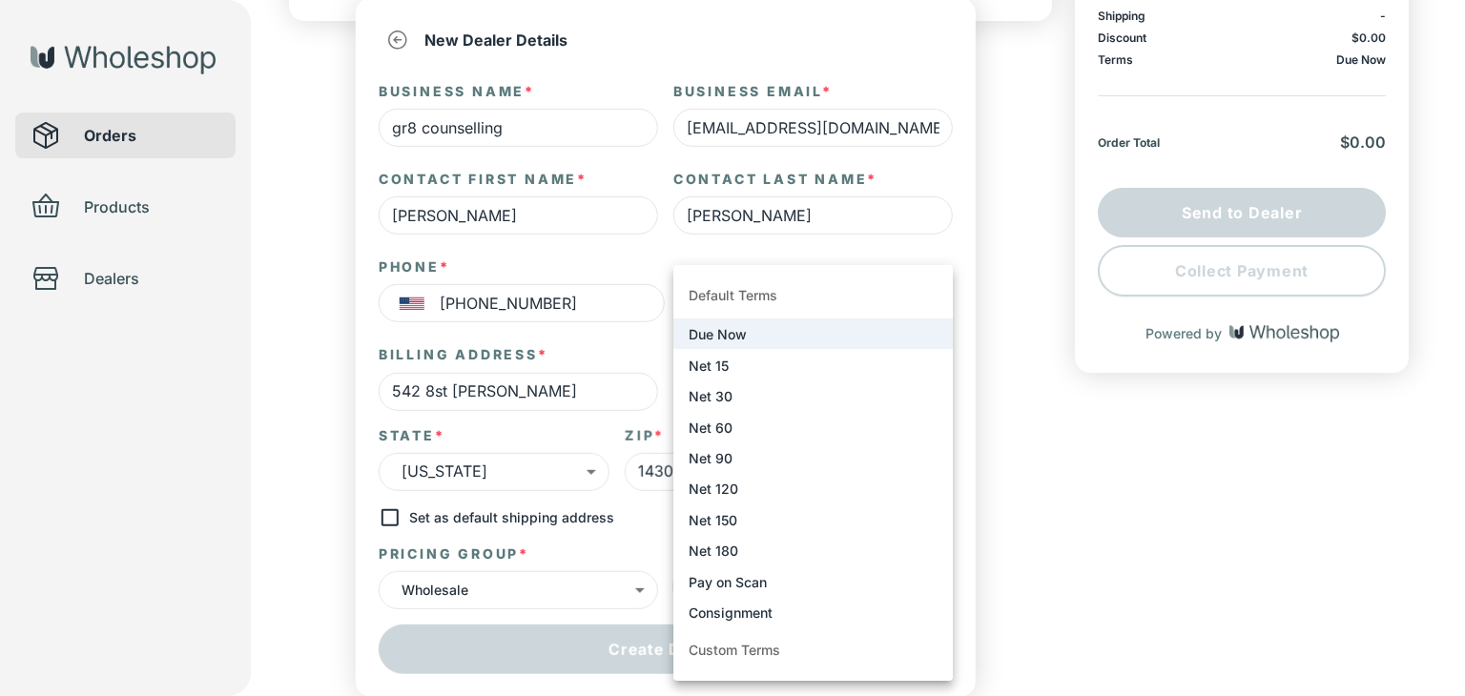
click at [836, 465] on body "the don Orders Products Dealers Create Order Draft Dealer Select an existing de…" at bounding box center [732, 104] width 1465 height 719
click at [792, 403] on li "Net 30" at bounding box center [812, 396] width 279 height 31
type input "****"
